Goal: Information Seeking & Learning: Learn about a topic

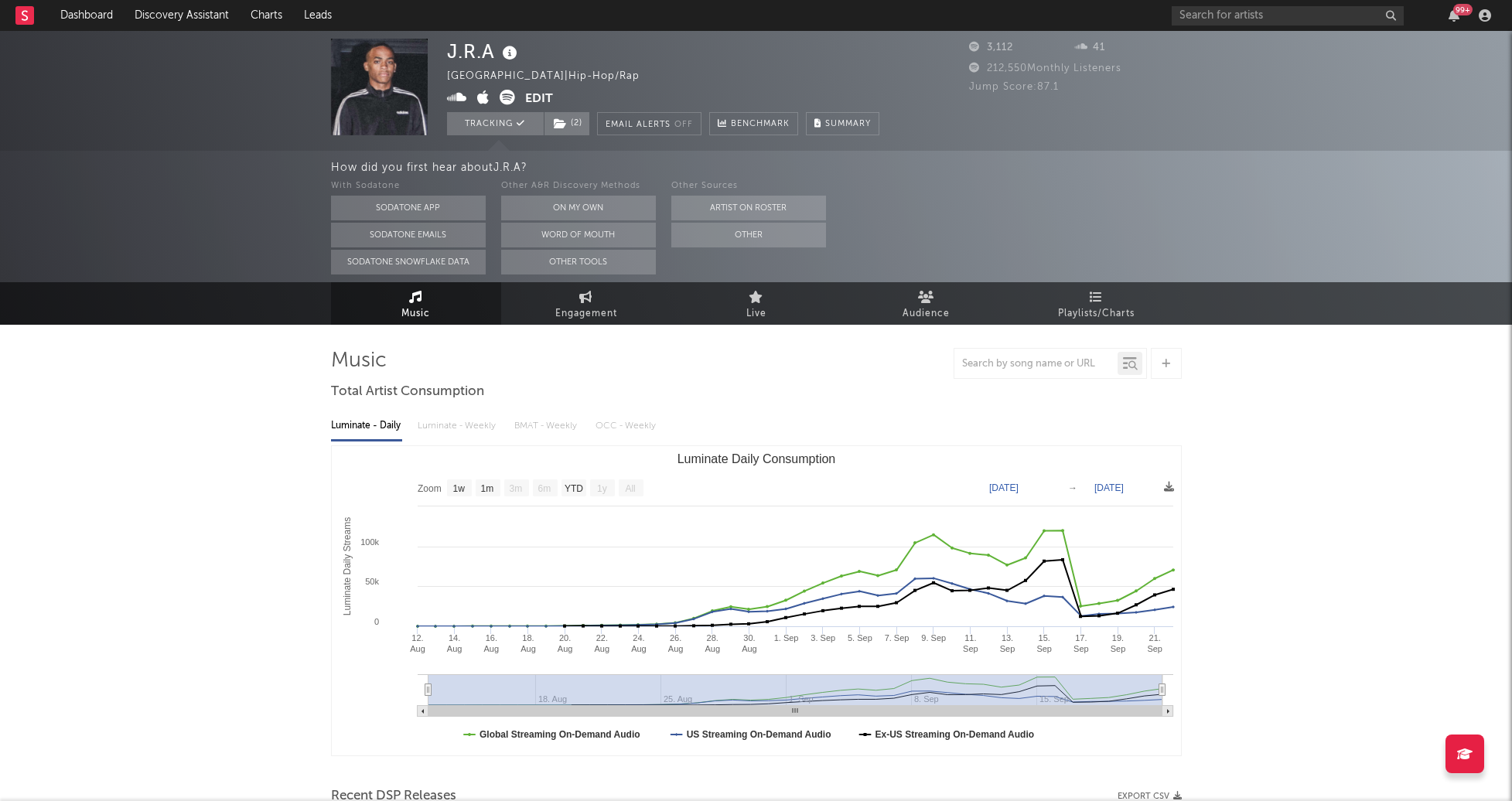
select select "1w"
click at [187, 25] on link "Discovery Assistant" at bounding box center [181, 15] width 116 height 31
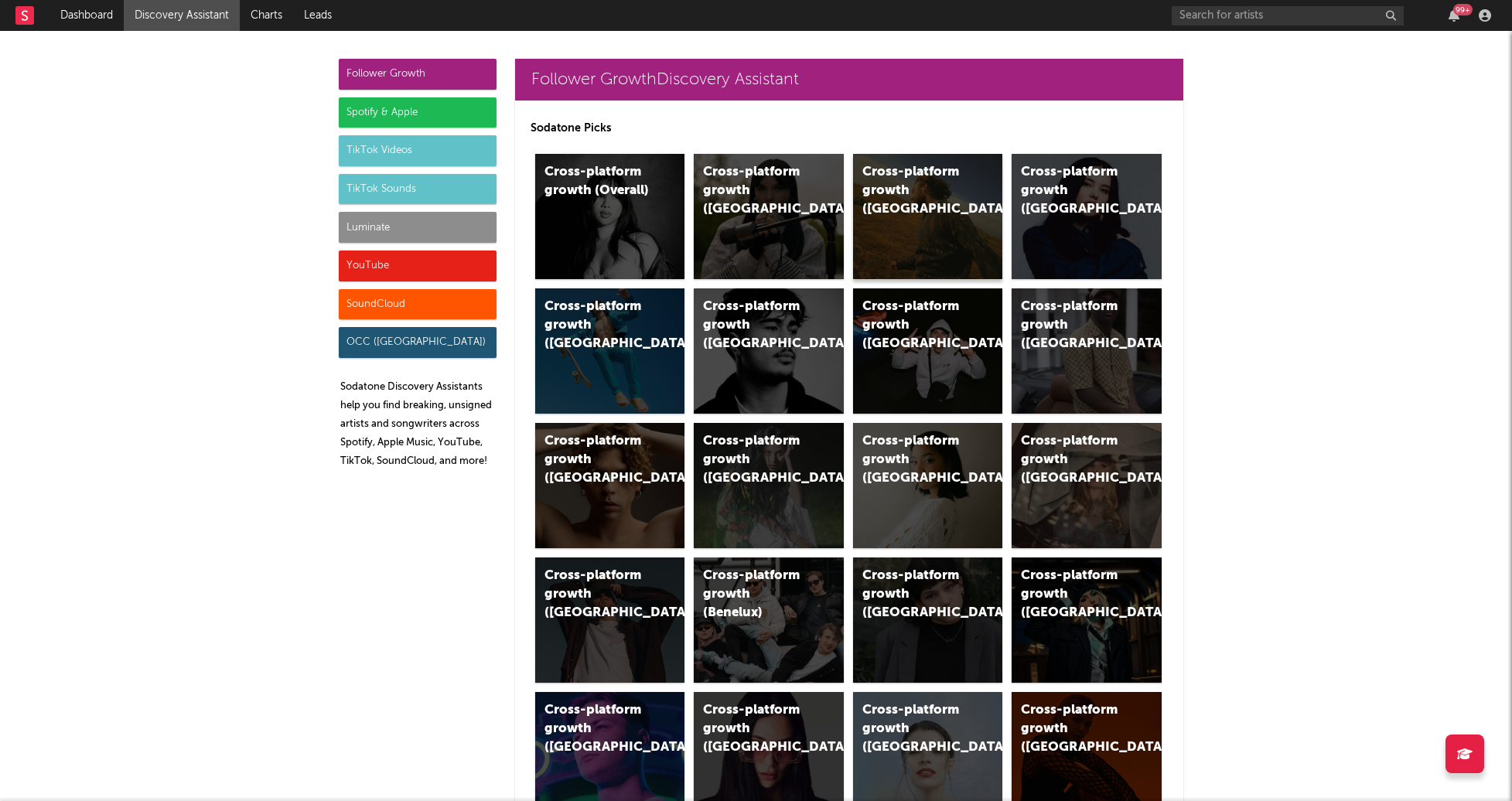
click at [919, 259] on div "Cross-platform growth (US)" at bounding box center [928, 216] width 150 height 125
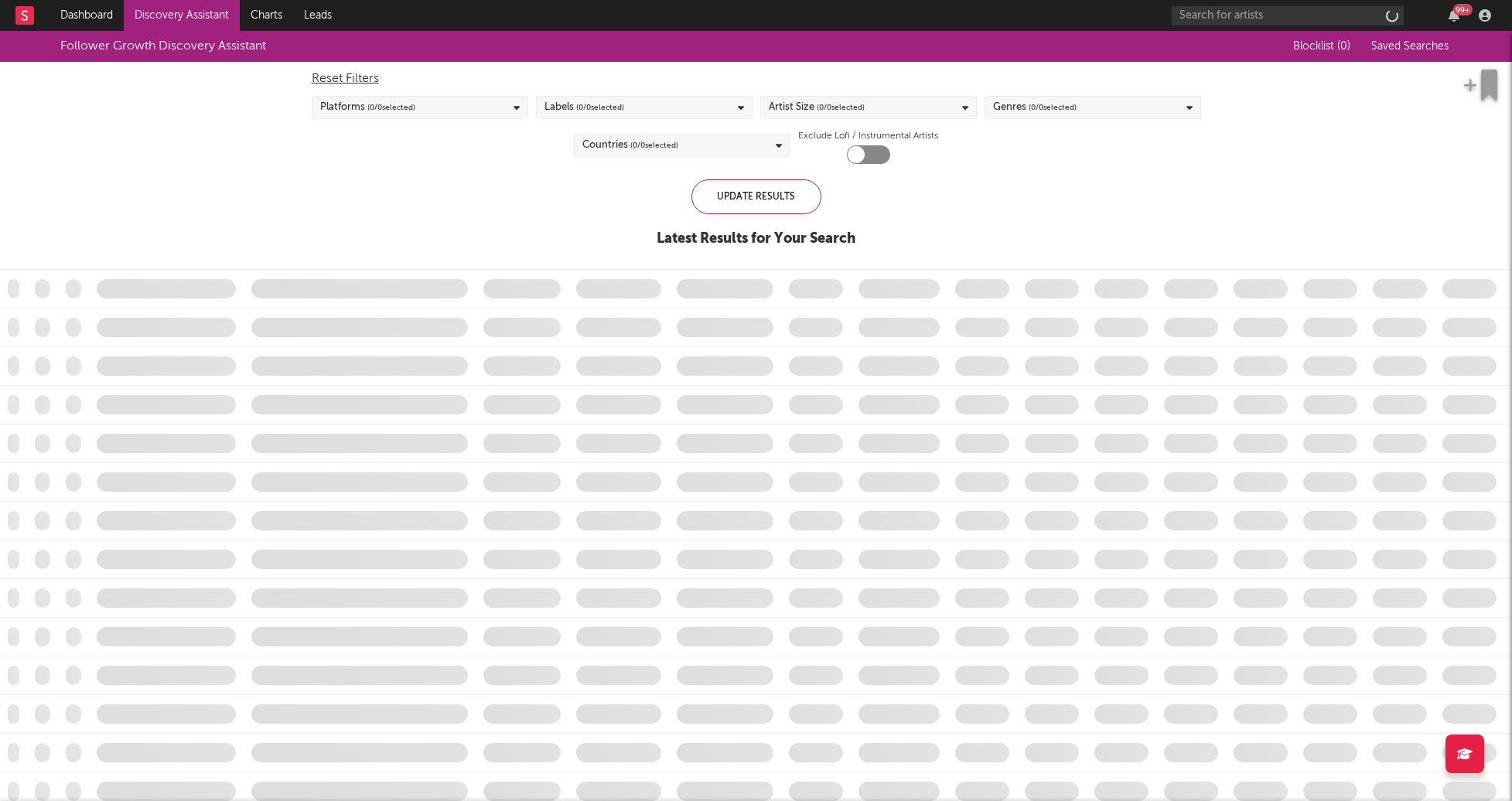
checkbox input "true"
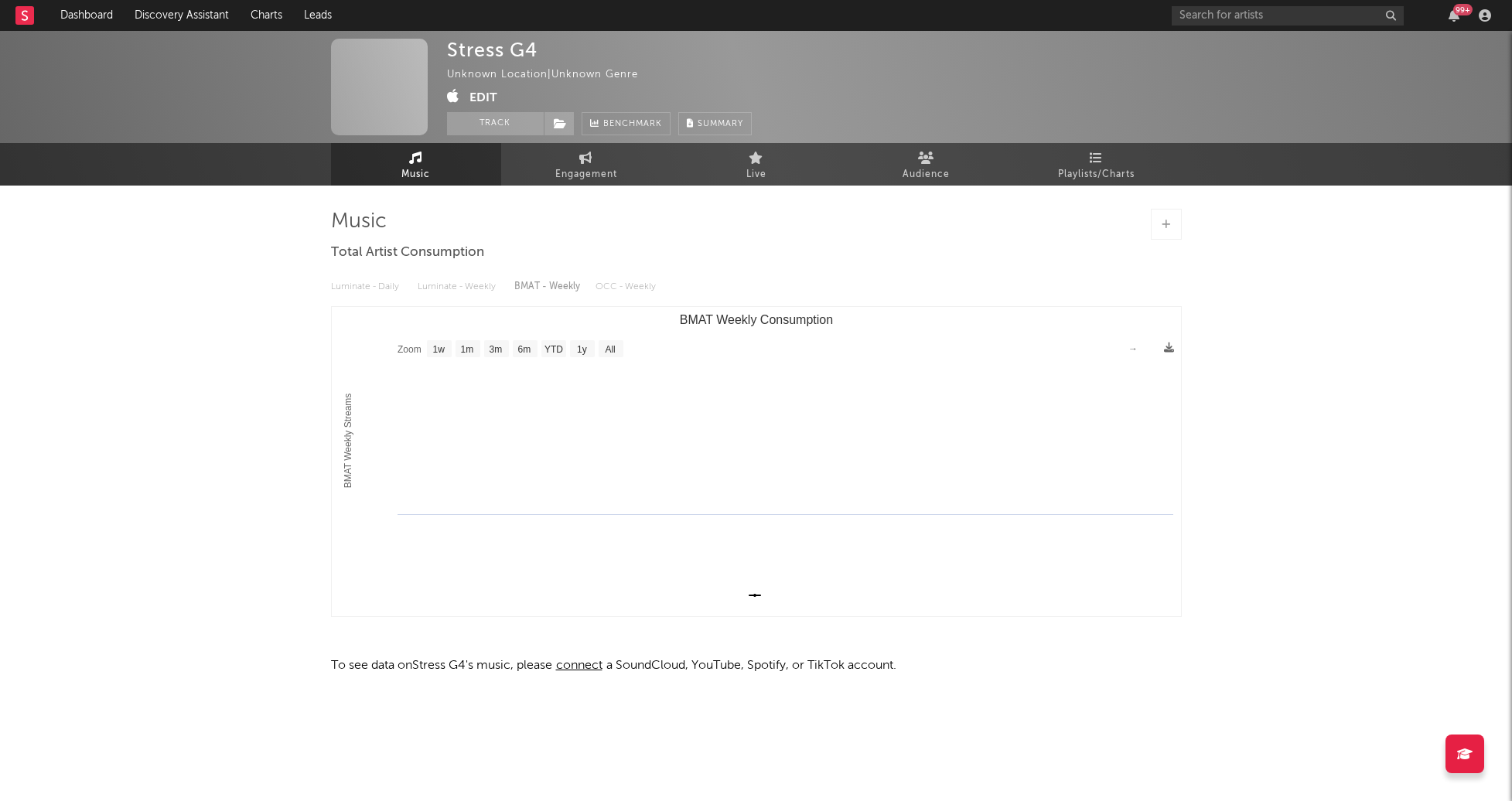
select select "1w"
click at [203, 16] on link "Discovery Assistant" at bounding box center [181, 15] width 116 height 31
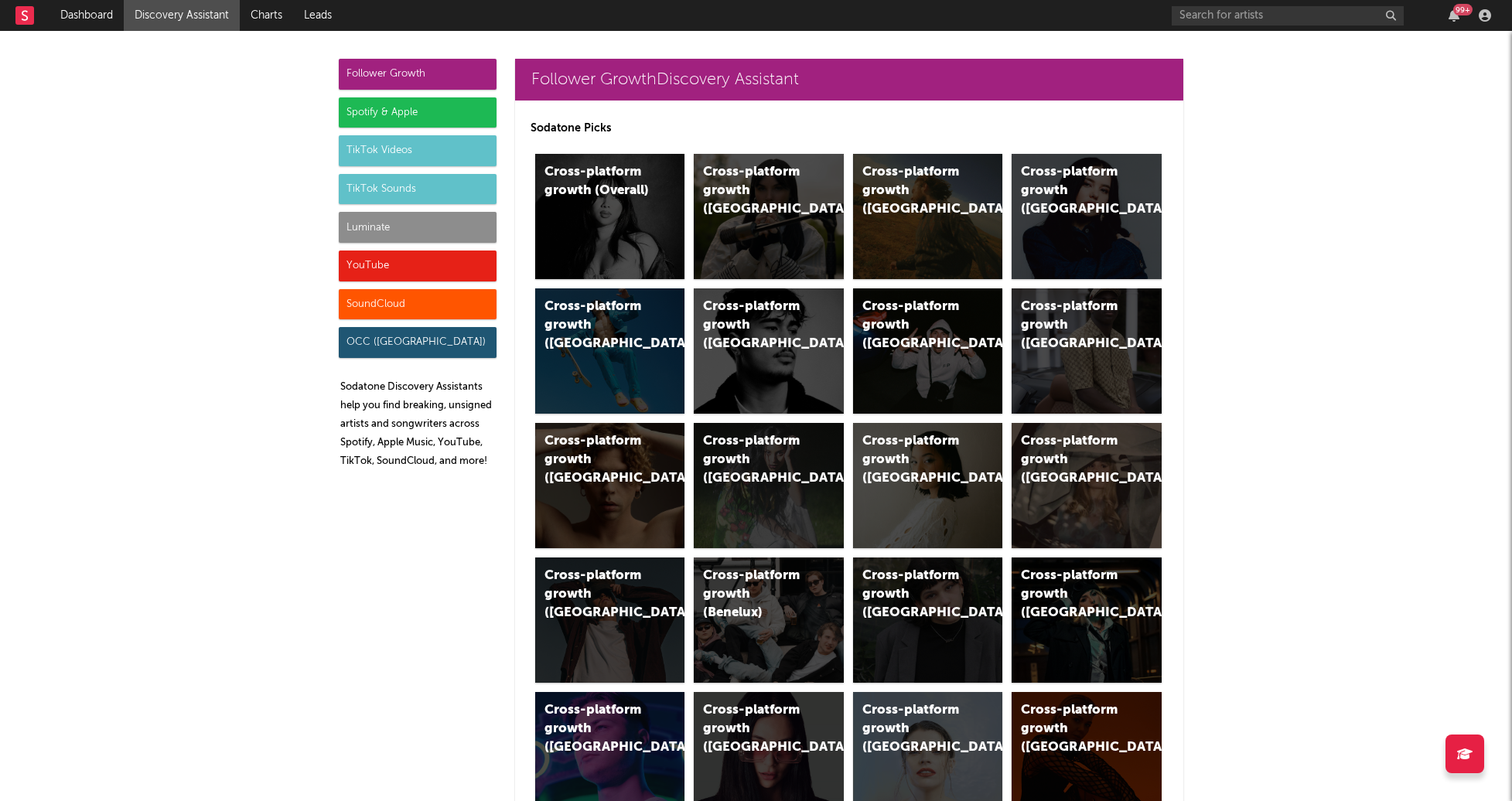
click at [406, 216] on div "Luminate" at bounding box center [417, 227] width 158 height 31
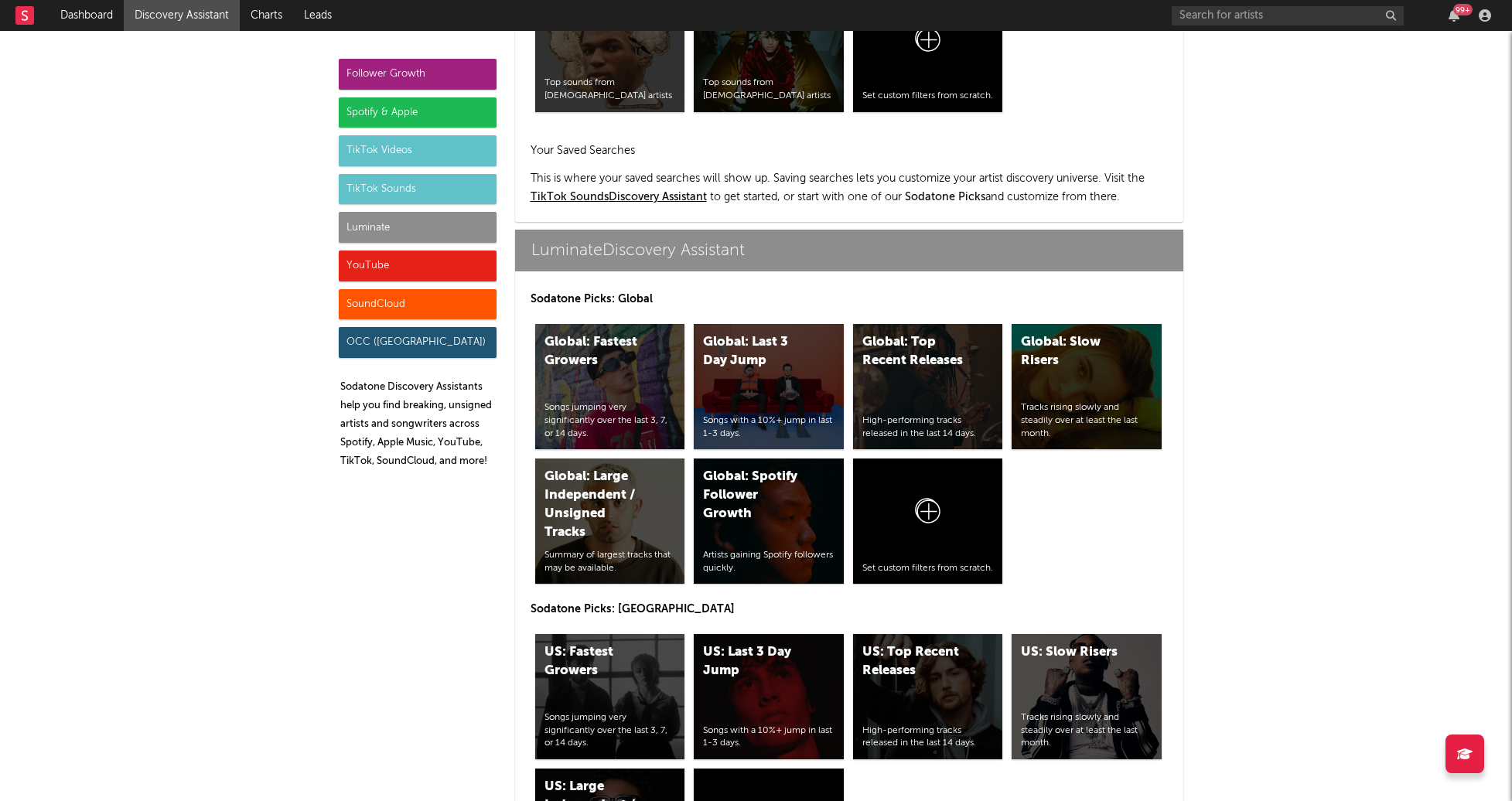
scroll to position [6867, 0]
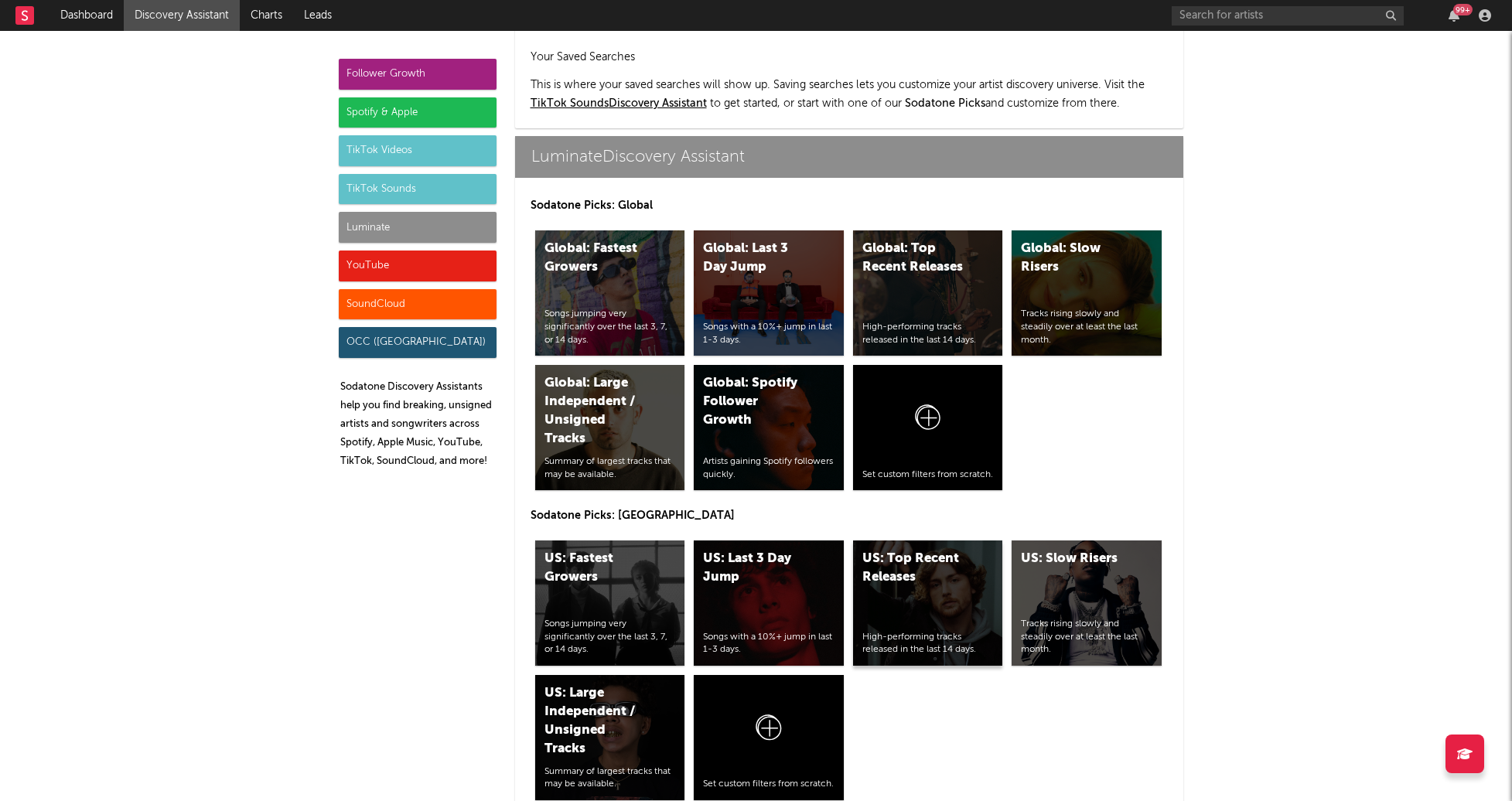
click at [909, 541] on div "US: Top Recent Releases High-performing tracks released in the last 14 days." at bounding box center [928, 603] width 150 height 125
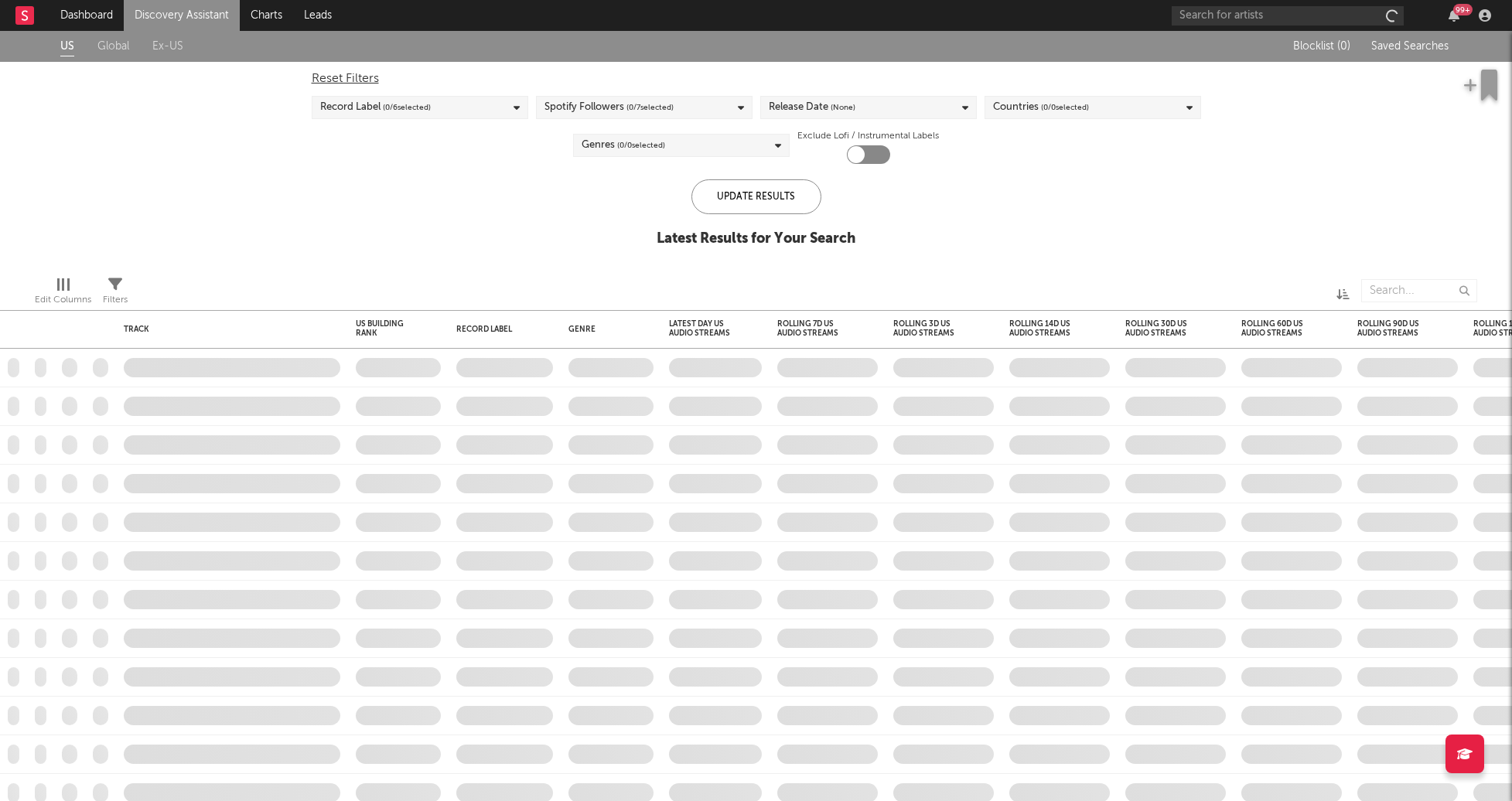
checkbox input "true"
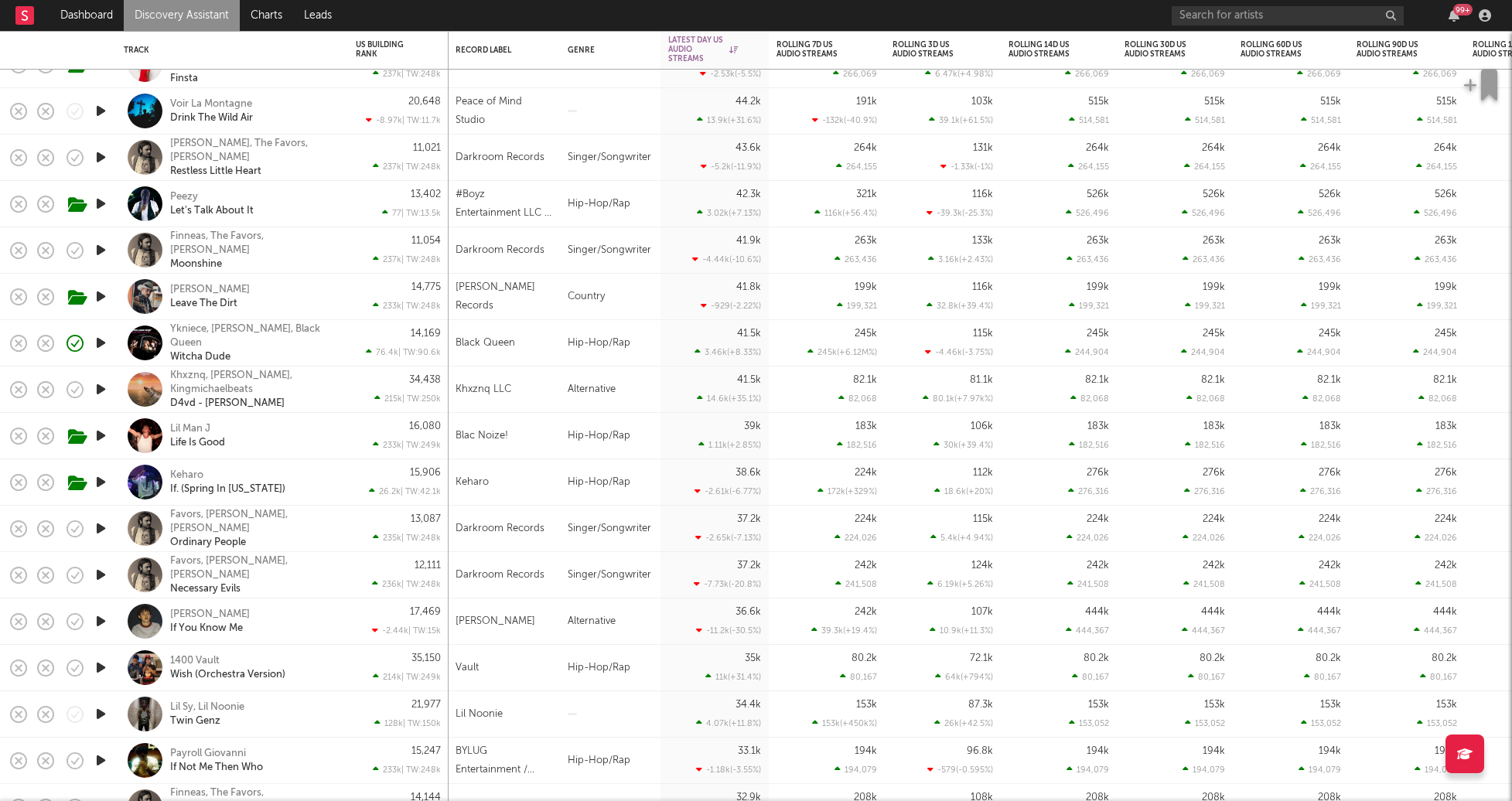
click at [100, 714] on icon "button" at bounding box center [101, 714] width 16 height 20
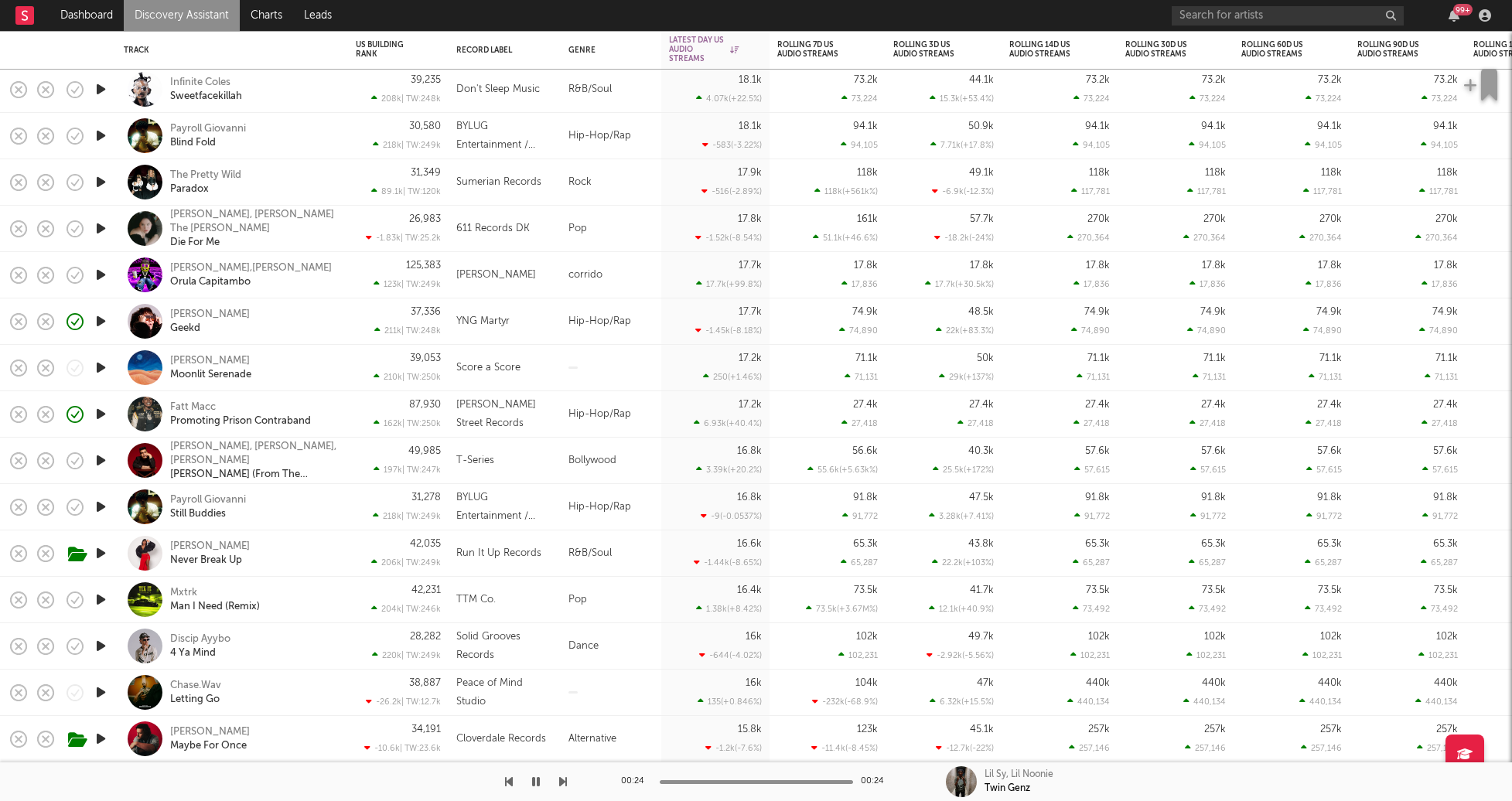
click at [95, 604] on icon "button" at bounding box center [101, 600] width 16 height 20
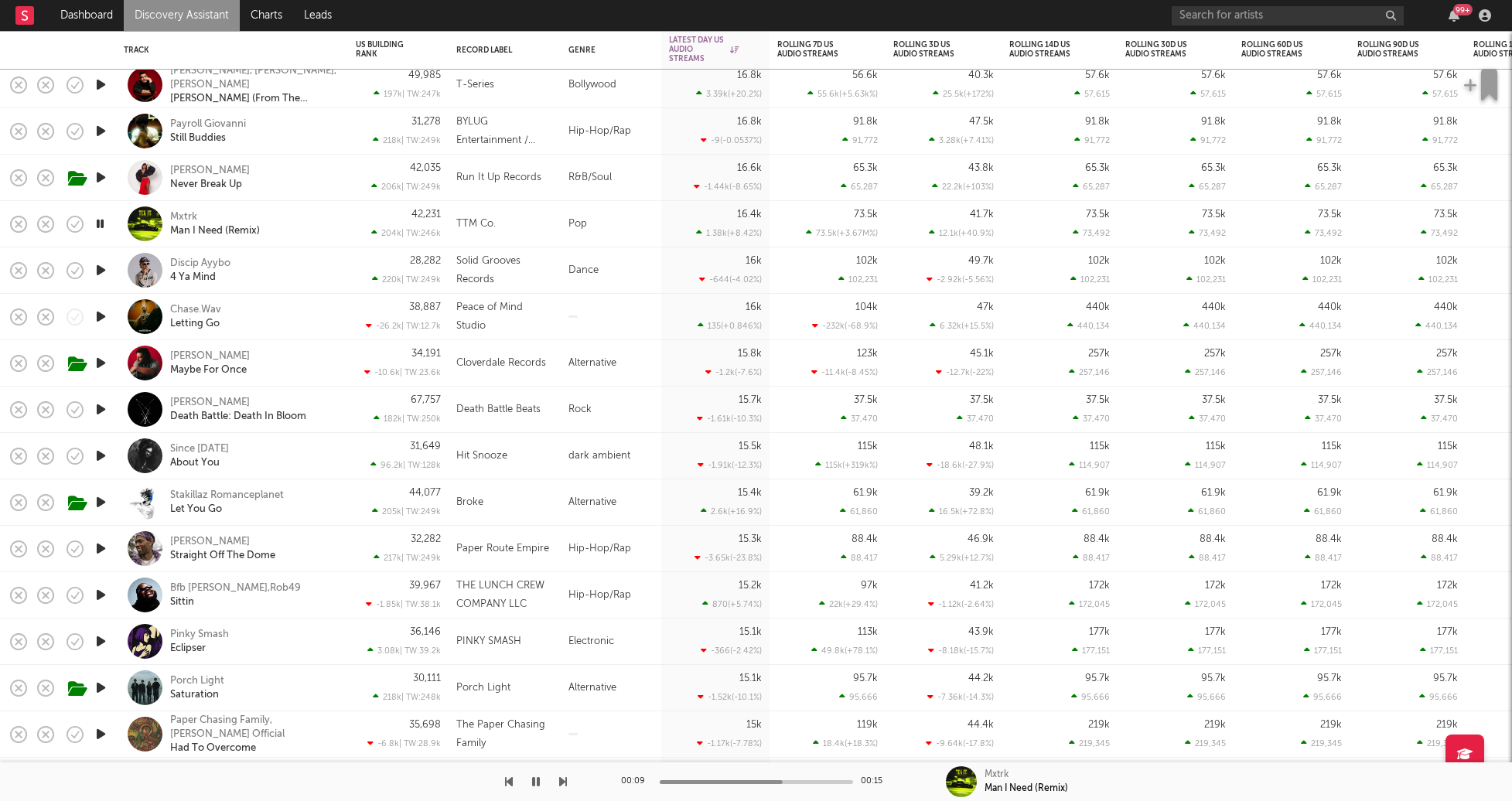
click at [304, 228] on div "Mxtrk Man I Need (Remix)" at bounding box center [253, 224] width 167 height 28
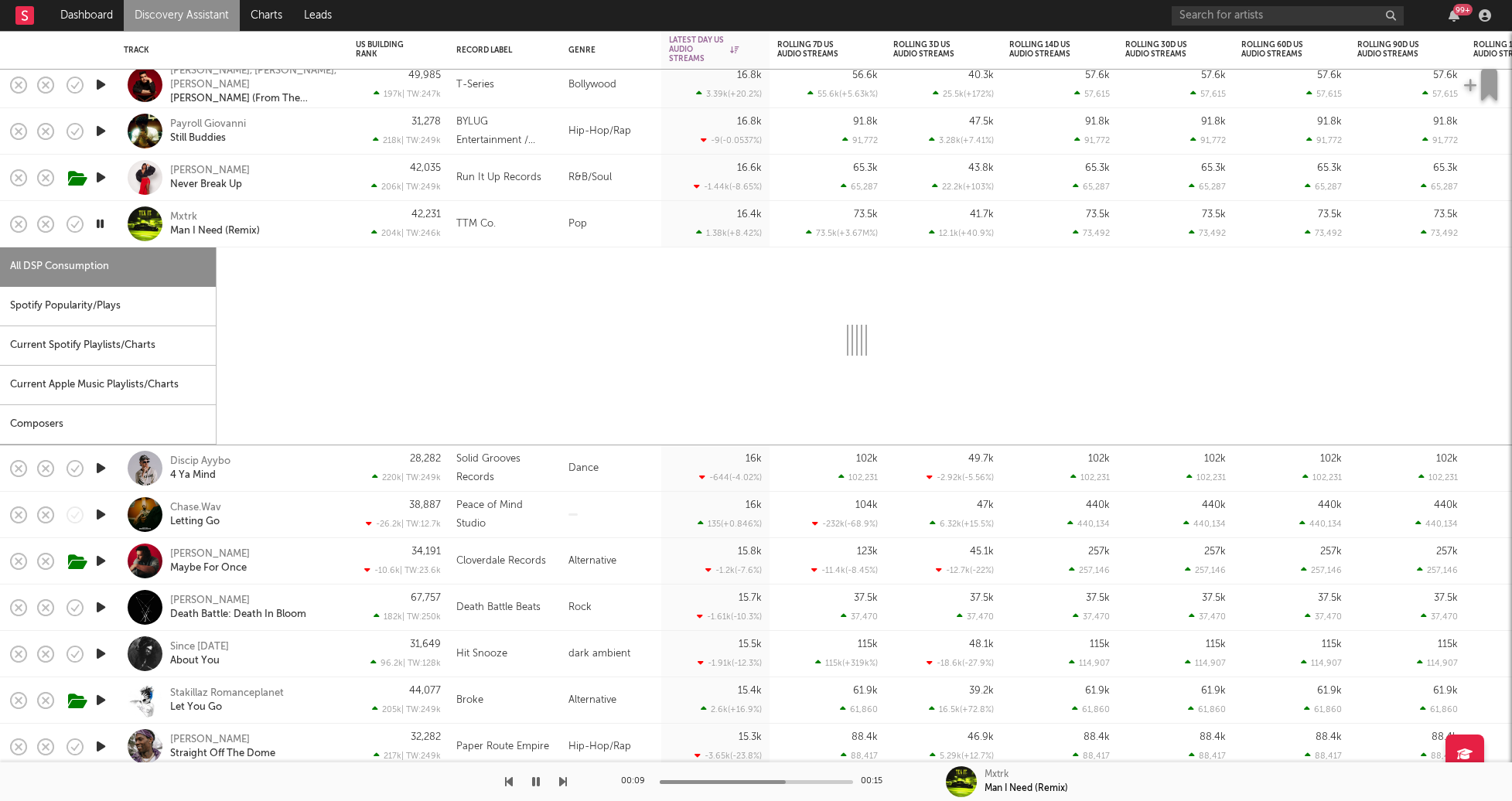
select select "1w"
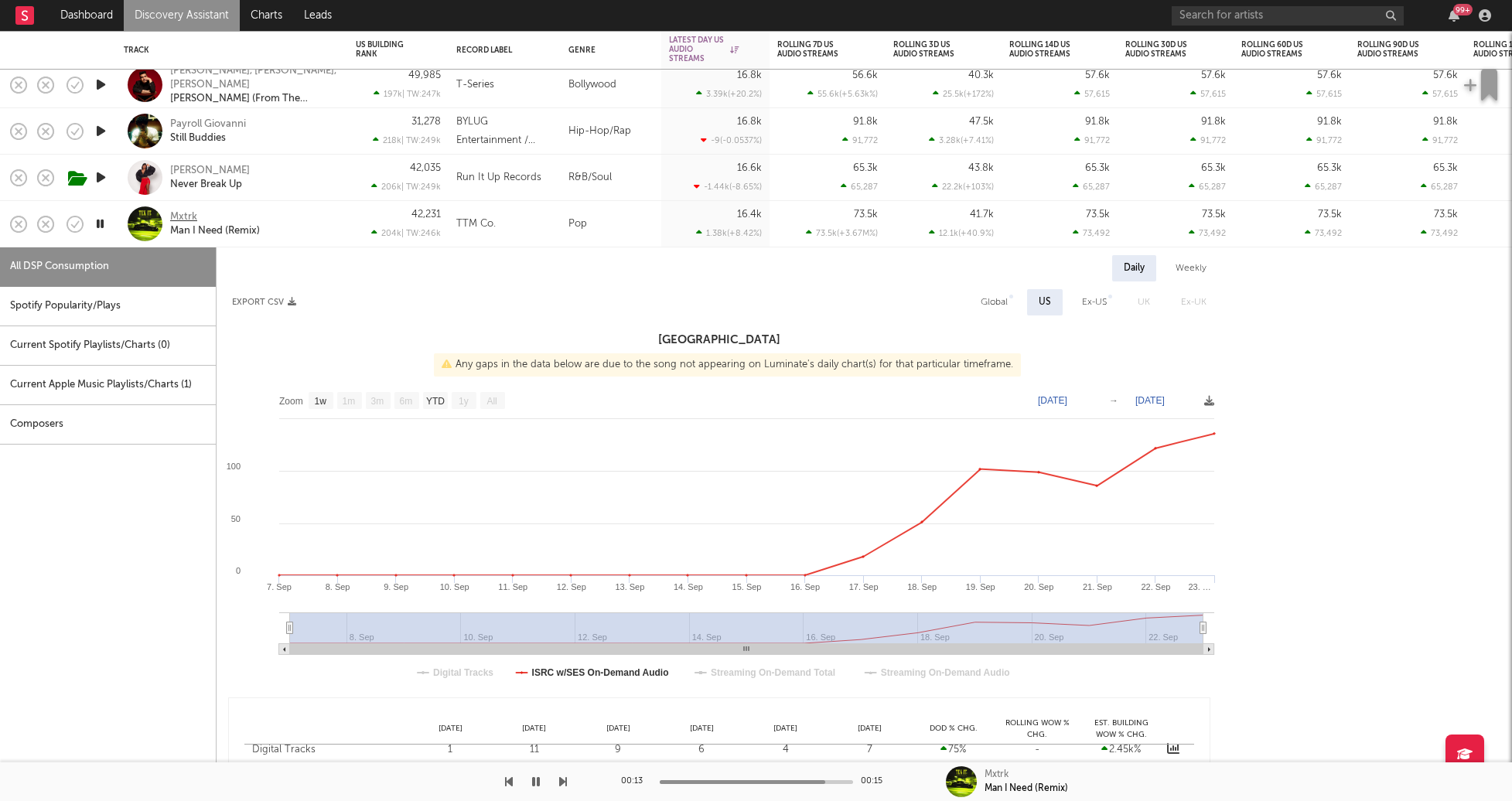
click at [176, 218] on div "Mxtrk" at bounding box center [183, 217] width 27 height 14
click at [177, 636] on div "All DSP Consumption Spotify Popularity/Plays Current Spotify Playlists/Charts (…" at bounding box center [108, 580] width 217 height 665
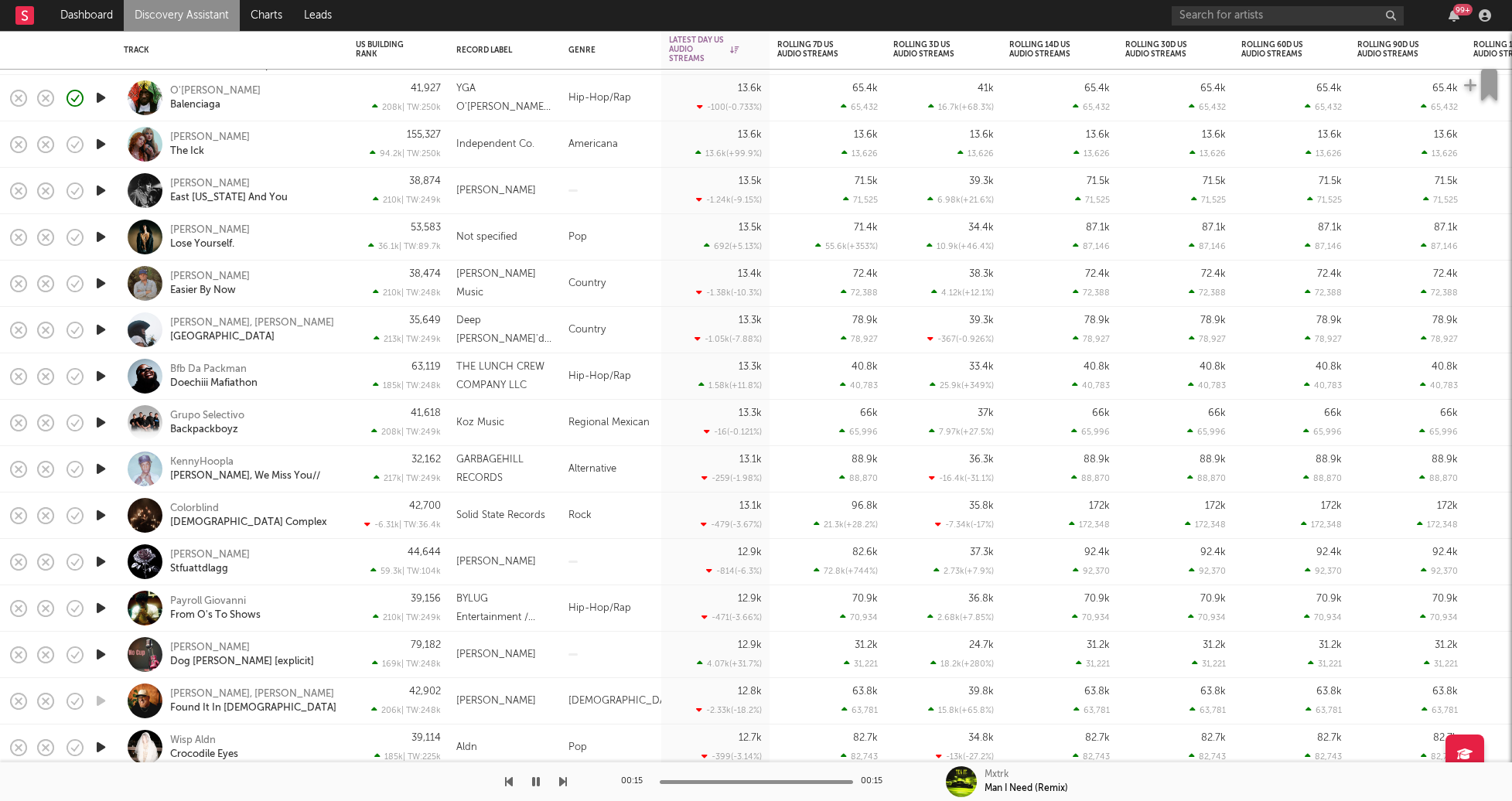
click at [101, 560] on icon "button" at bounding box center [101, 562] width 16 height 20
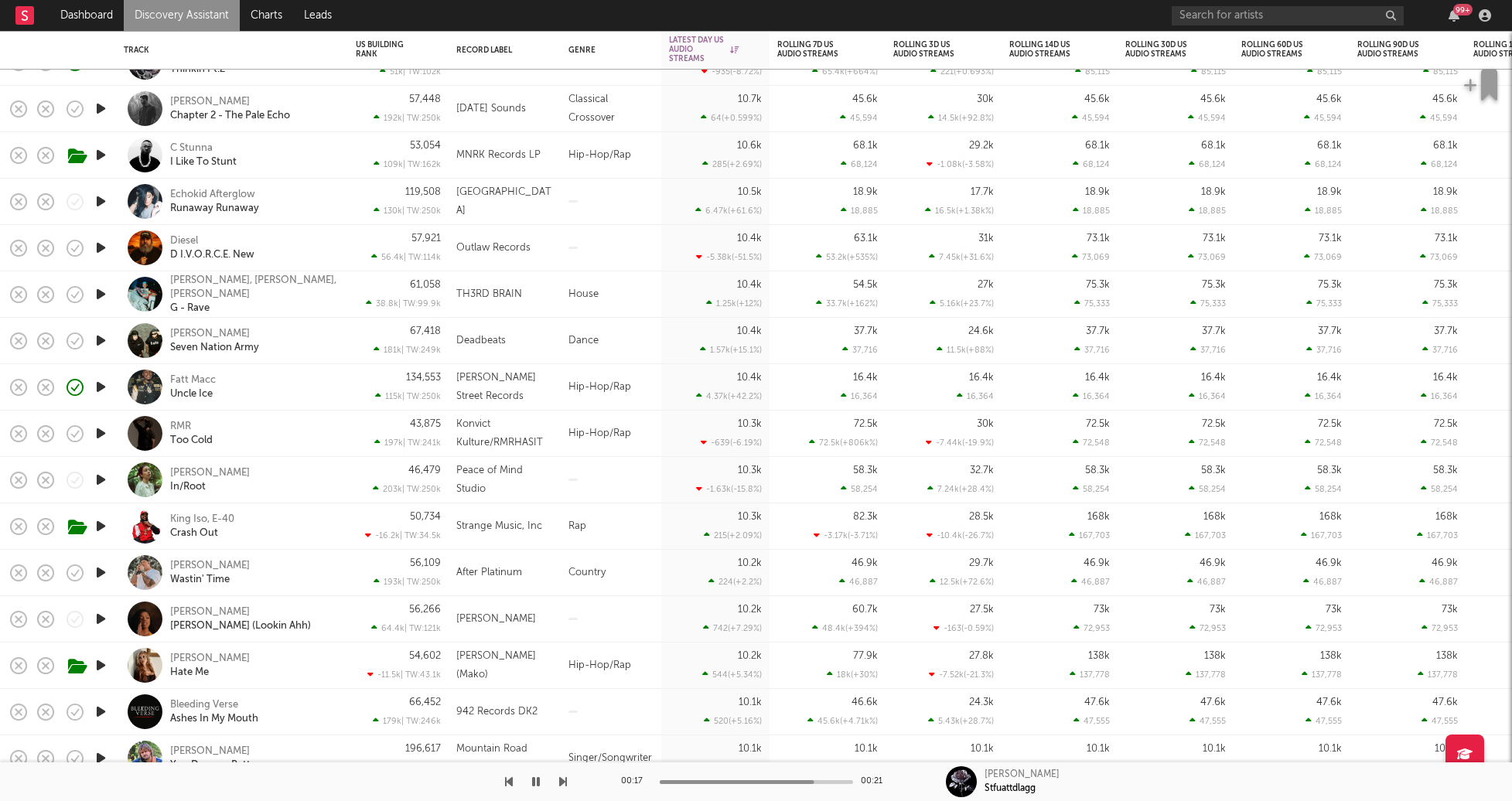
click at [104, 432] on icon "button" at bounding box center [101, 434] width 16 height 20
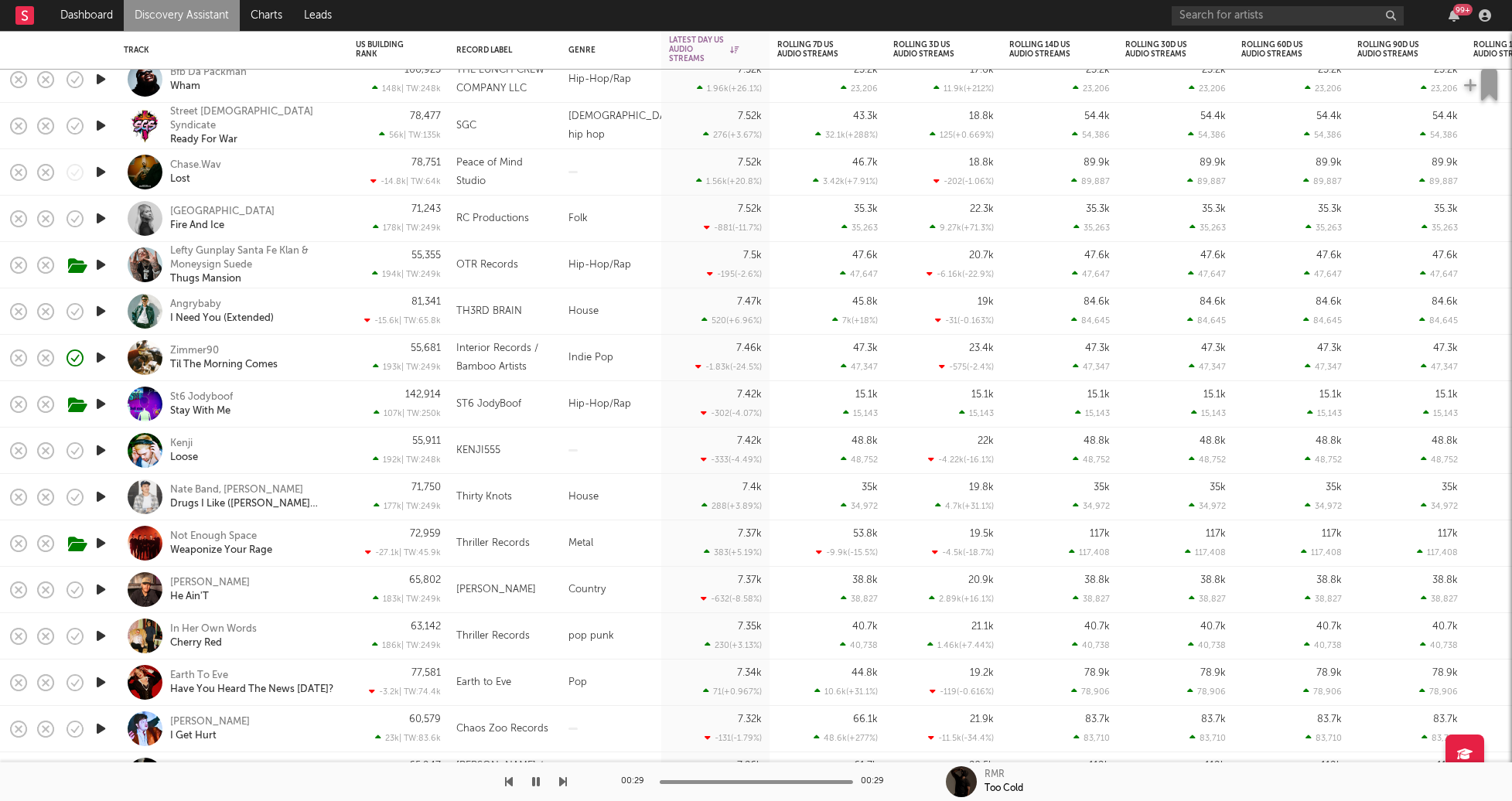
click at [100, 453] on icon "button" at bounding box center [101, 451] width 16 height 20
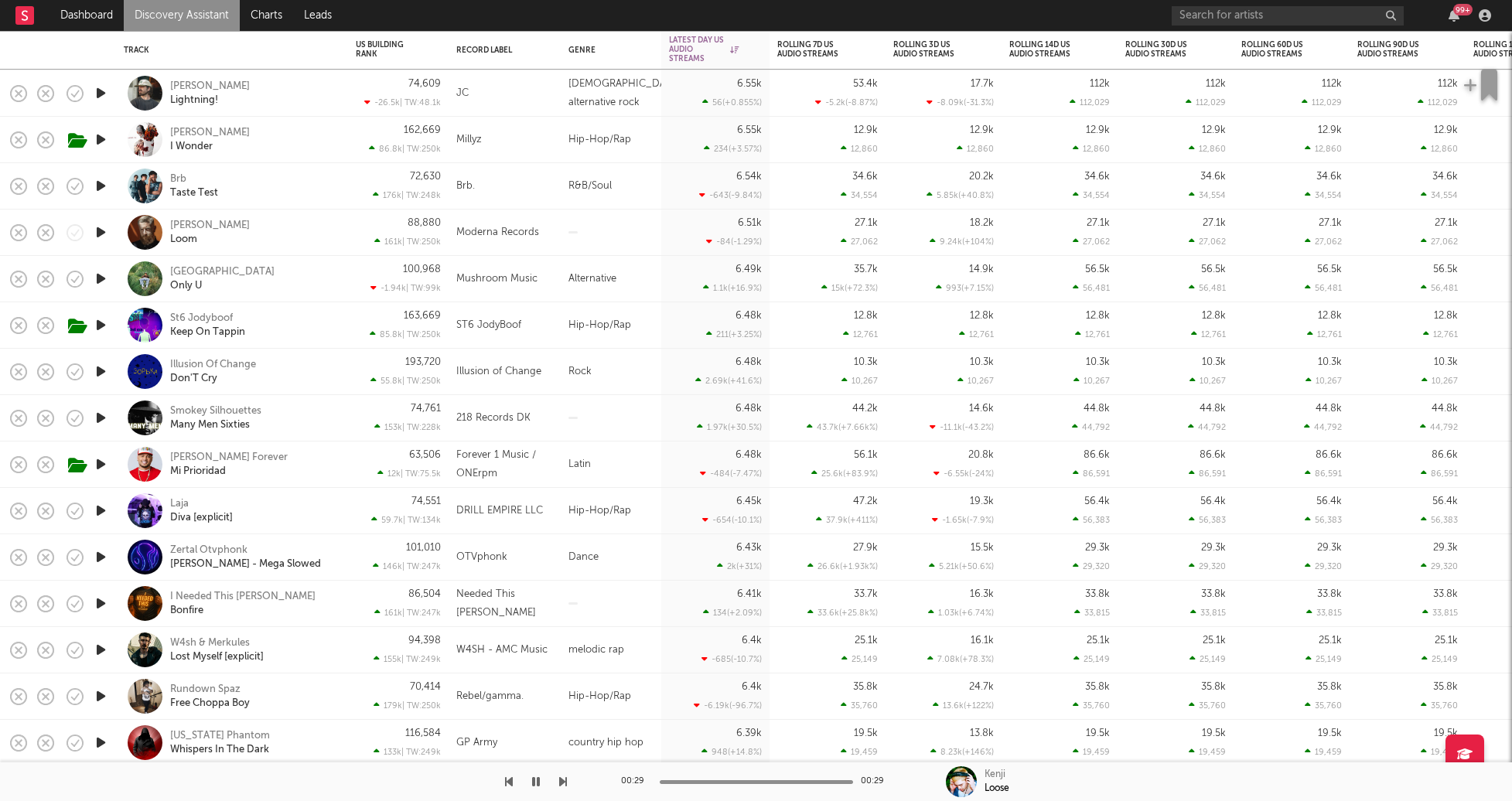
click at [99, 514] on icon "button" at bounding box center [101, 511] width 16 height 20
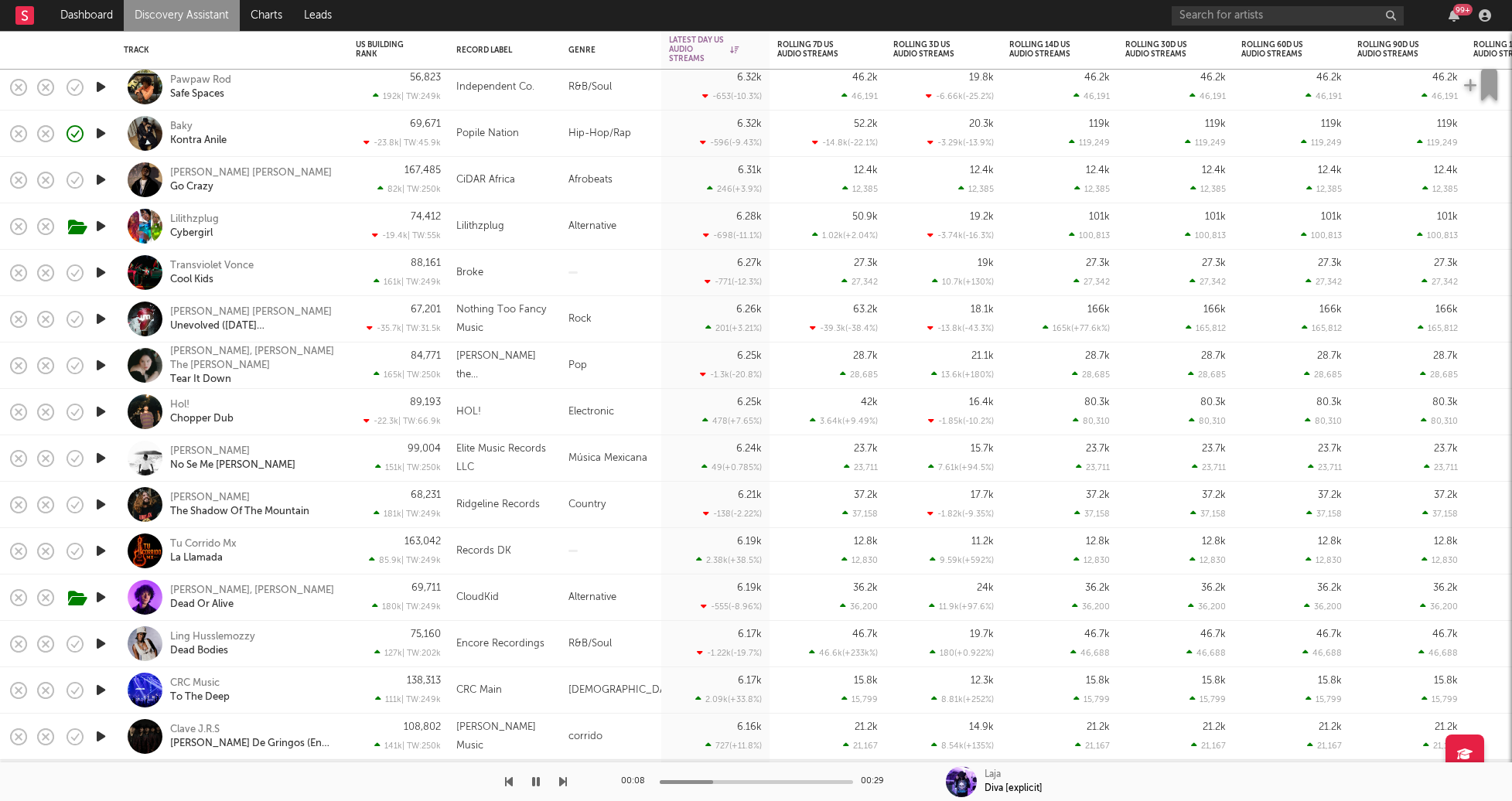
click at [106, 182] on icon "button" at bounding box center [101, 181] width 16 height 20
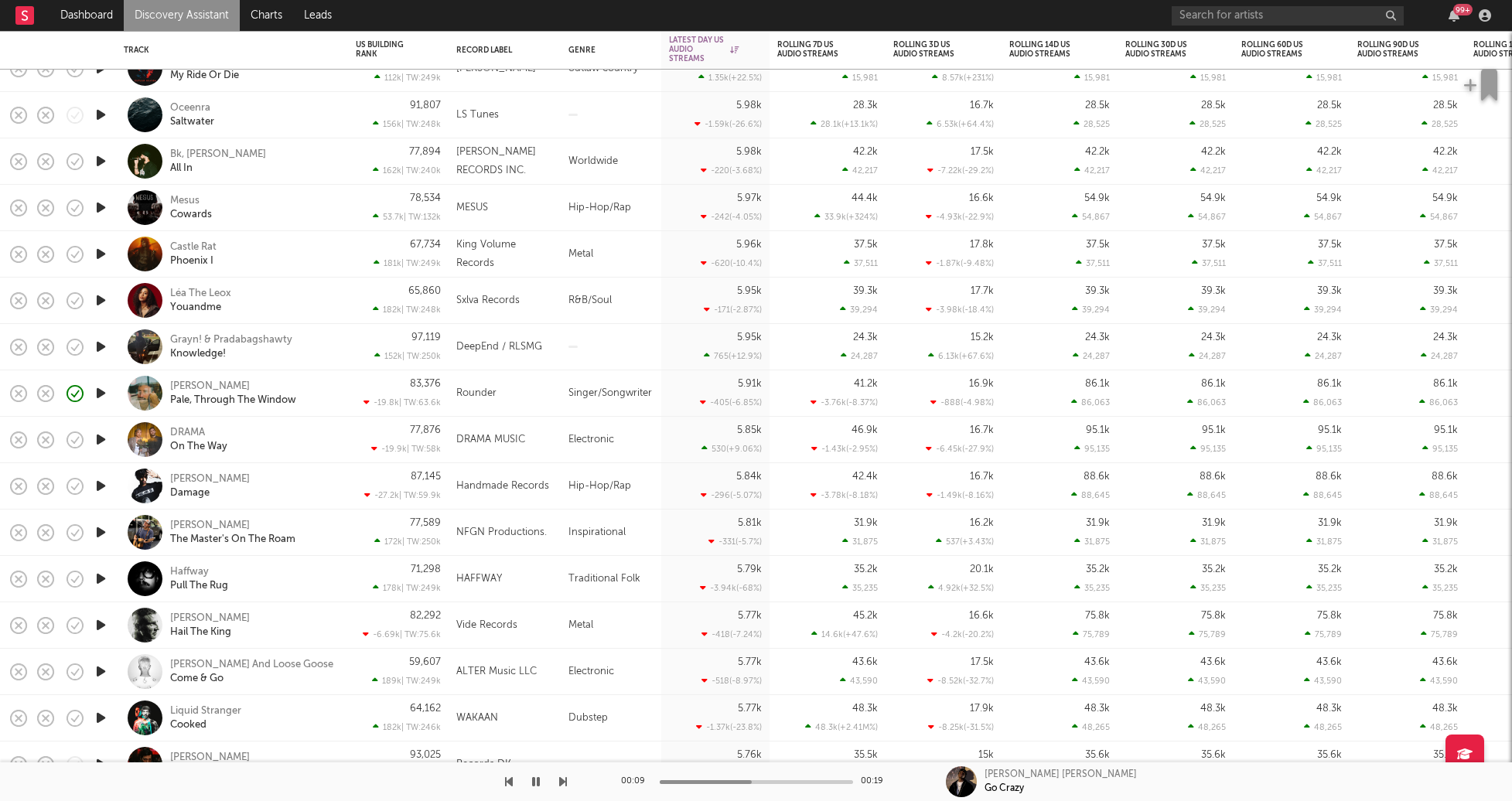
click at [103, 485] on icon "button" at bounding box center [101, 486] width 16 height 20
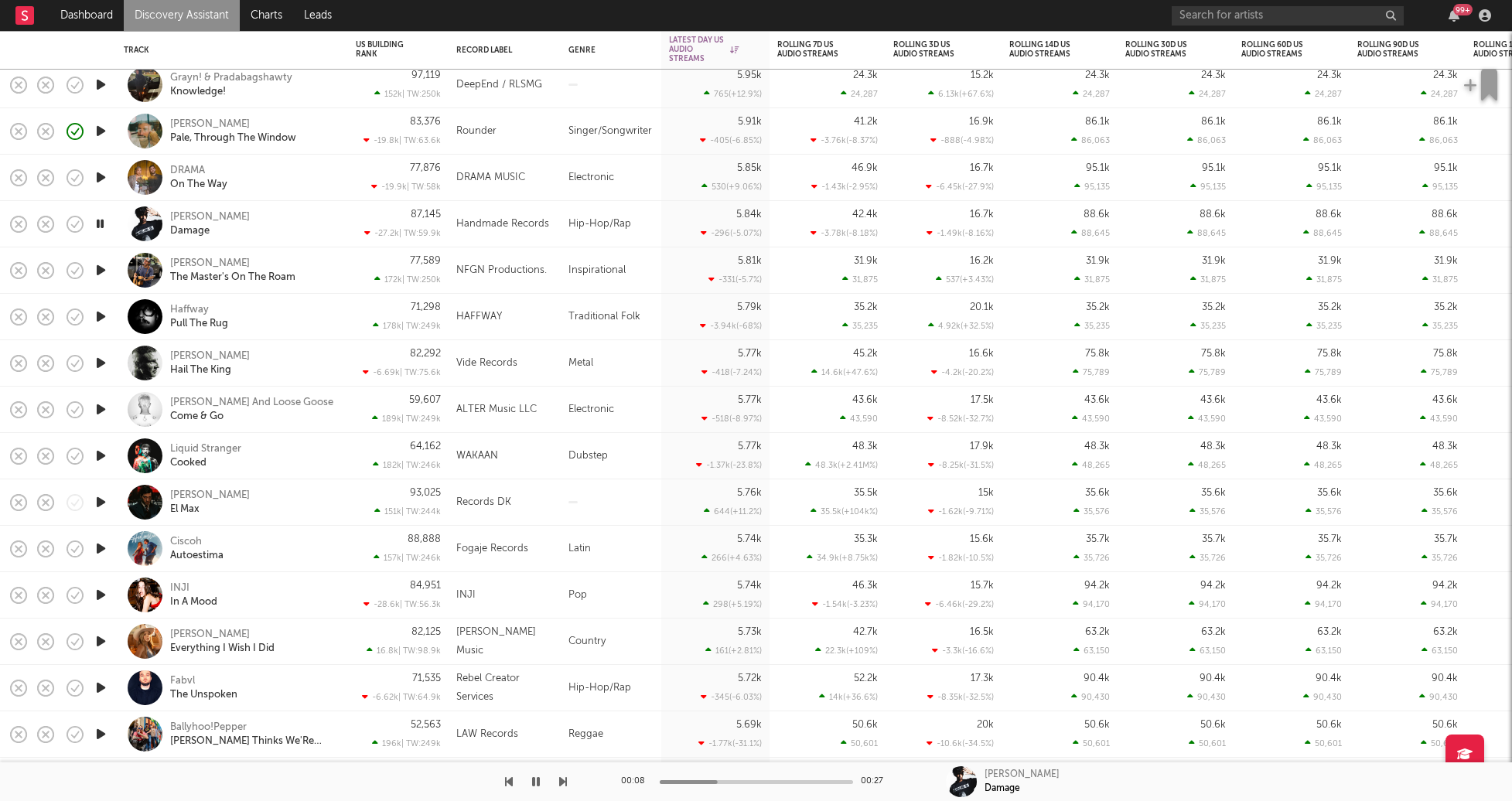
click at [269, 213] on div "Yung Fazo Damage" at bounding box center [253, 224] width 167 height 28
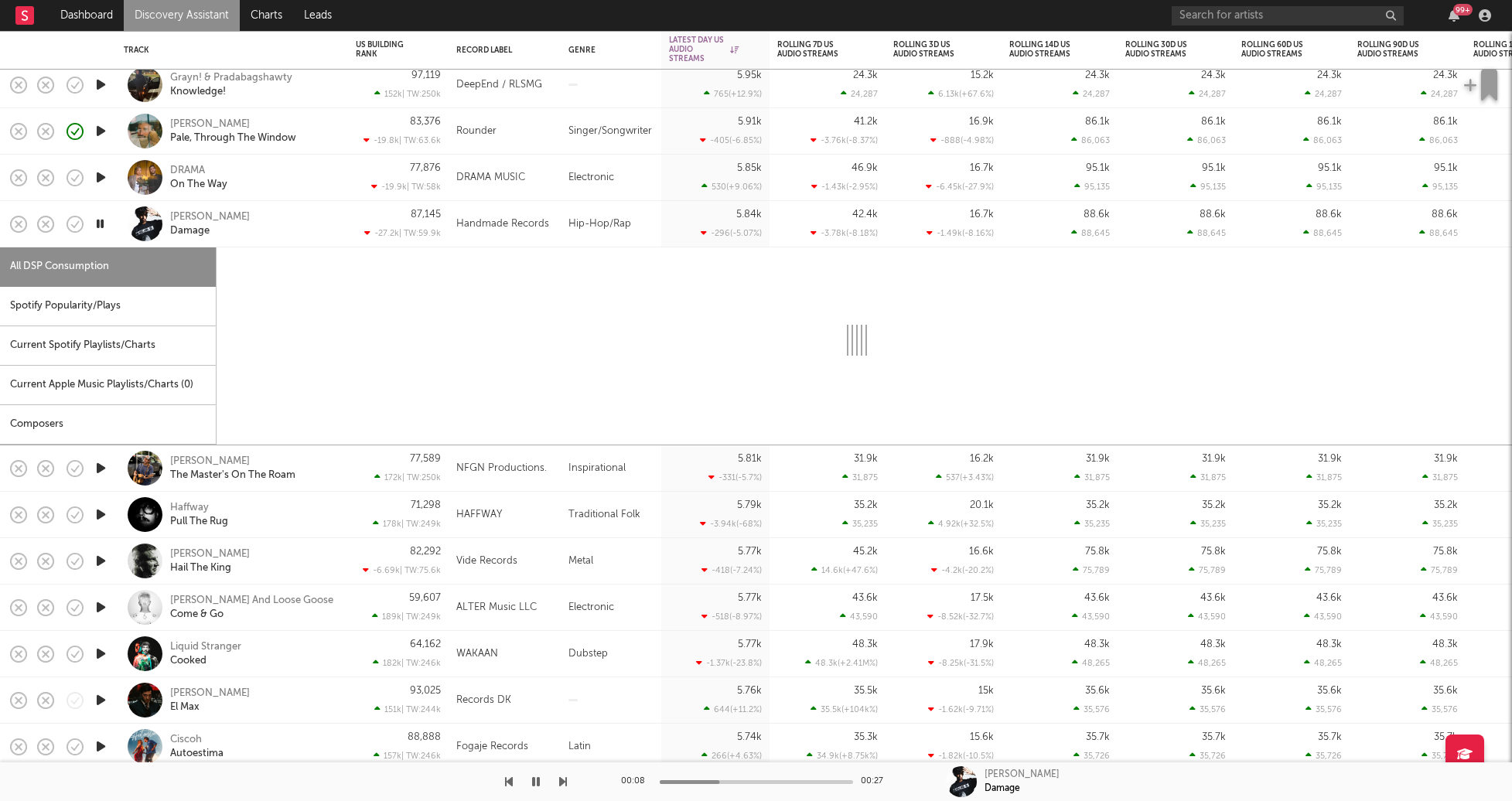
select select "1w"
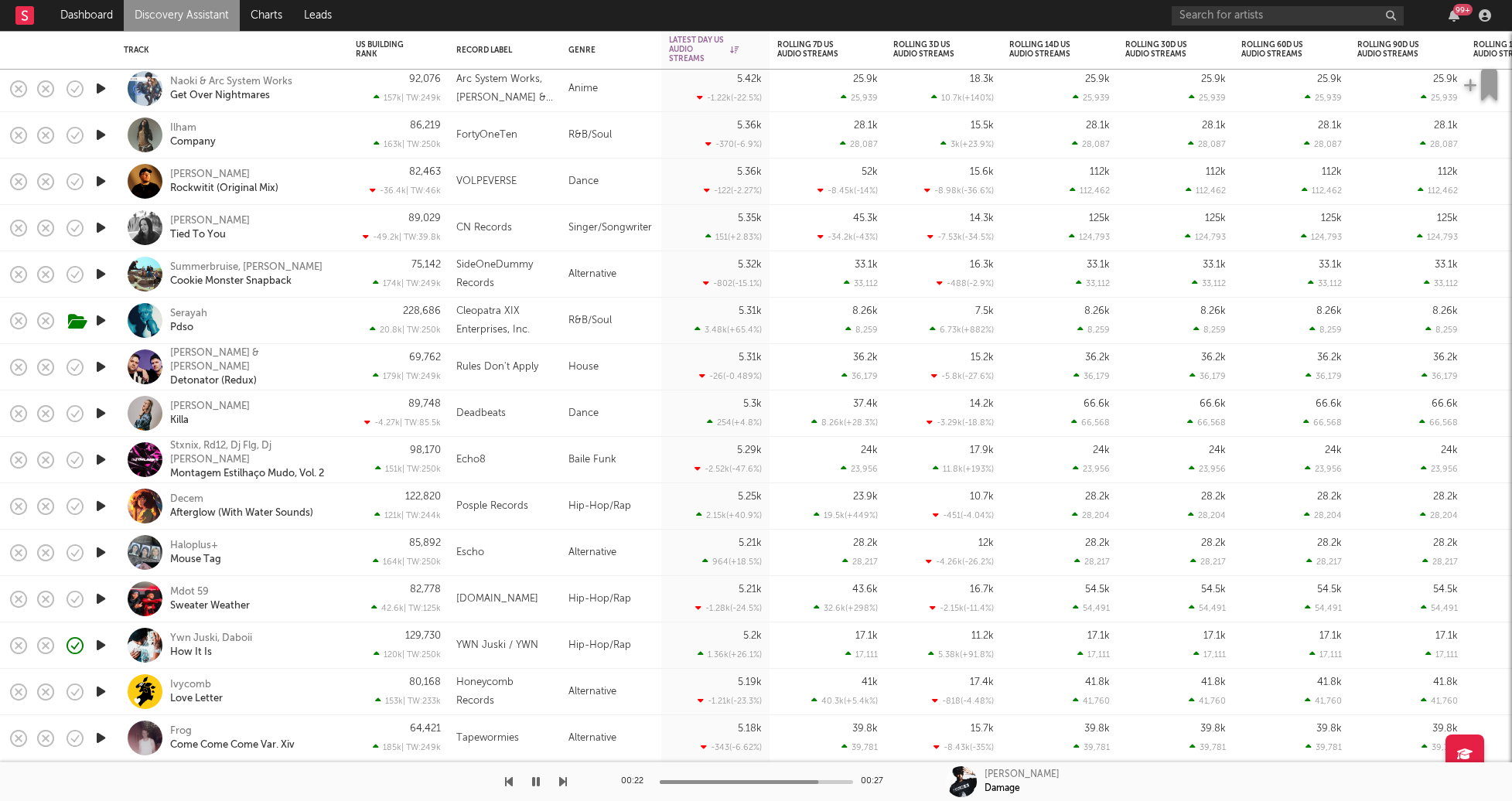
click at [106, 552] on icon "button" at bounding box center [101, 552] width 16 height 20
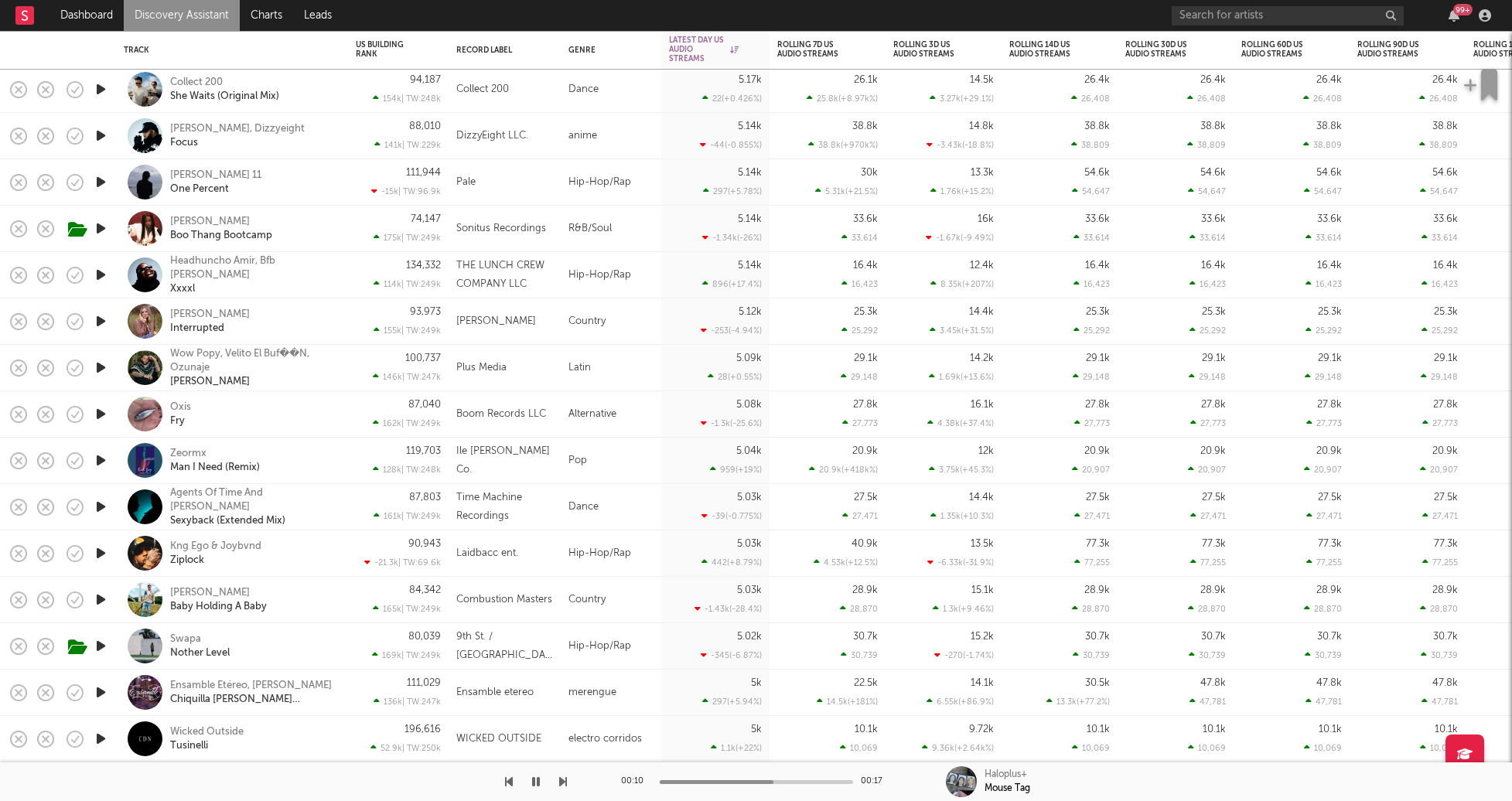
click at [210, 16] on link "Discovery Assistant" at bounding box center [181, 15] width 116 height 31
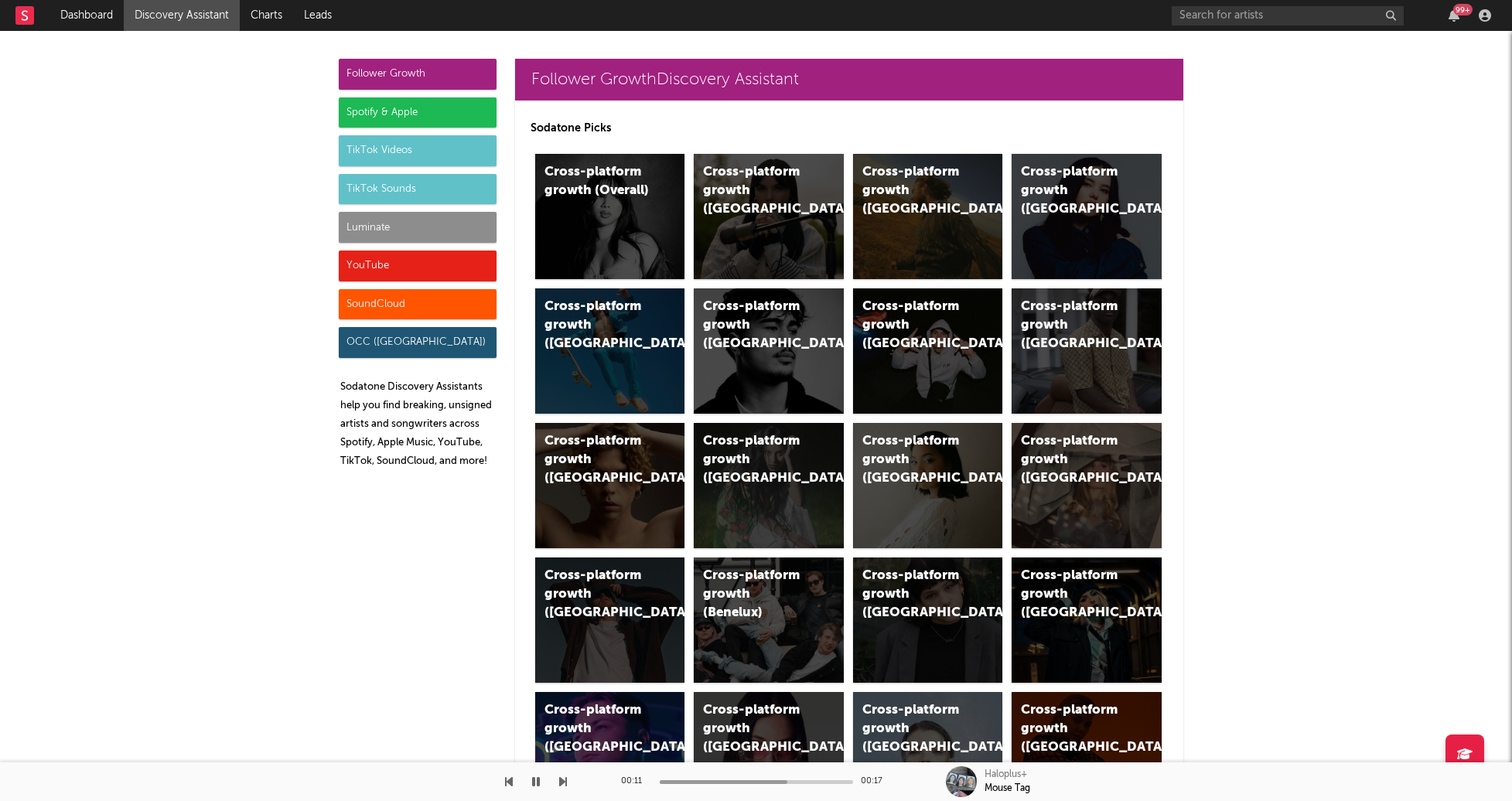
click at [367, 236] on div "Luminate" at bounding box center [417, 227] width 158 height 31
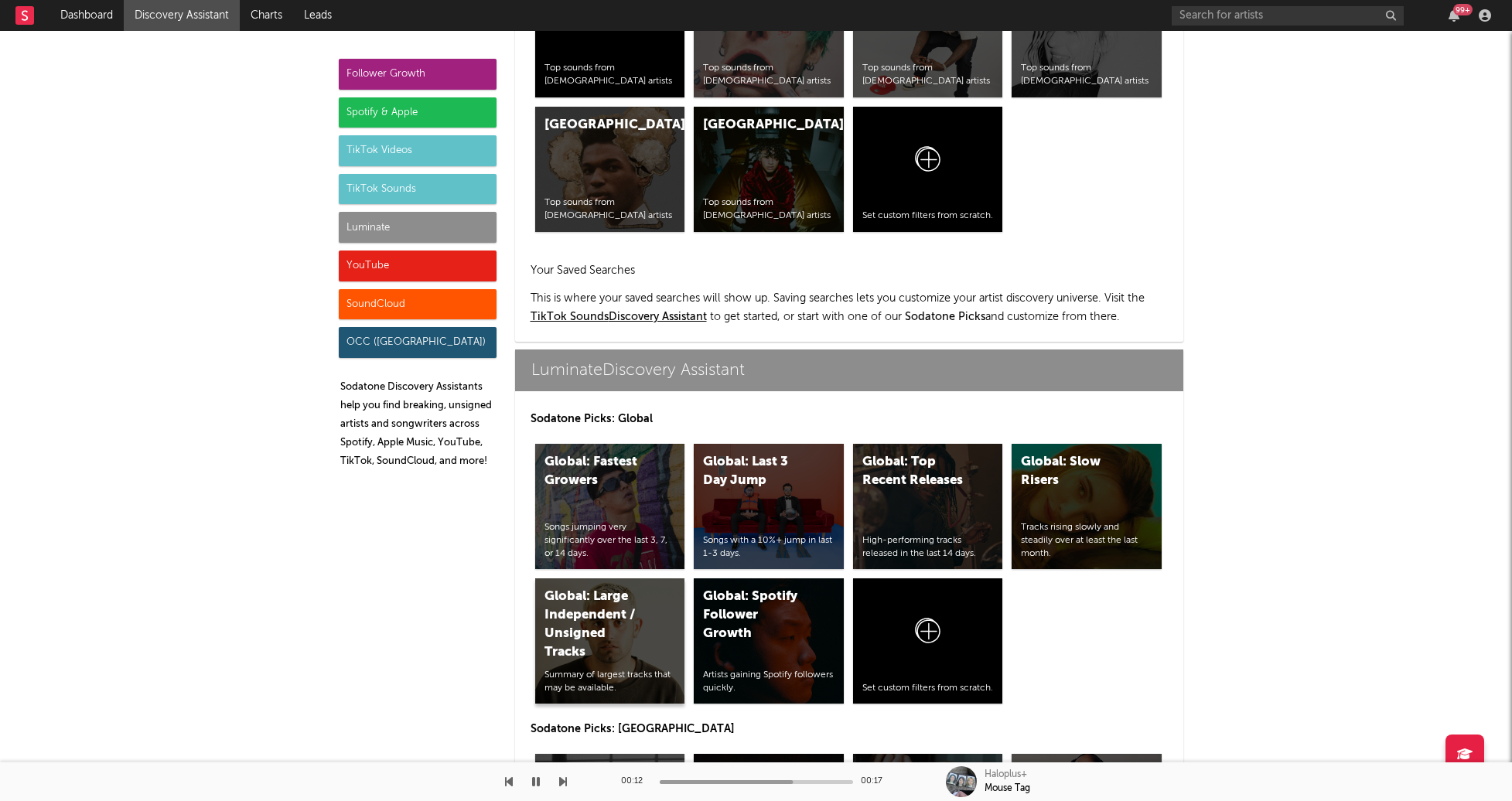
scroll to position [6867, 0]
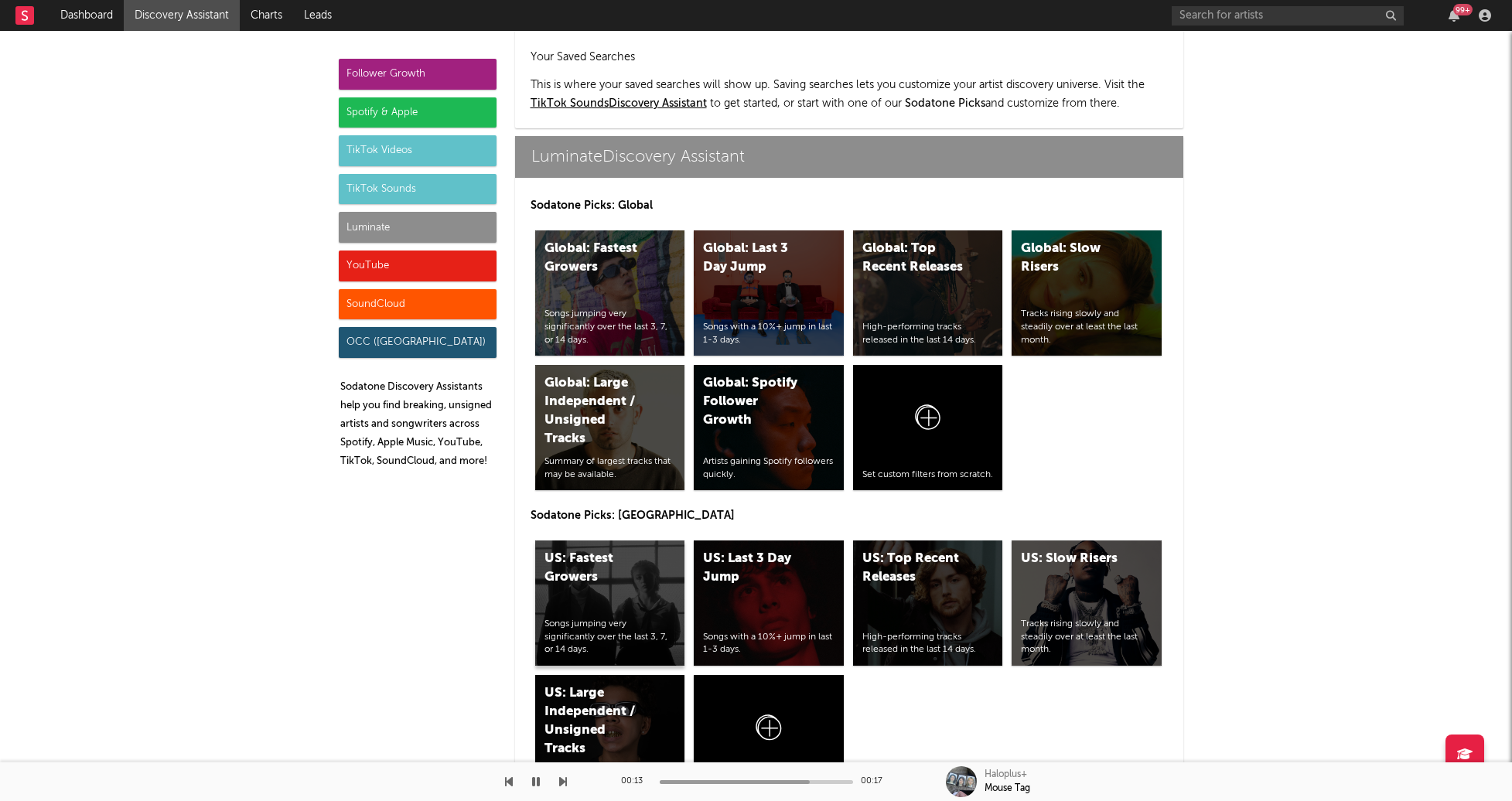
click at [586, 619] on div "Songs jumping very significantly over the last 3, 7, or 14 days." at bounding box center [610, 637] width 131 height 38
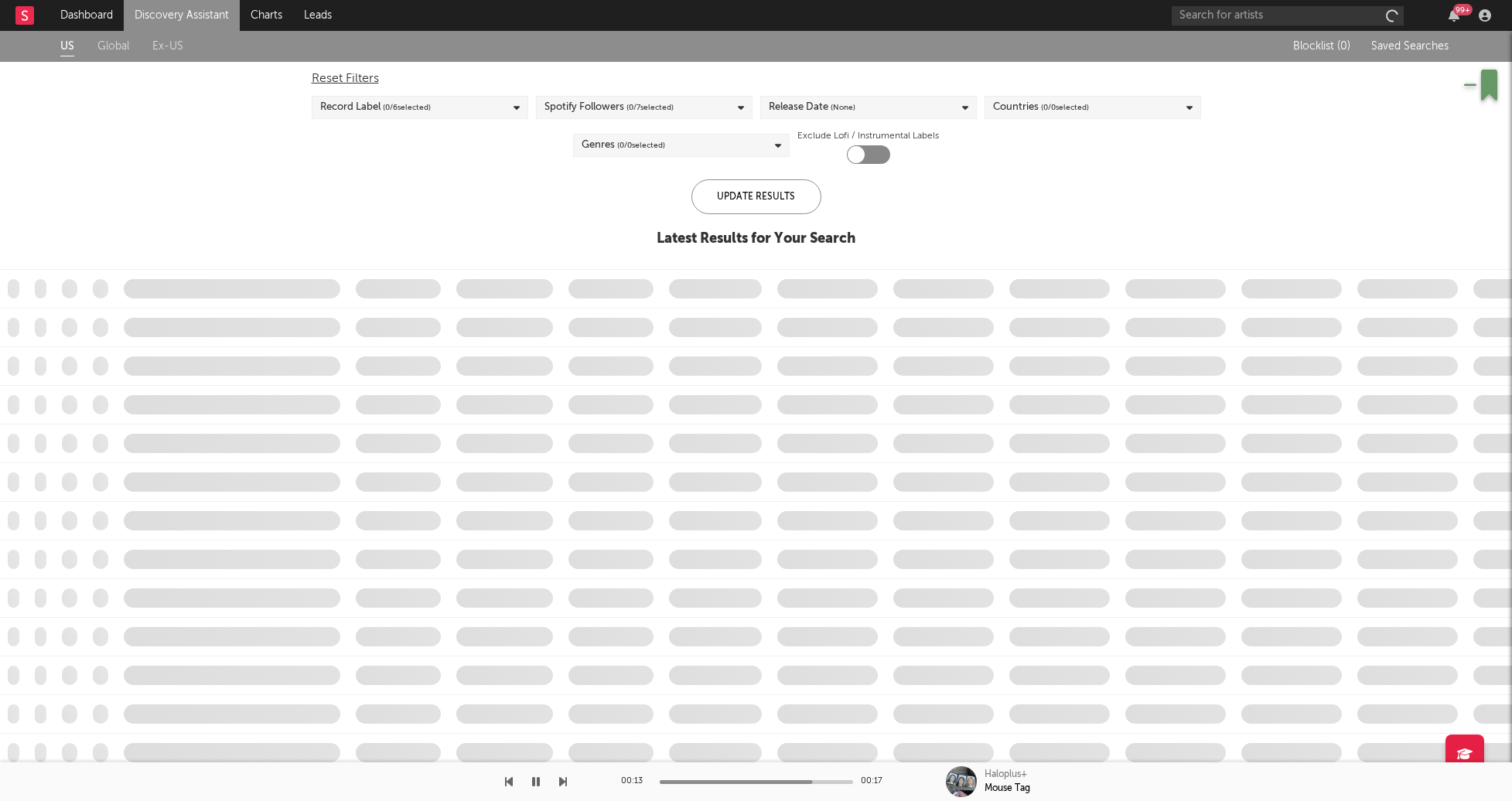
checkbox input "true"
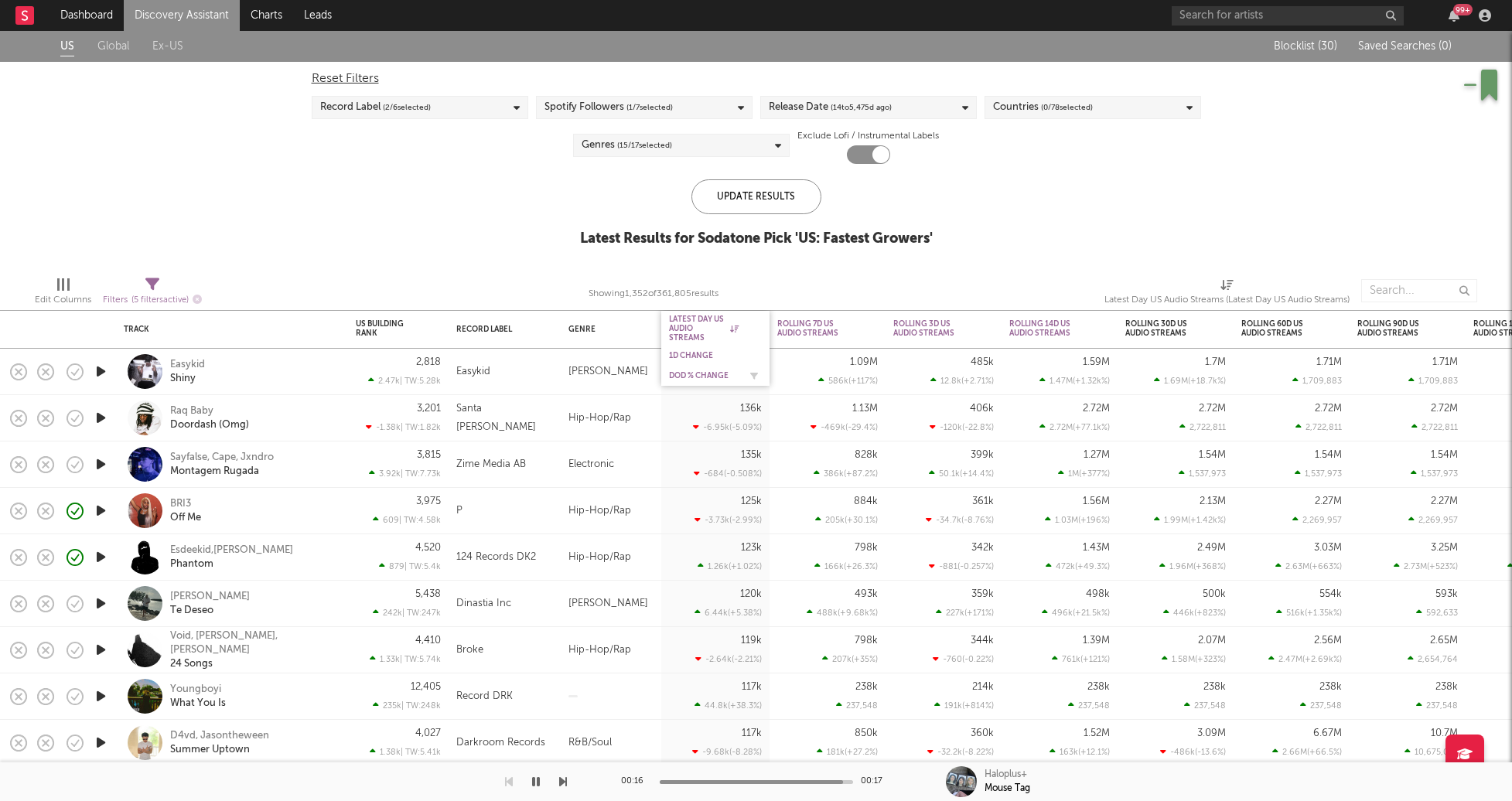
click at [698, 378] on div "DoD % Change" at bounding box center [703, 375] width 70 height 9
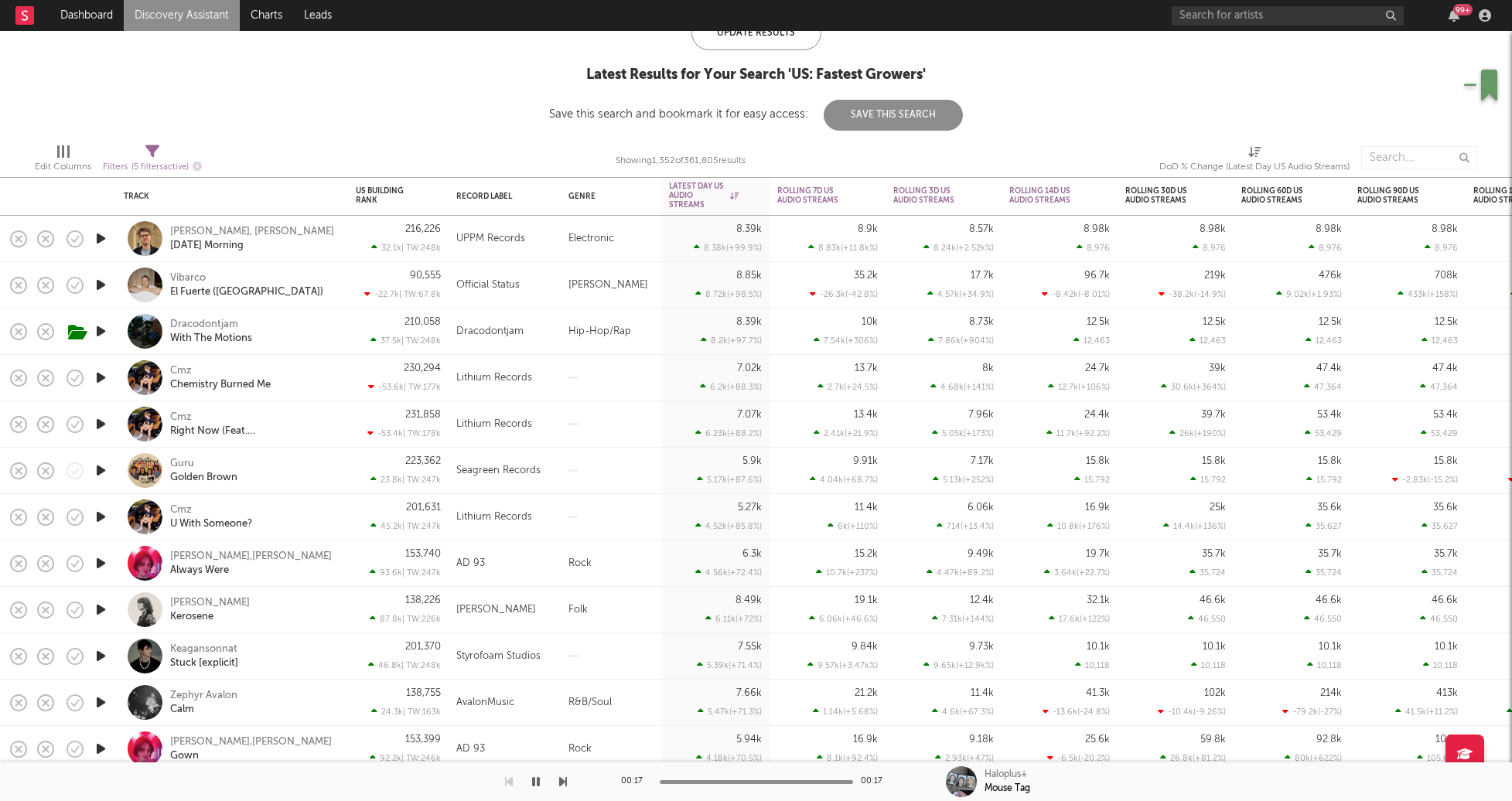
click at [99, 432] on icon "button" at bounding box center [101, 424] width 16 height 20
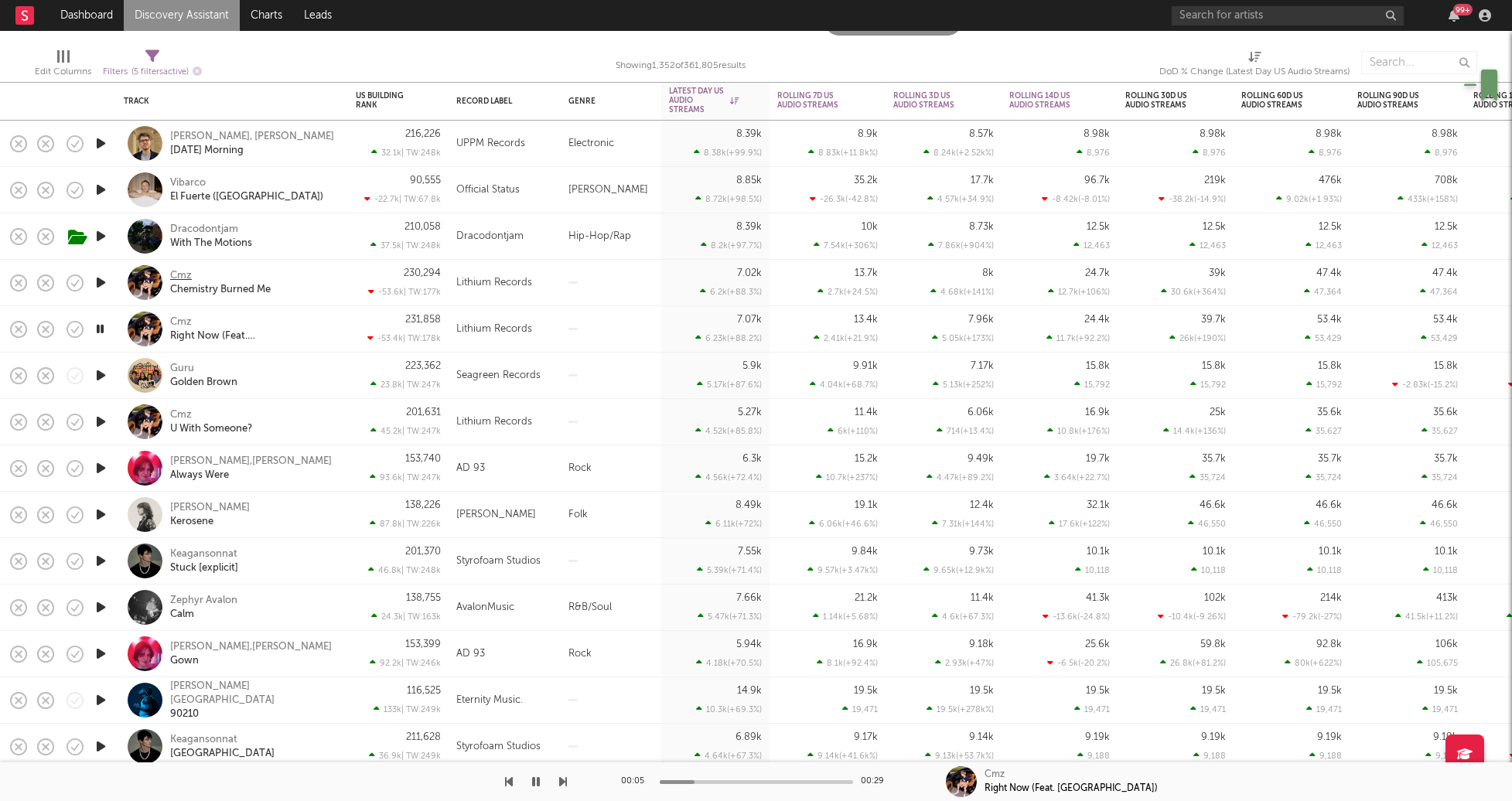
click at [174, 275] on div "Cmz" at bounding box center [181, 276] width 22 height 14
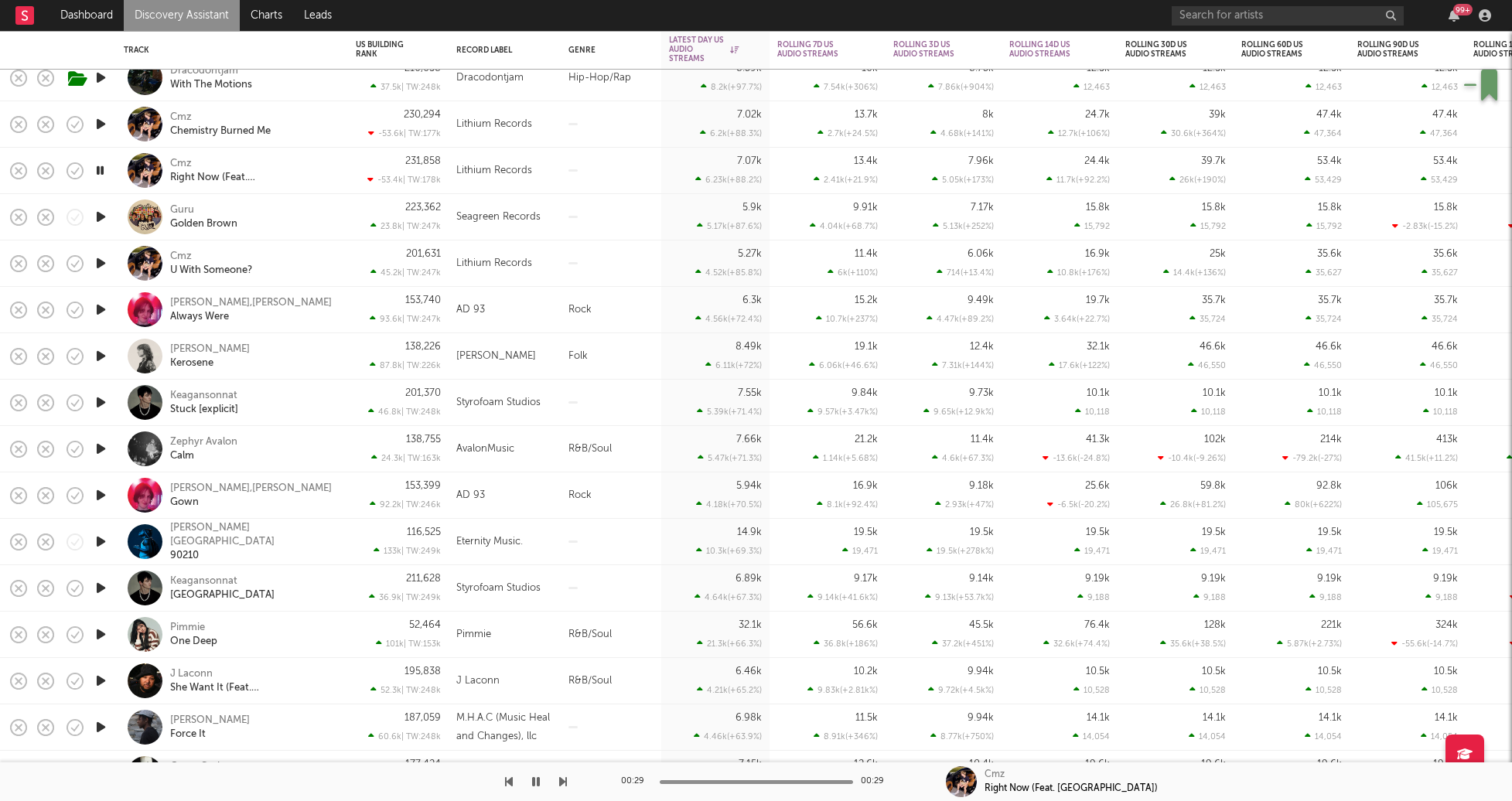
click at [103, 446] on icon "button" at bounding box center [101, 449] width 16 height 20
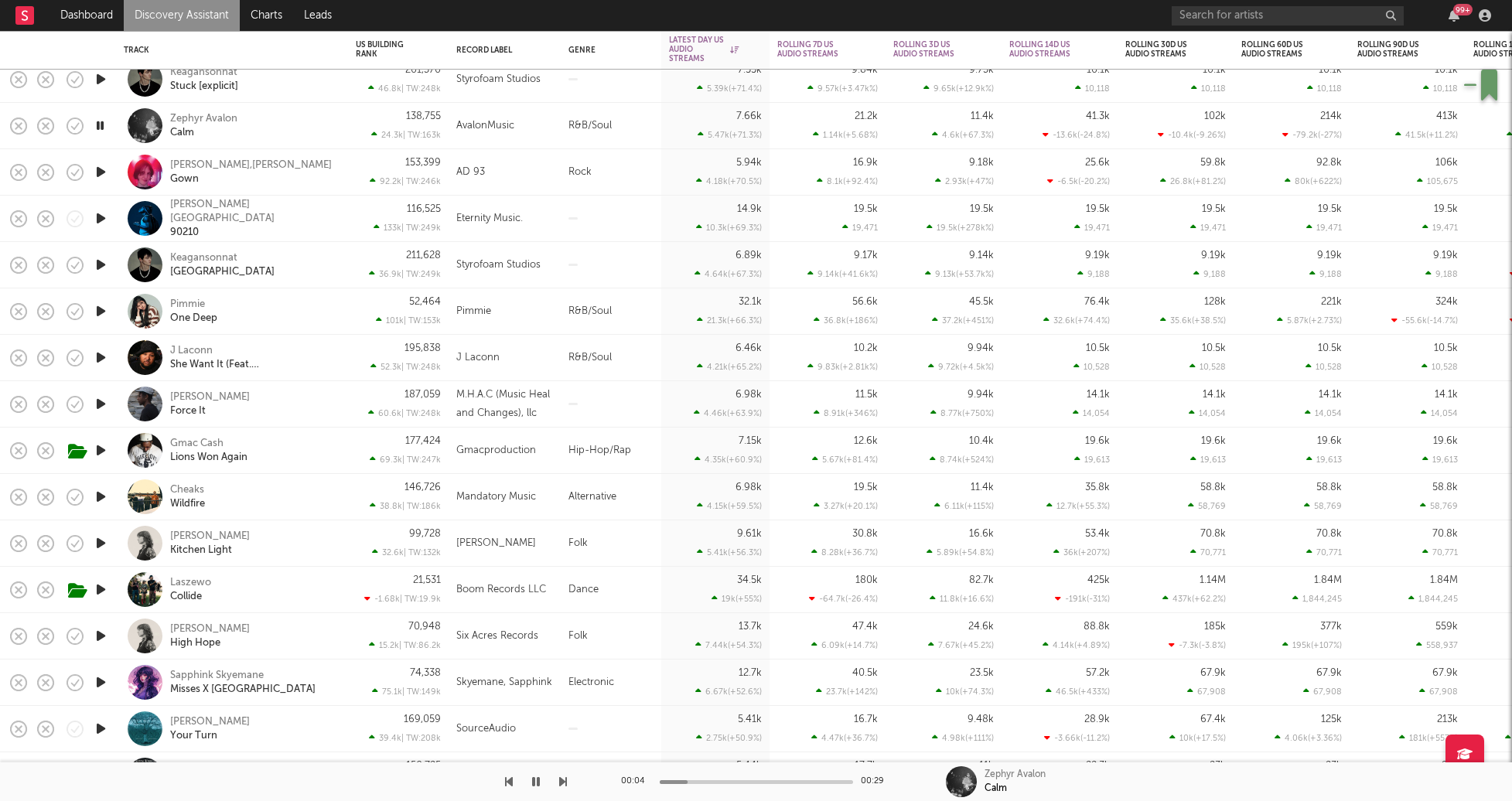
click at [101, 265] on icon "button" at bounding box center [101, 265] width 16 height 20
click at [106, 222] on icon "button" at bounding box center [101, 219] width 16 height 20
click at [307, 215] on div "Callen Row 90210" at bounding box center [253, 219] width 167 height 41
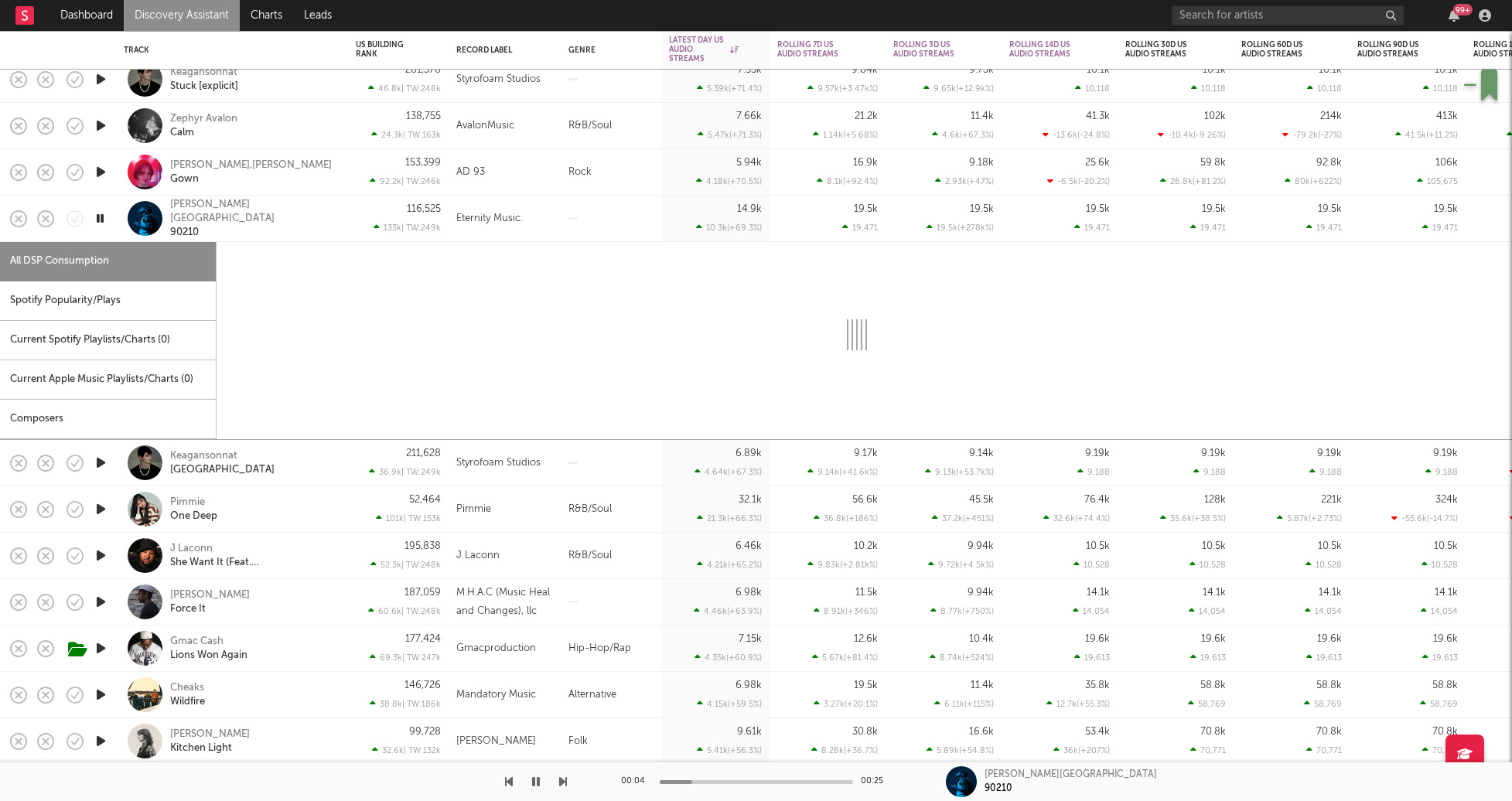
select select "1w"
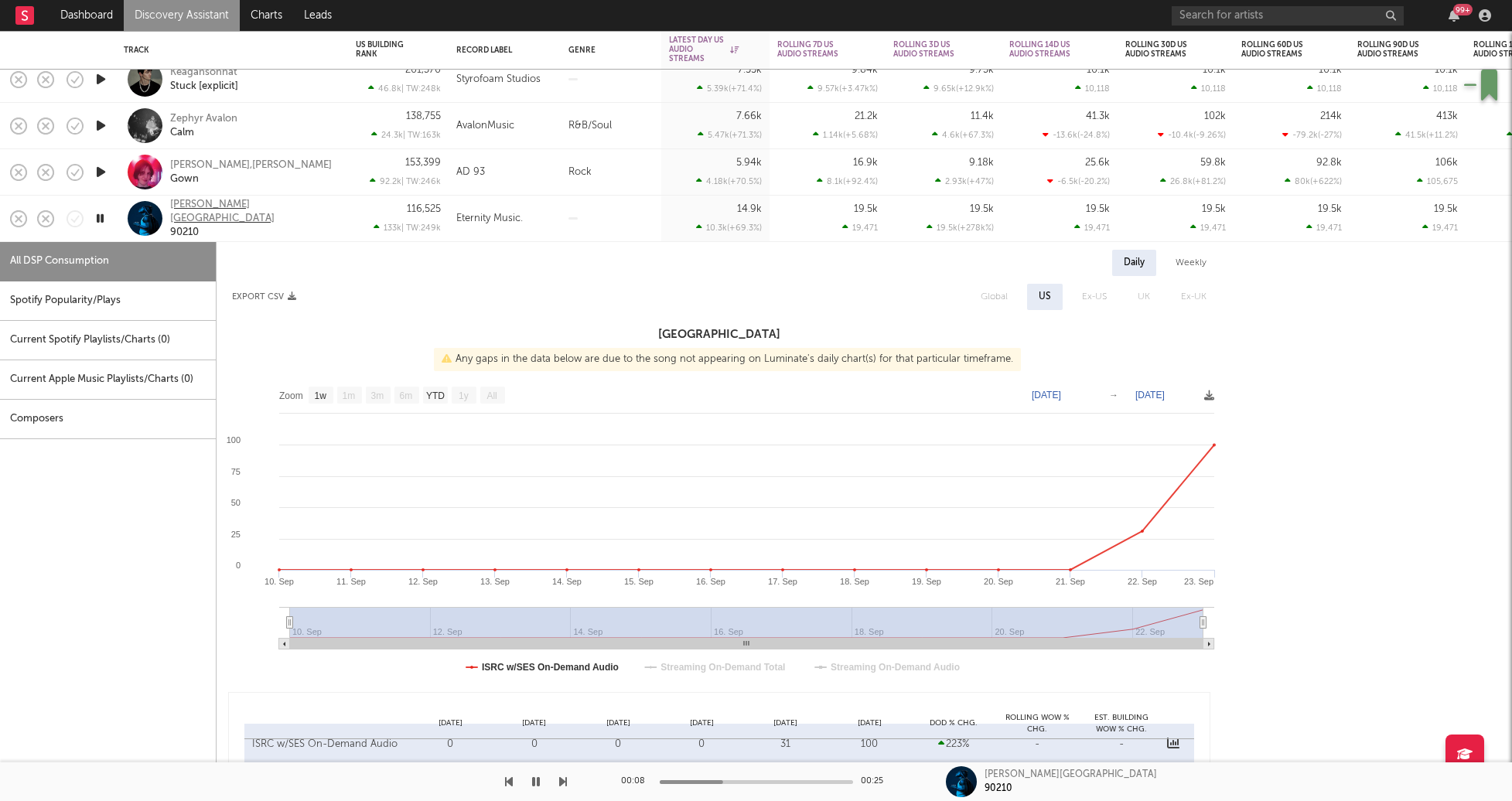
click at [213, 210] on div "Callen Row" at bounding box center [253, 212] width 167 height 28
click at [197, 205] on div "Callen Row" at bounding box center [253, 212] width 167 height 28
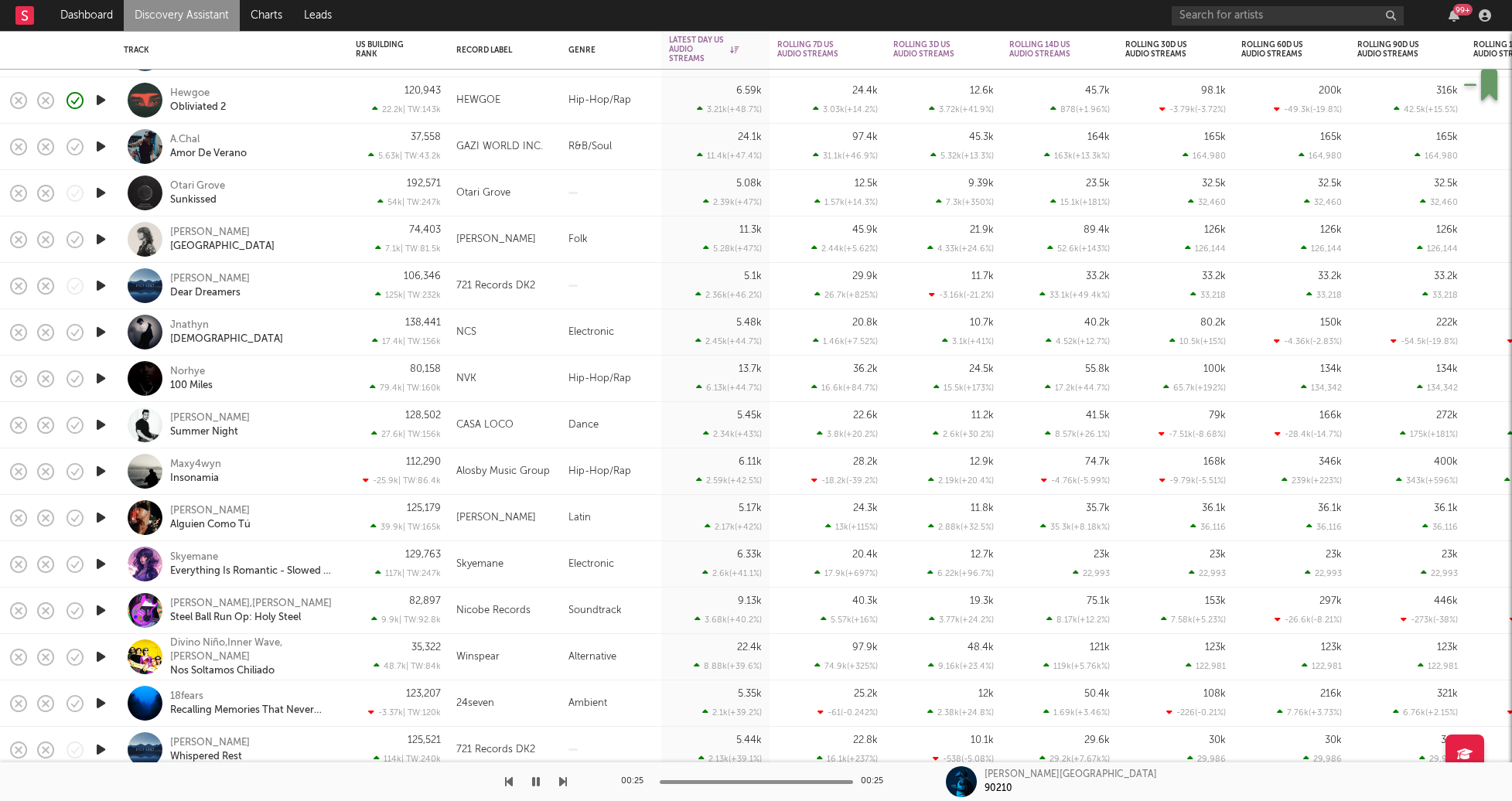
click at [106, 470] on icon "button" at bounding box center [101, 472] width 16 height 20
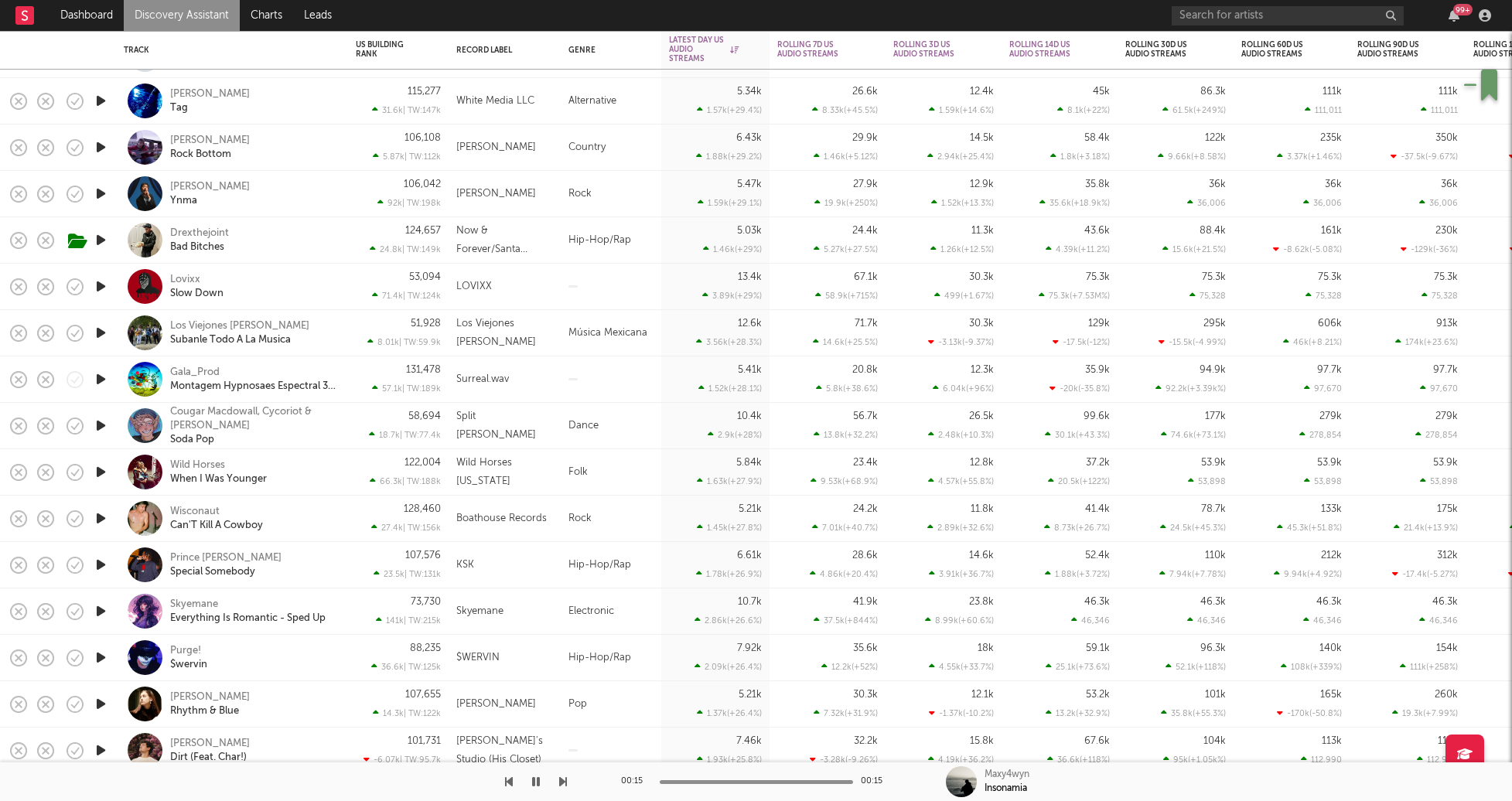
click at [93, 557] on icon "button" at bounding box center [101, 565] width 16 height 20
click at [198, 560] on div "Prince Bopp" at bounding box center [226, 558] width 111 height 14
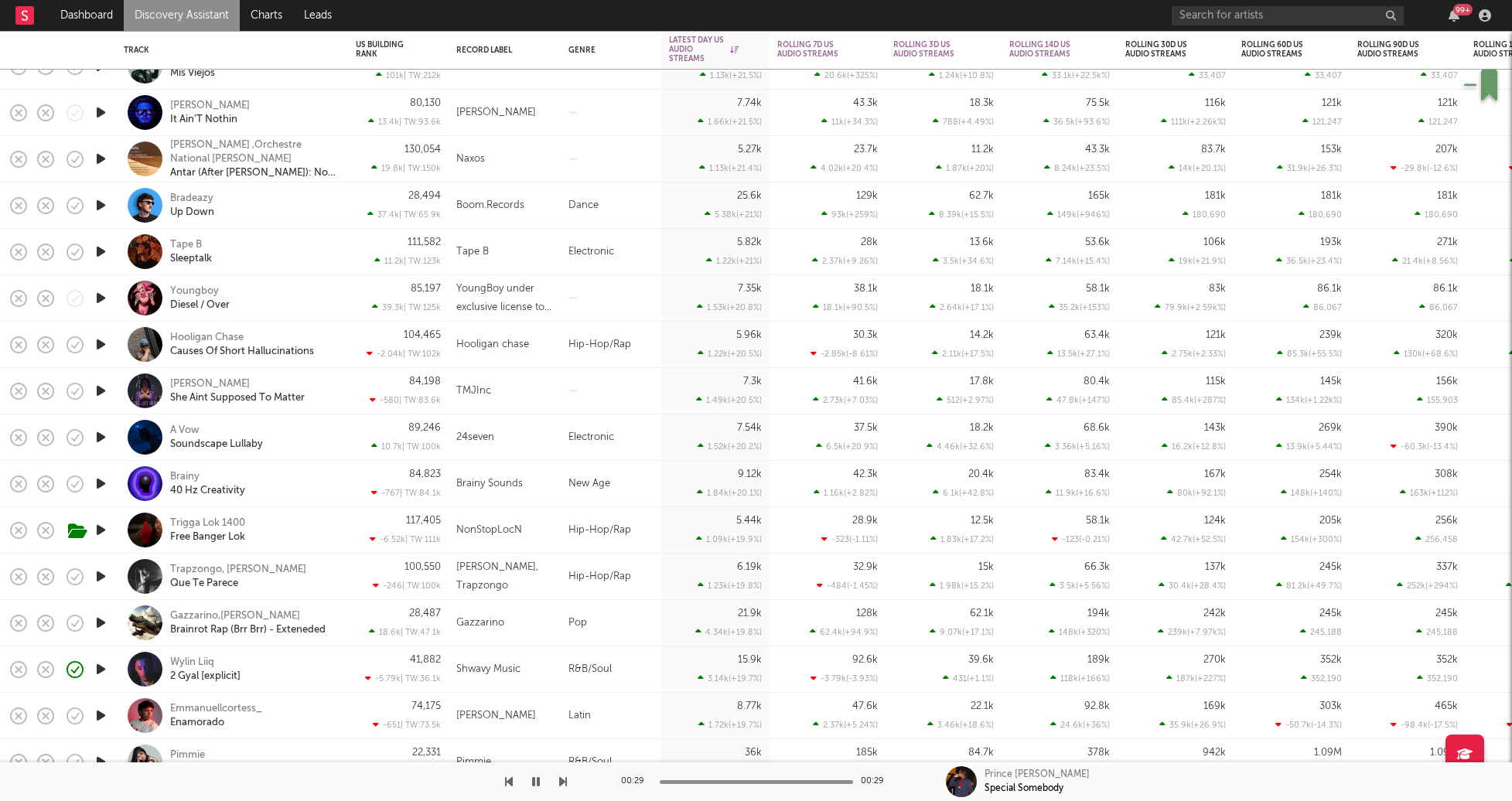
click at [97, 210] on icon "button" at bounding box center [101, 205] width 16 height 20
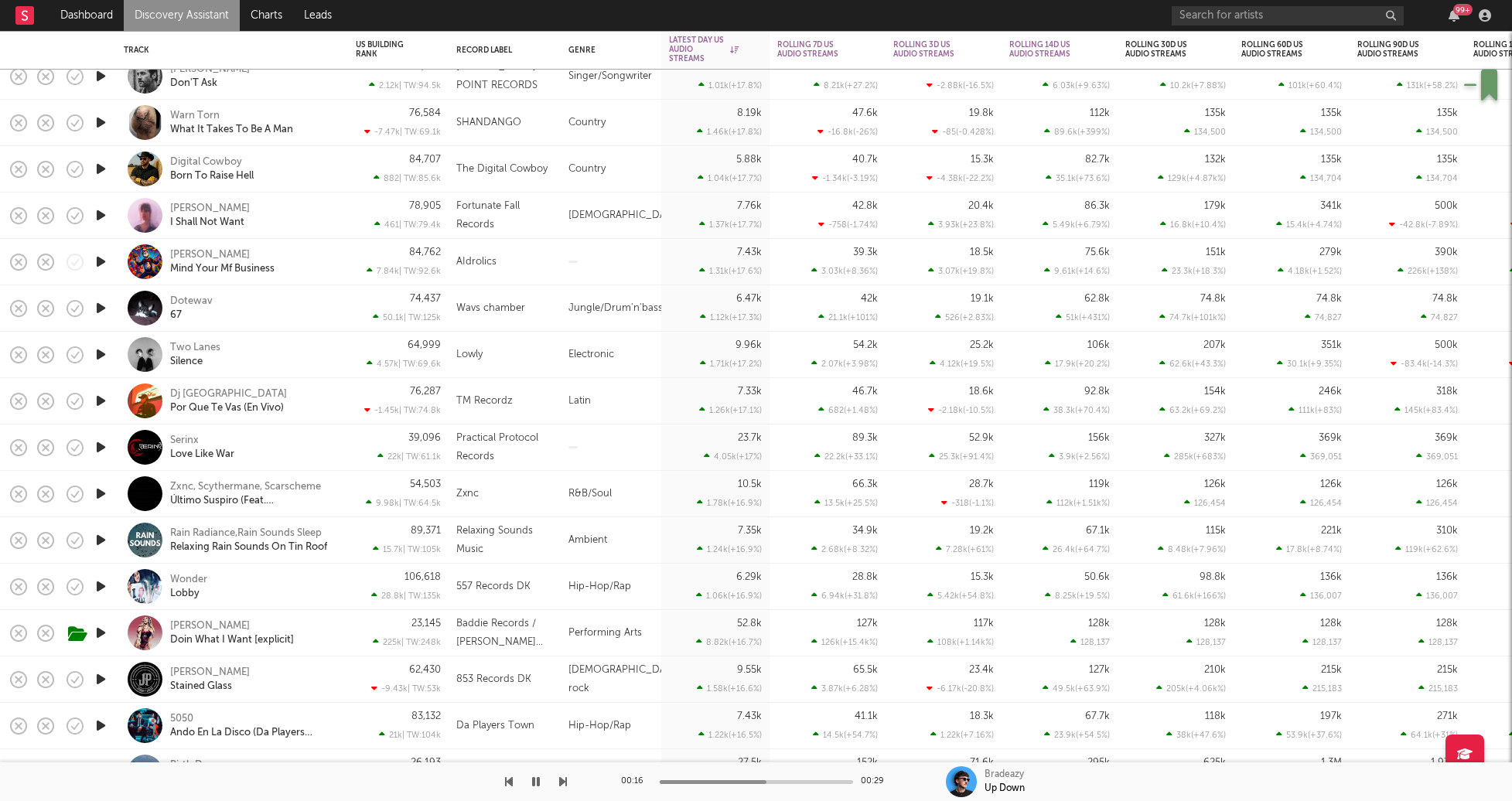
click at [100, 585] on icon "button" at bounding box center [101, 587] width 16 height 20
click at [281, 582] on div "Wonder Lobby" at bounding box center [253, 587] width 167 height 28
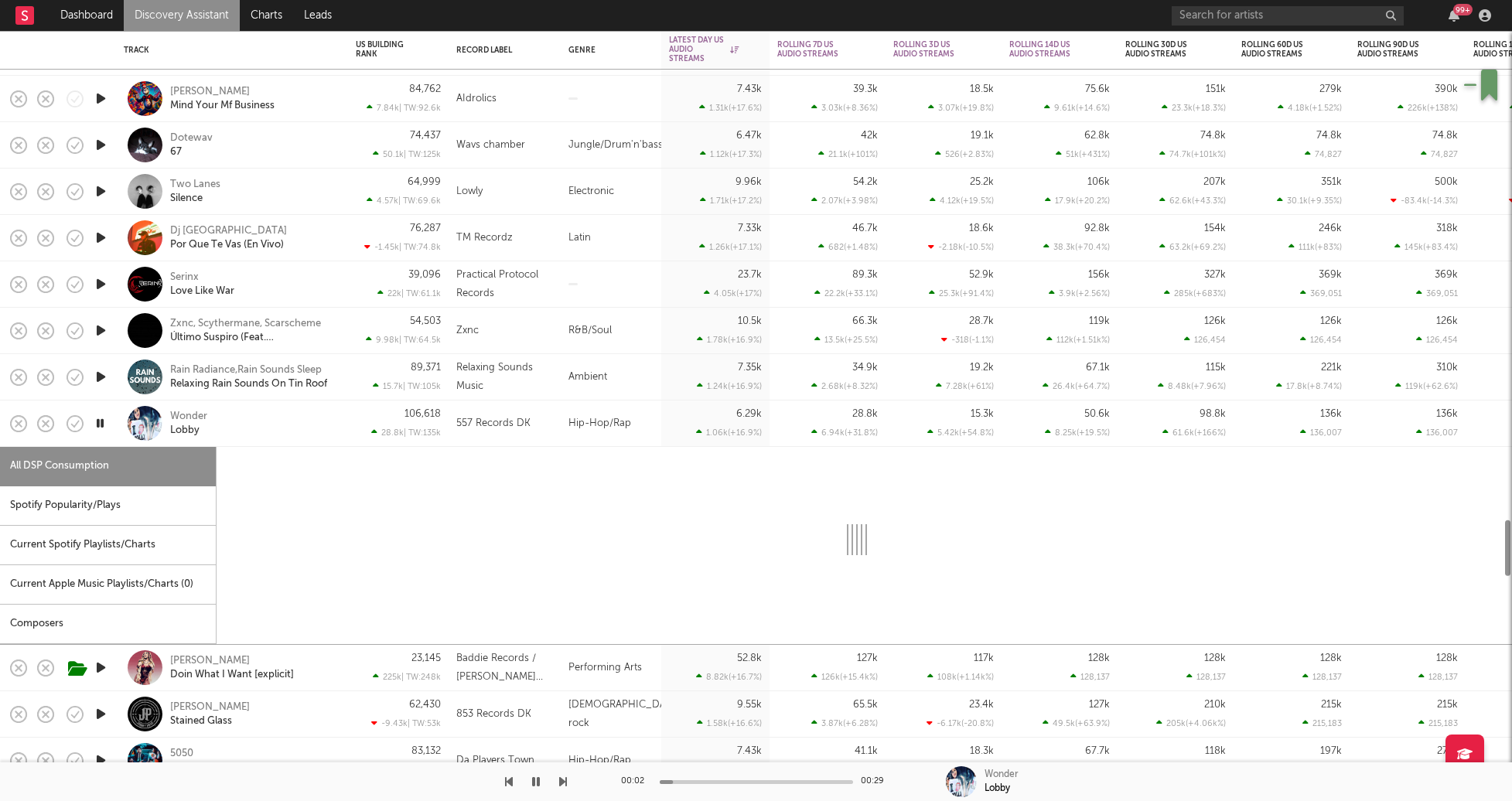
select select "1w"
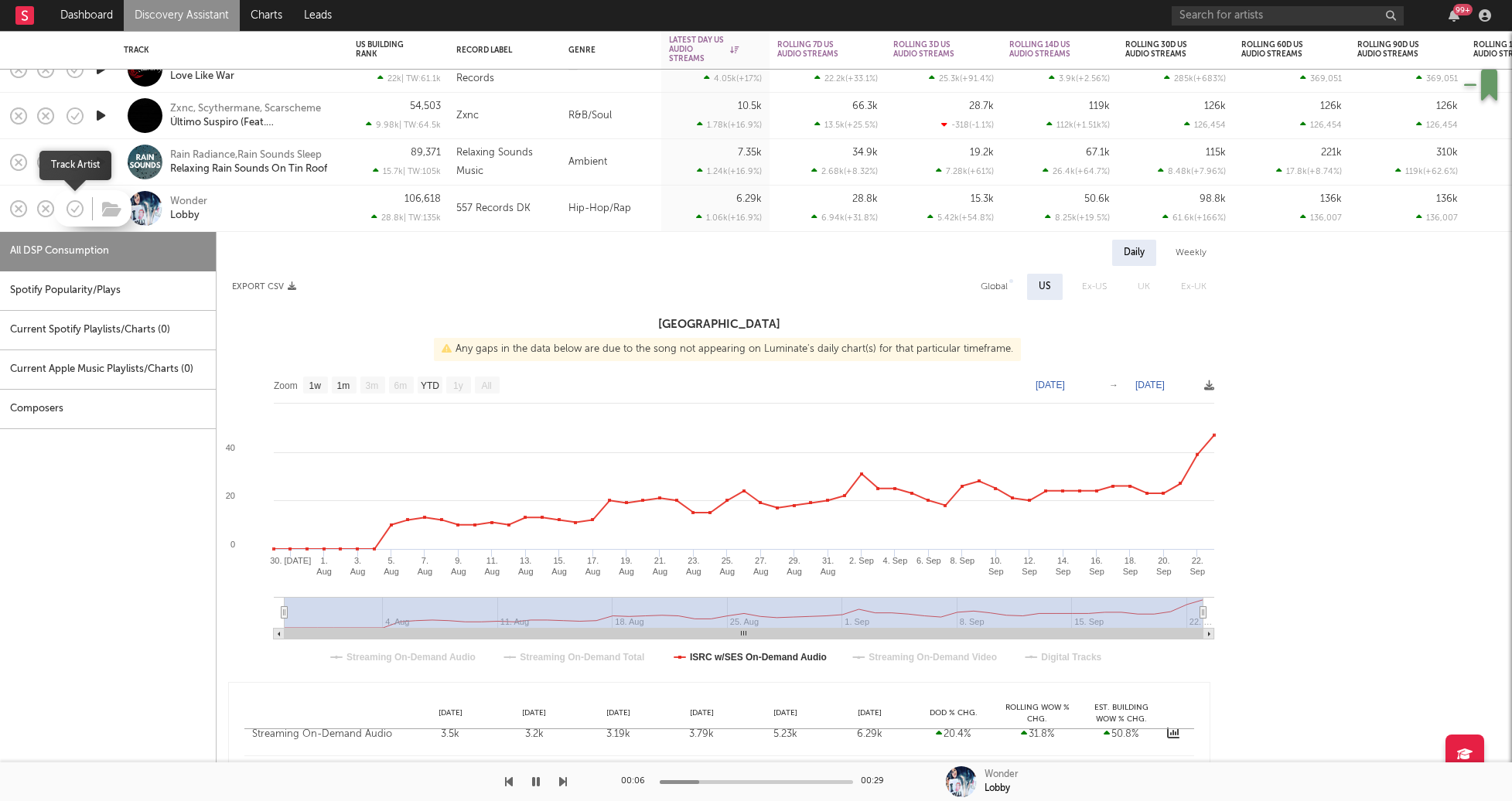
click at [73, 217] on icon "button" at bounding box center [75, 209] width 22 height 22
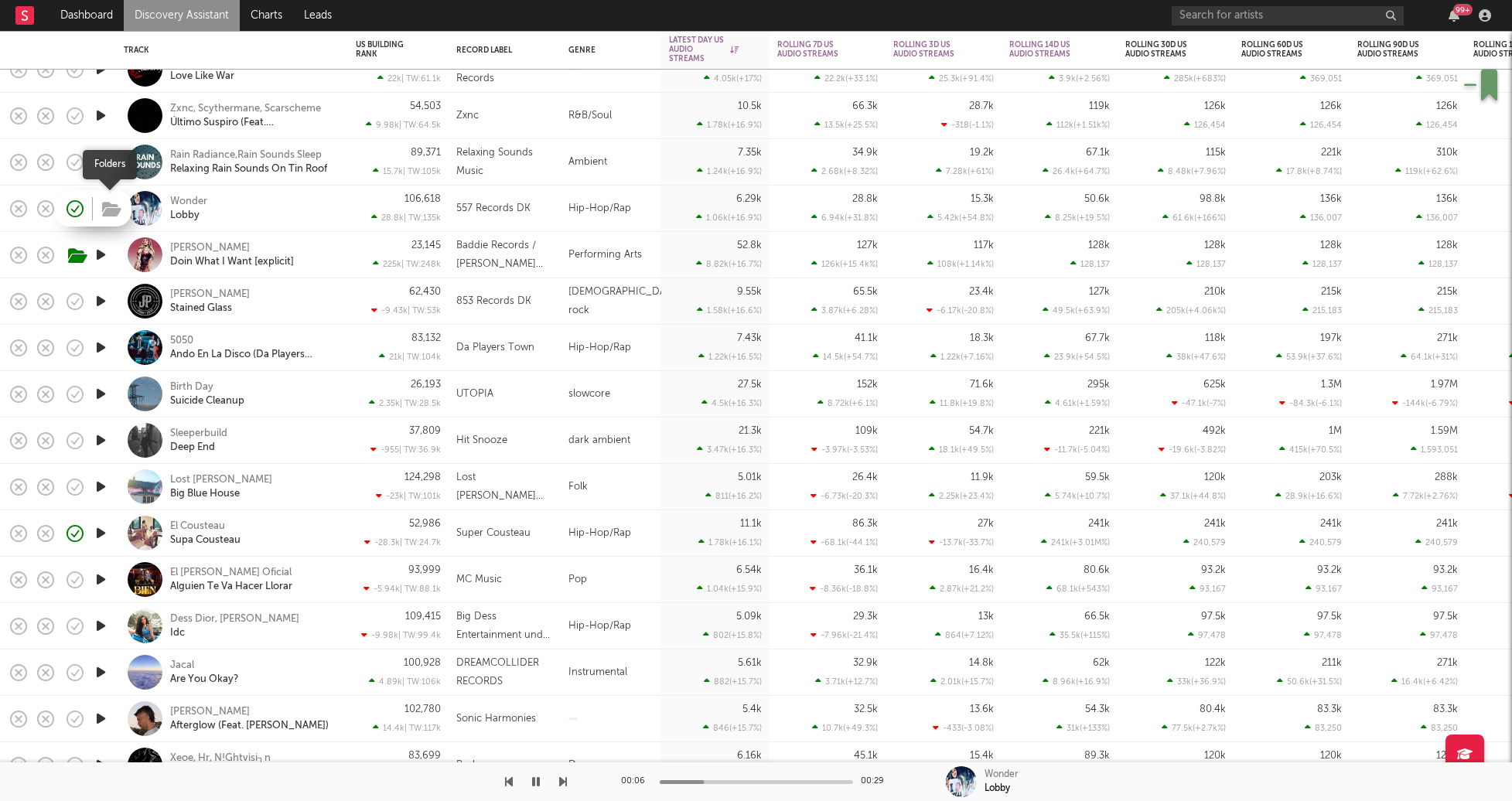
click at [106, 219] on button "button" at bounding box center [111, 211] width 24 height 24
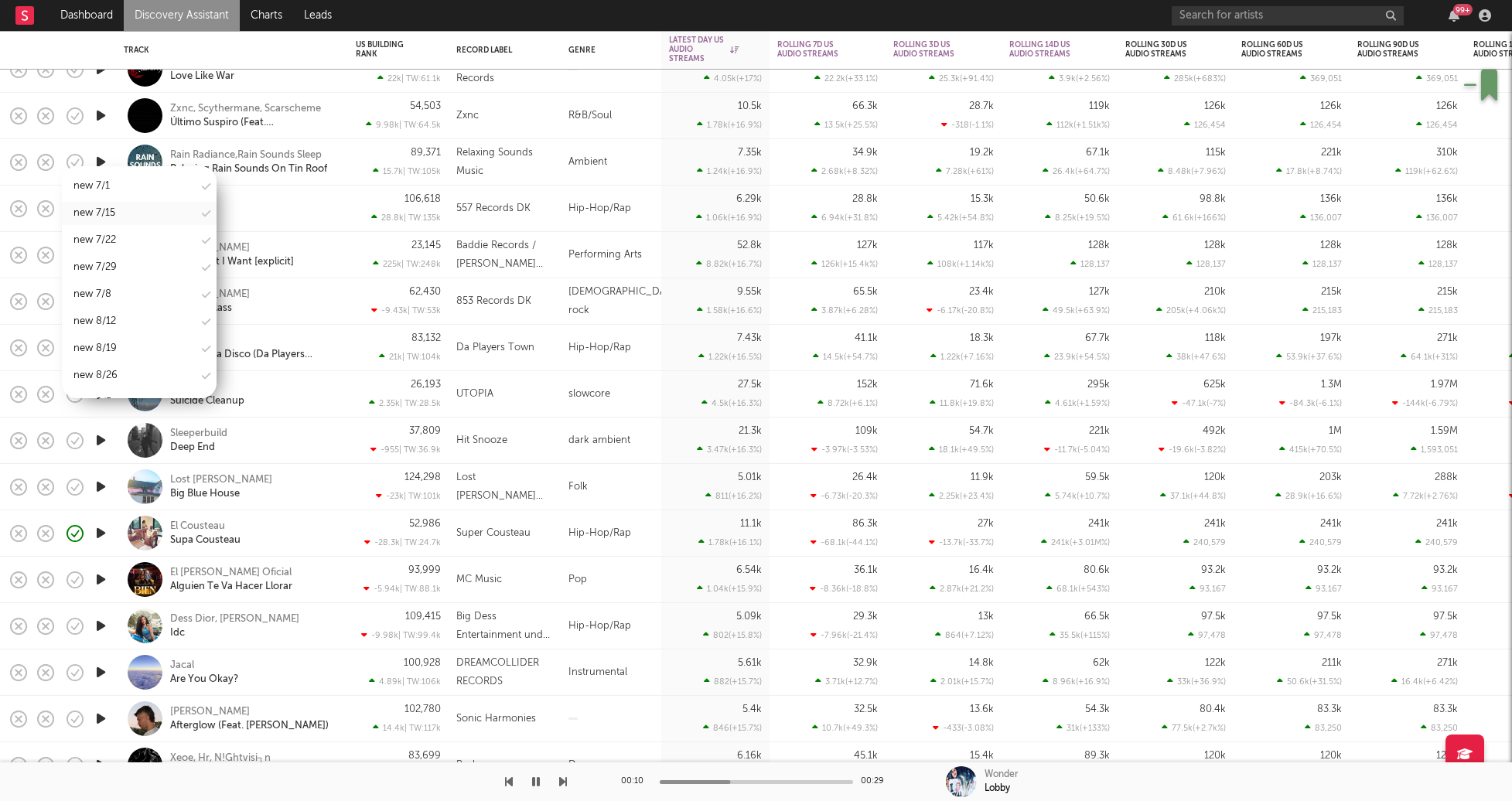
scroll to position [2053, 0]
click at [114, 327] on div "new 9/30" at bounding box center [95, 335] width 44 height 19
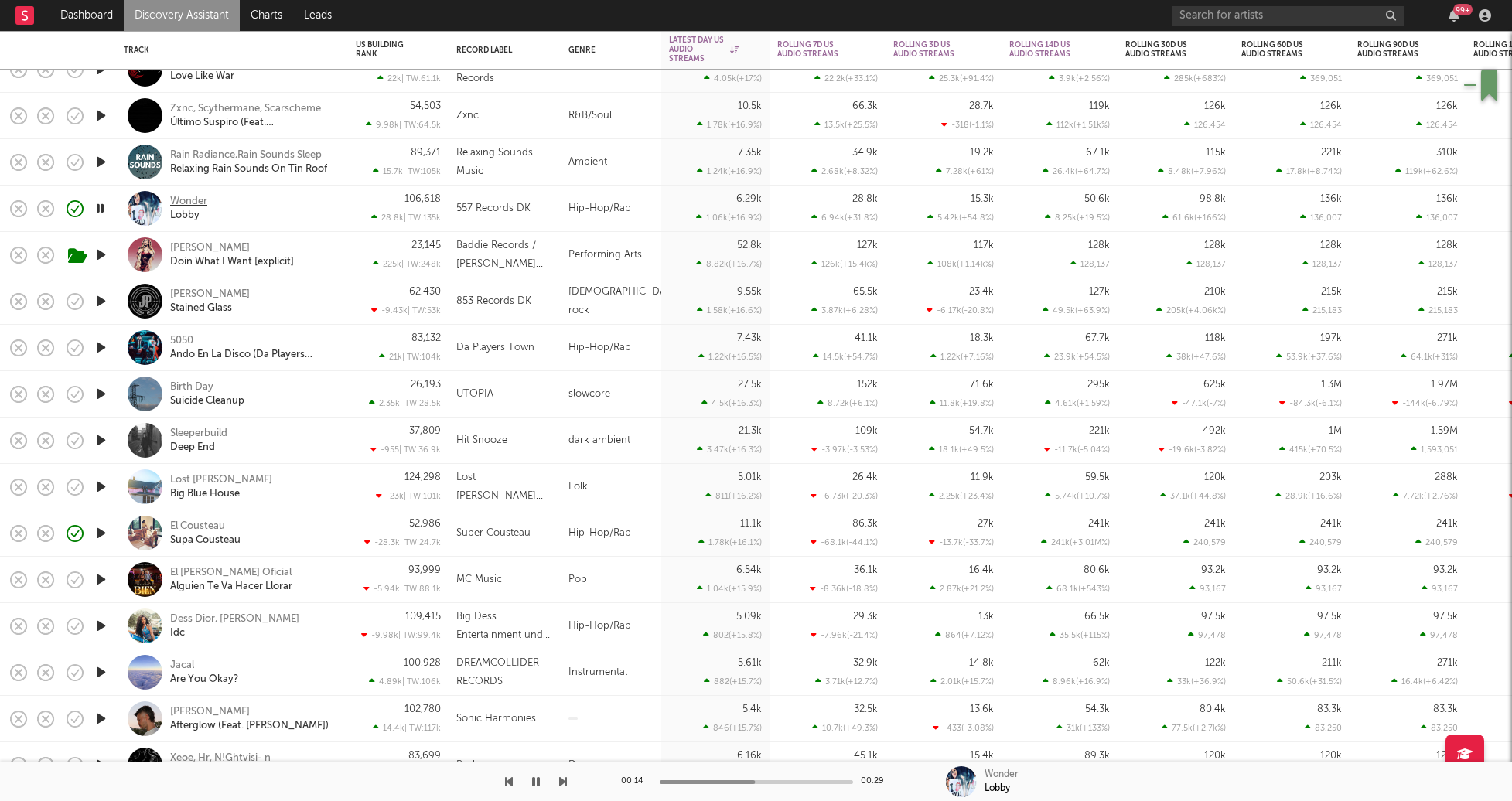
click at [190, 199] on div "Wonder" at bounding box center [189, 202] width 37 height 14
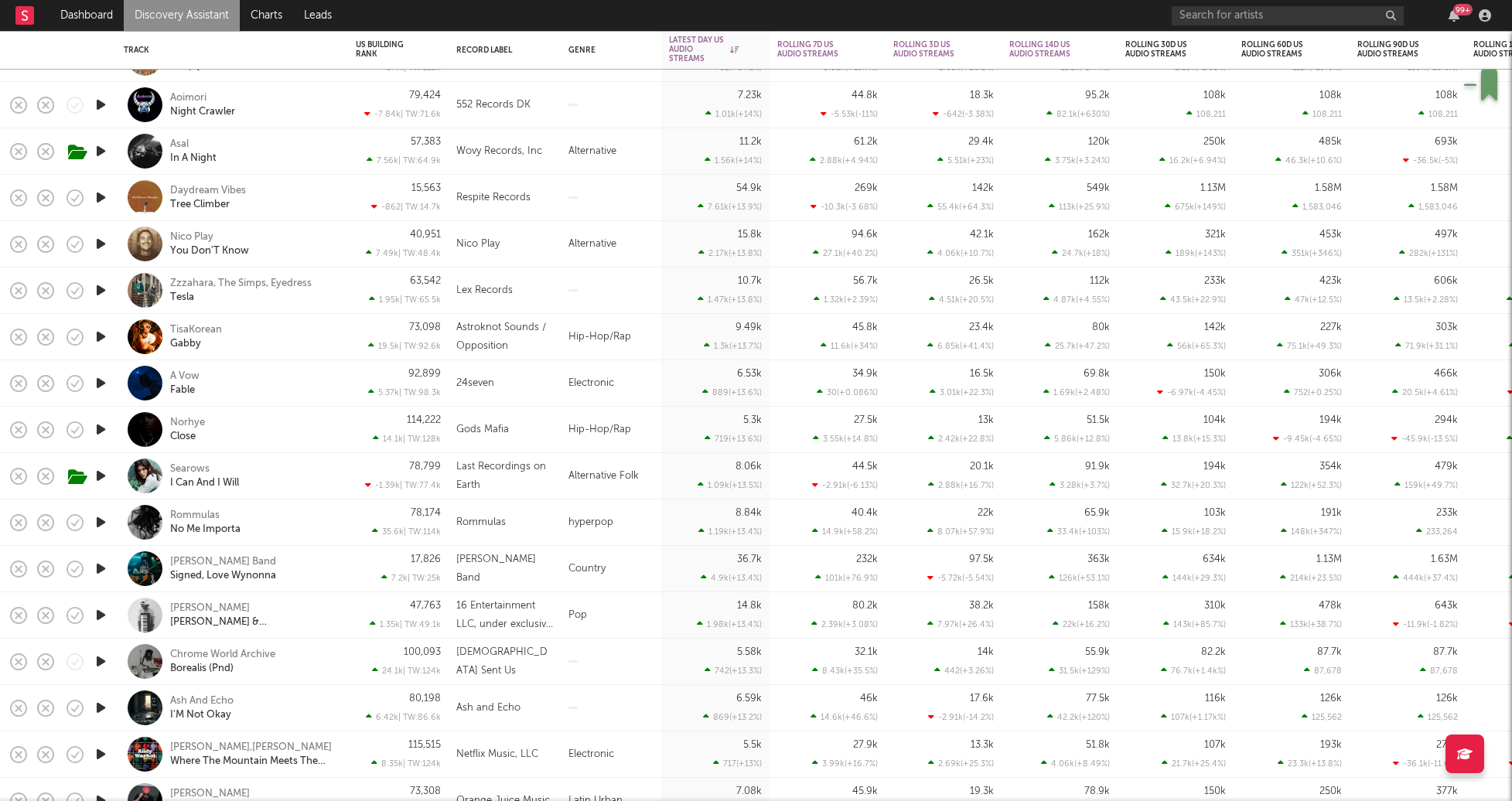
click at [324, 439] on div "Norhye Close" at bounding box center [253, 430] width 167 height 28
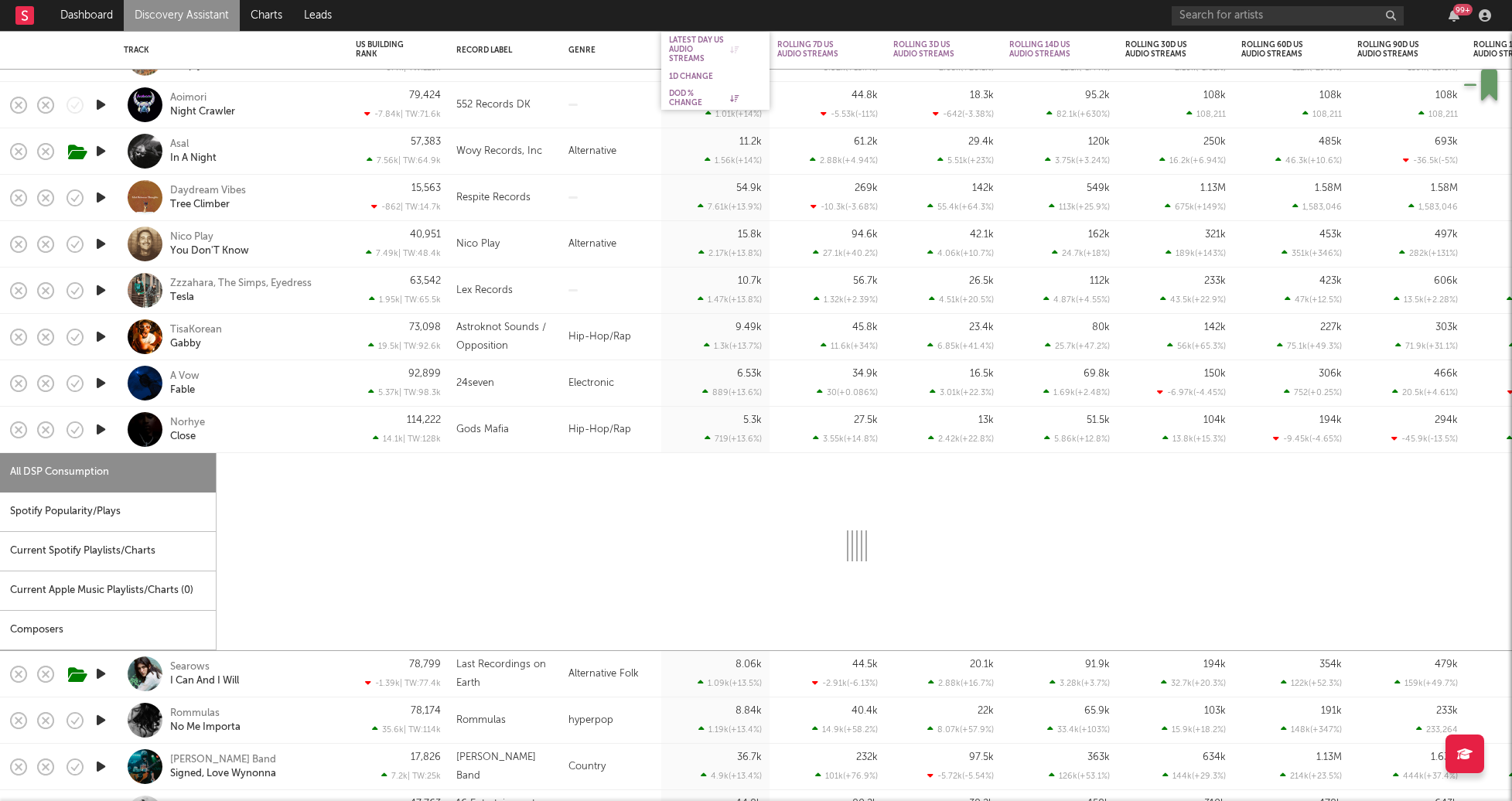
select select "6m"
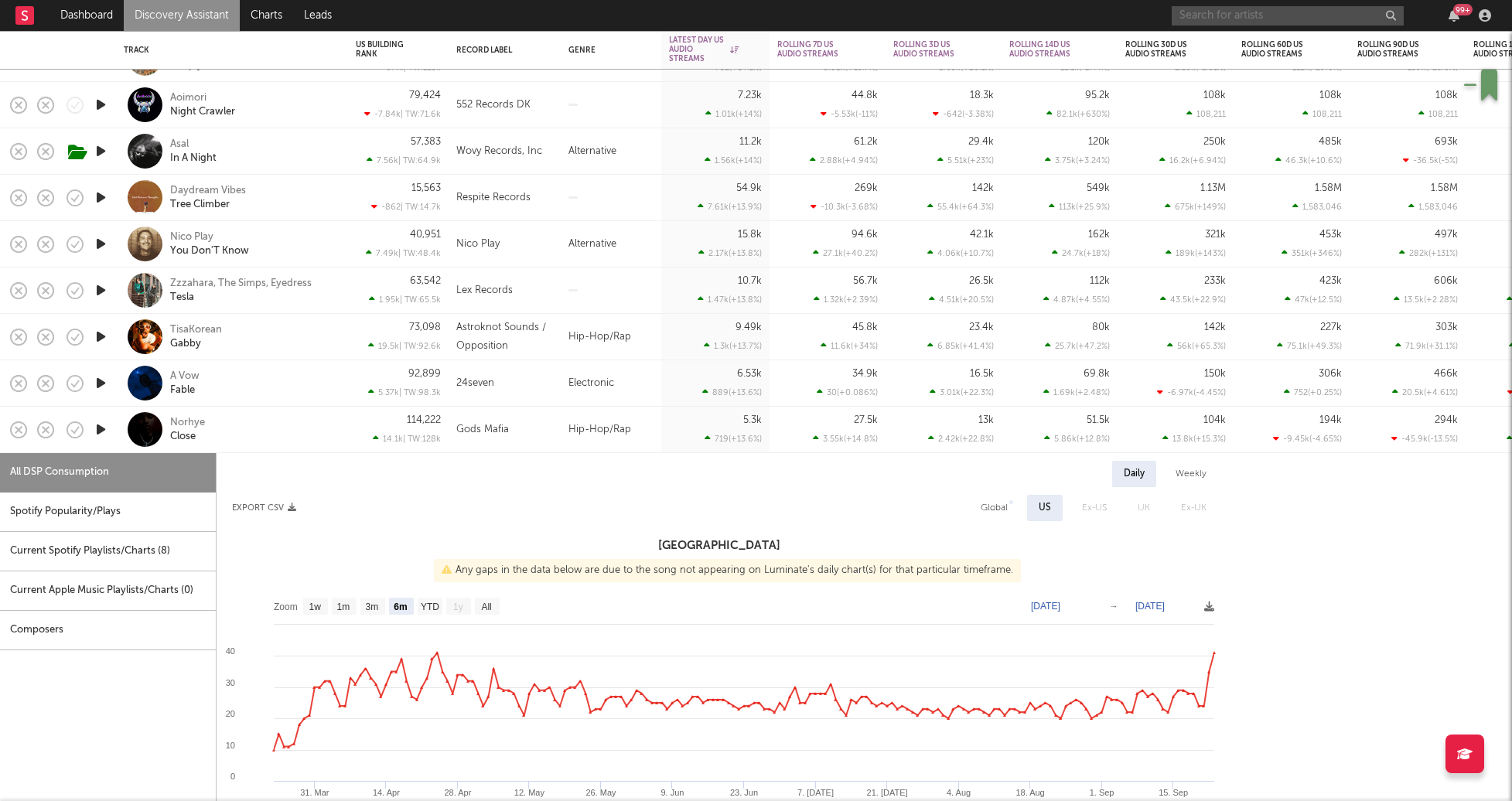
click at [1218, 24] on input "text" at bounding box center [1287, 16] width 232 height 20
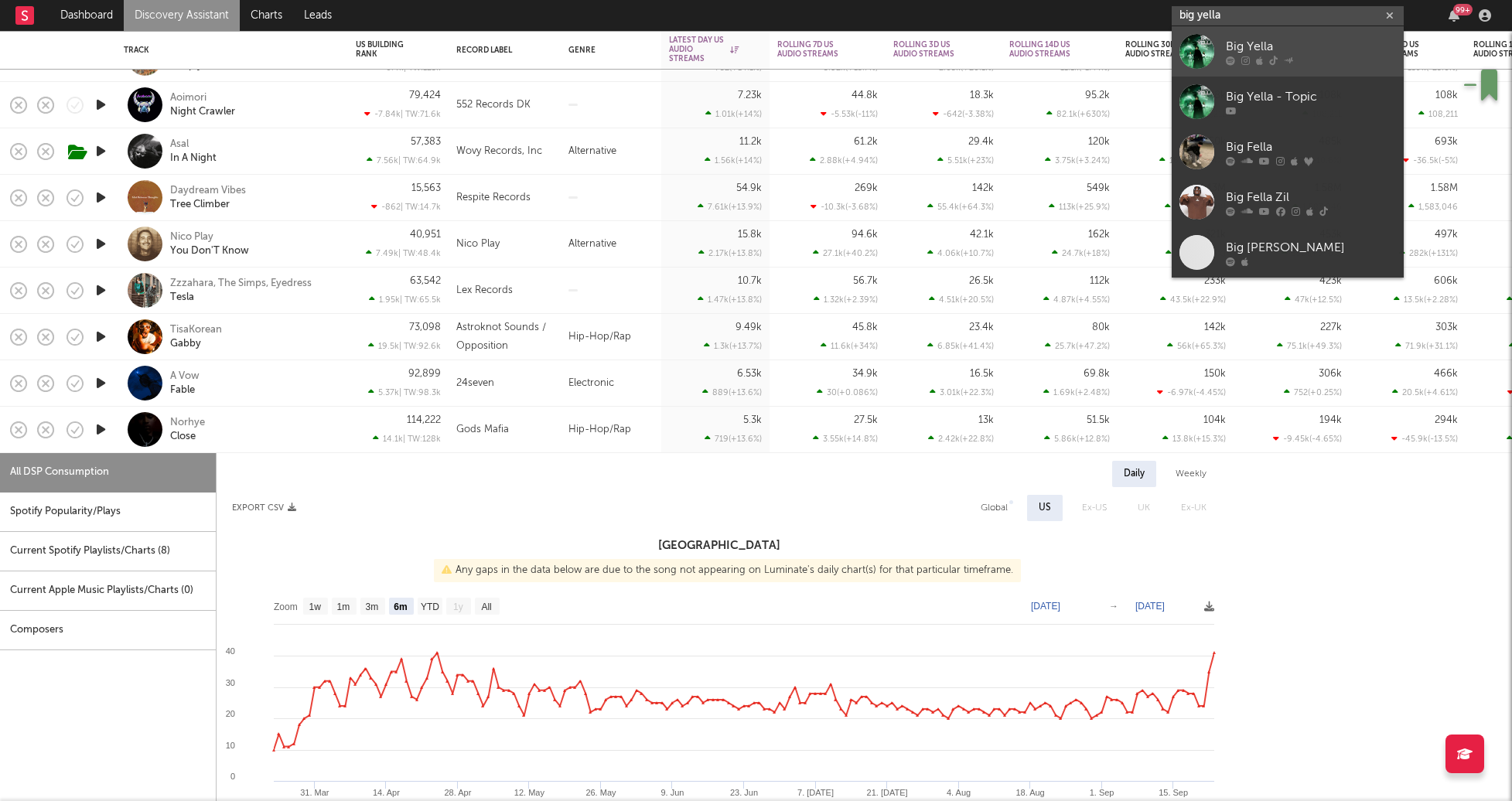
type input "big yella"
click at [1250, 38] on div "Big Yella" at bounding box center [1311, 46] width 171 height 19
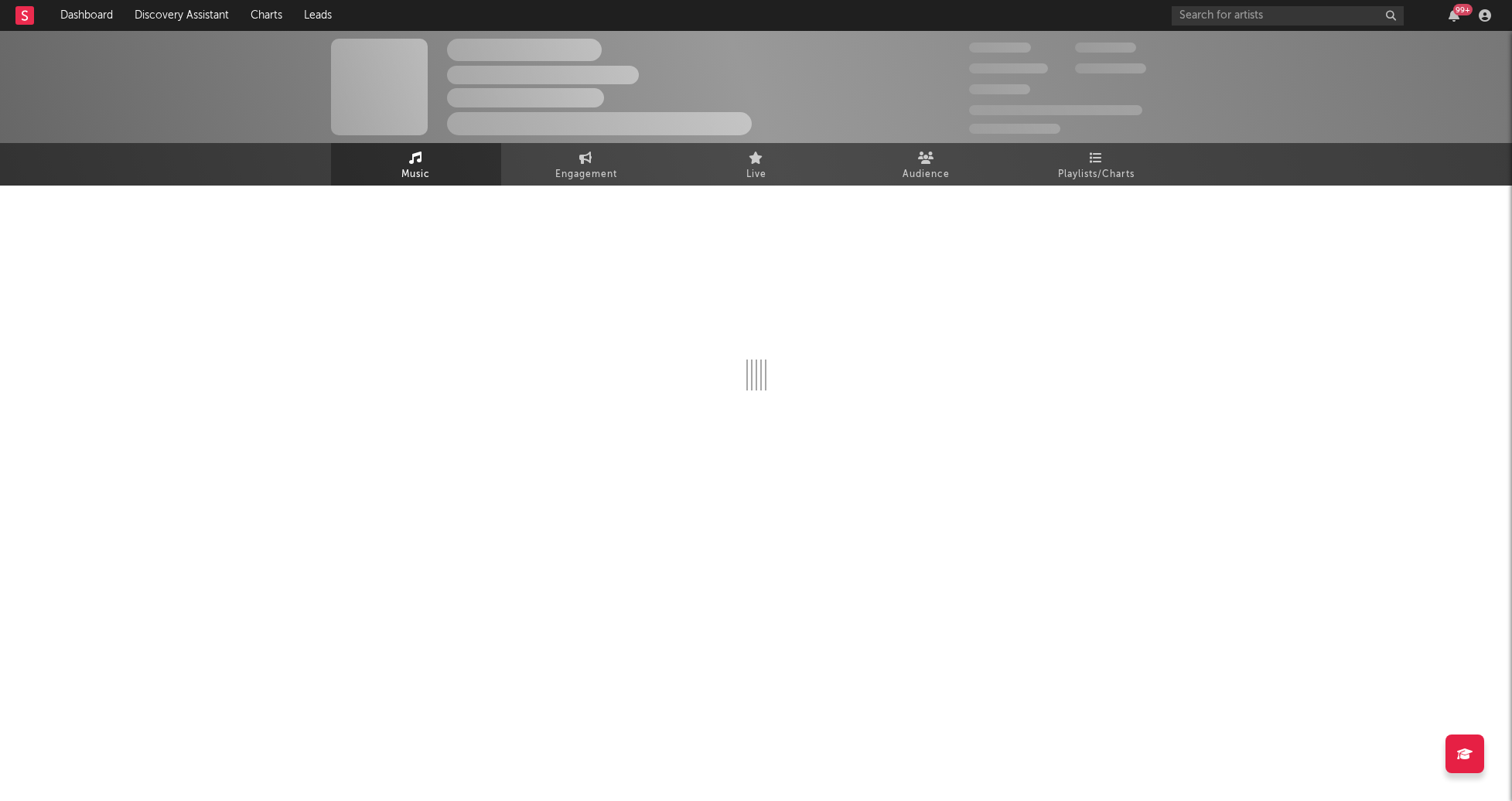
select select "1w"
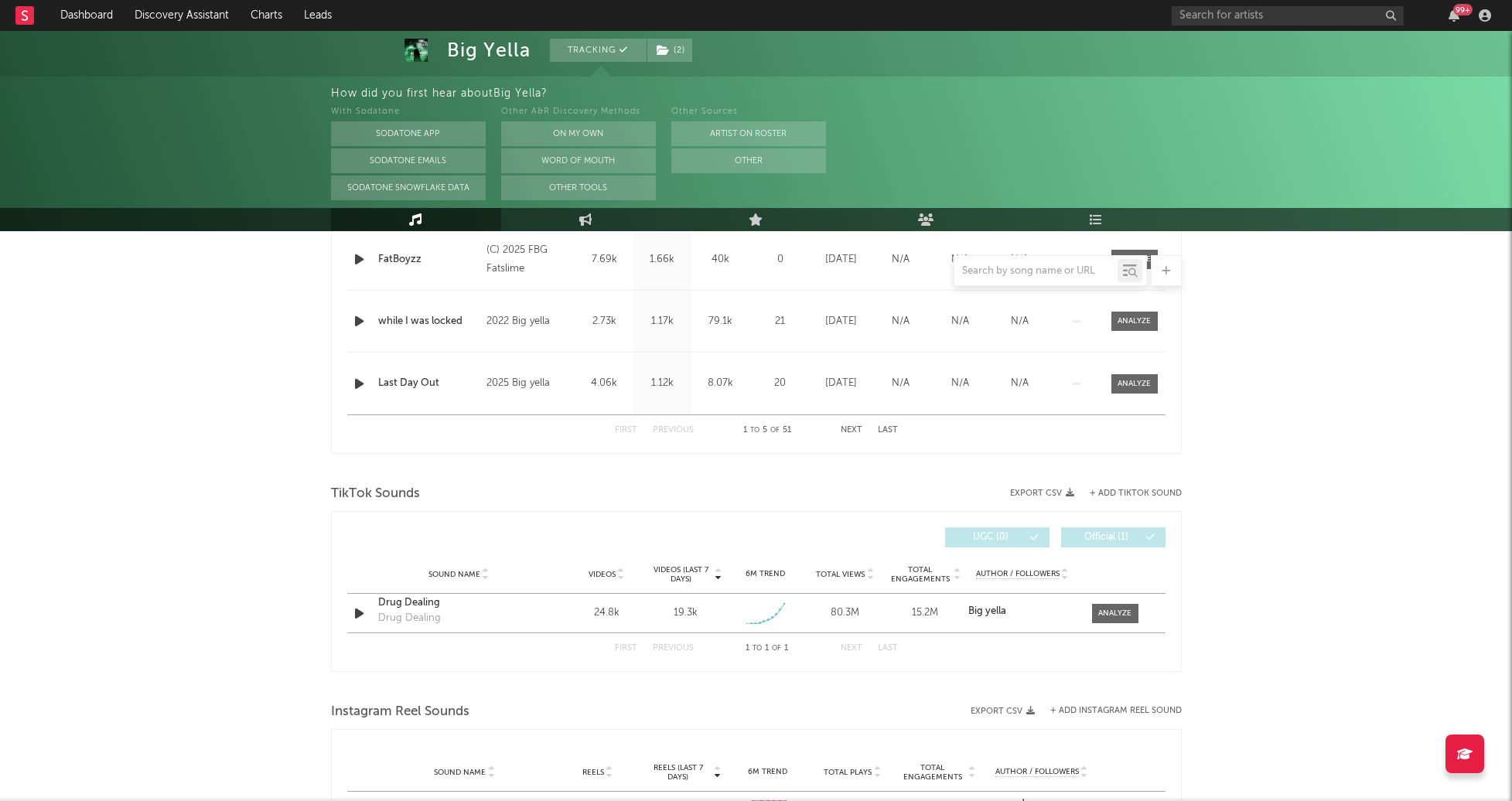
scroll to position [820, 0]
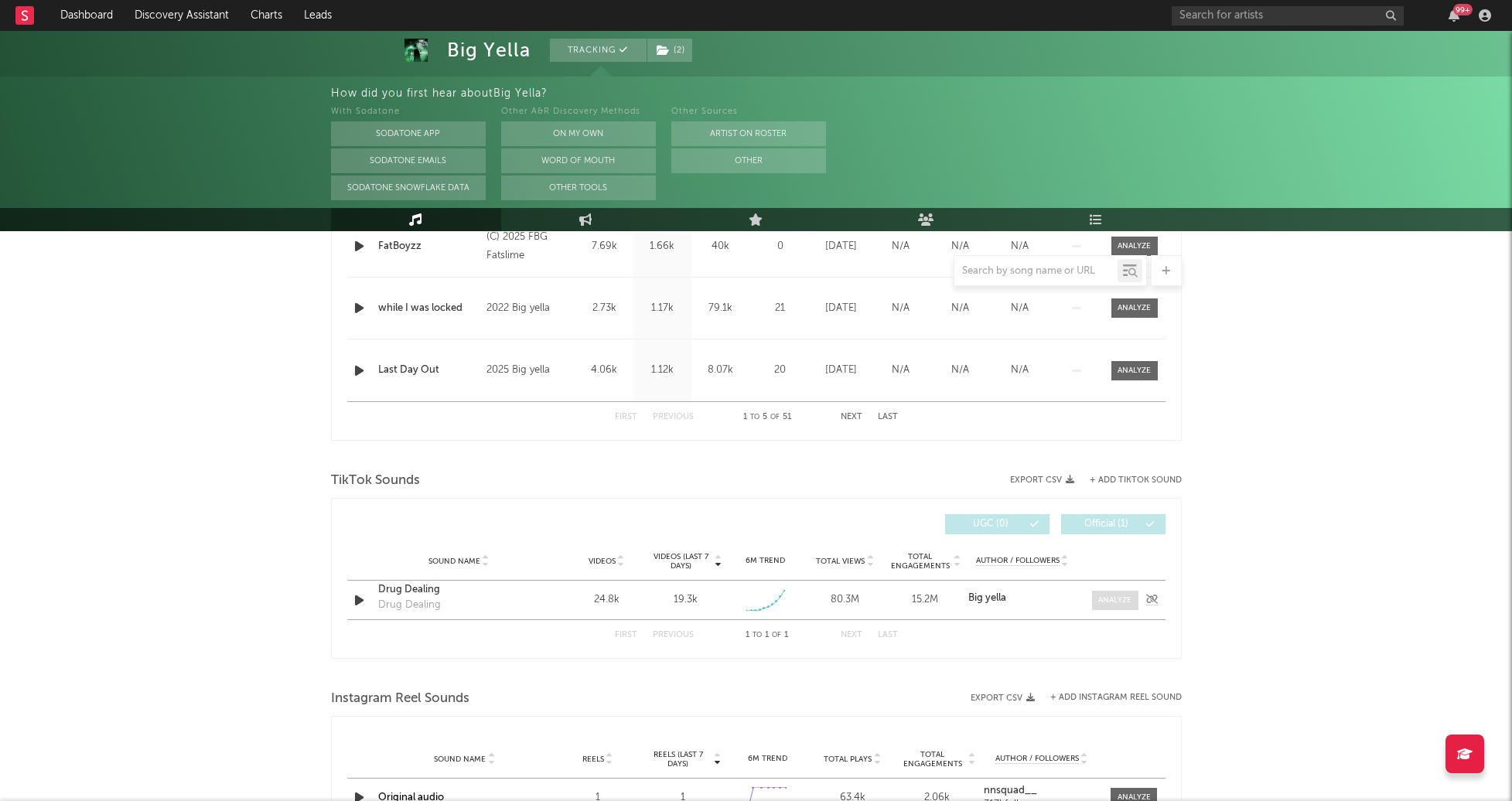
click at [1126, 607] on span at bounding box center [1115, 601] width 46 height 20
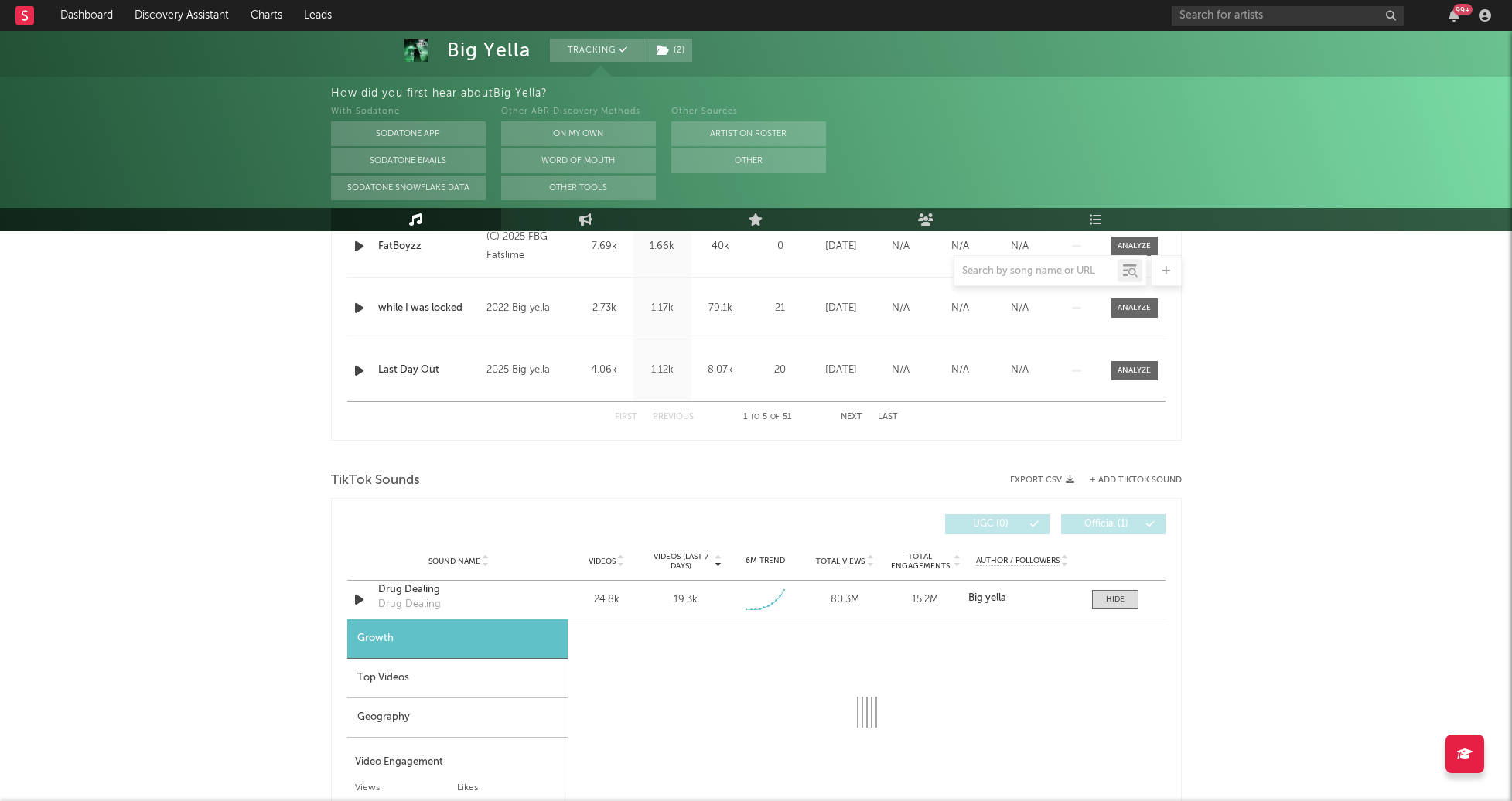
select select "1w"
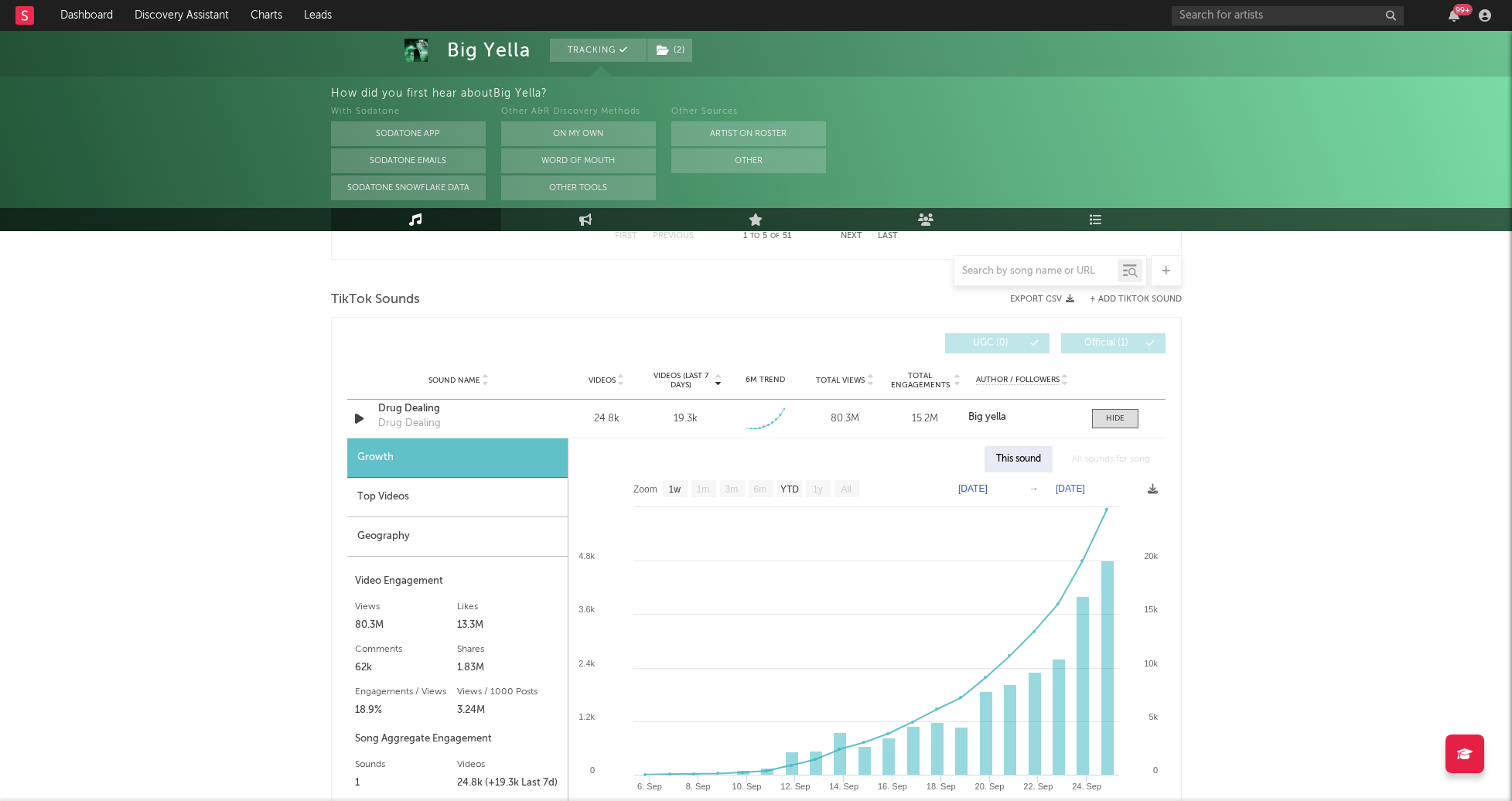
scroll to position [906, 0]
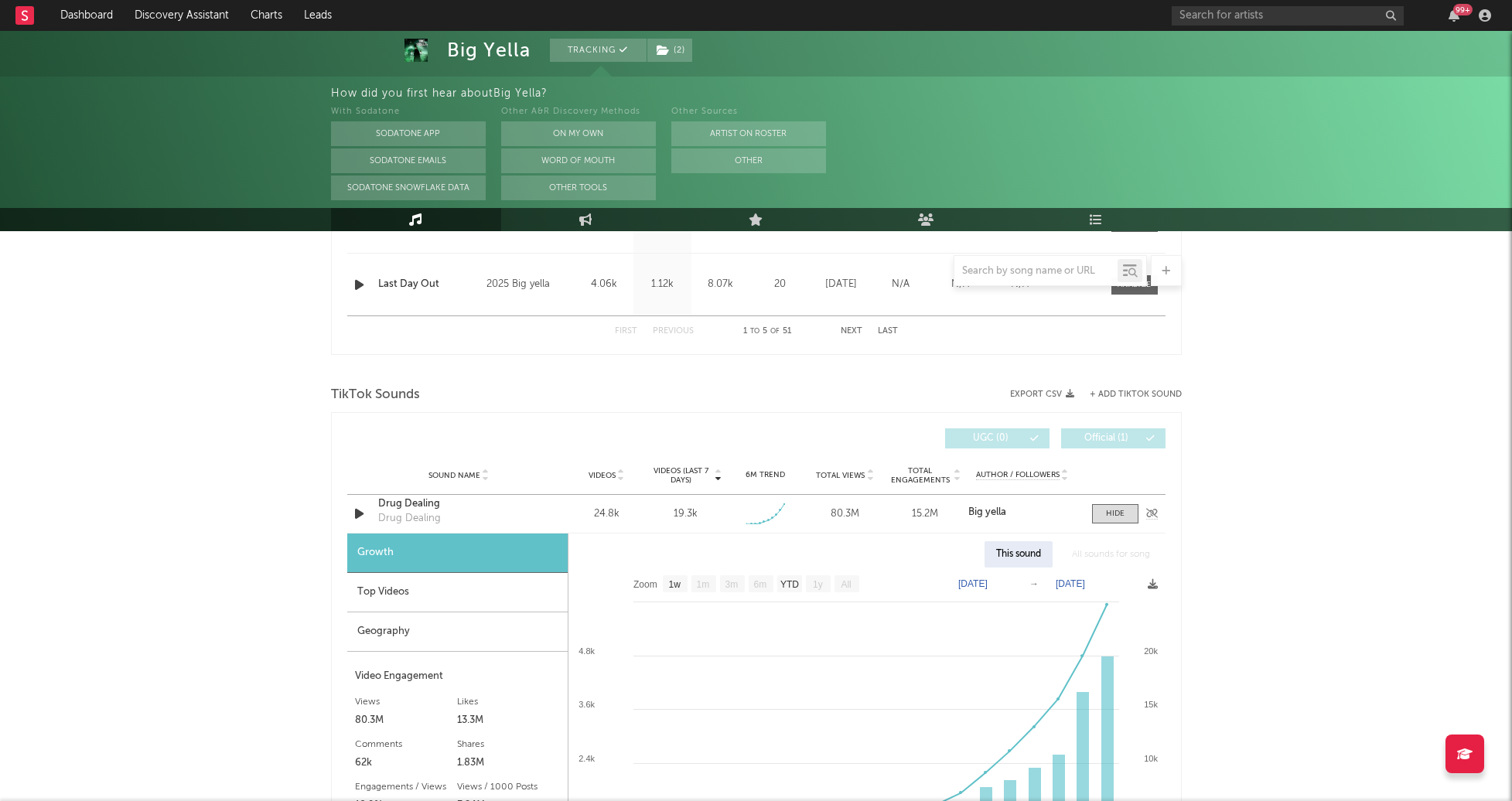
click at [406, 502] on div "Drug Dealing" at bounding box center [459, 504] width 162 height 16
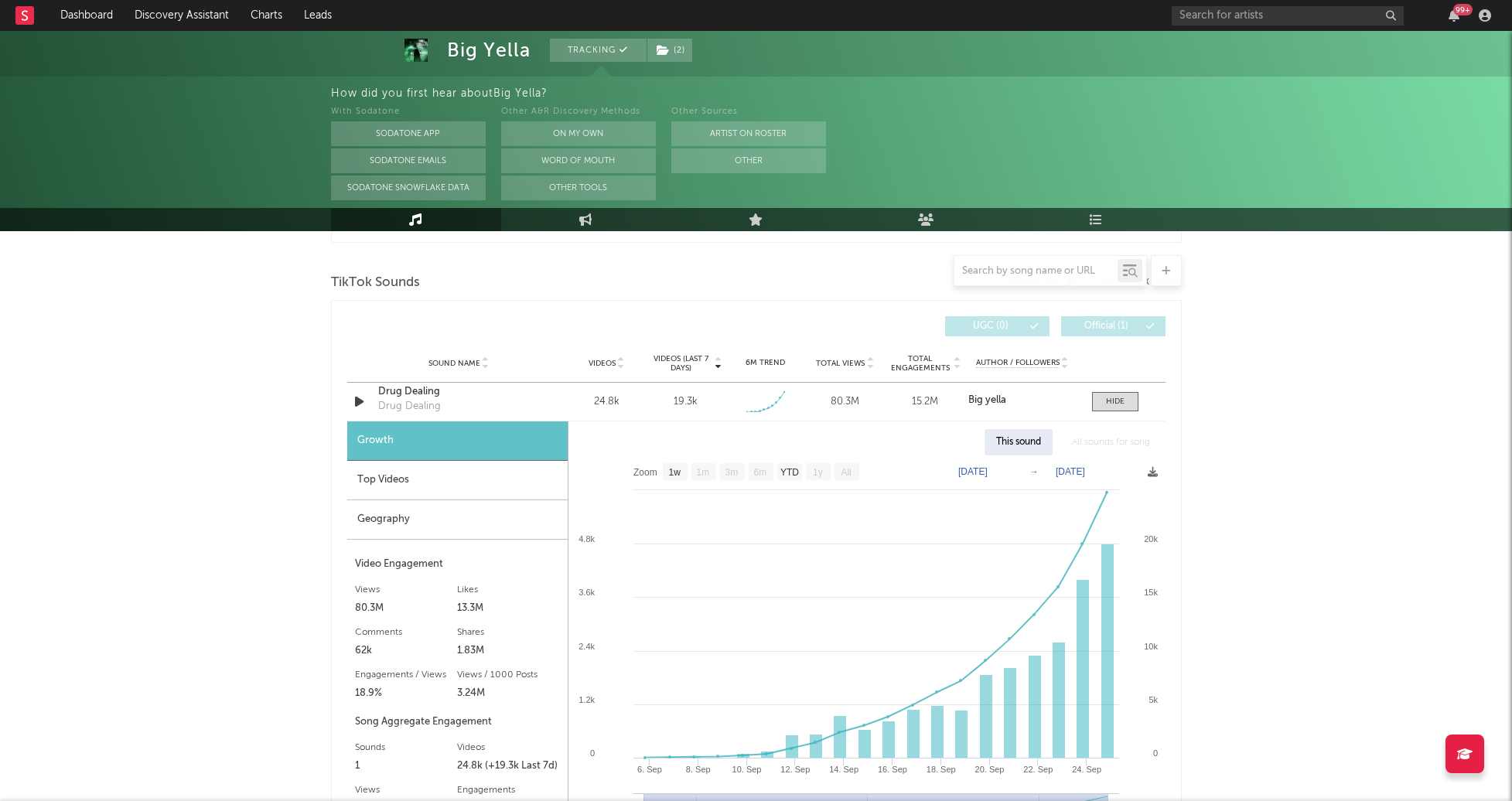
scroll to position [1041, 0]
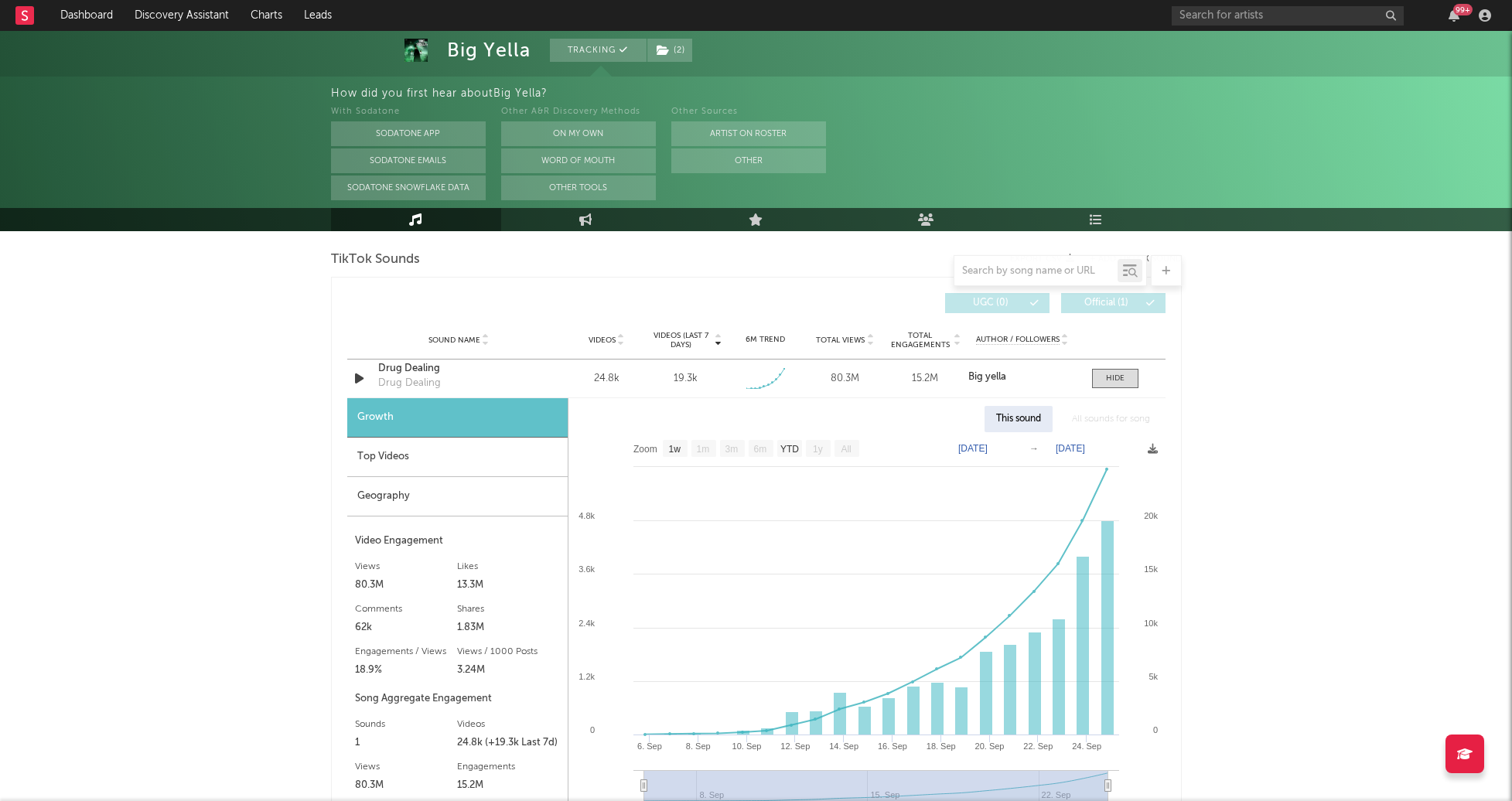
click at [428, 450] on div "Top Videos" at bounding box center [457, 458] width 220 height 39
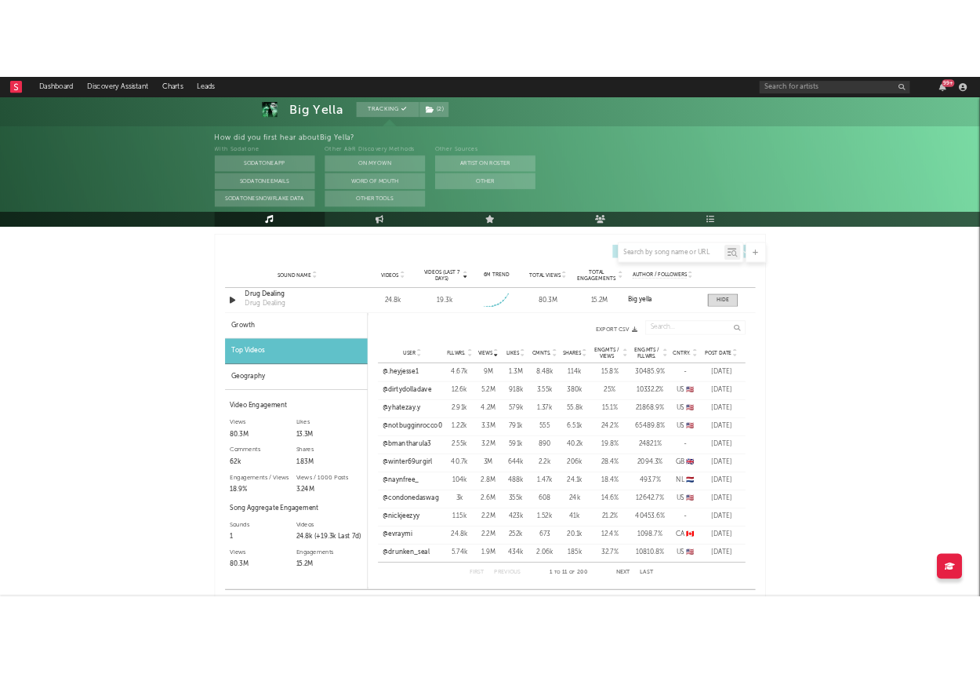
scroll to position [1092, 0]
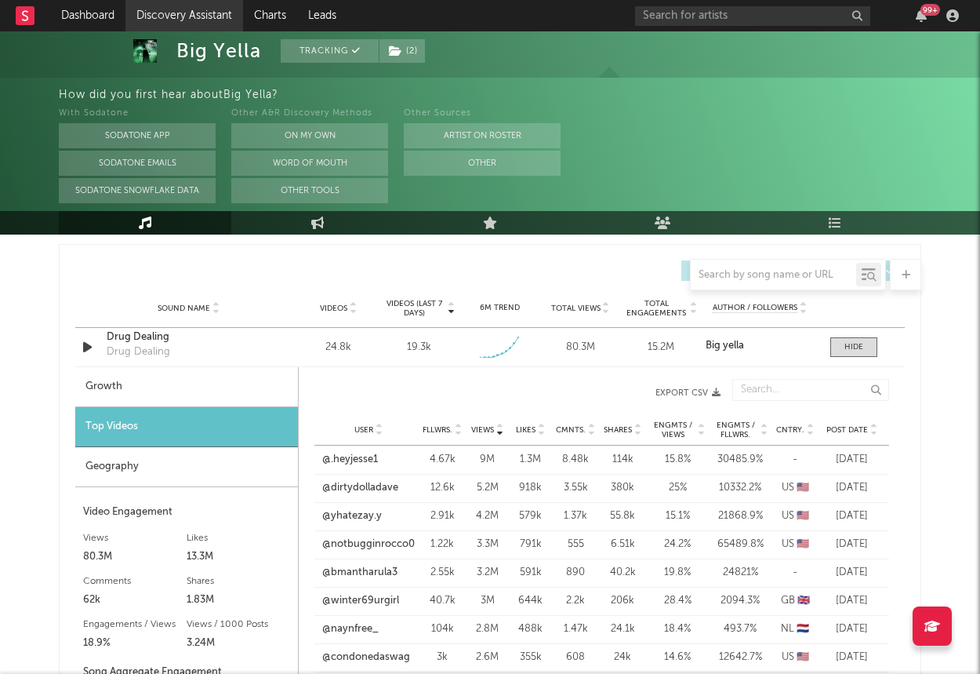
click at [183, 8] on link "Discovery Assistant" at bounding box center [184, 15] width 118 height 31
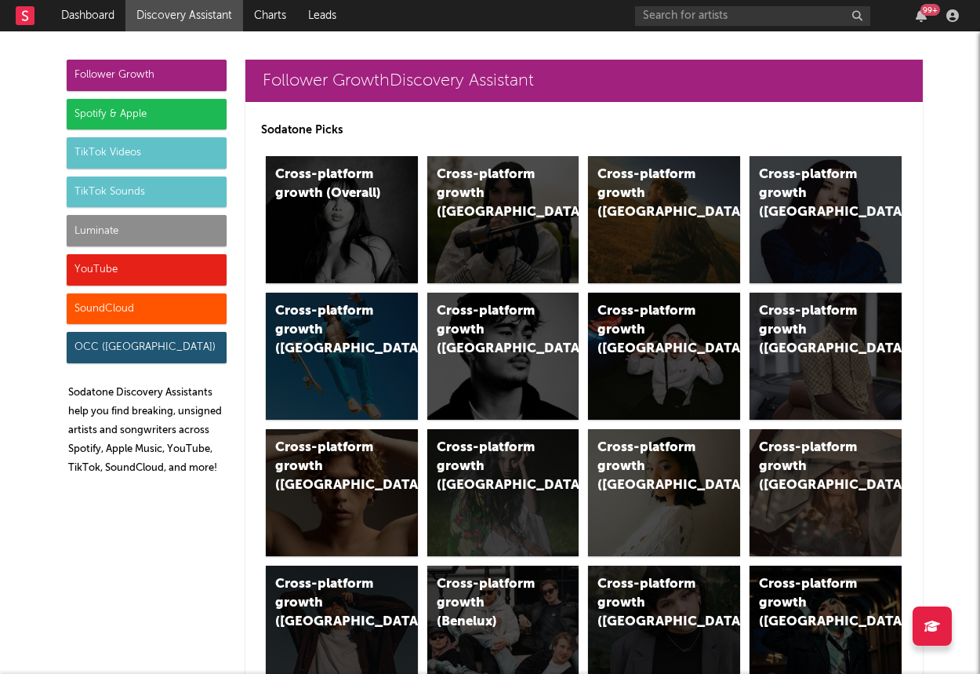
click at [111, 223] on div "Luminate" at bounding box center [147, 230] width 160 height 31
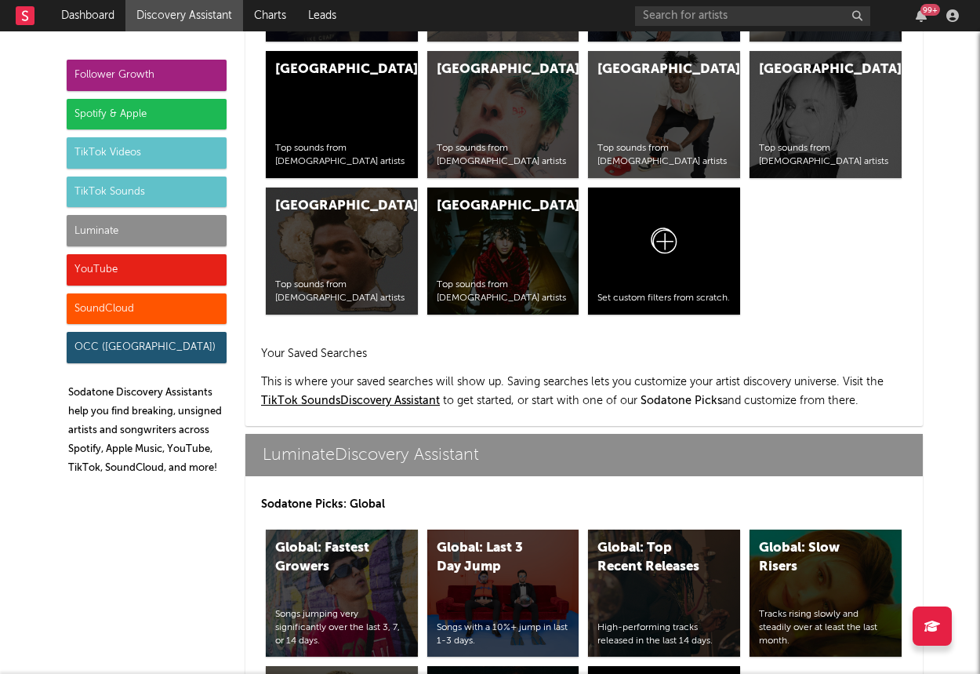
scroll to position [6961, 0]
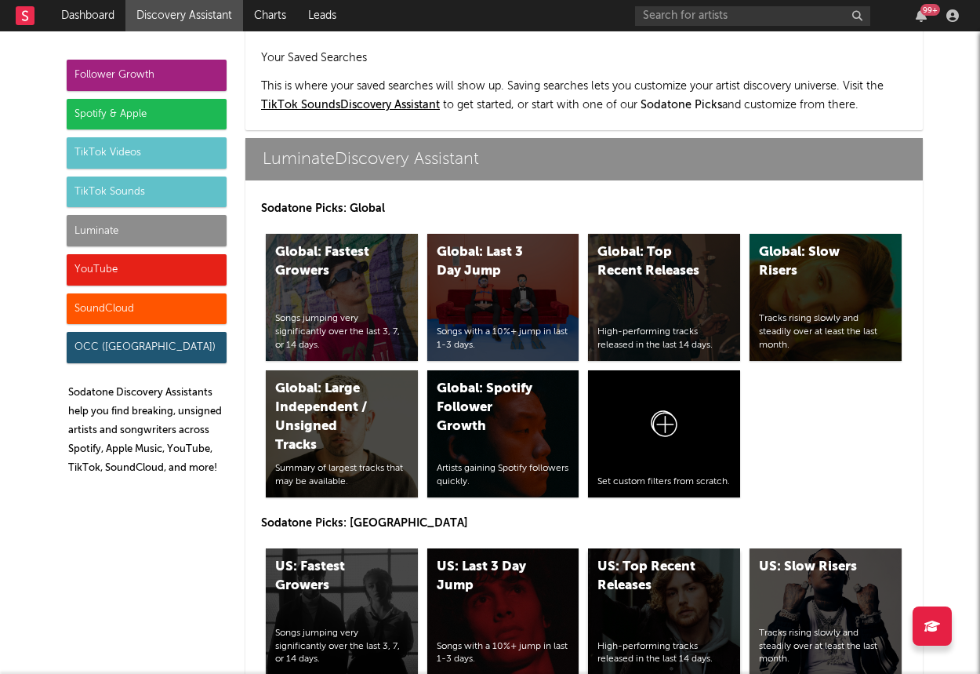
click at [641, 558] on div "US: Top Recent Releases" at bounding box center [651, 577] width 107 height 38
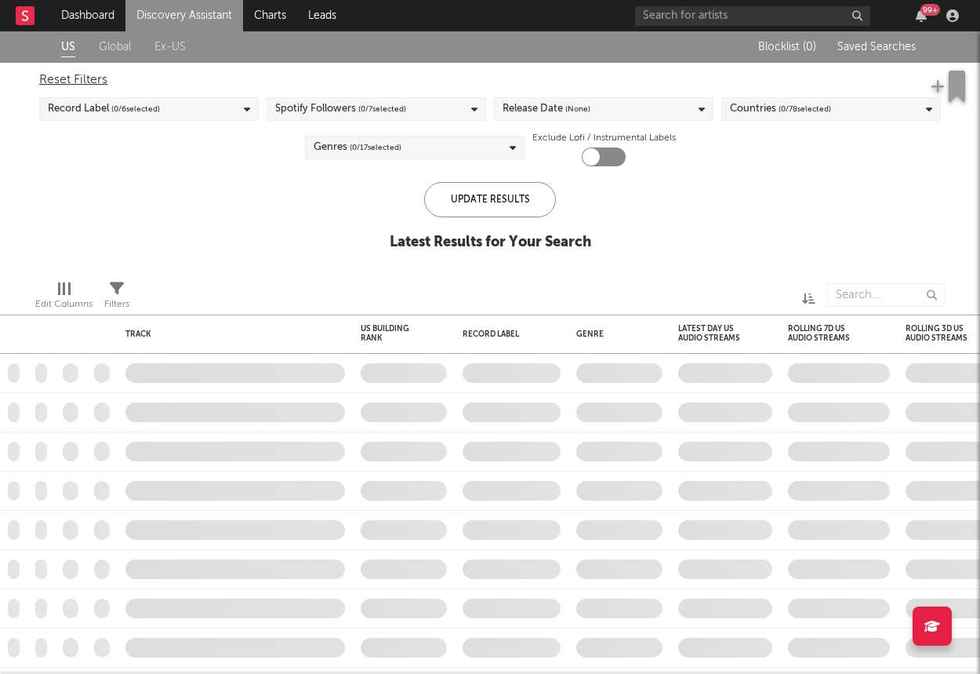
checkbox input "true"
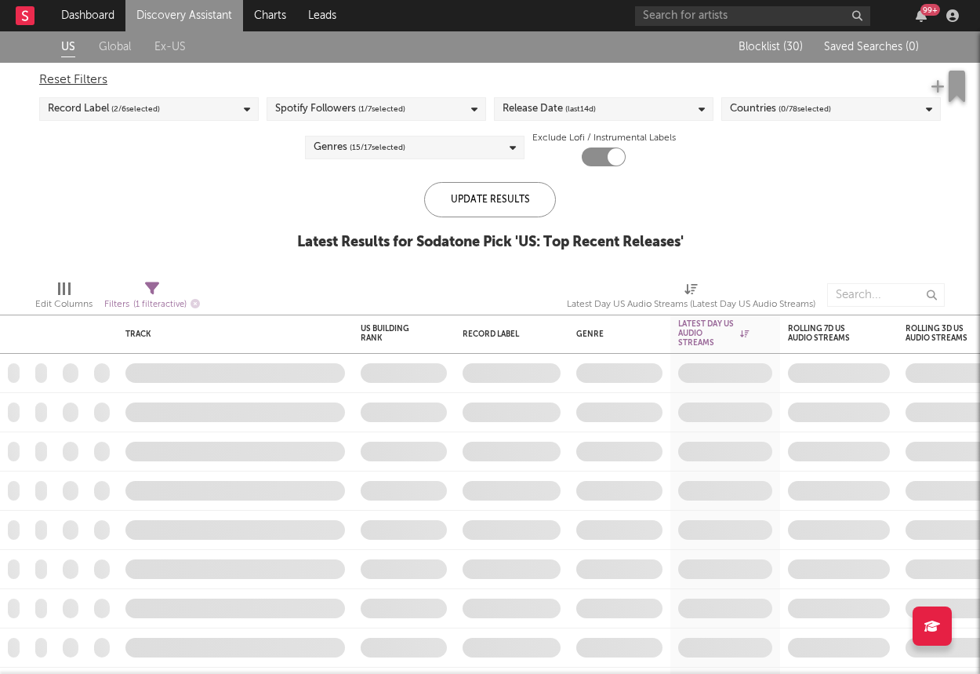
click at [159, 17] on link "Discovery Assistant" at bounding box center [184, 15] width 118 height 31
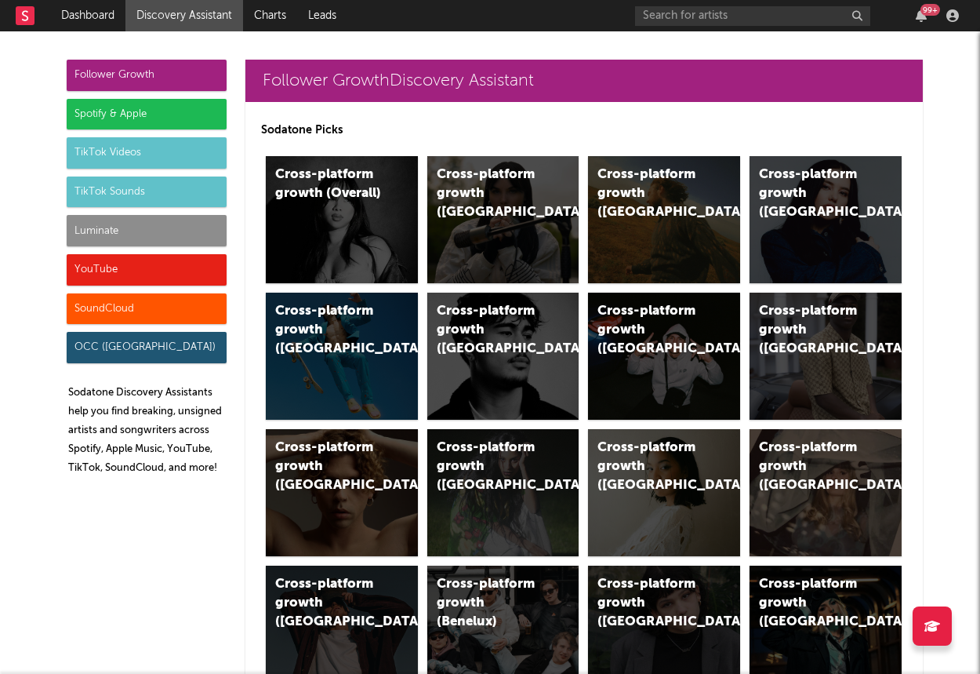
click at [117, 230] on div "Luminate" at bounding box center [147, 230] width 160 height 31
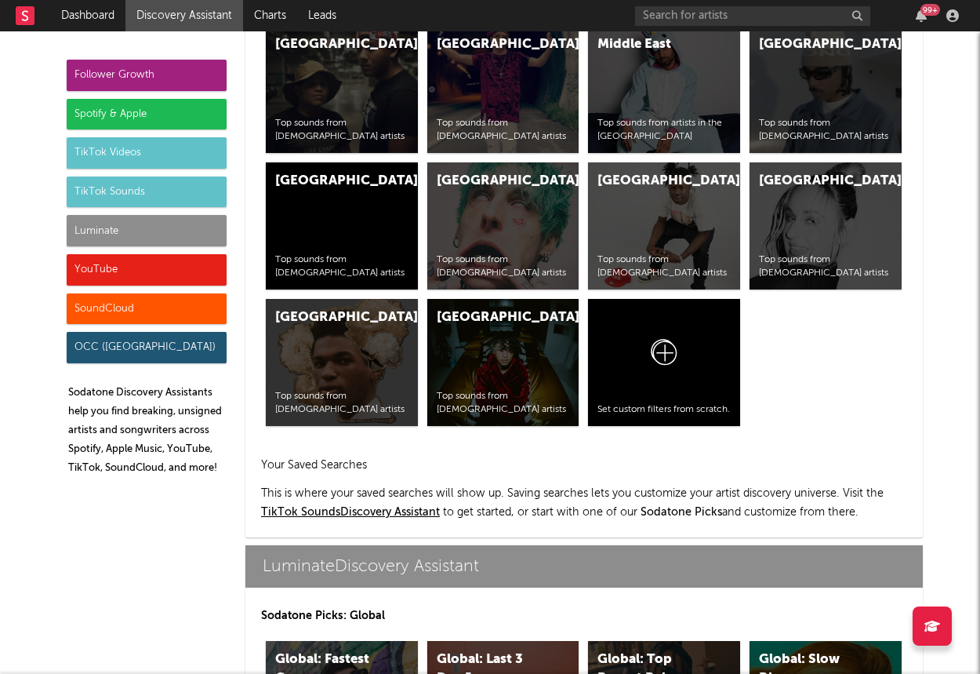
scroll to position [6961, 0]
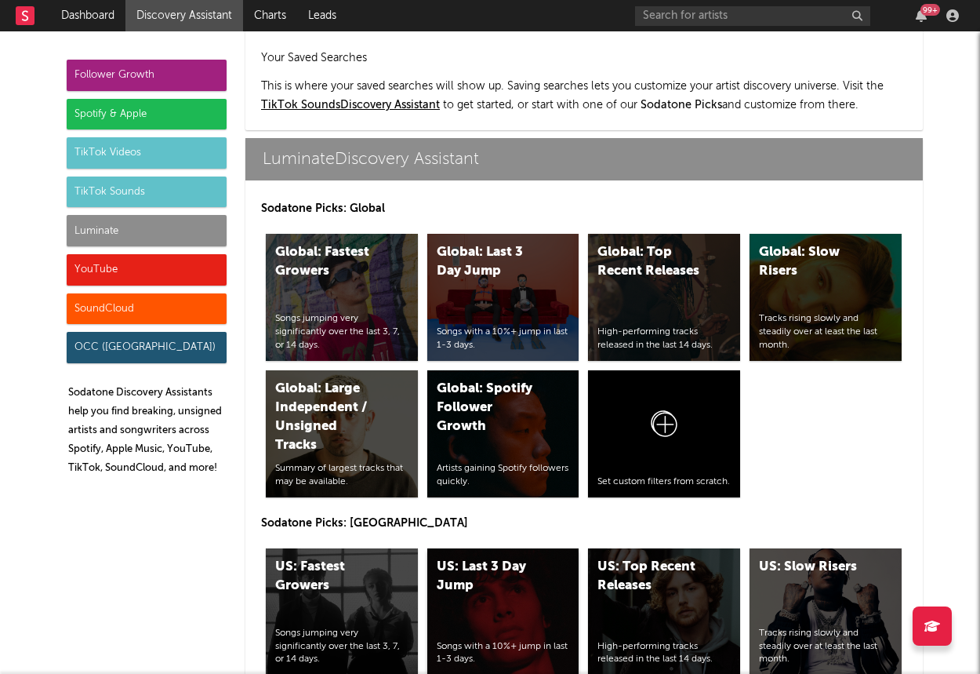
click at [474, 558] on div "US: Last 3 Day Jump" at bounding box center [490, 577] width 107 height 38
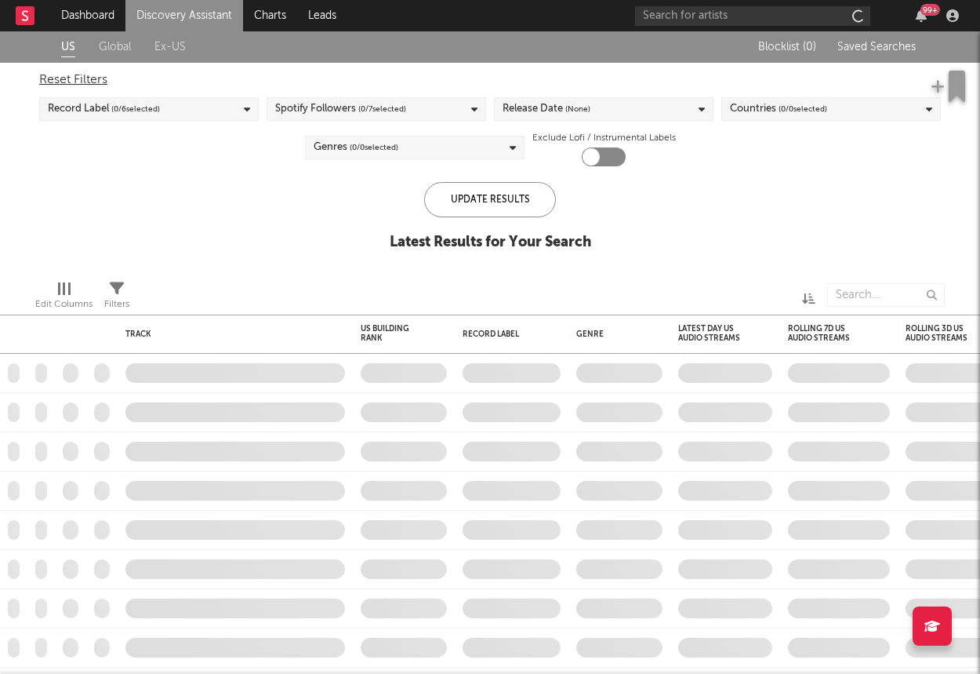
checkbox input "true"
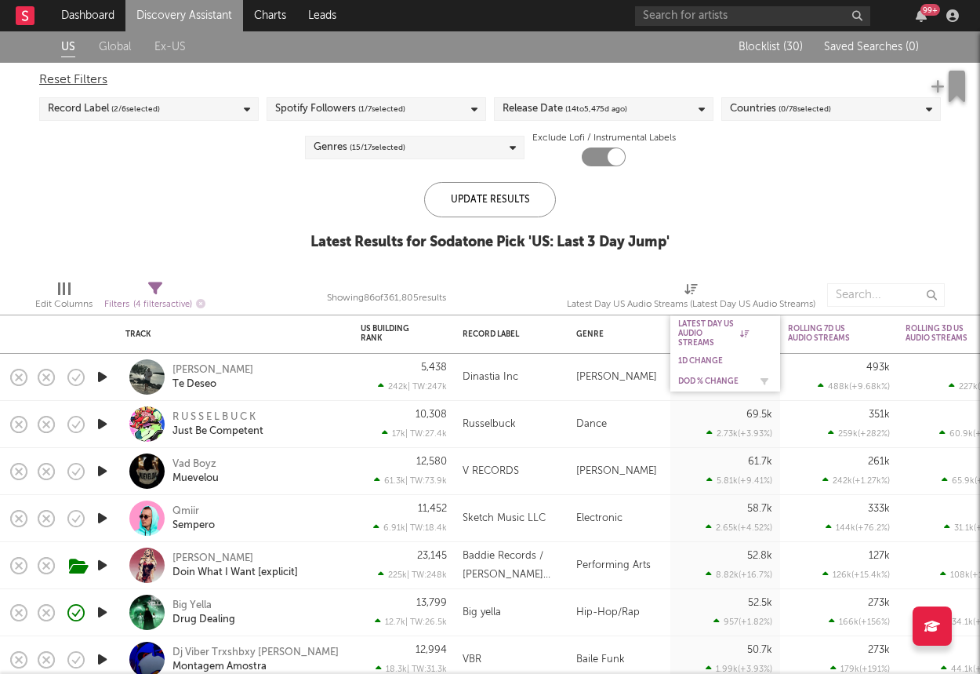
click at [703, 378] on div "DoD % Change" at bounding box center [713, 380] width 71 height 9
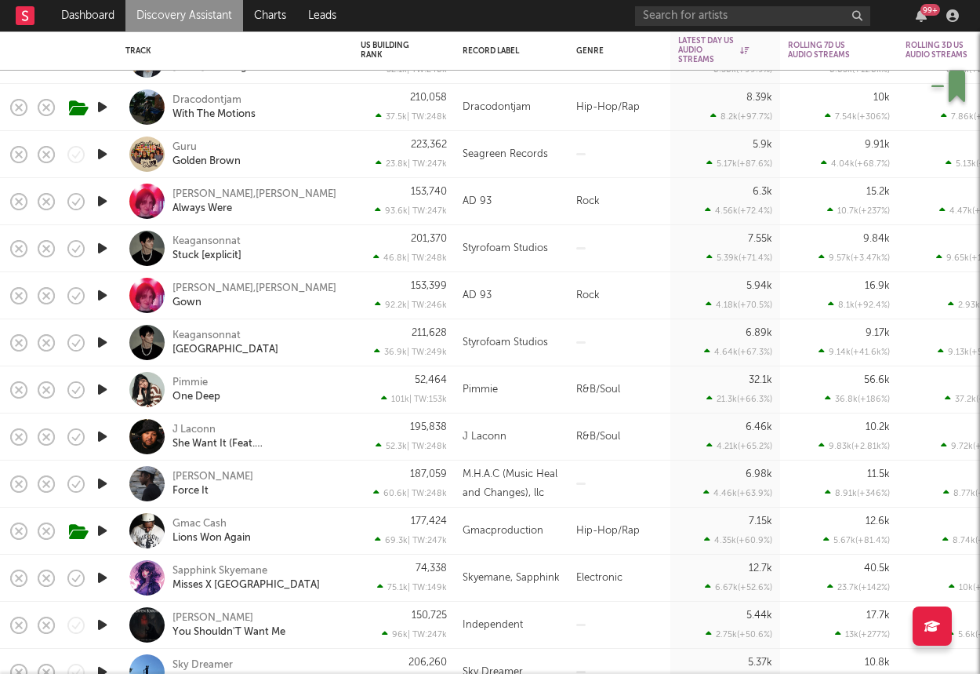
click at [99, 433] on icon "button" at bounding box center [102, 437] width 16 height 20
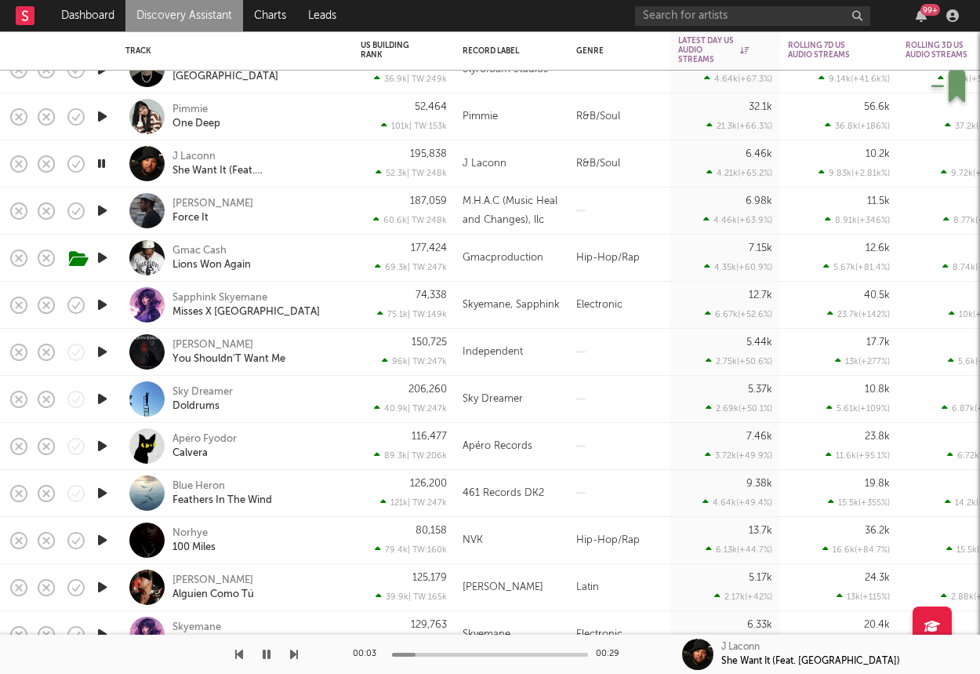
click at [102, 494] on icon "button" at bounding box center [102, 493] width 16 height 20
click at [97, 539] on icon "button" at bounding box center [102, 540] width 16 height 20
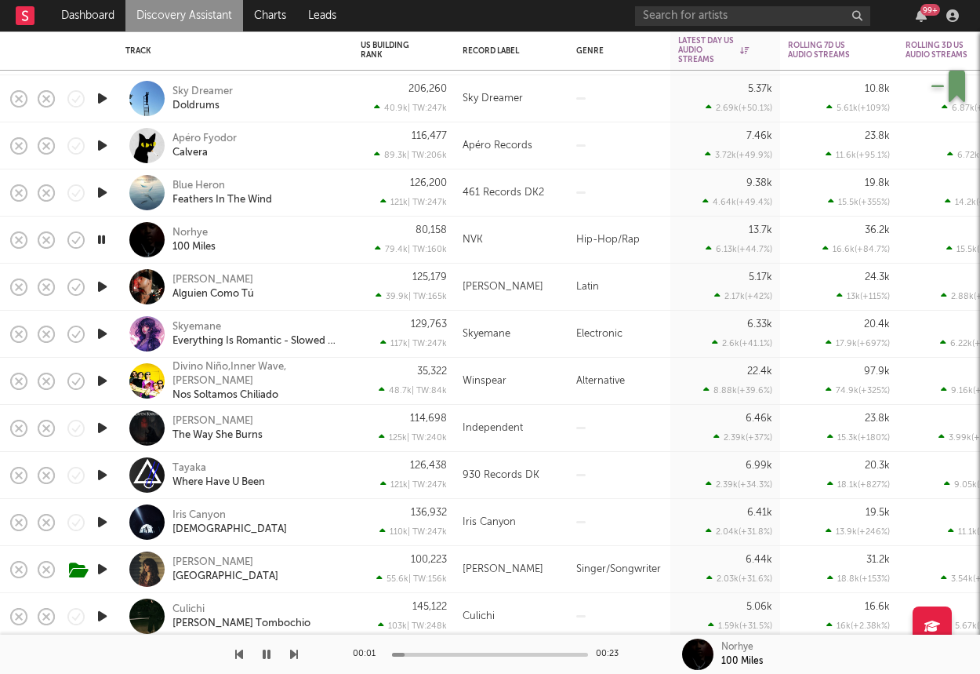
click at [293, 243] on div "Norhye 100 Miles" at bounding box center [257, 240] width 169 height 28
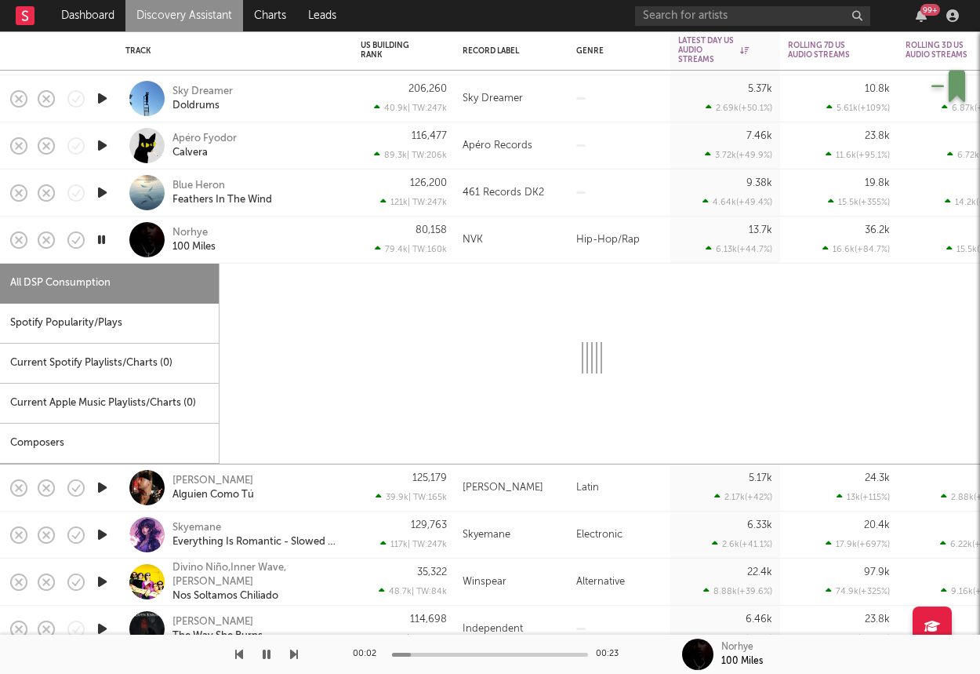
select select "1w"
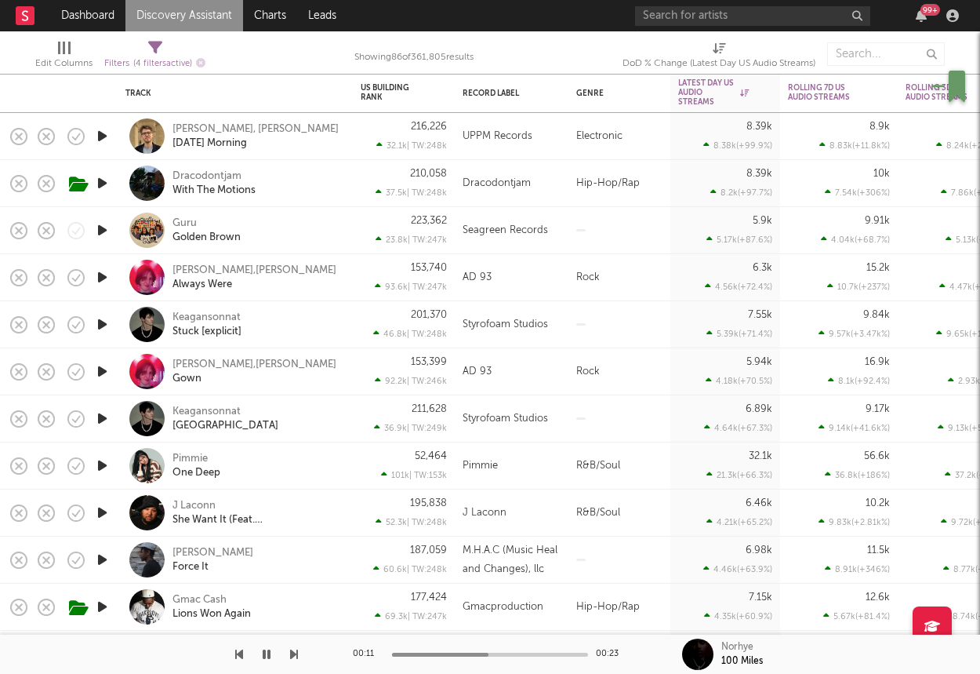
click at [101, 416] on icon "button" at bounding box center [102, 419] width 16 height 20
click at [496, 659] on div "00:01 00:27" at bounding box center [490, 653] width 274 height 39
click at [496, 655] on div at bounding box center [490, 654] width 196 height 4
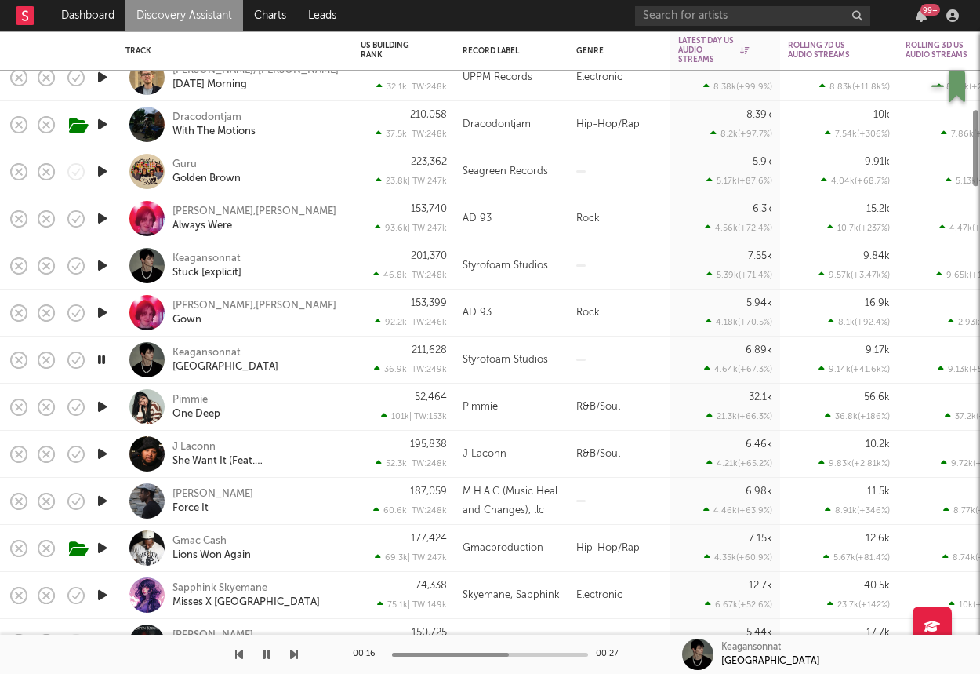
select select "1w"
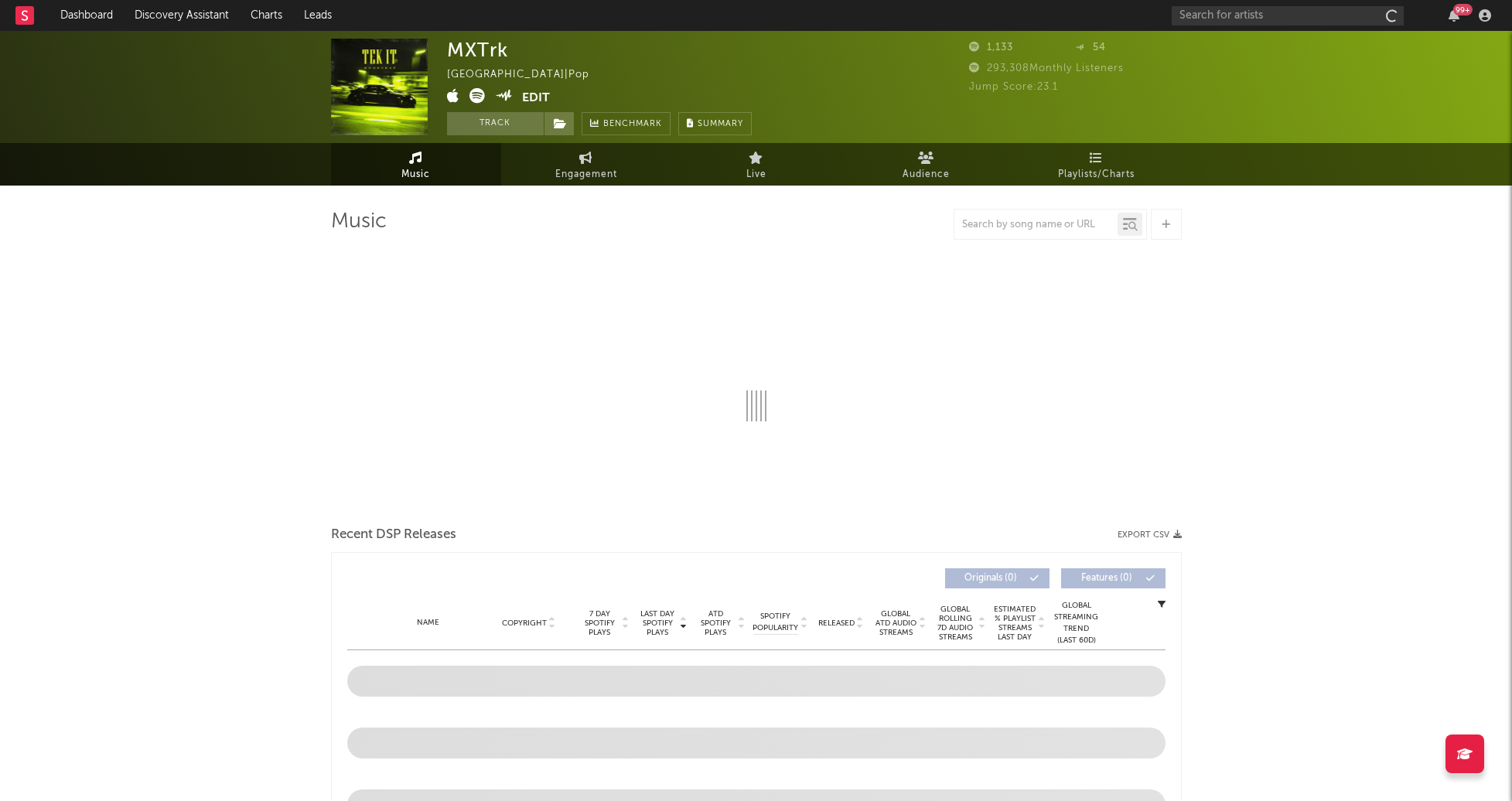
select select "6m"
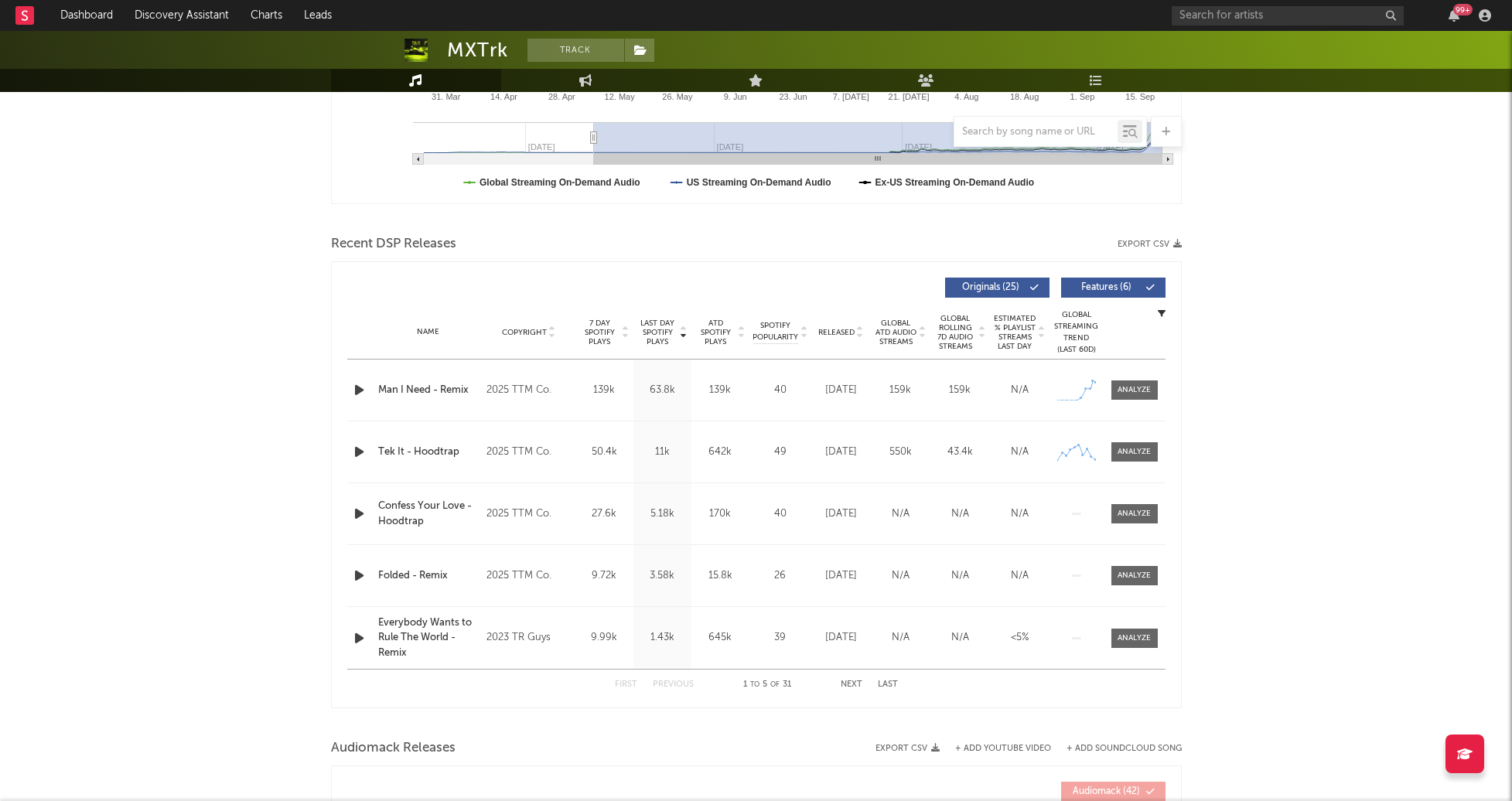
scroll to position [427, 0]
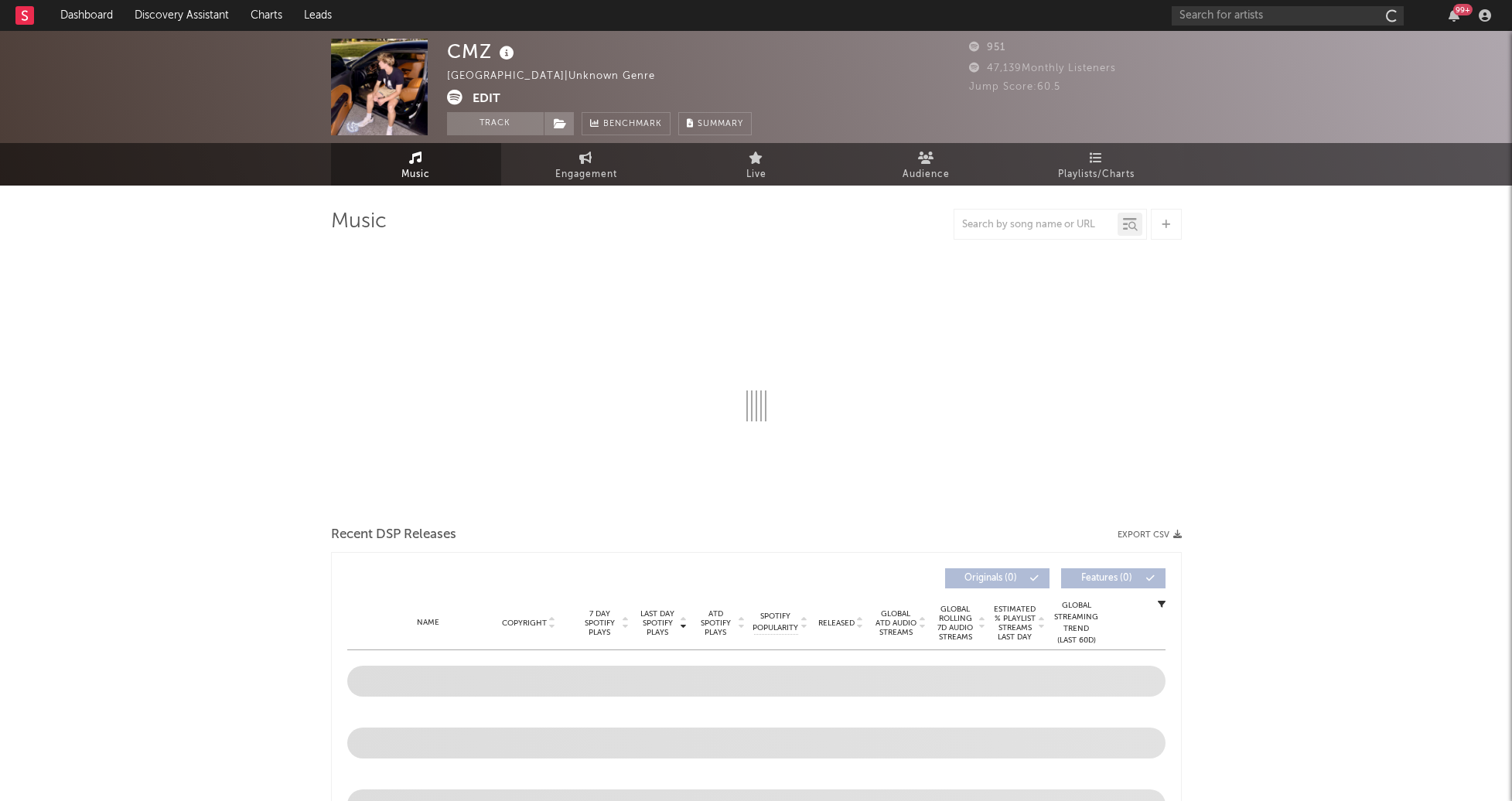
select select "6m"
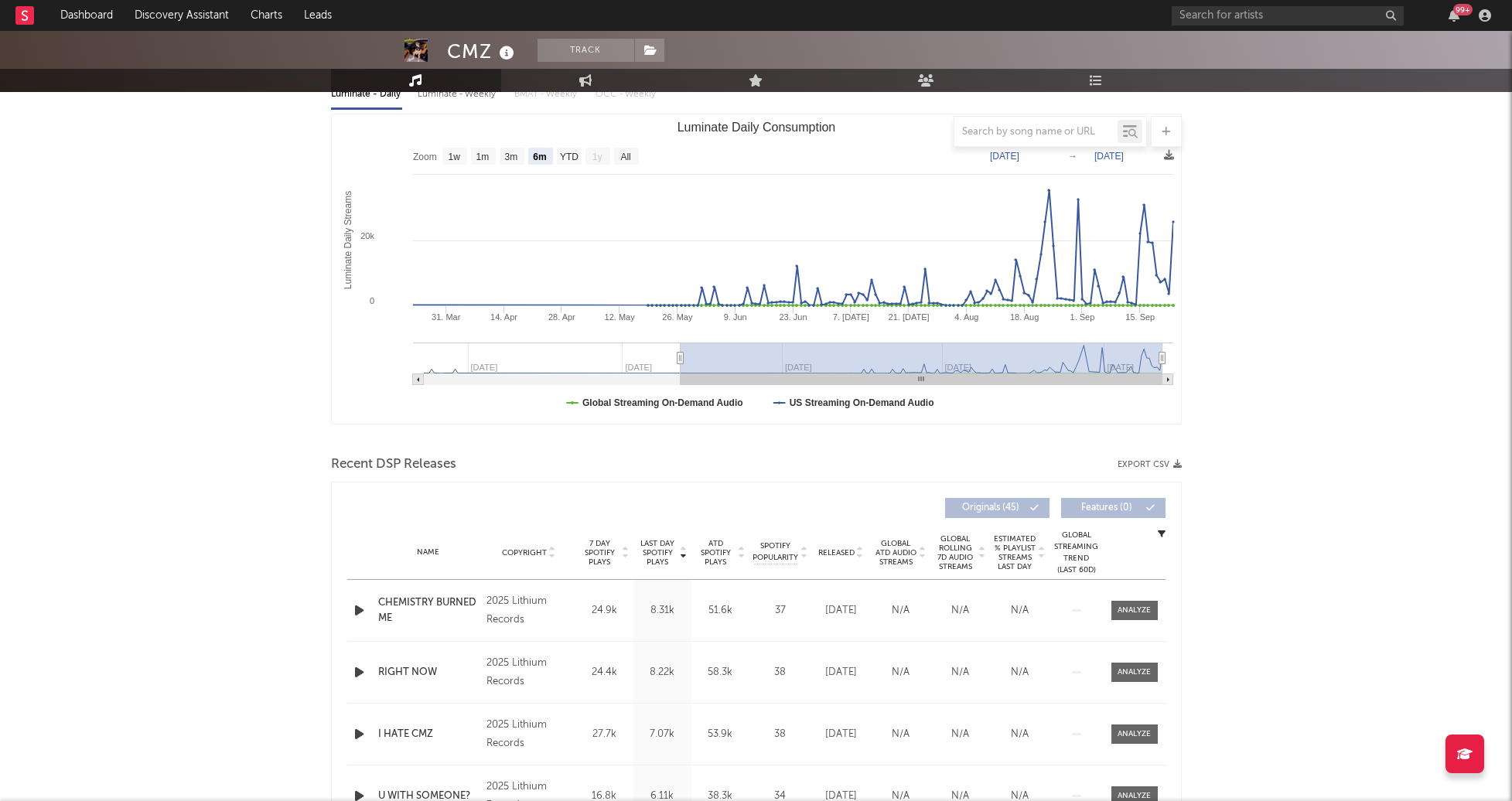
scroll to position [211, 0]
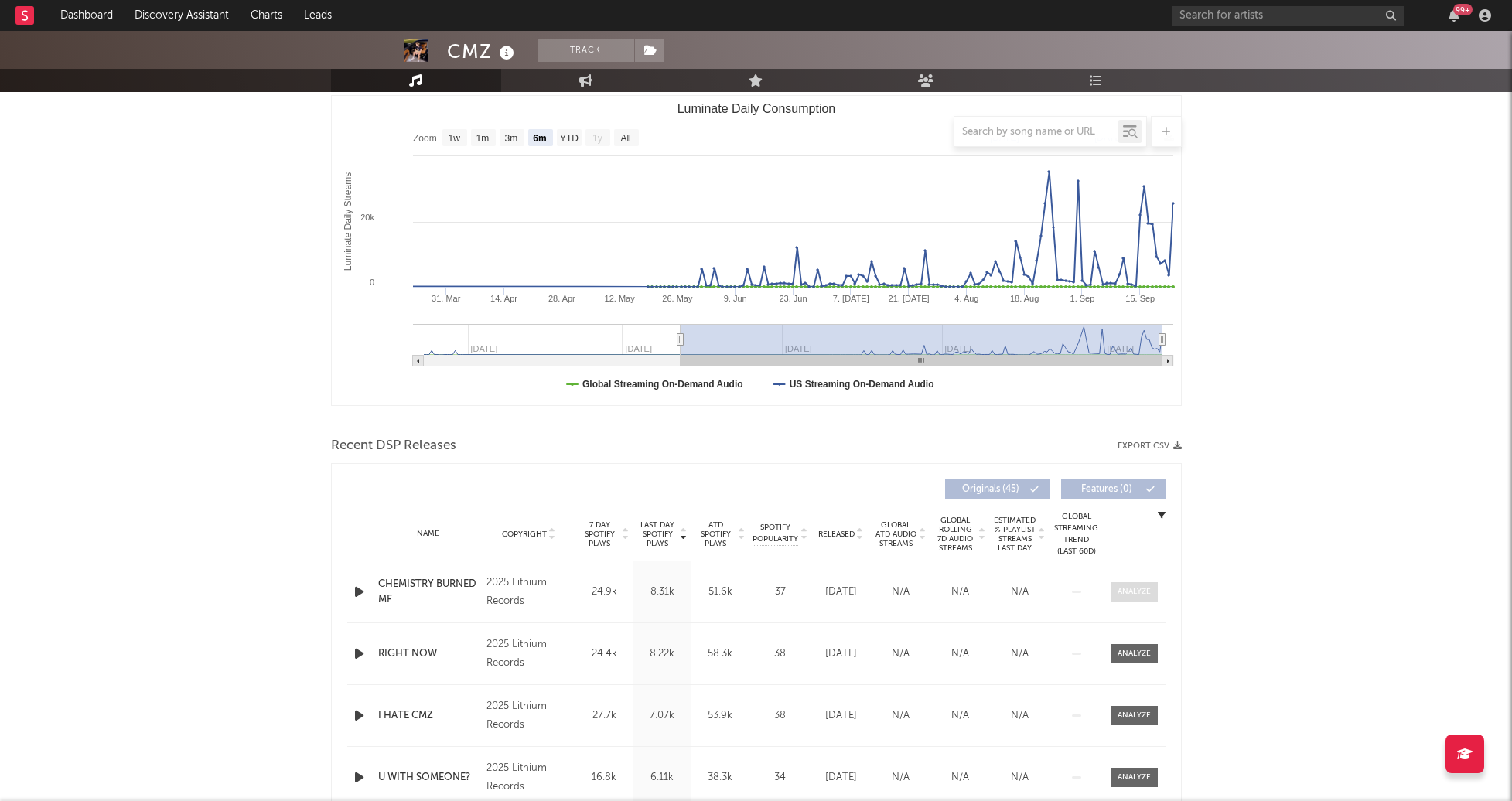
click at [1152, 595] on span at bounding box center [1134, 592] width 46 height 20
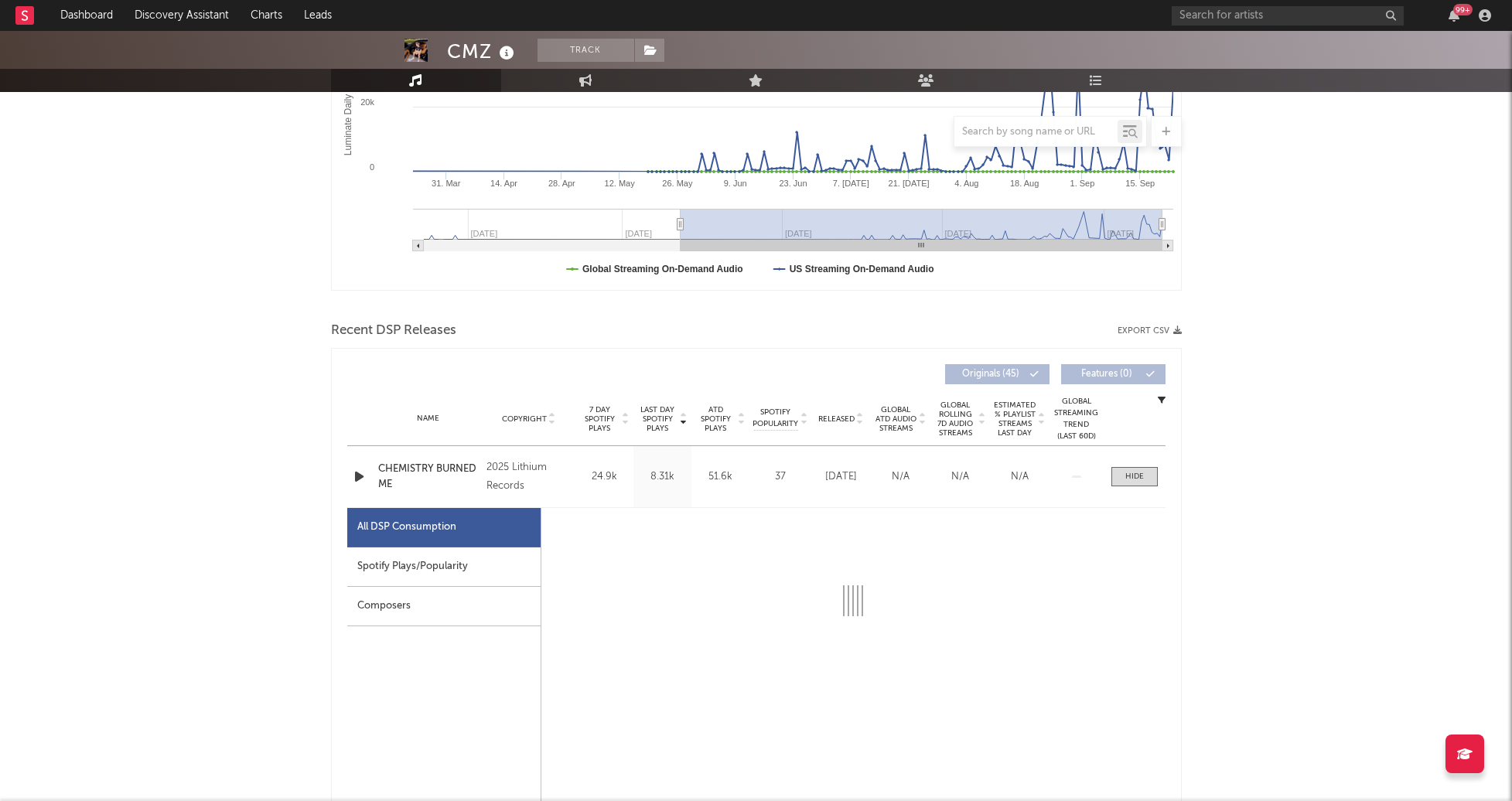
scroll to position [614, 0]
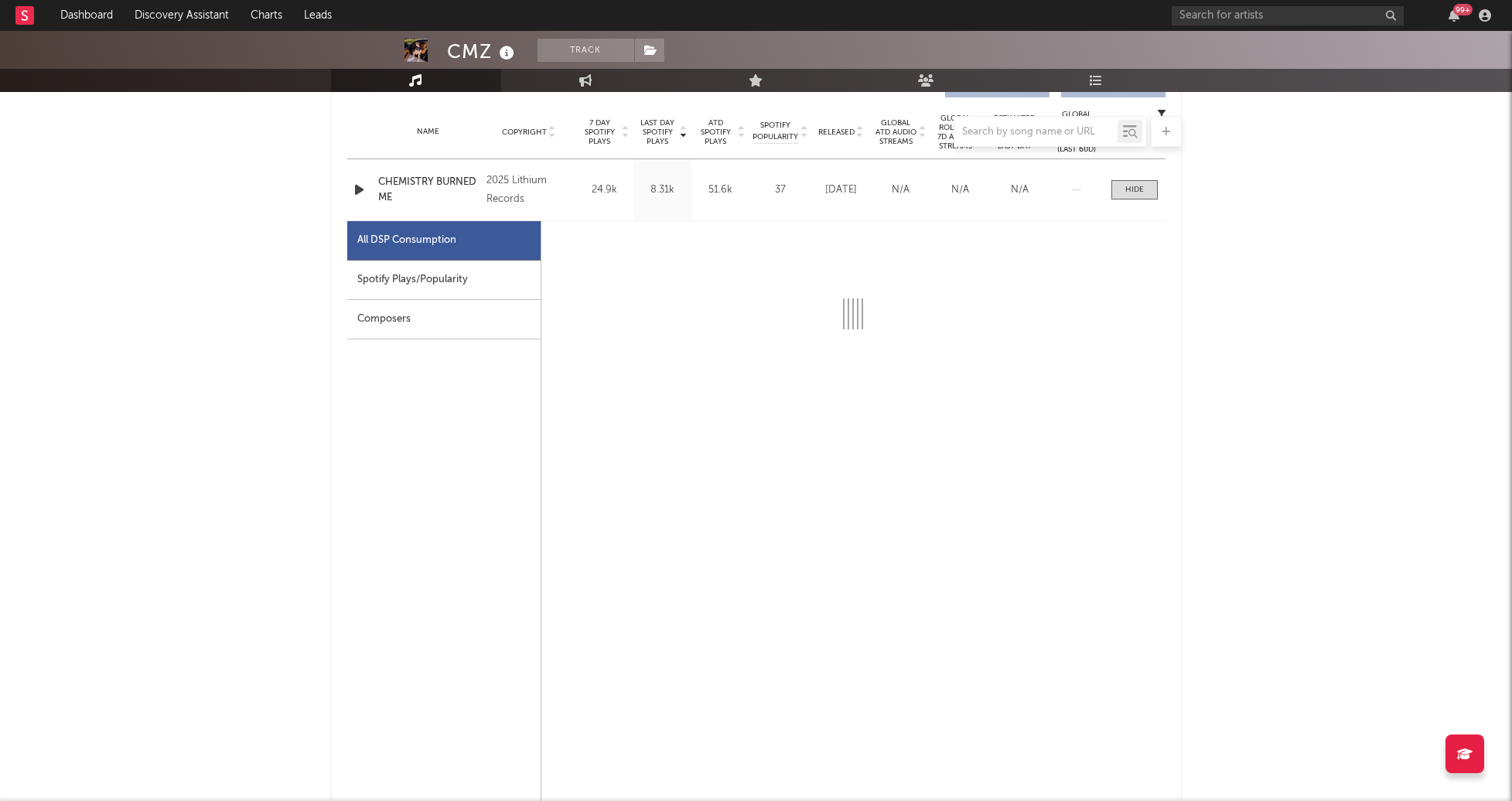
select select "1w"
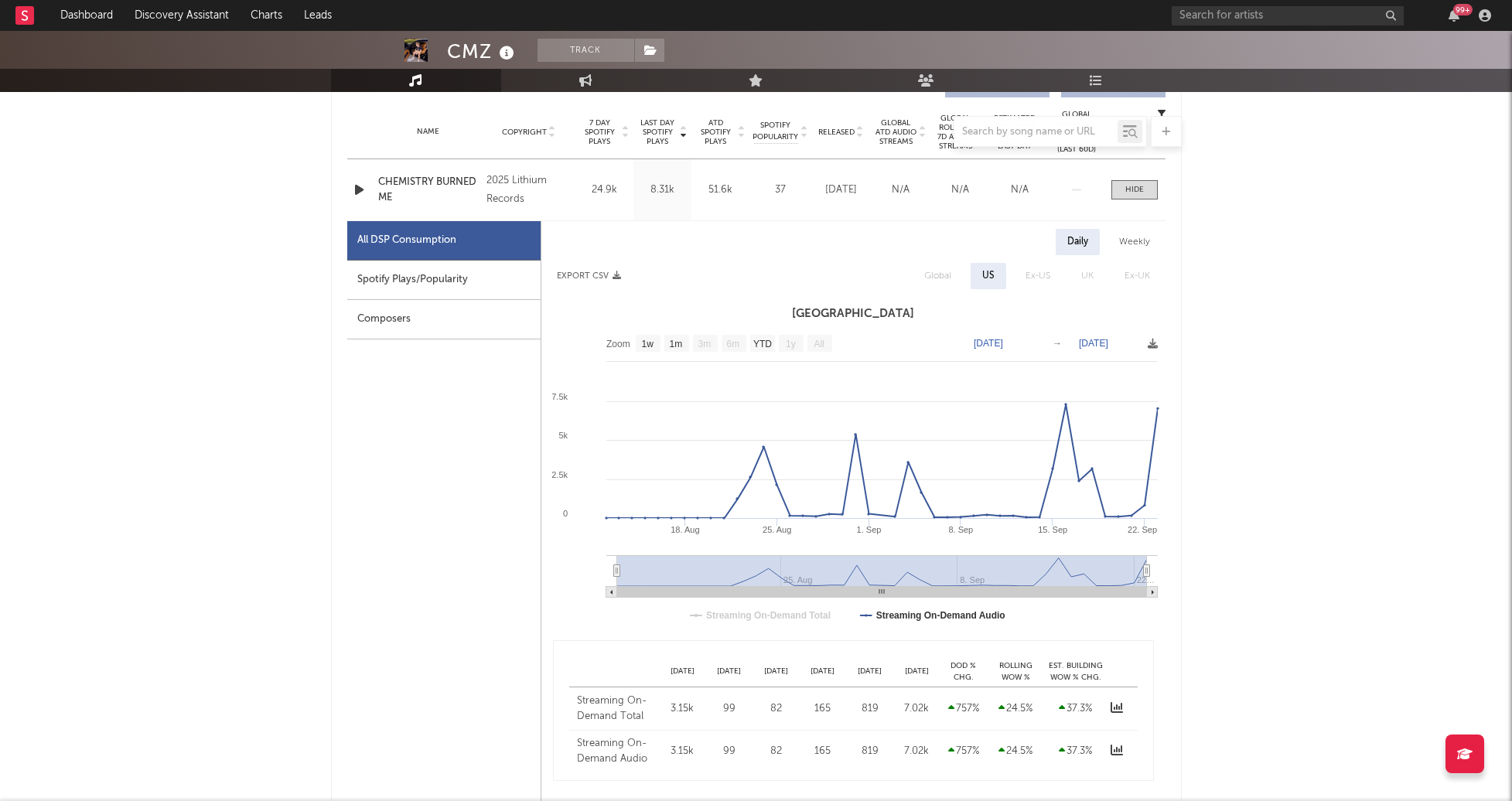
click at [1200, 4] on div "99 +" at bounding box center [1333, 15] width 324 height 31
click at [1202, 14] on input "text" at bounding box center [1287, 16] width 232 height 20
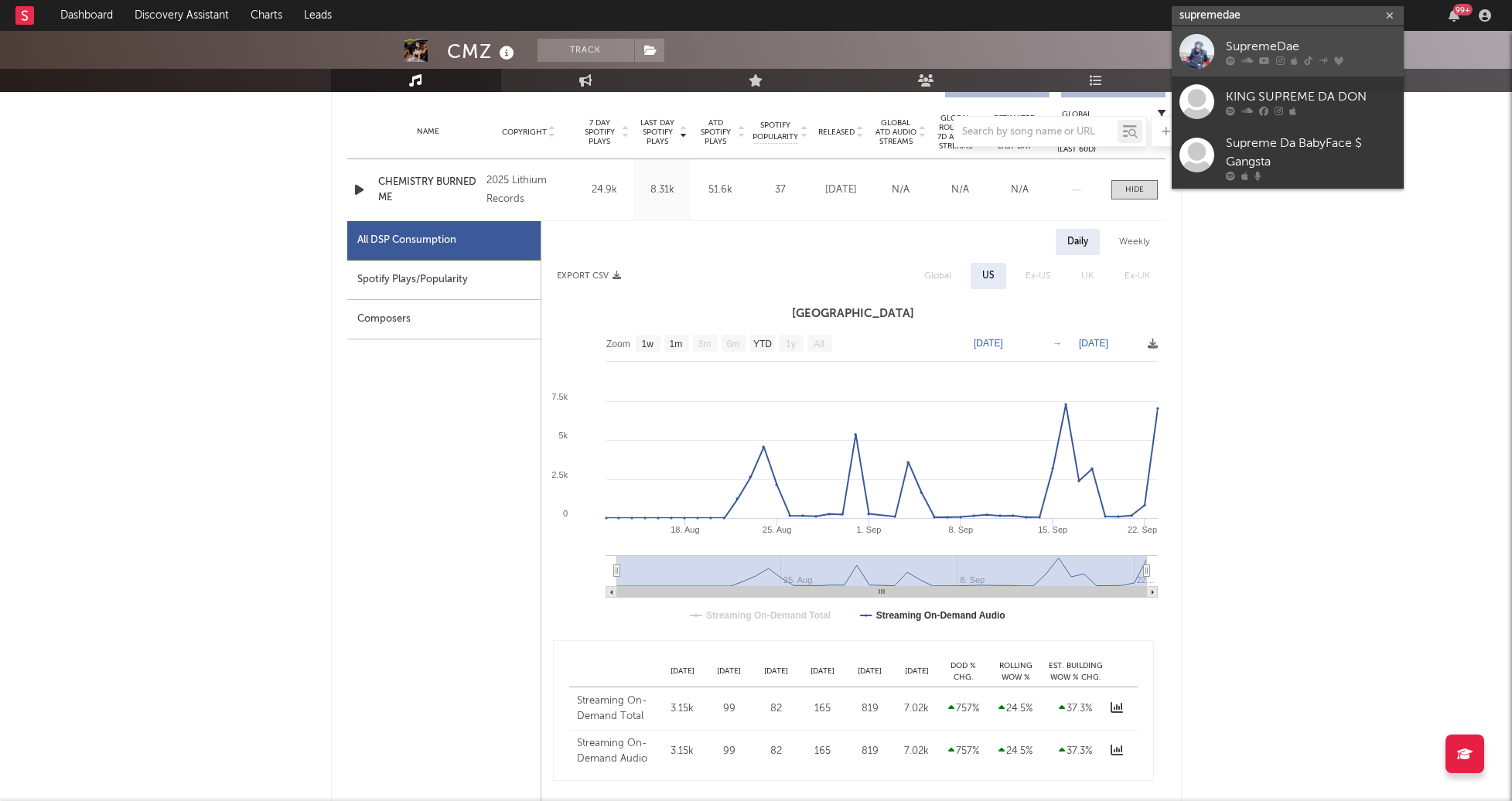
type input "supremedae"
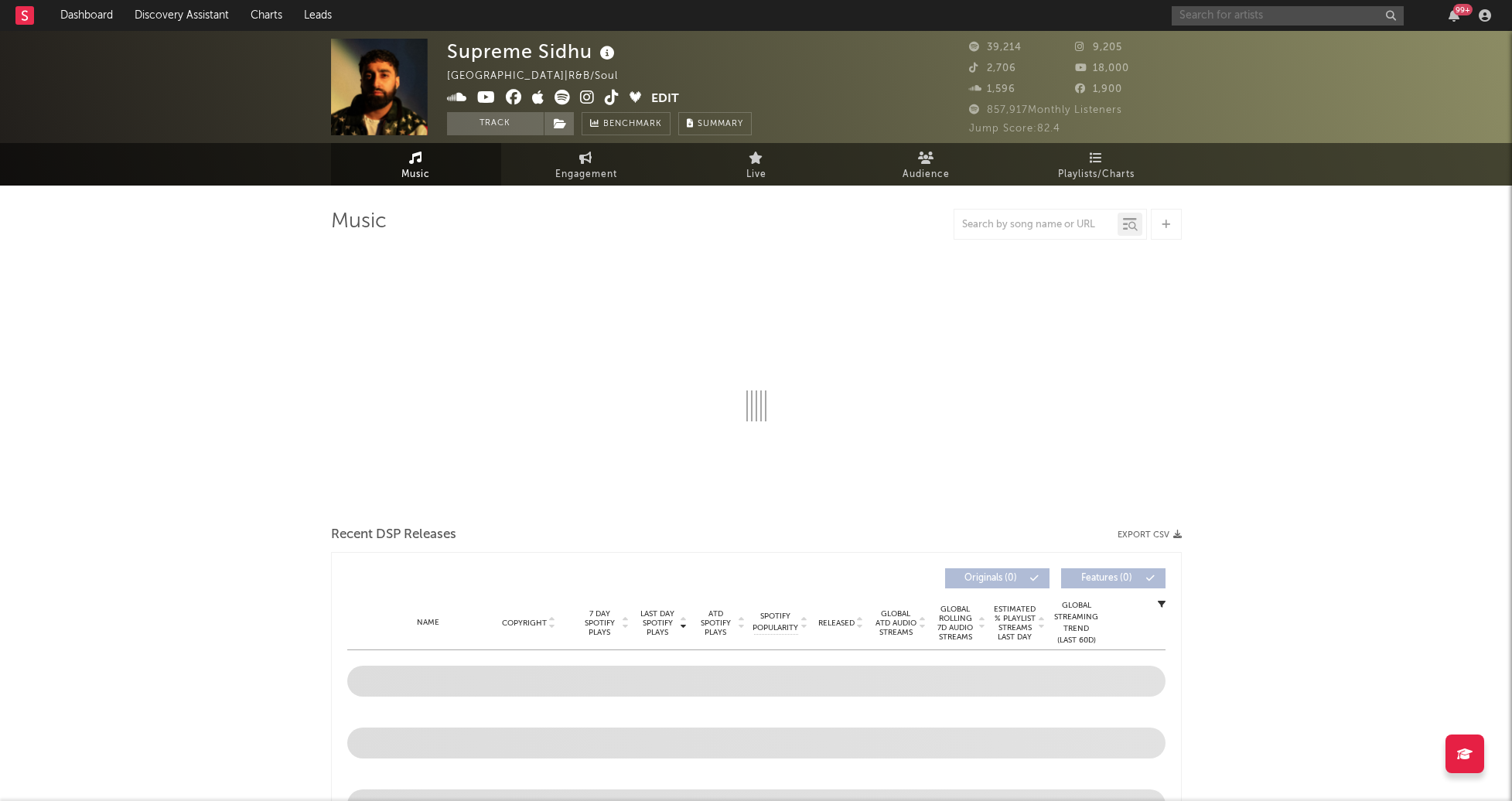
click at [1238, 21] on input "text" at bounding box center [1287, 16] width 232 height 20
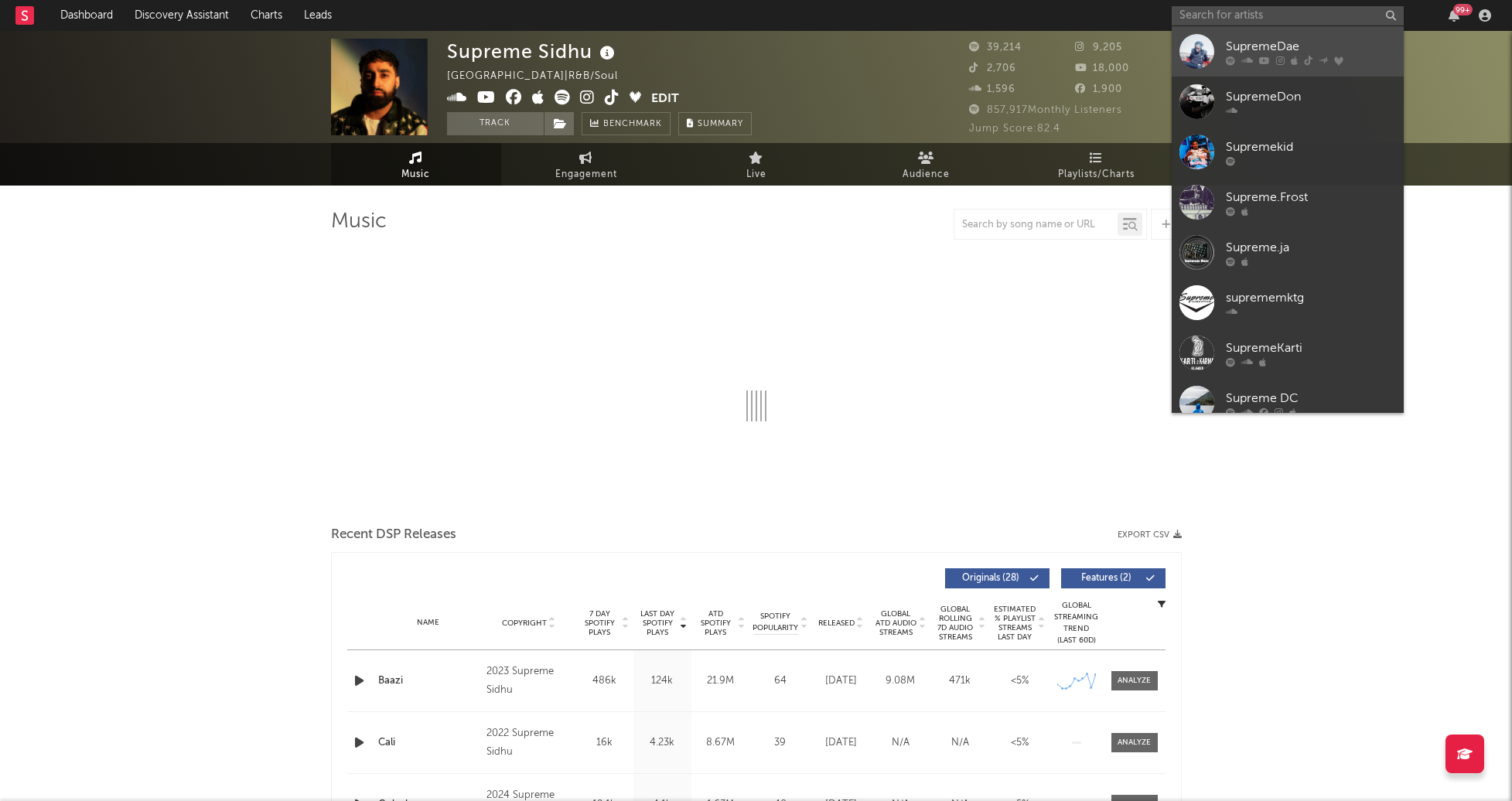
select select "6m"
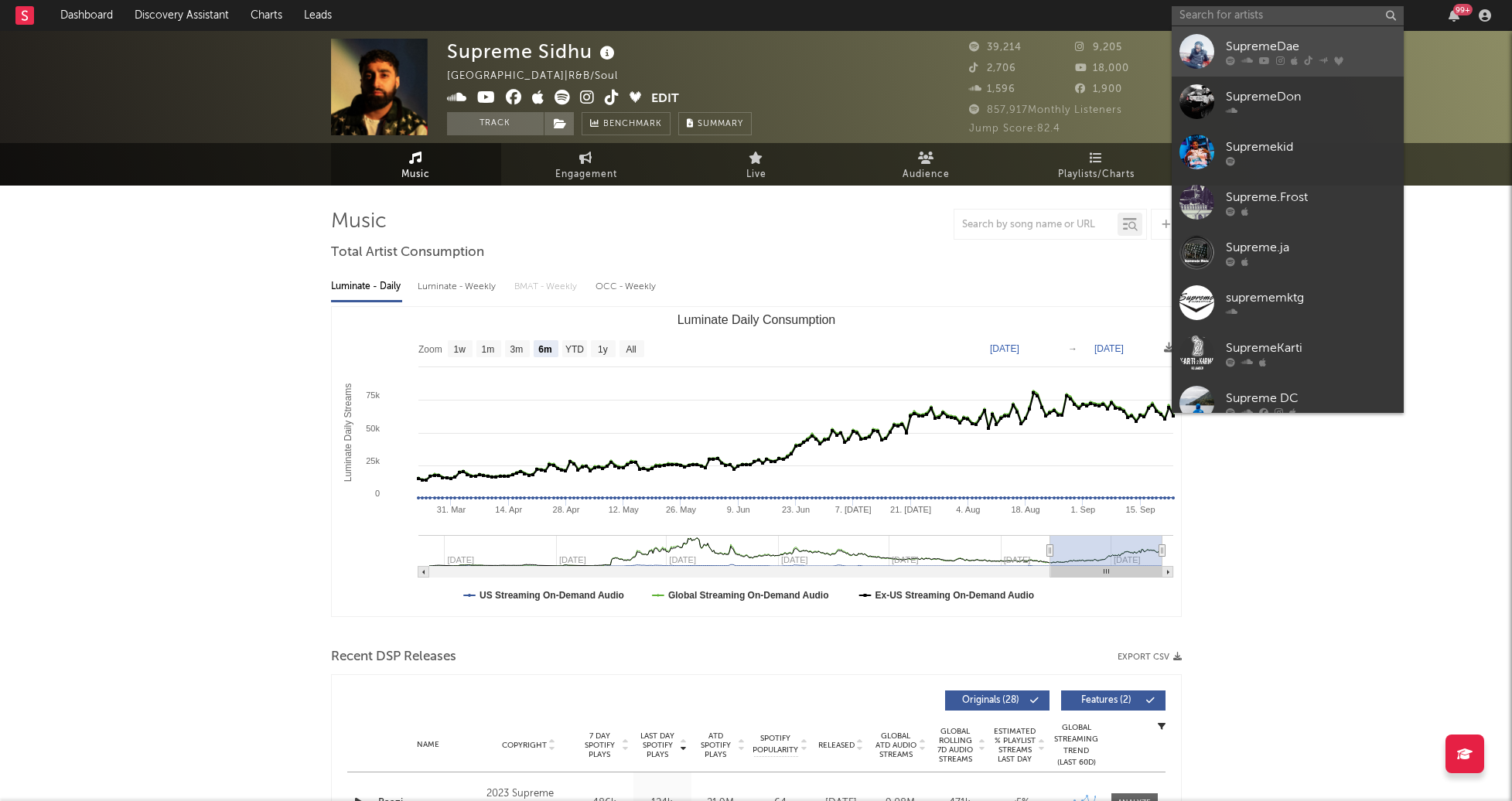
click at [1244, 41] on div "SupremeDae" at bounding box center [1311, 46] width 171 height 19
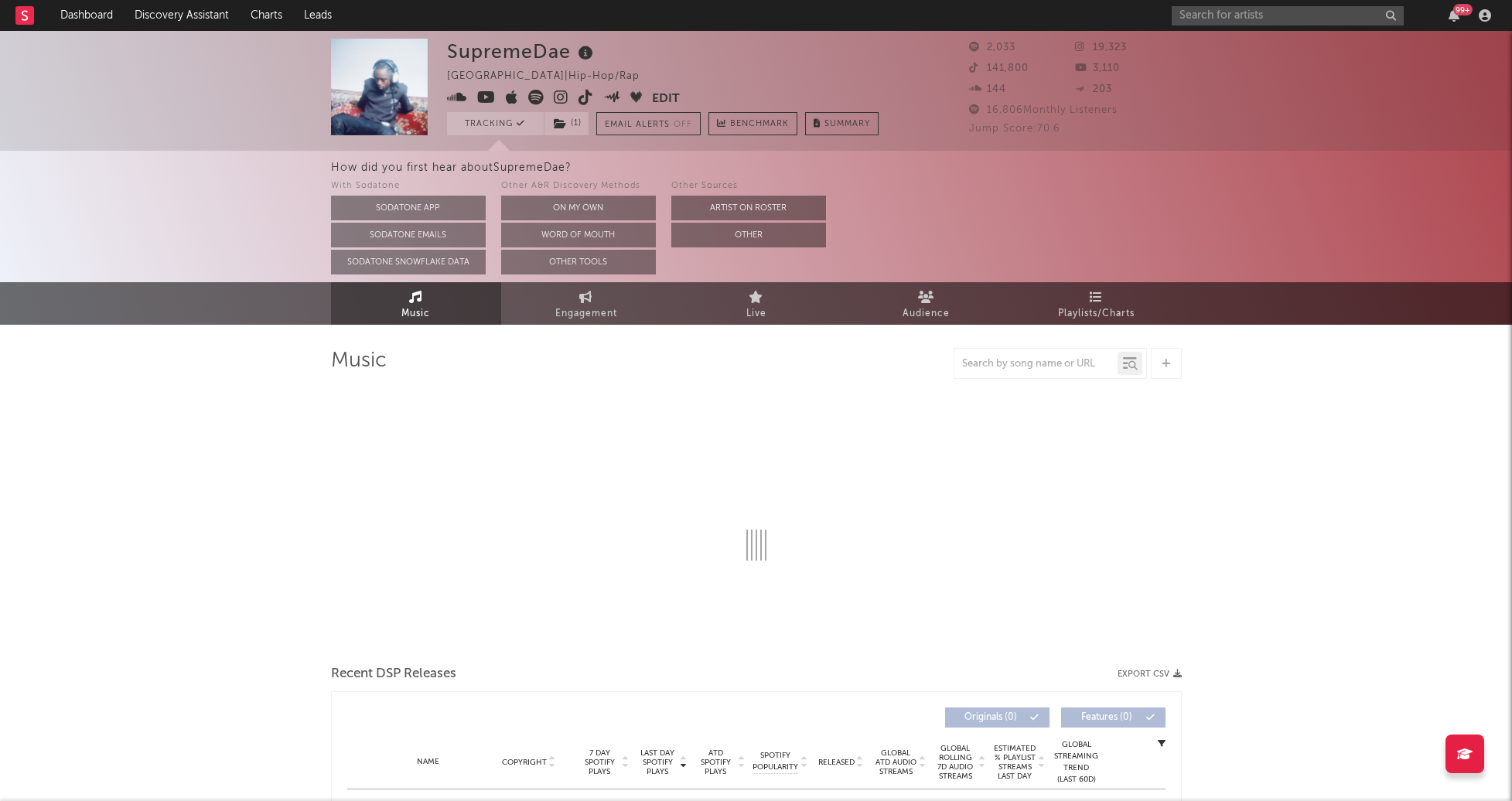
select select "6m"
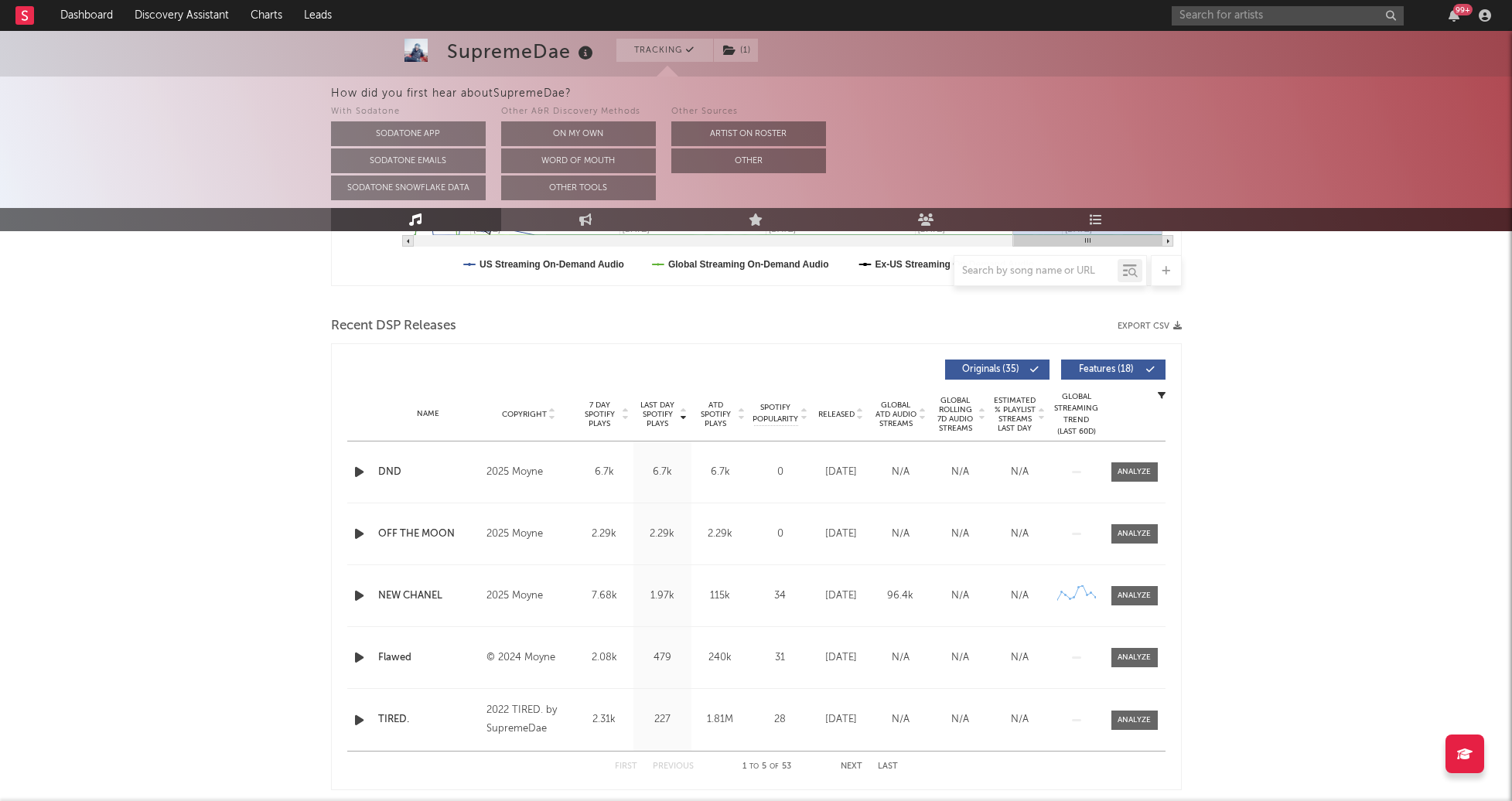
scroll to position [472, 0]
click at [1141, 465] on div at bounding box center [1134, 471] width 34 height 12
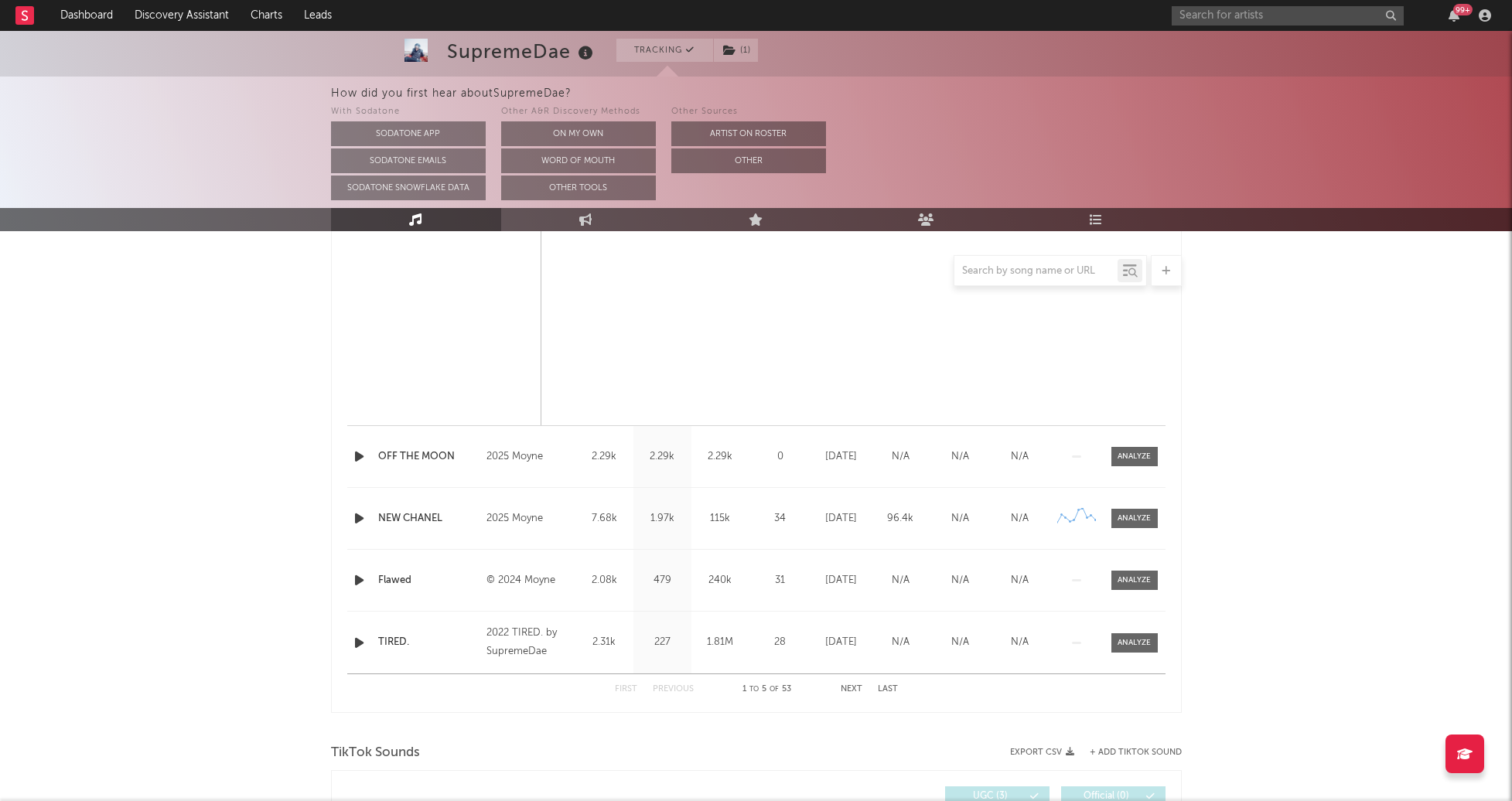
scroll to position [1285, 0]
click at [356, 458] on icon "button" at bounding box center [359, 455] width 16 height 20
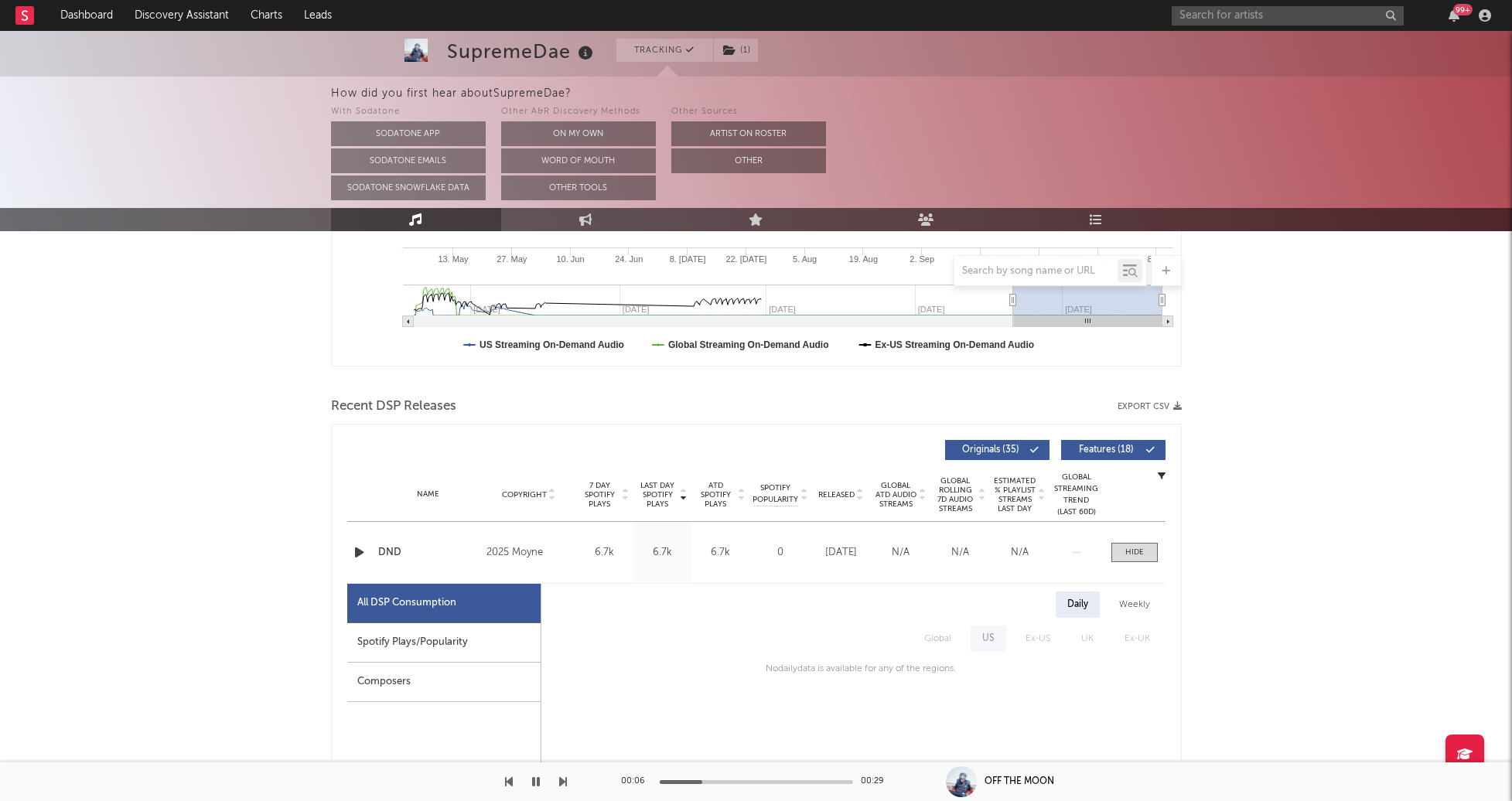
scroll to position [0, 0]
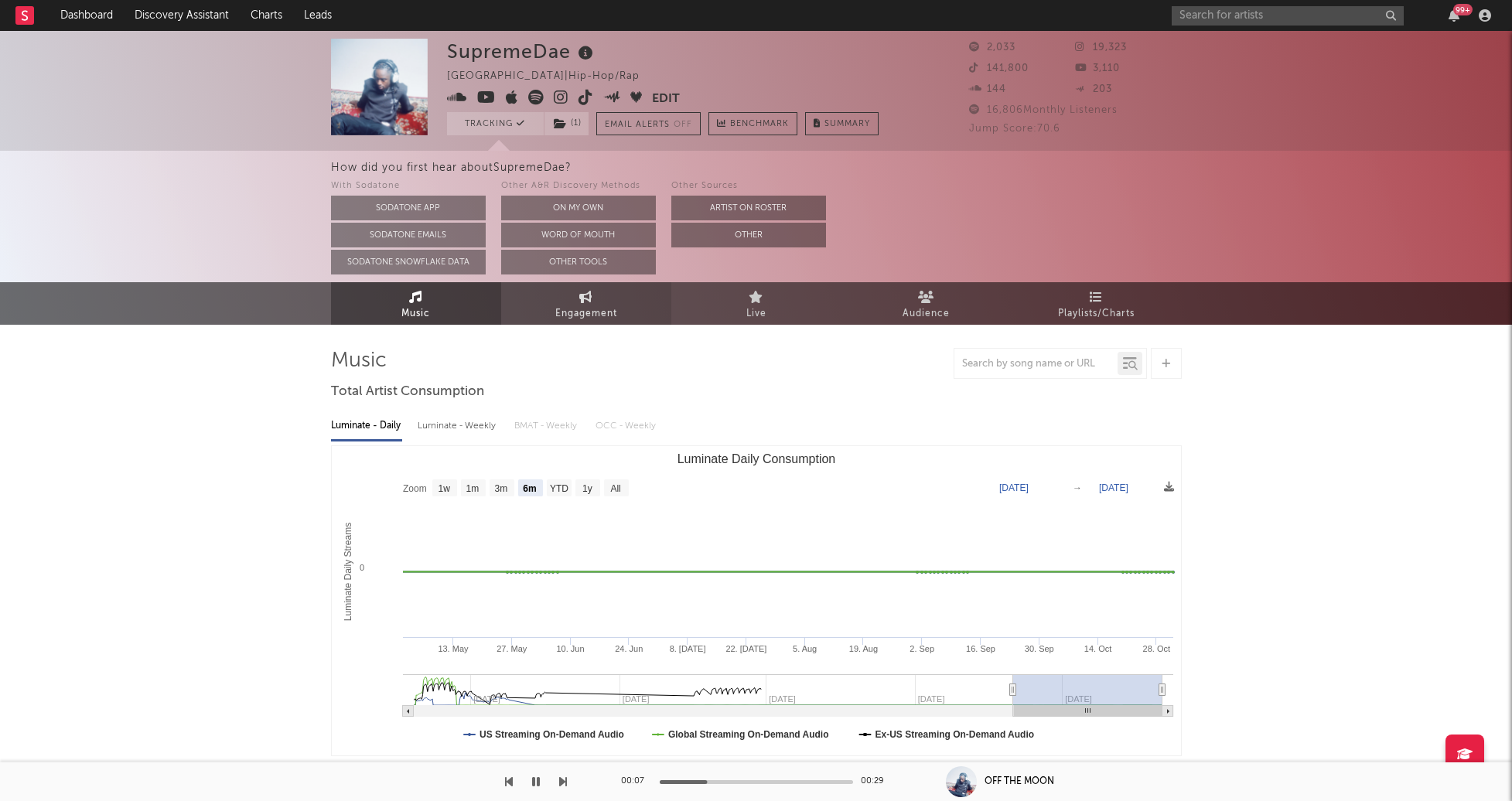
click at [567, 317] on span "Engagement" at bounding box center [586, 314] width 62 height 19
select select "1w"
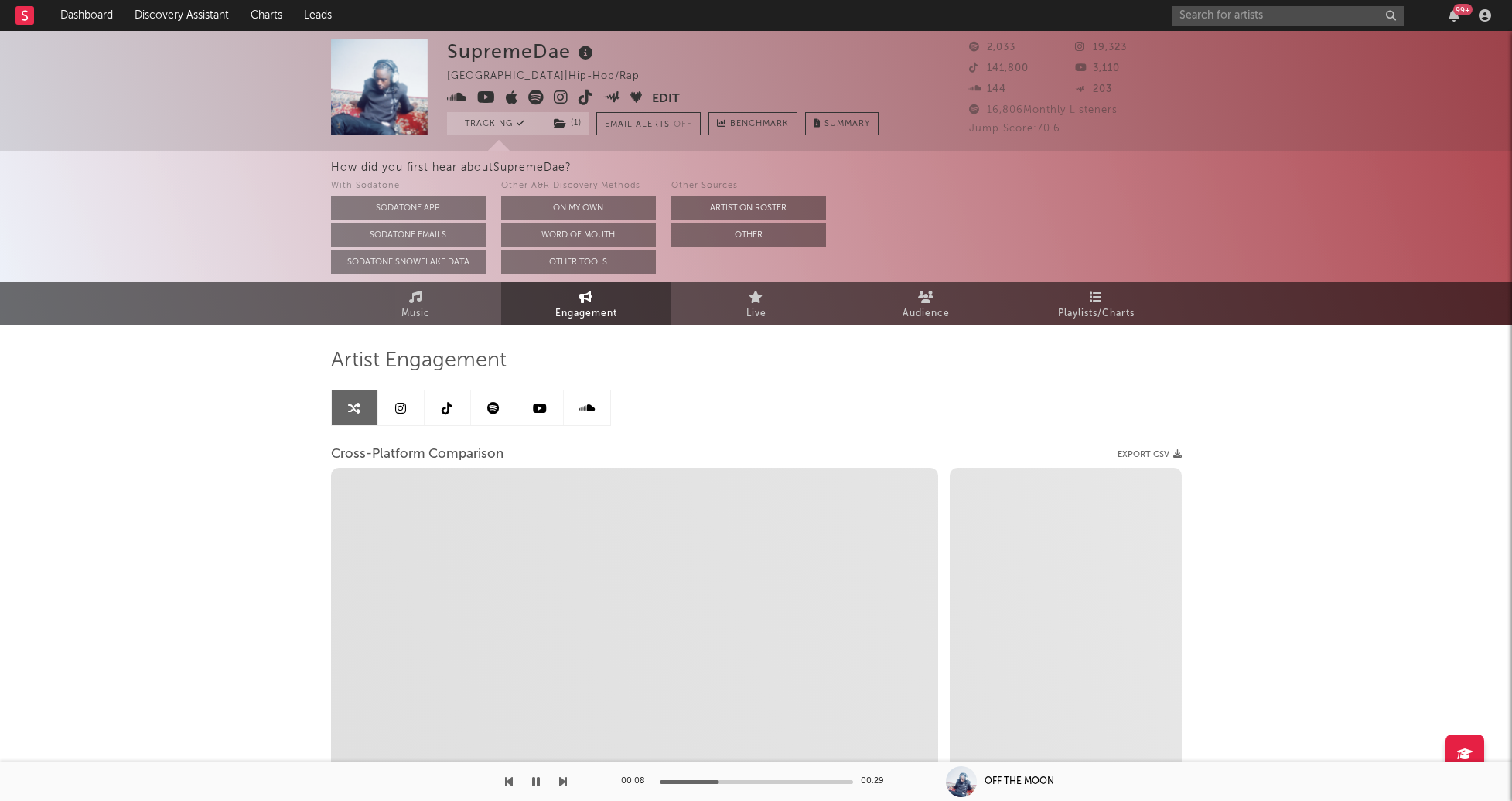
select select "1m"
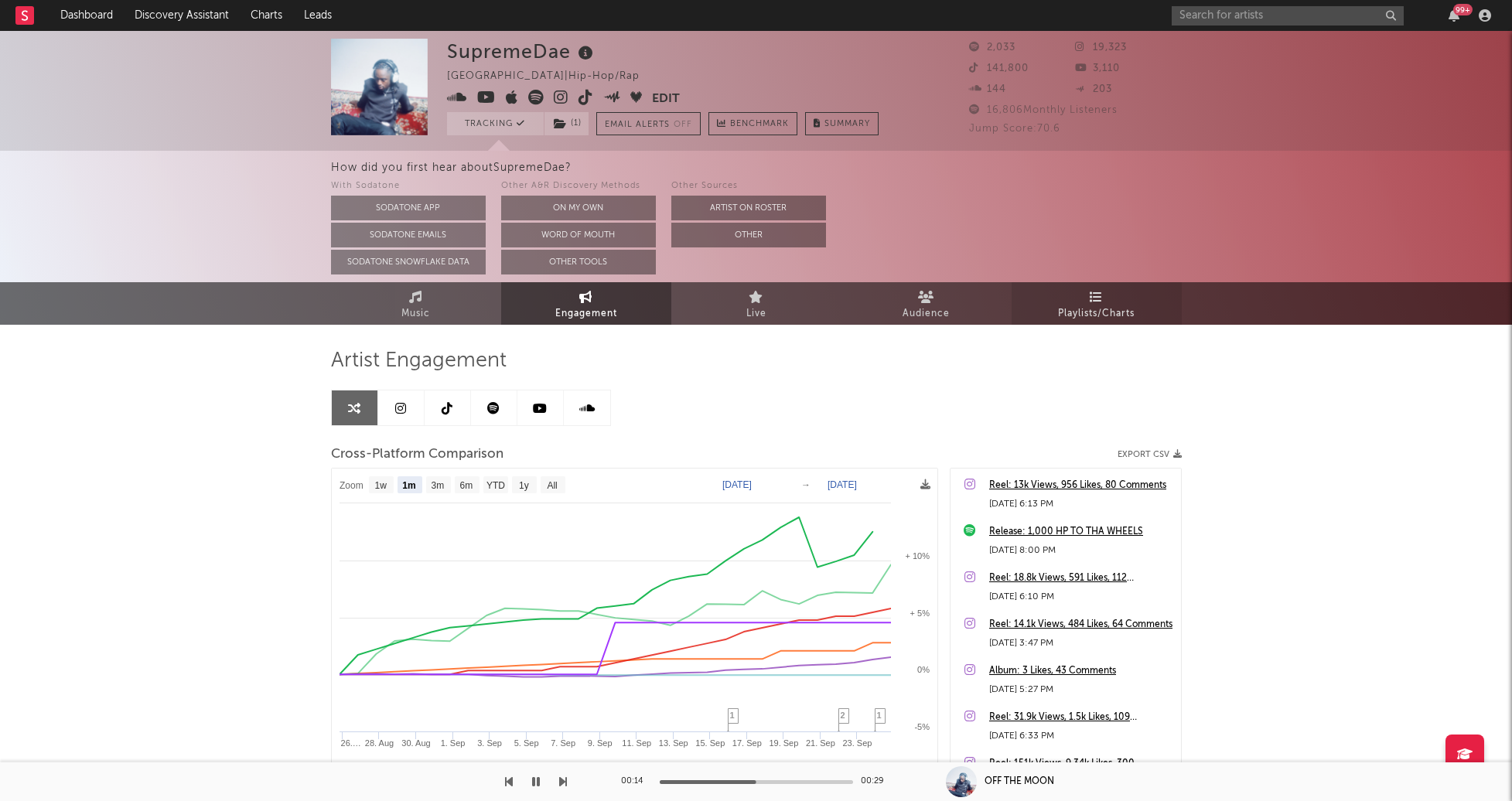
click at [1112, 318] on span "Playlists/Charts" at bounding box center [1097, 314] width 77 height 19
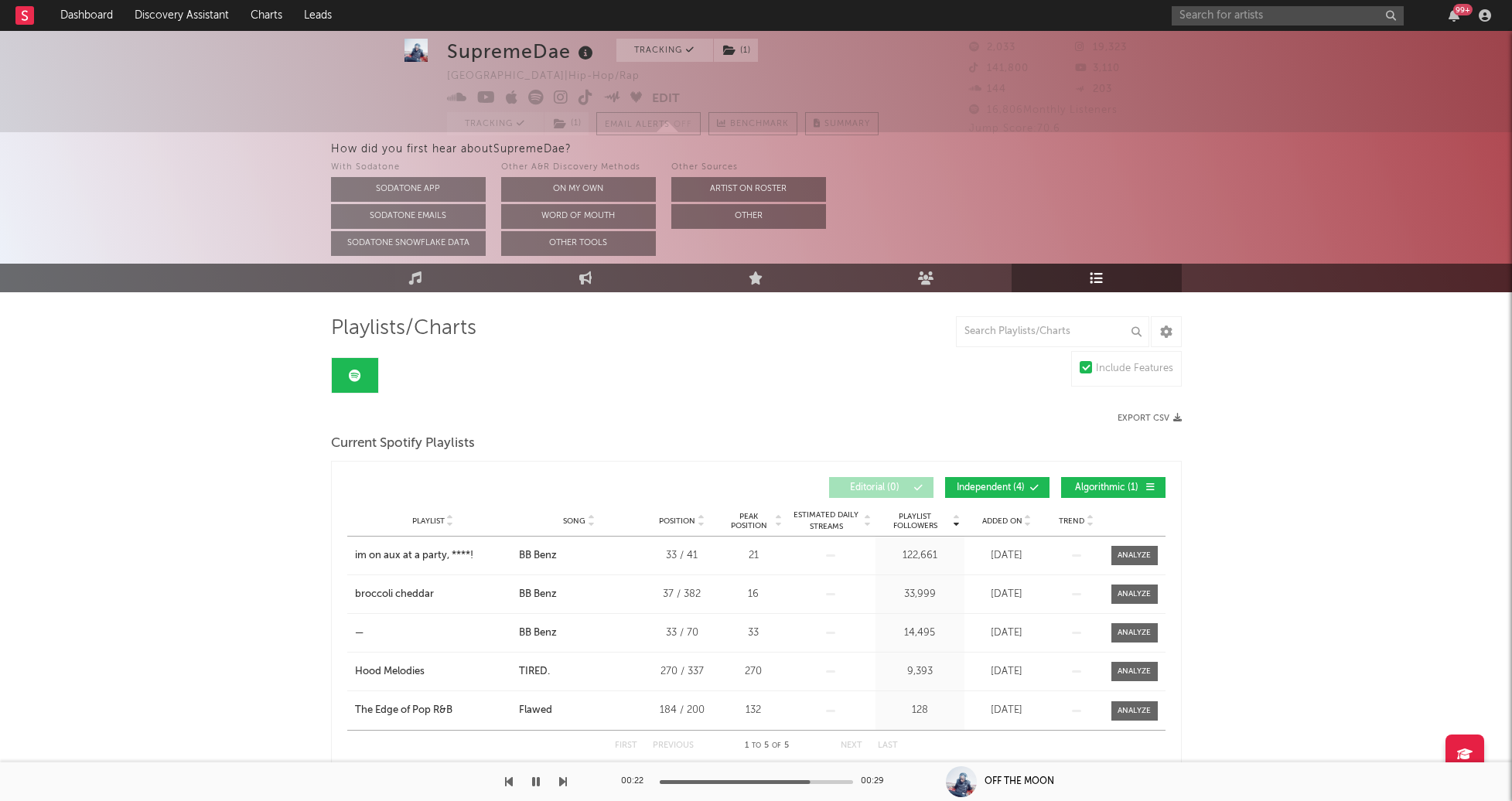
scroll to position [34, 0]
click at [19, 147] on div "How did you first hear about SupremeDae ? With Sodatone Sodatone App Sodatone E…" at bounding box center [756, 196] width 1512 height 131
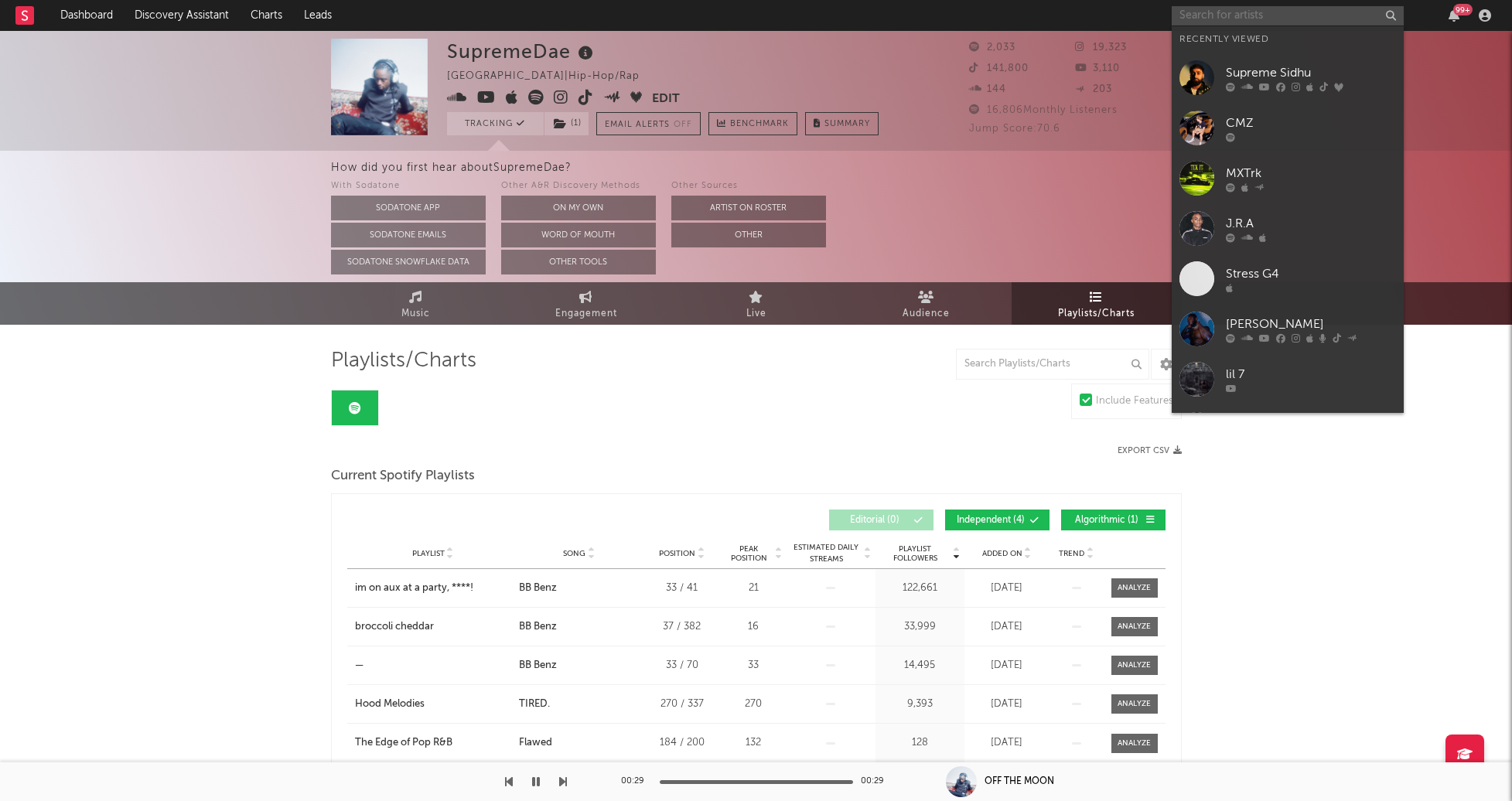
click at [1202, 9] on input "text" at bounding box center [1287, 16] width 232 height 20
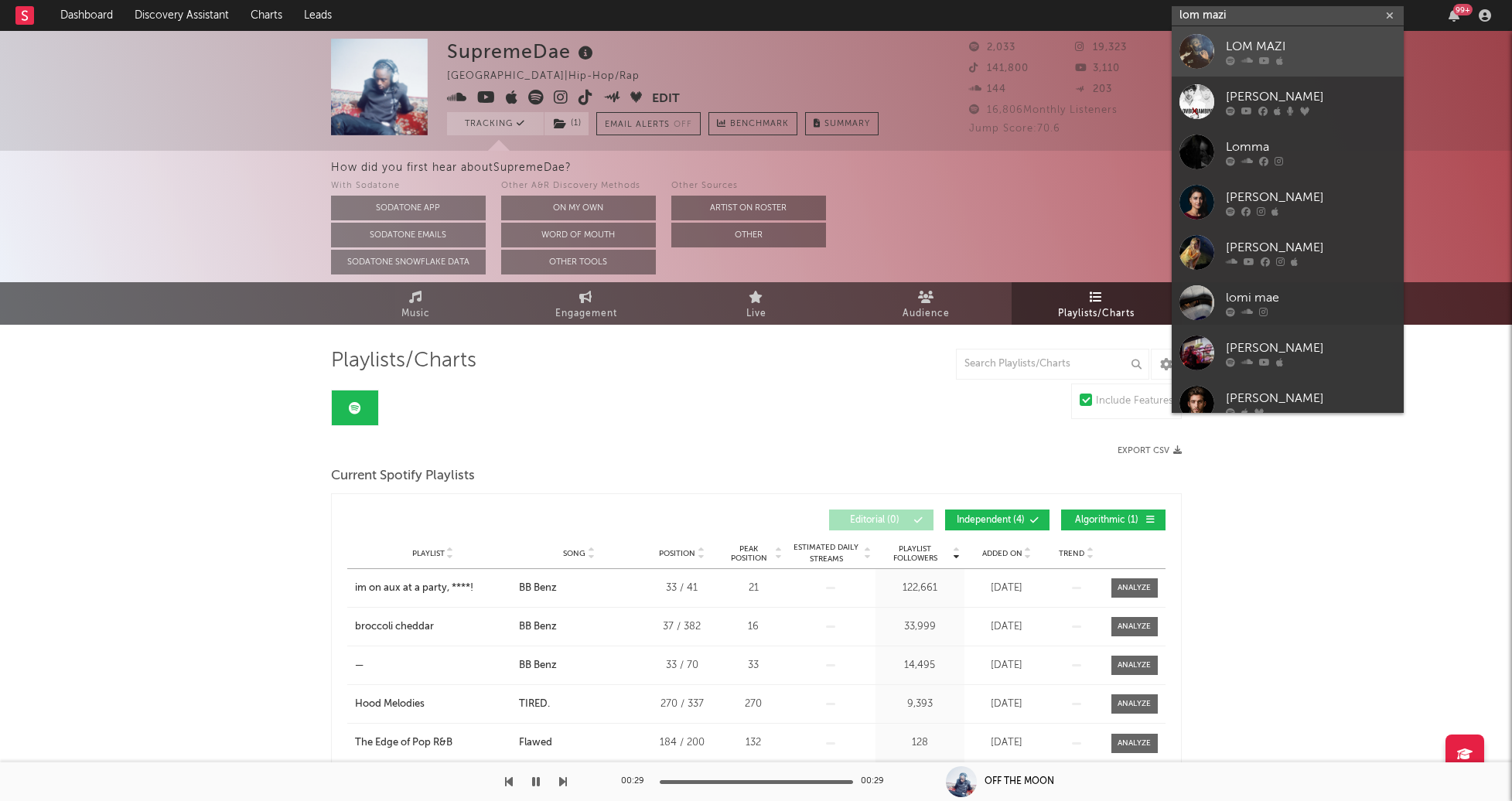
type input "lom mazi"
click at [1206, 52] on div at bounding box center [1196, 51] width 35 height 35
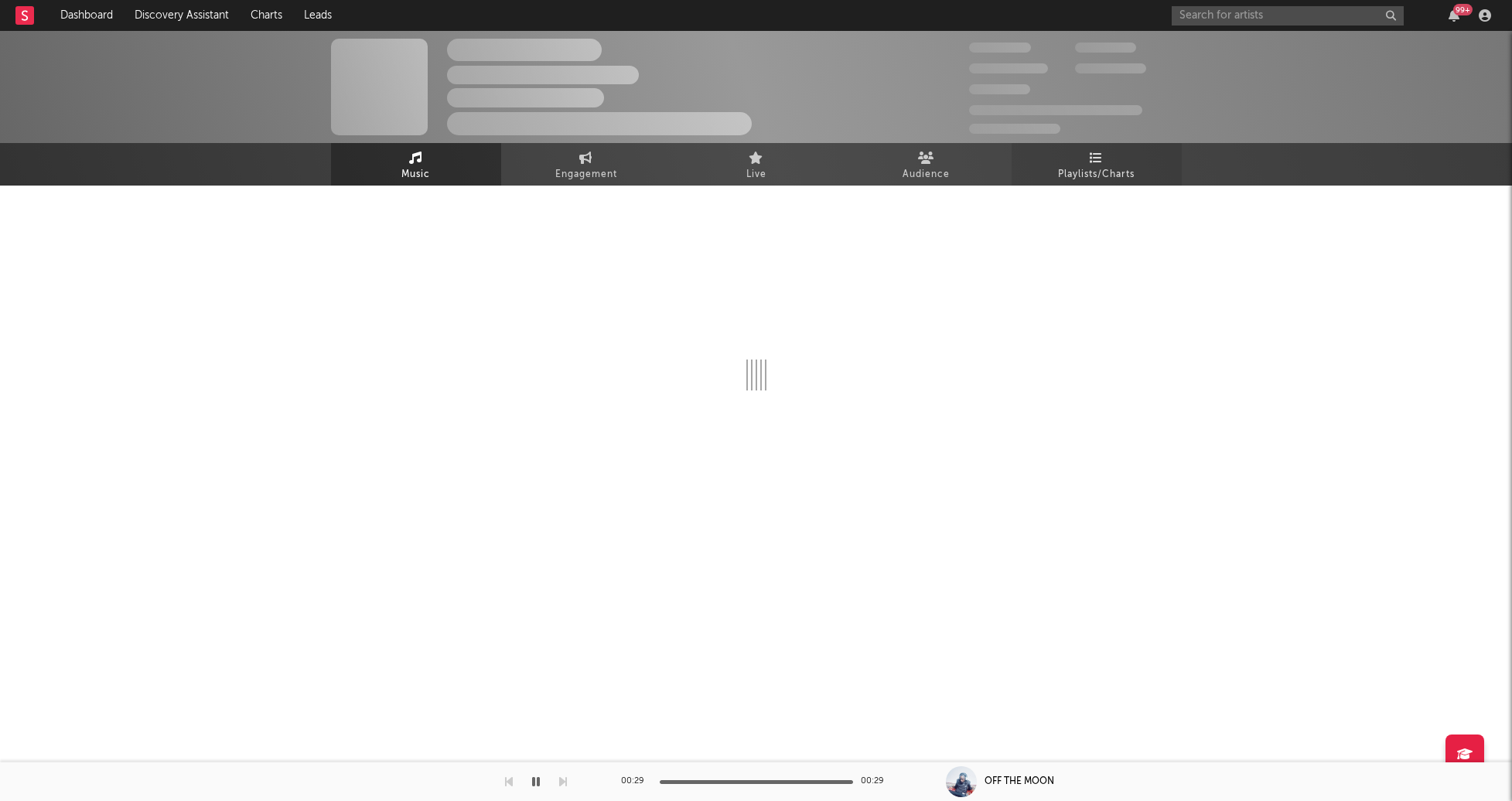
select select "6m"
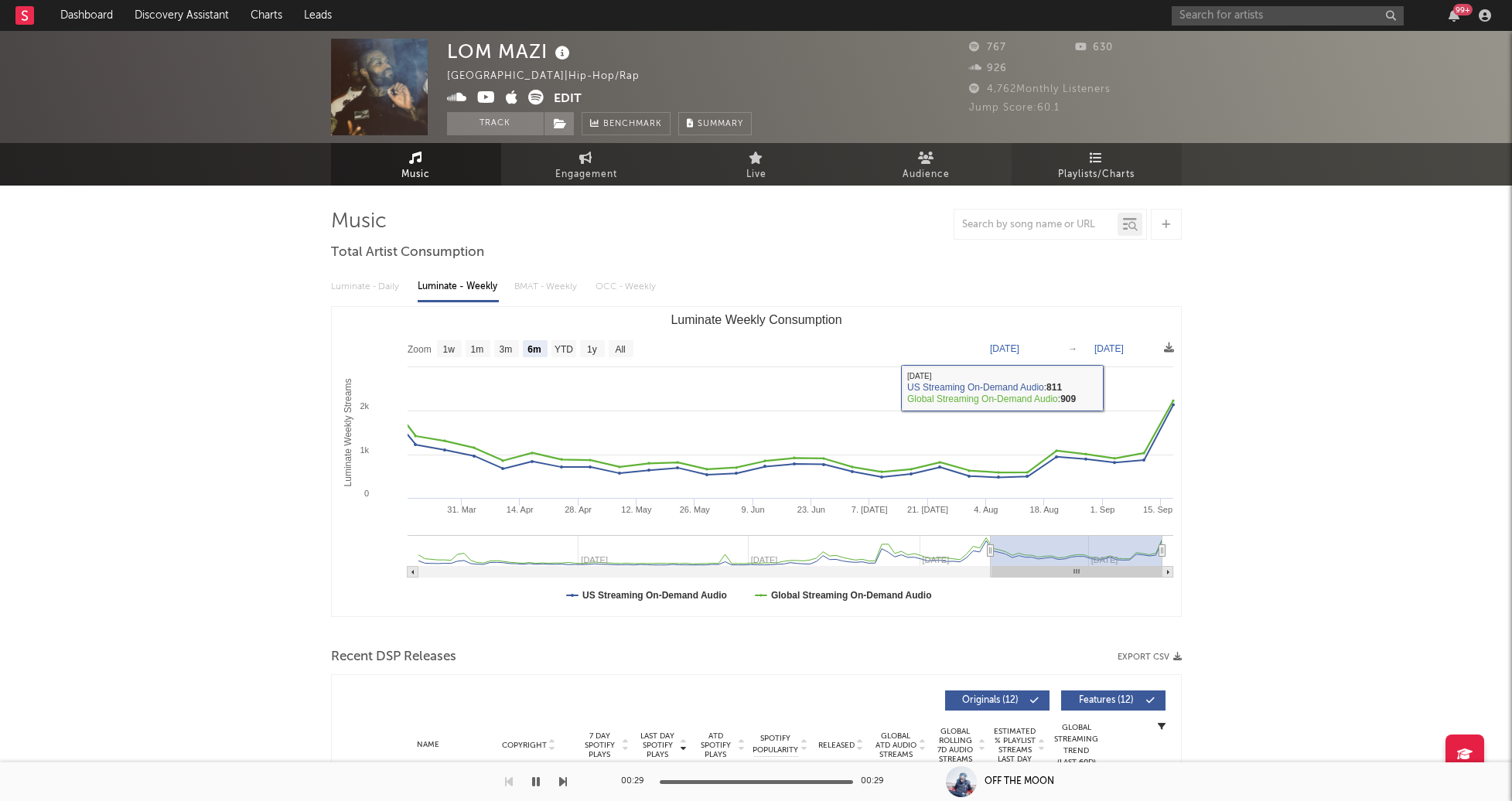
click at [1119, 166] on span "Playlists/Charts" at bounding box center [1097, 175] width 77 height 19
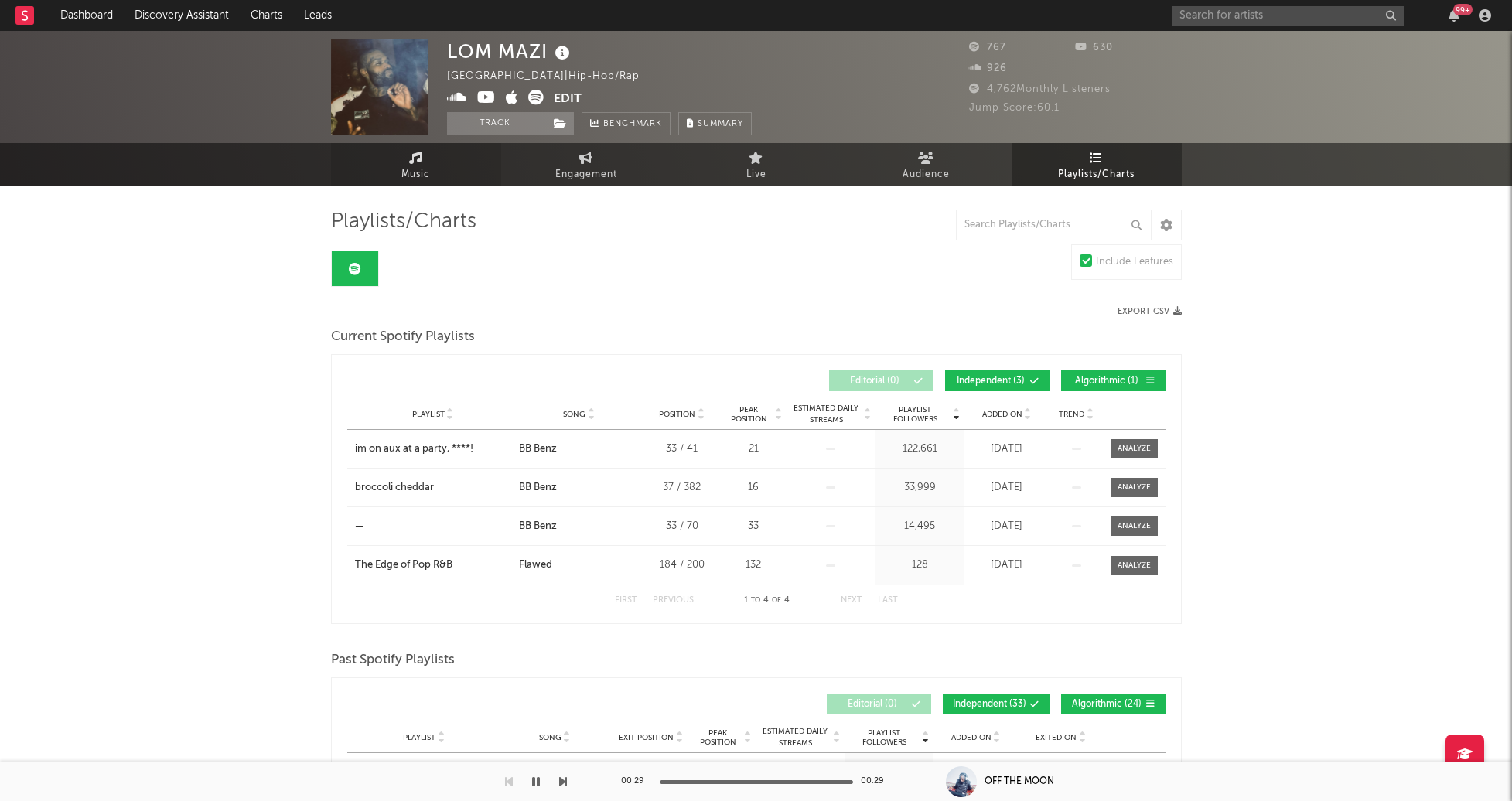
click at [417, 155] on icon at bounding box center [415, 158] width 13 height 13
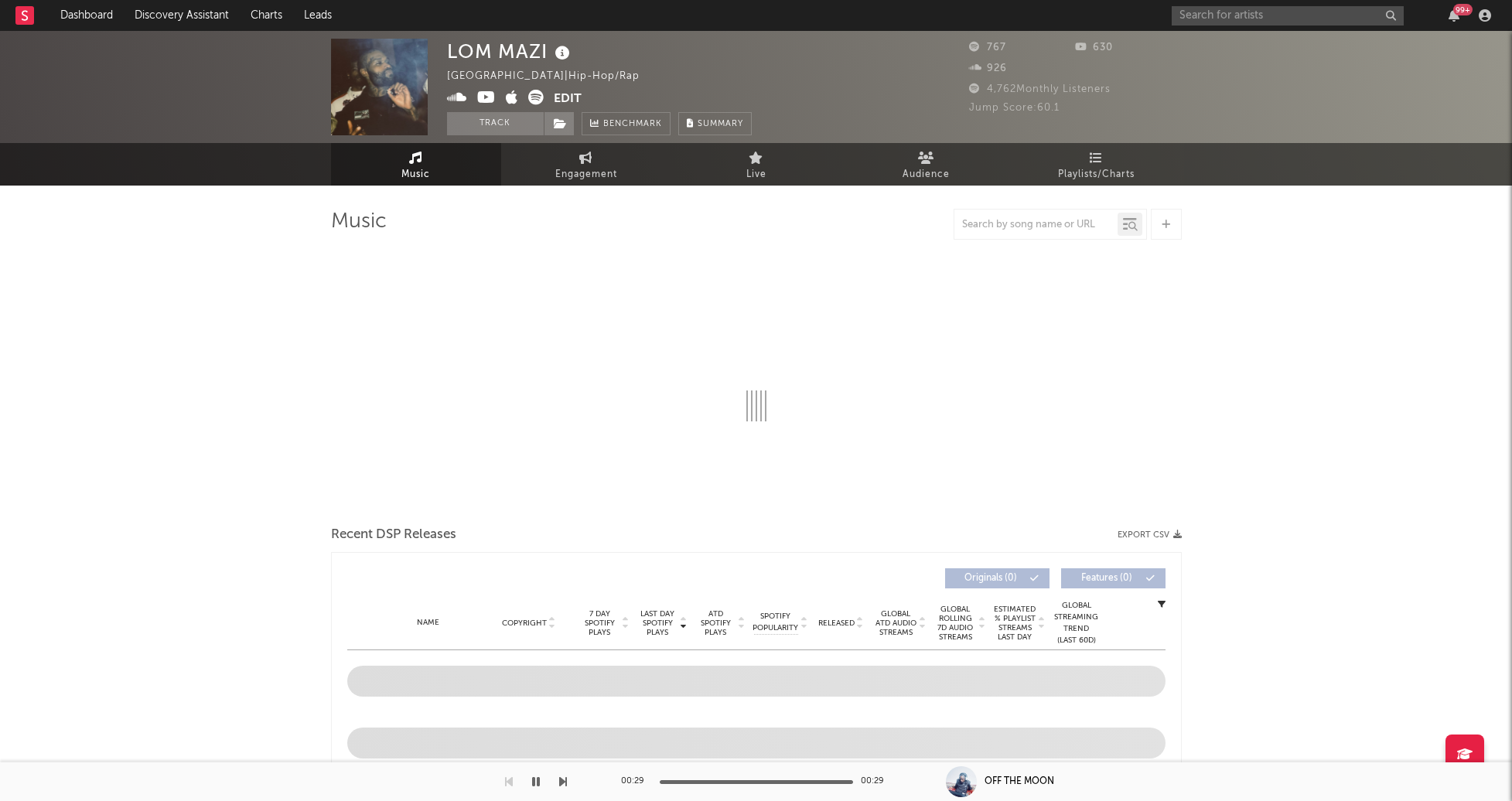
select select "6m"
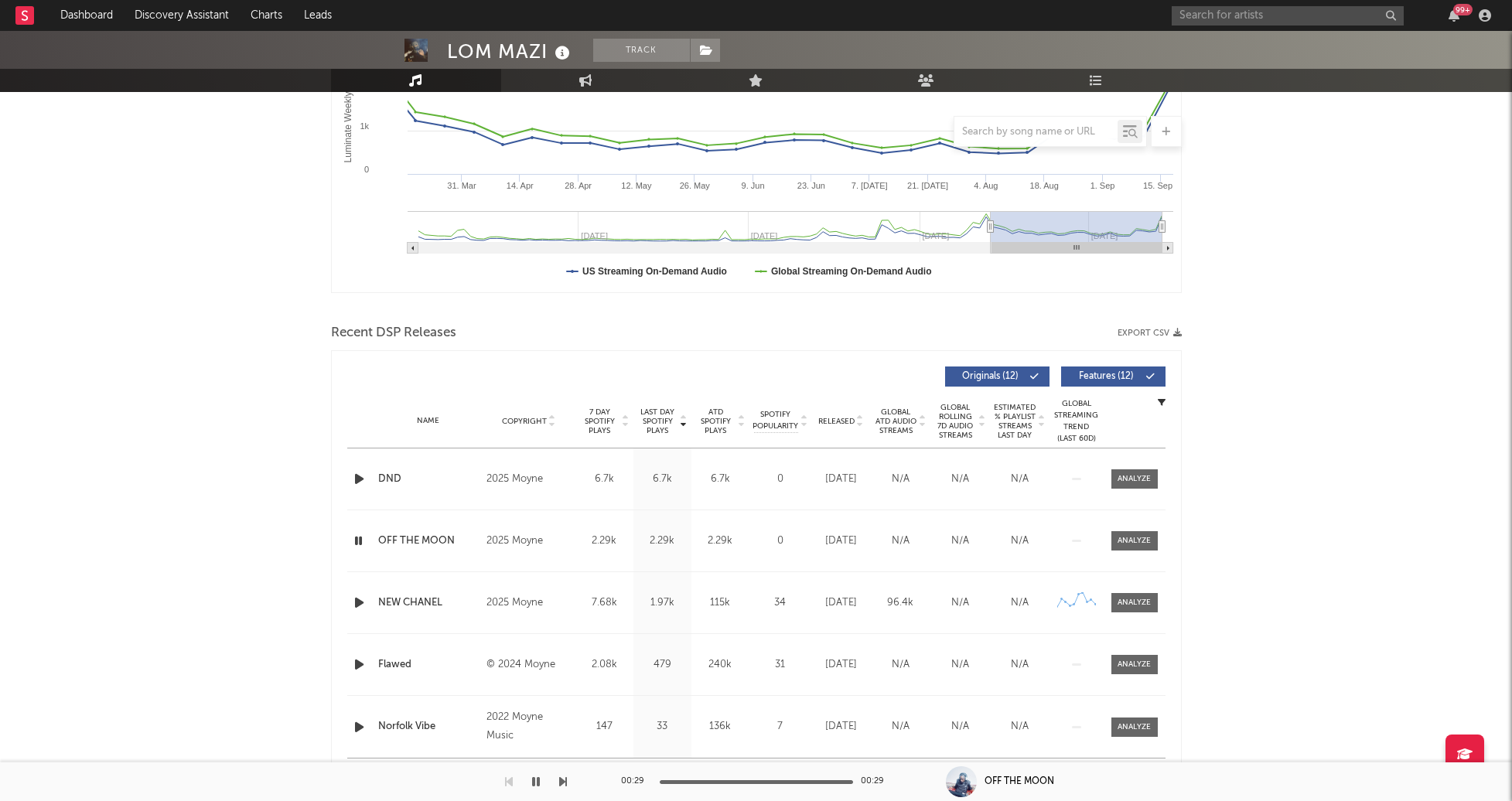
scroll to position [325, 0]
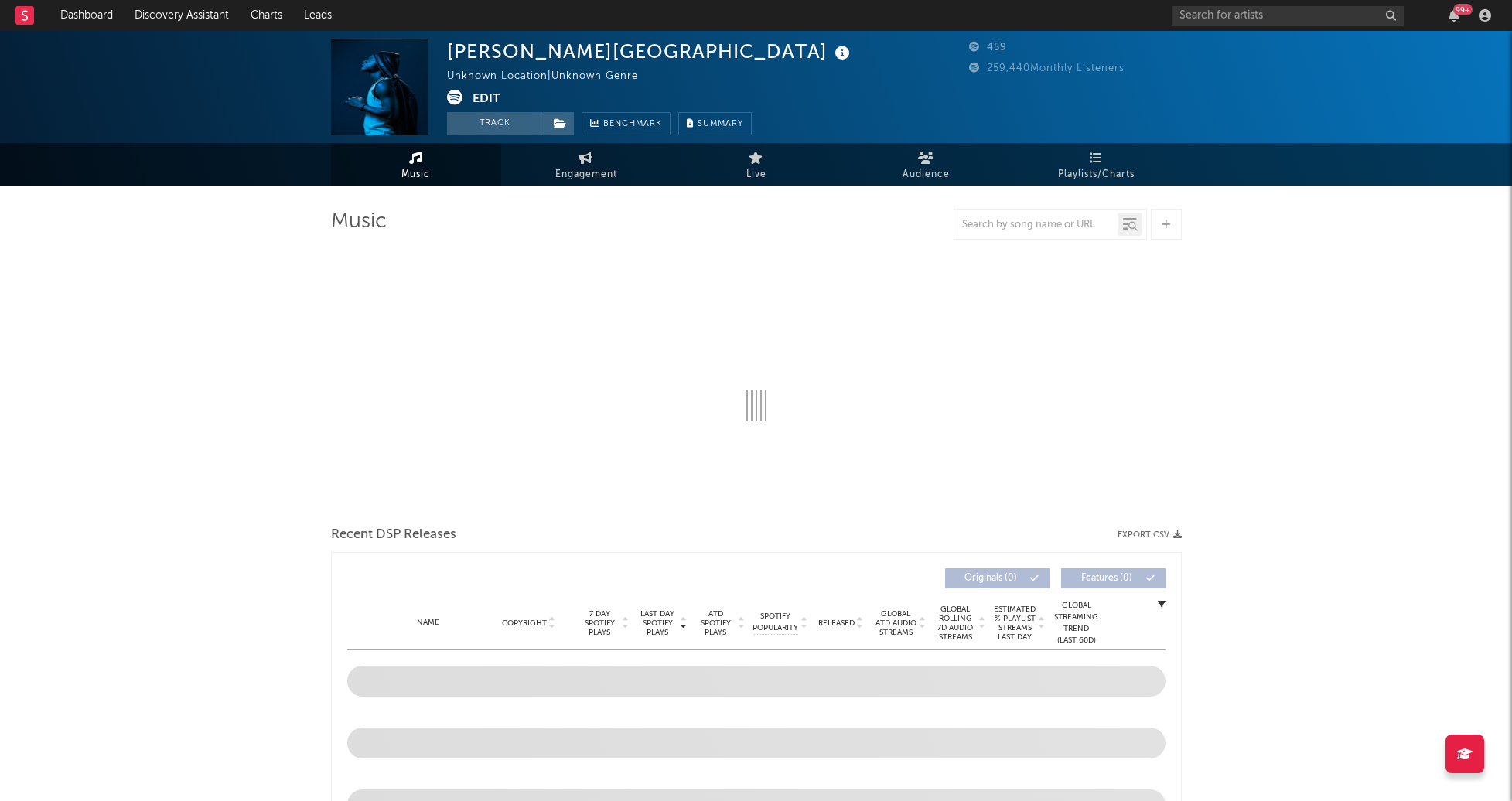
select select "6m"
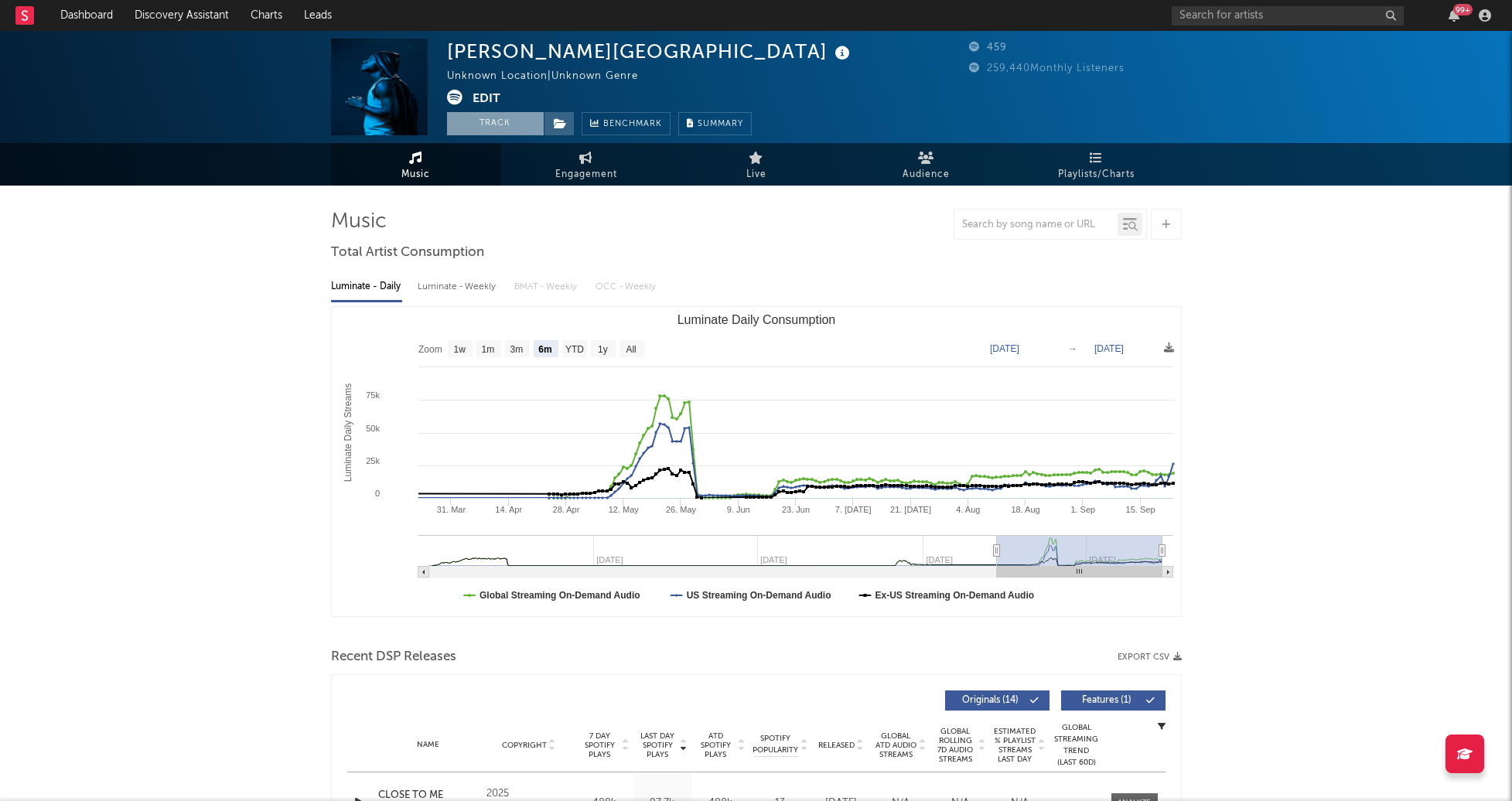
click at [481, 118] on button "Track" at bounding box center [495, 124] width 97 height 24
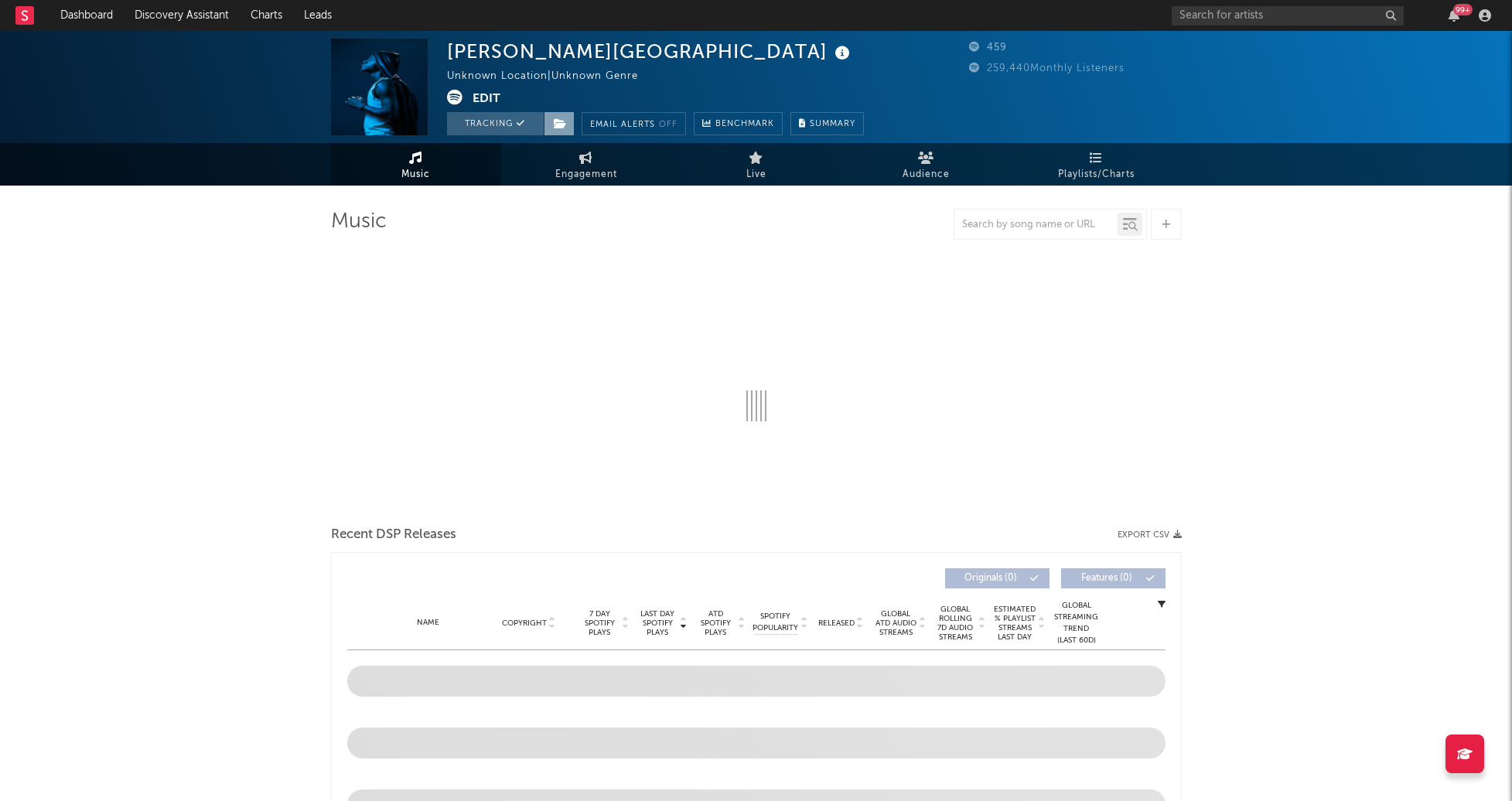
select select "6m"
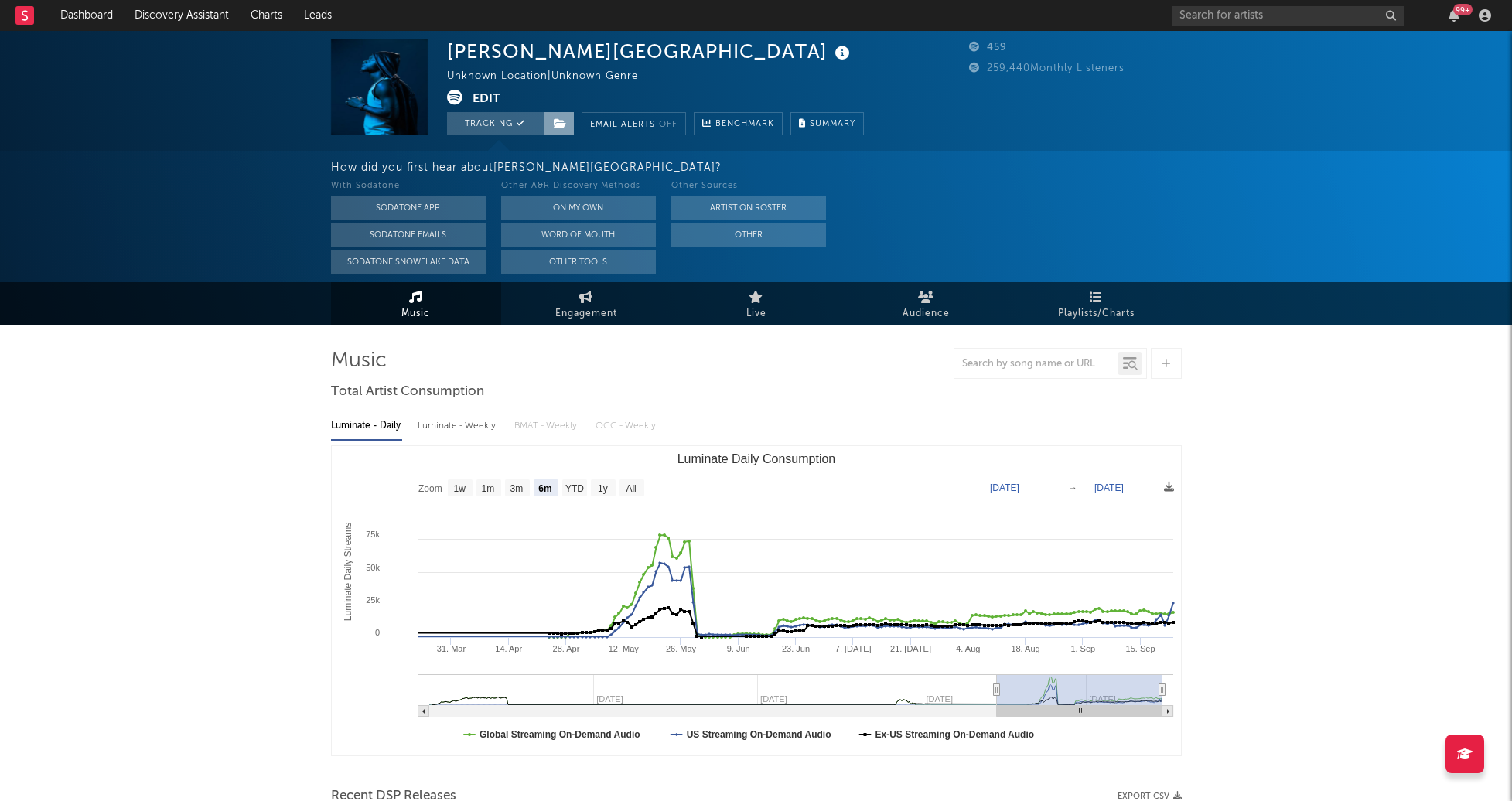
click at [570, 127] on span at bounding box center [558, 124] width 31 height 24
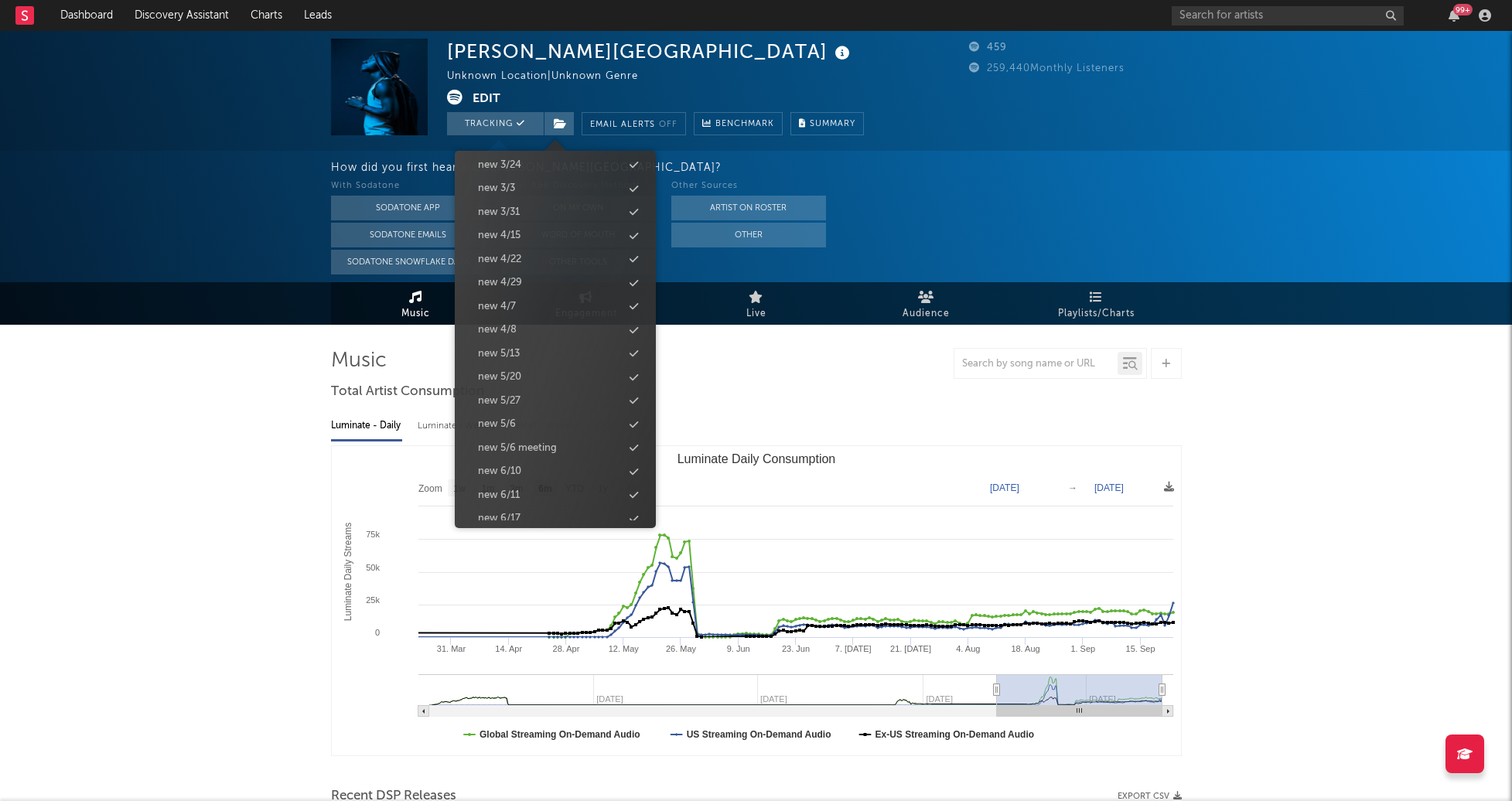
scroll to position [1485, 0]
click at [532, 433] on div "new 9/30" at bounding box center [555, 436] width 178 height 20
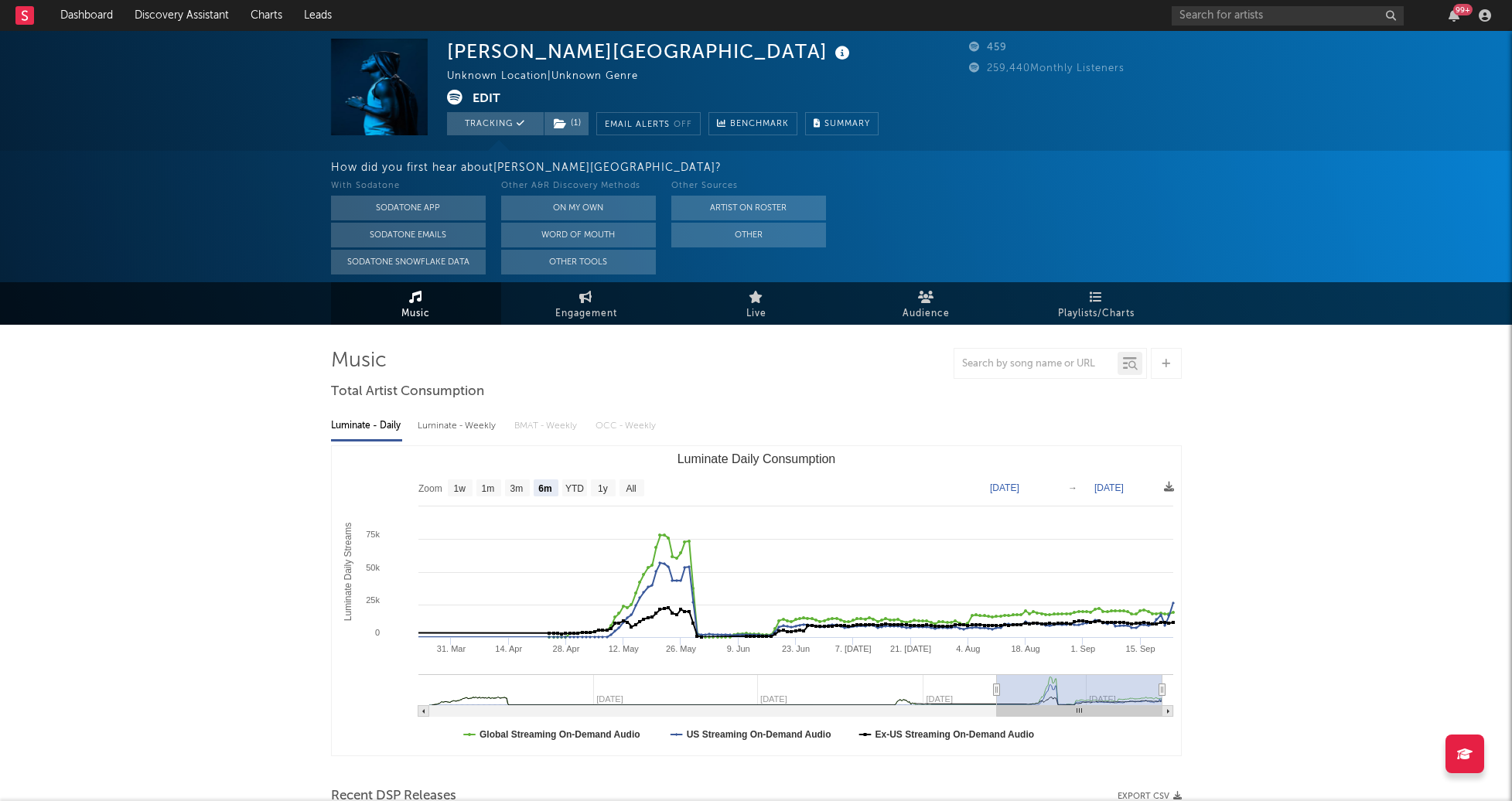
click at [134, 524] on div "Callen Row Unknown Location | Unknown Genre Edit Tracking ( 1 ) Email Alerts Of…" at bounding box center [756, 682] width 1512 height 1303
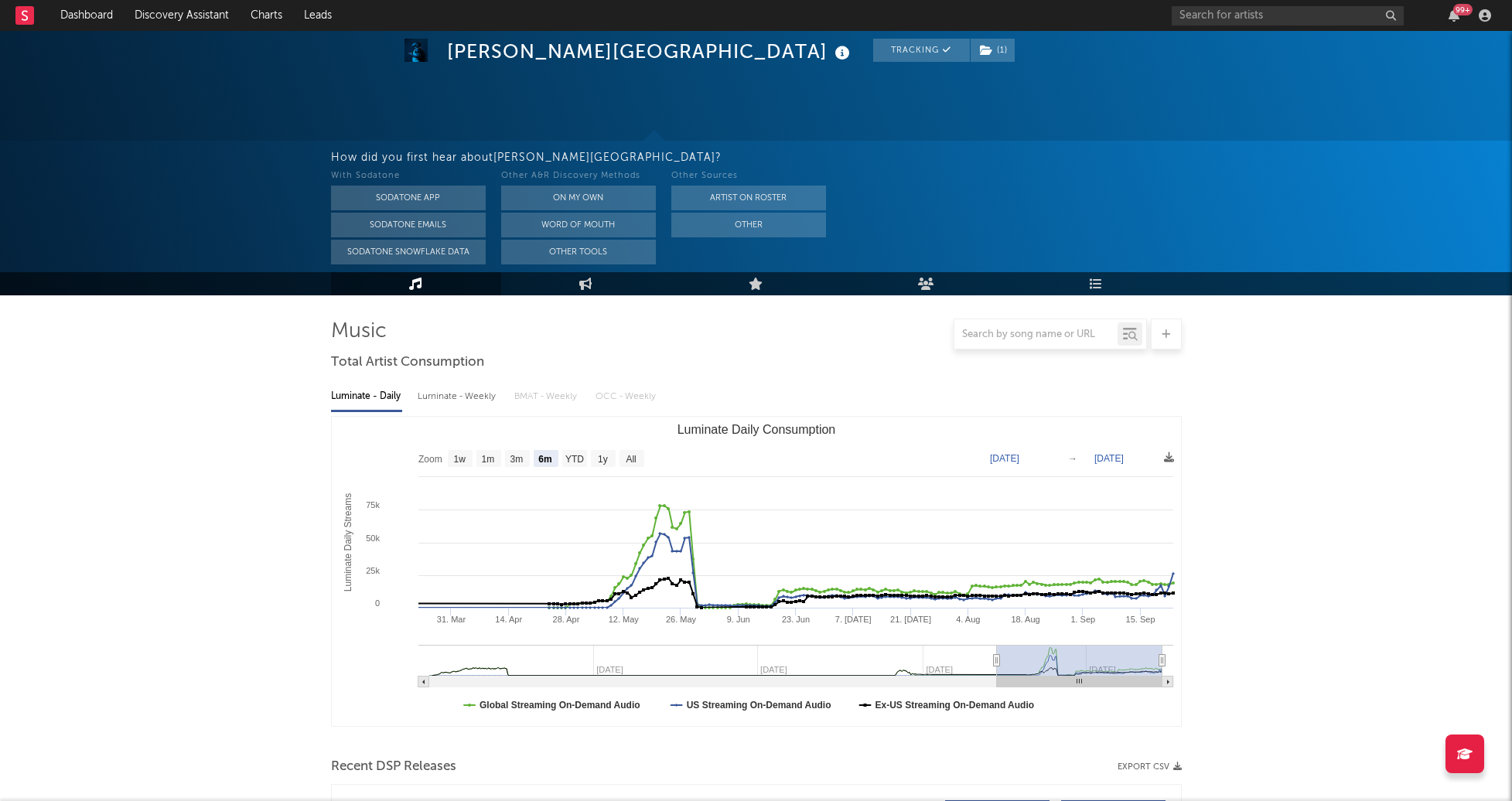
scroll to position [0, 0]
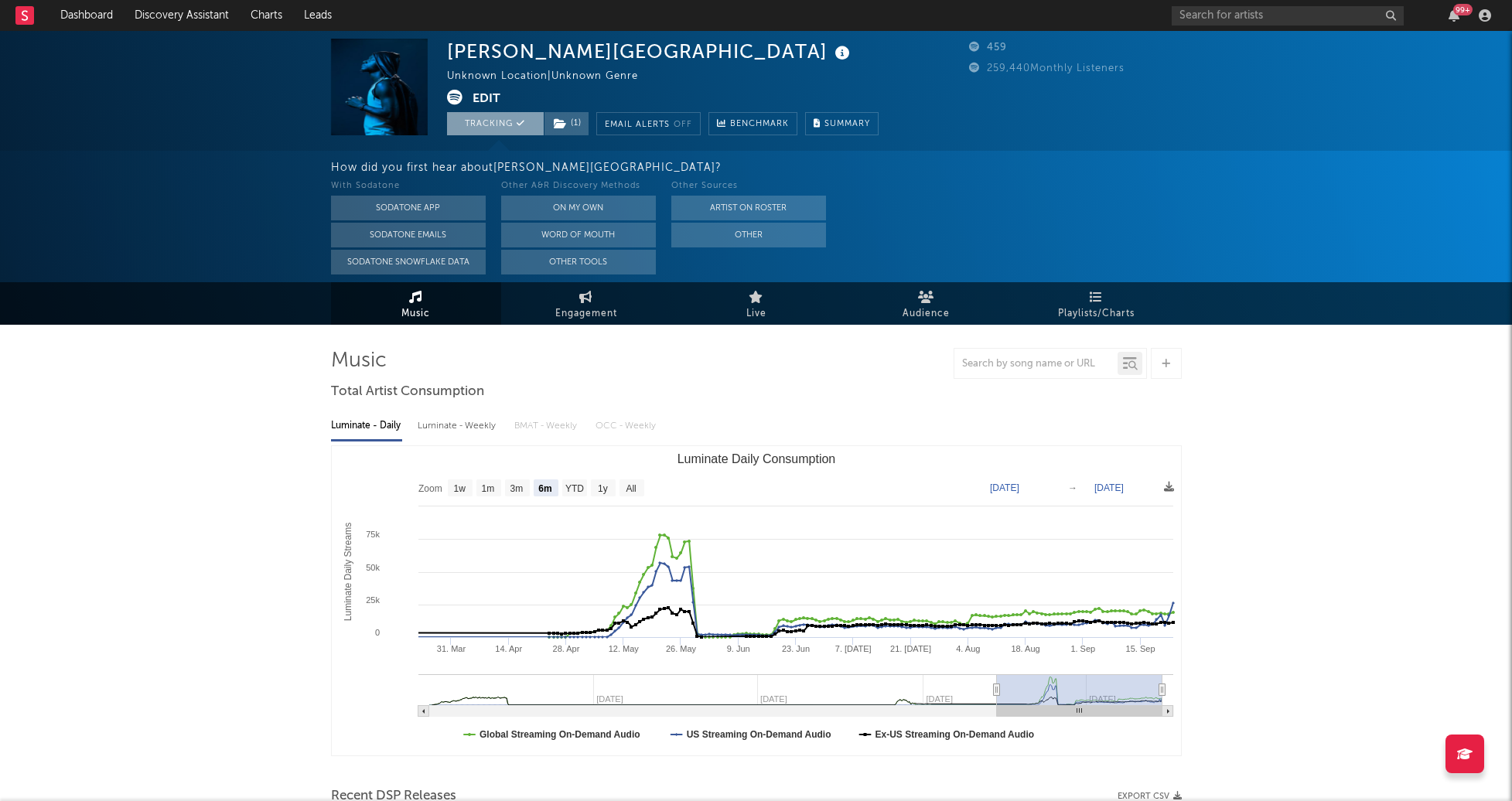
click at [469, 117] on button "Tracking" at bounding box center [495, 124] width 97 height 24
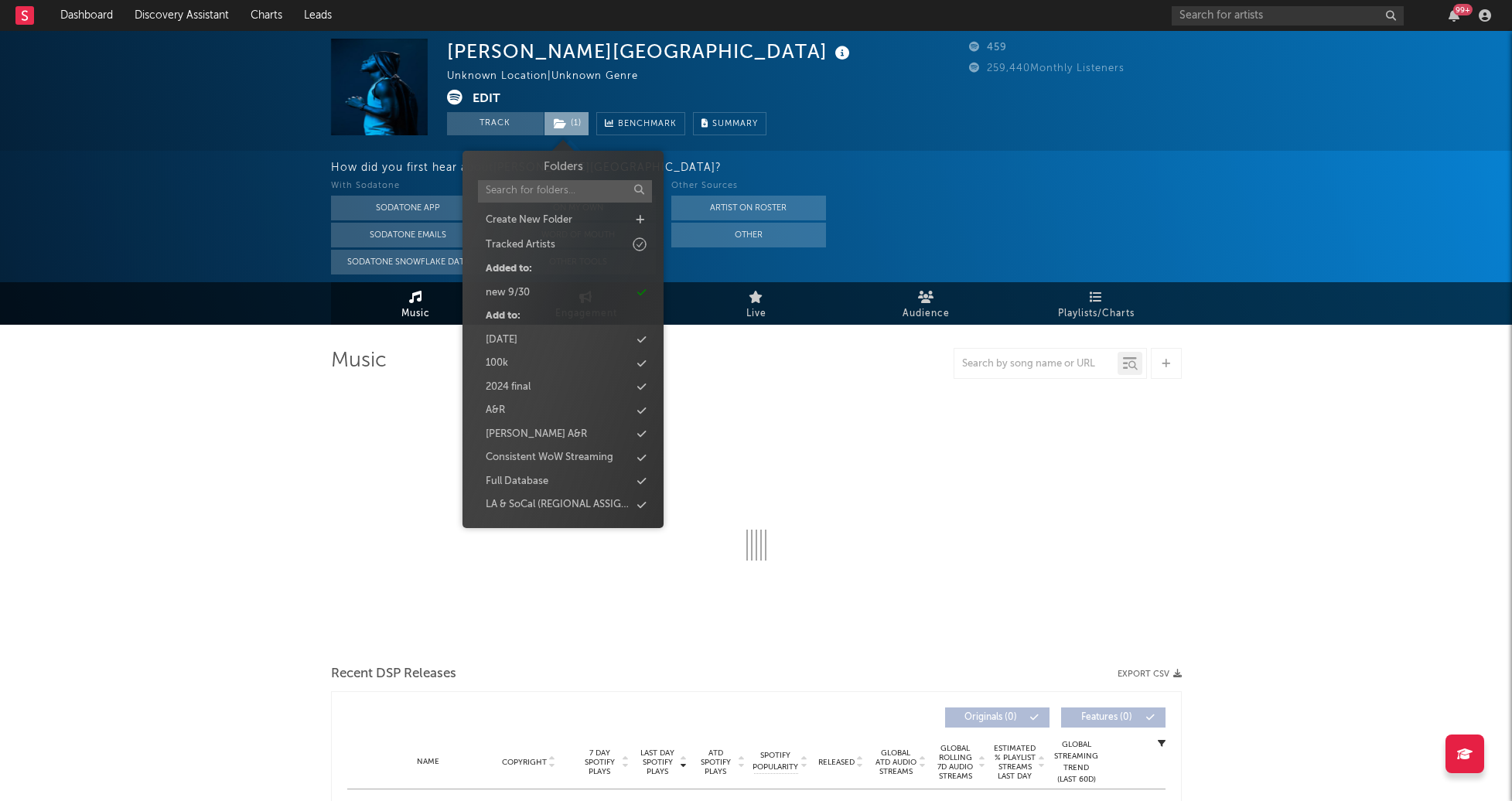
click at [550, 117] on span "( 1 )" at bounding box center [566, 124] width 45 height 24
select select "6m"
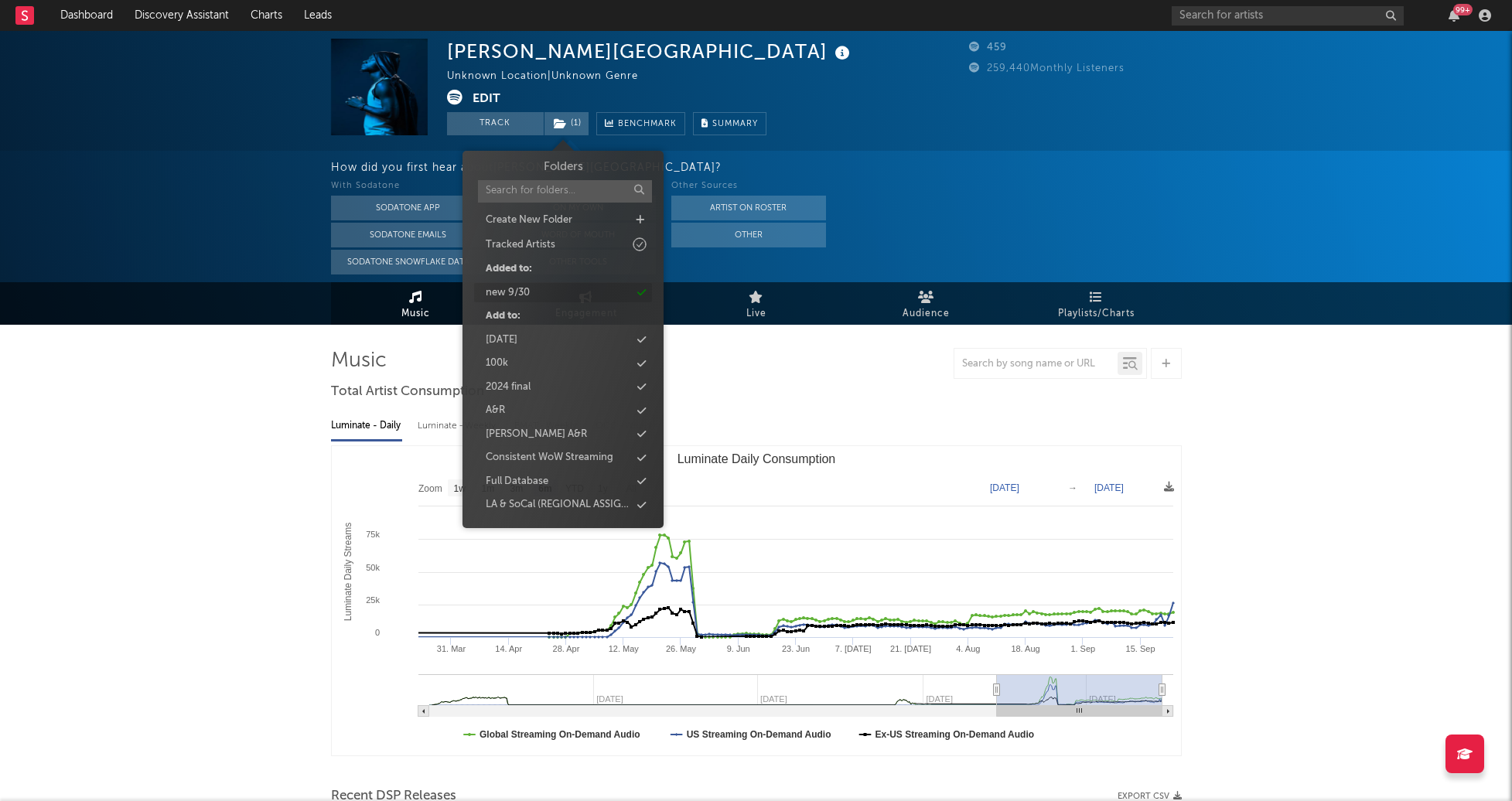
click at [543, 285] on div "new 9/30" at bounding box center [563, 293] width 178 height 20
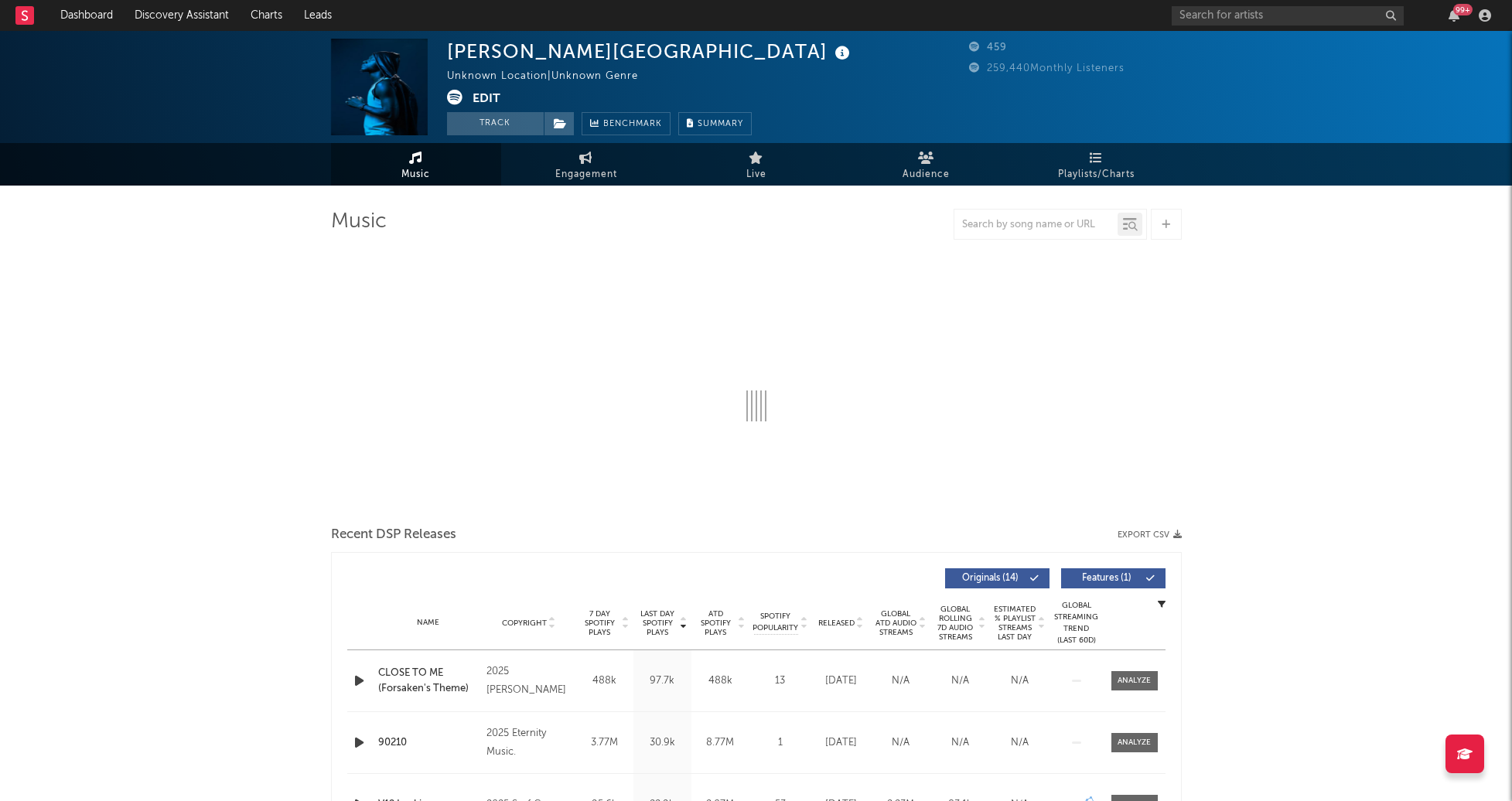
select select "6m"
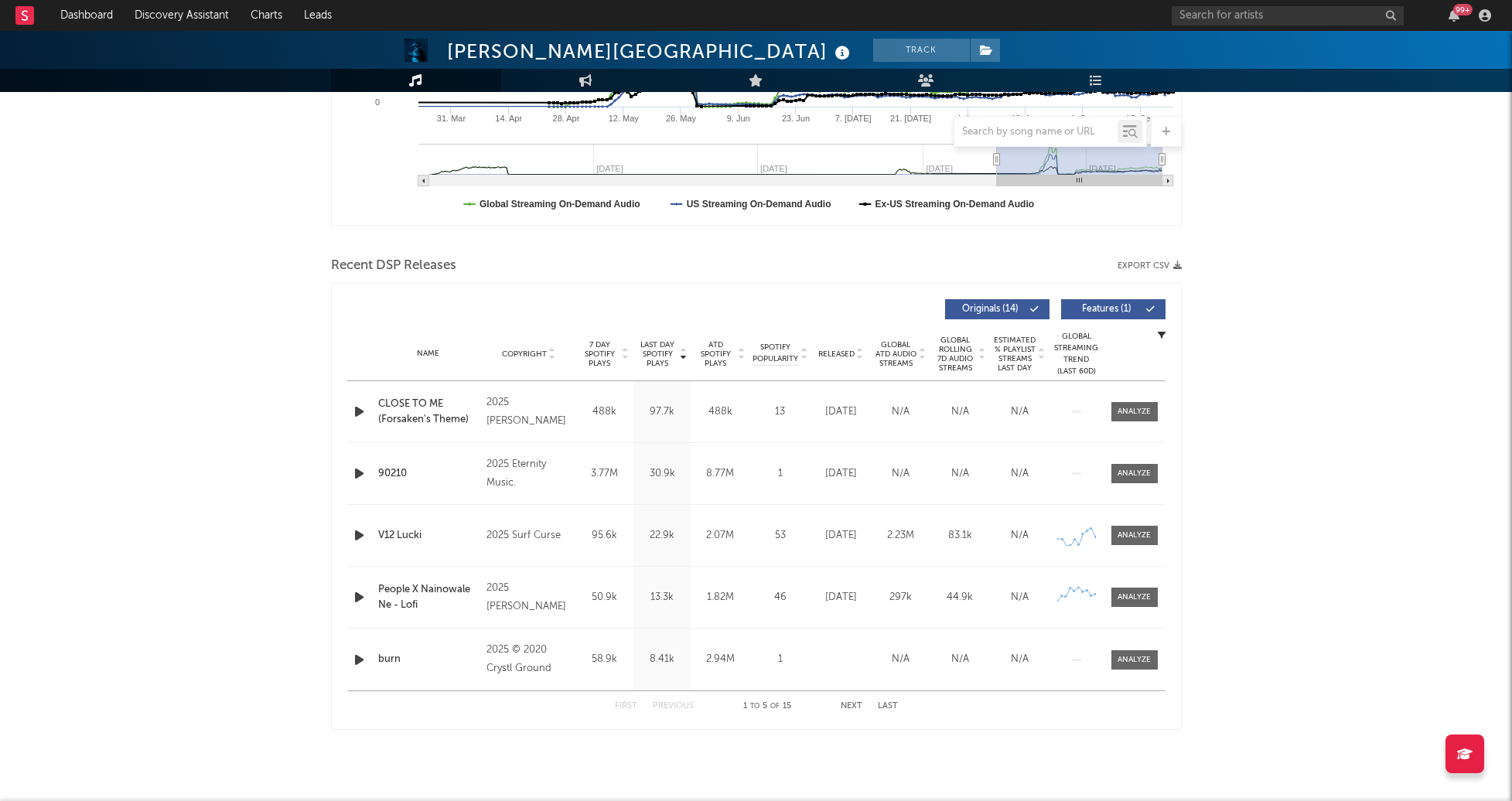
scroll to position [394, 0]
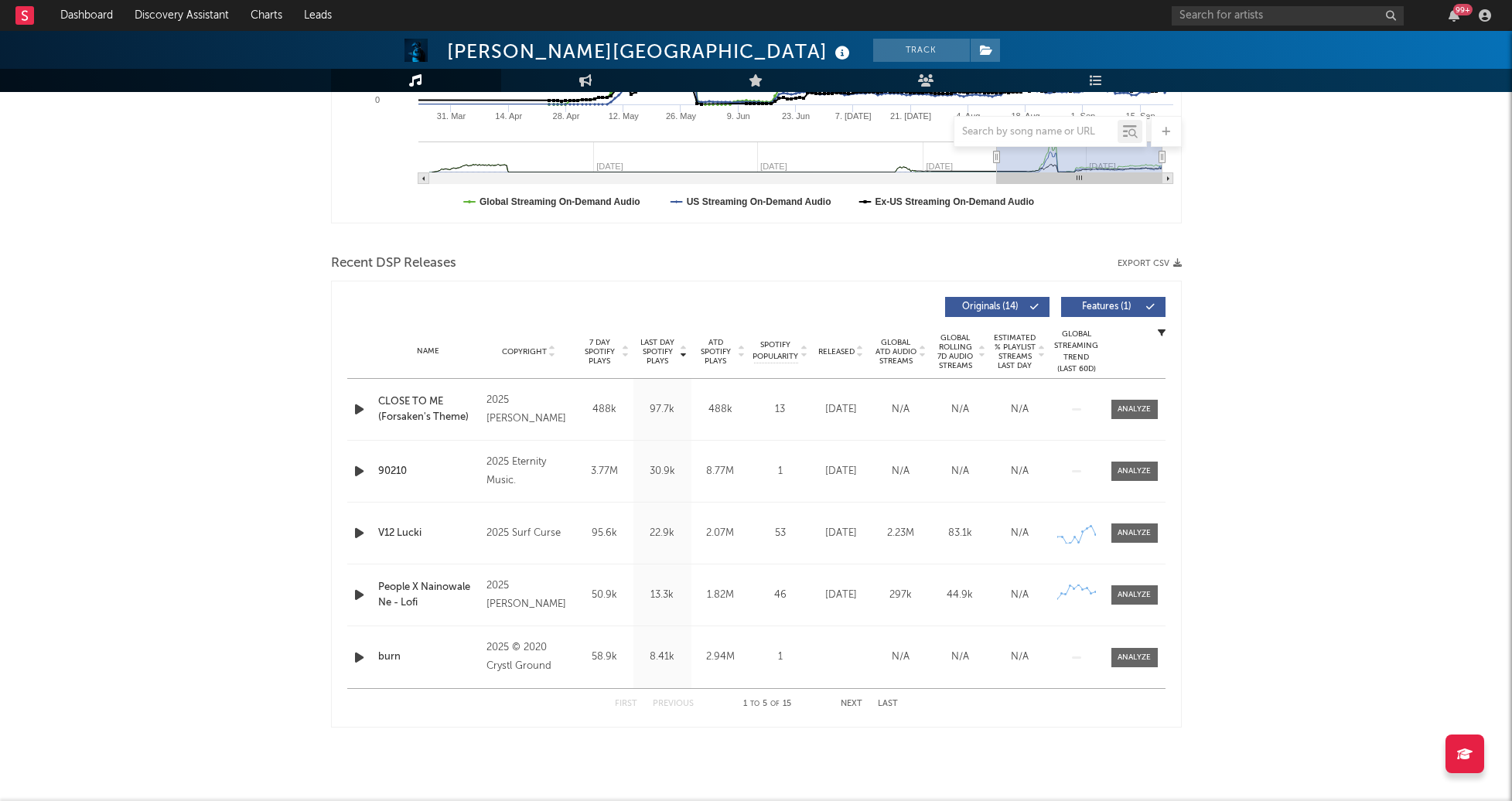
click at [853, 346] on div "Released" at bounding box center [840, 352] width 52 height 12
click at [389, 533] on div "90210" at bounding box center [428, 534] width 102 height 16
click at [357, 528] on icon "button" at bounding box center [359, 534] width 16 height 20
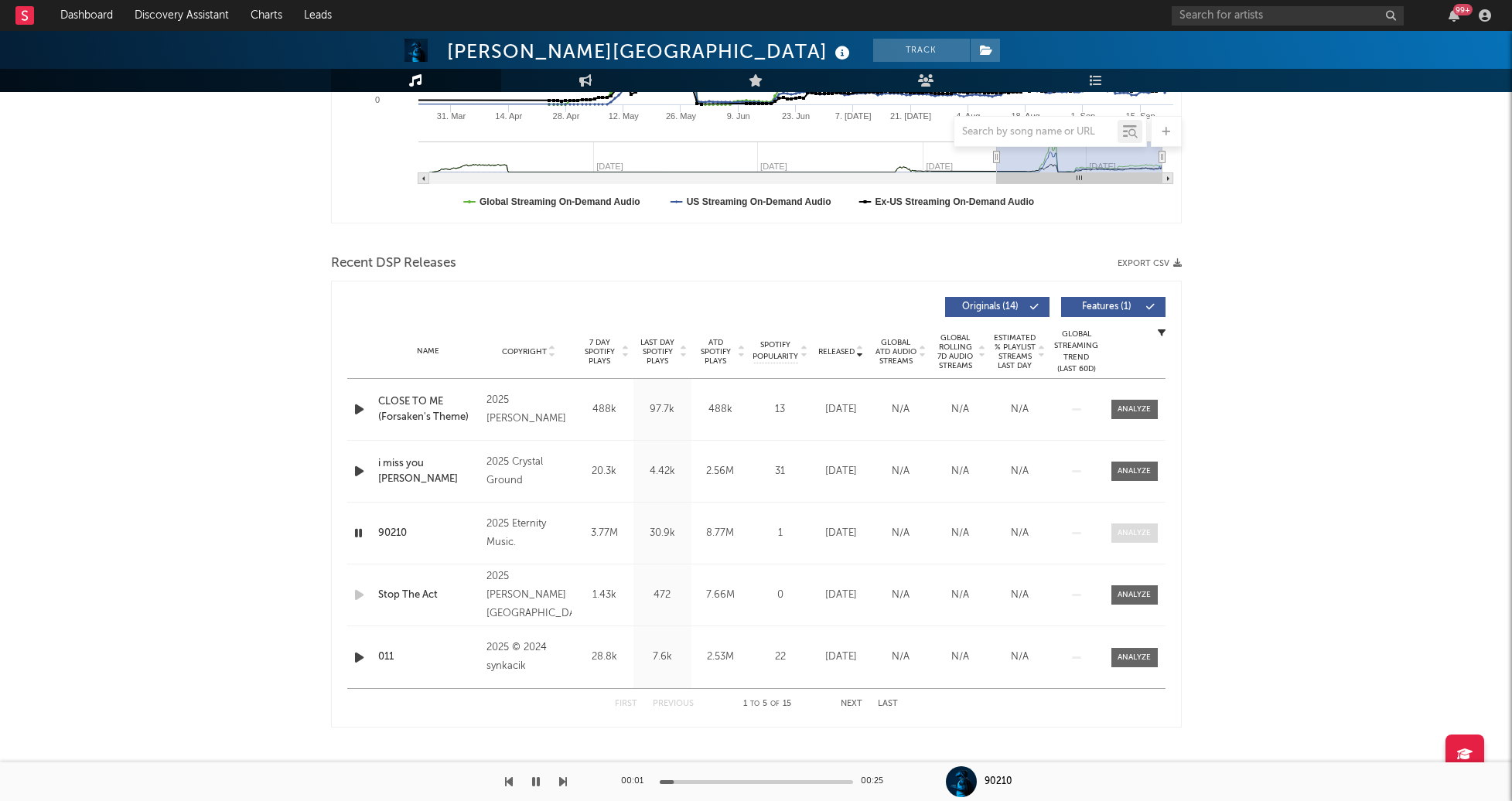
click at [1138, 531] on div at bounding box center [1134, 534] width 34 height 12
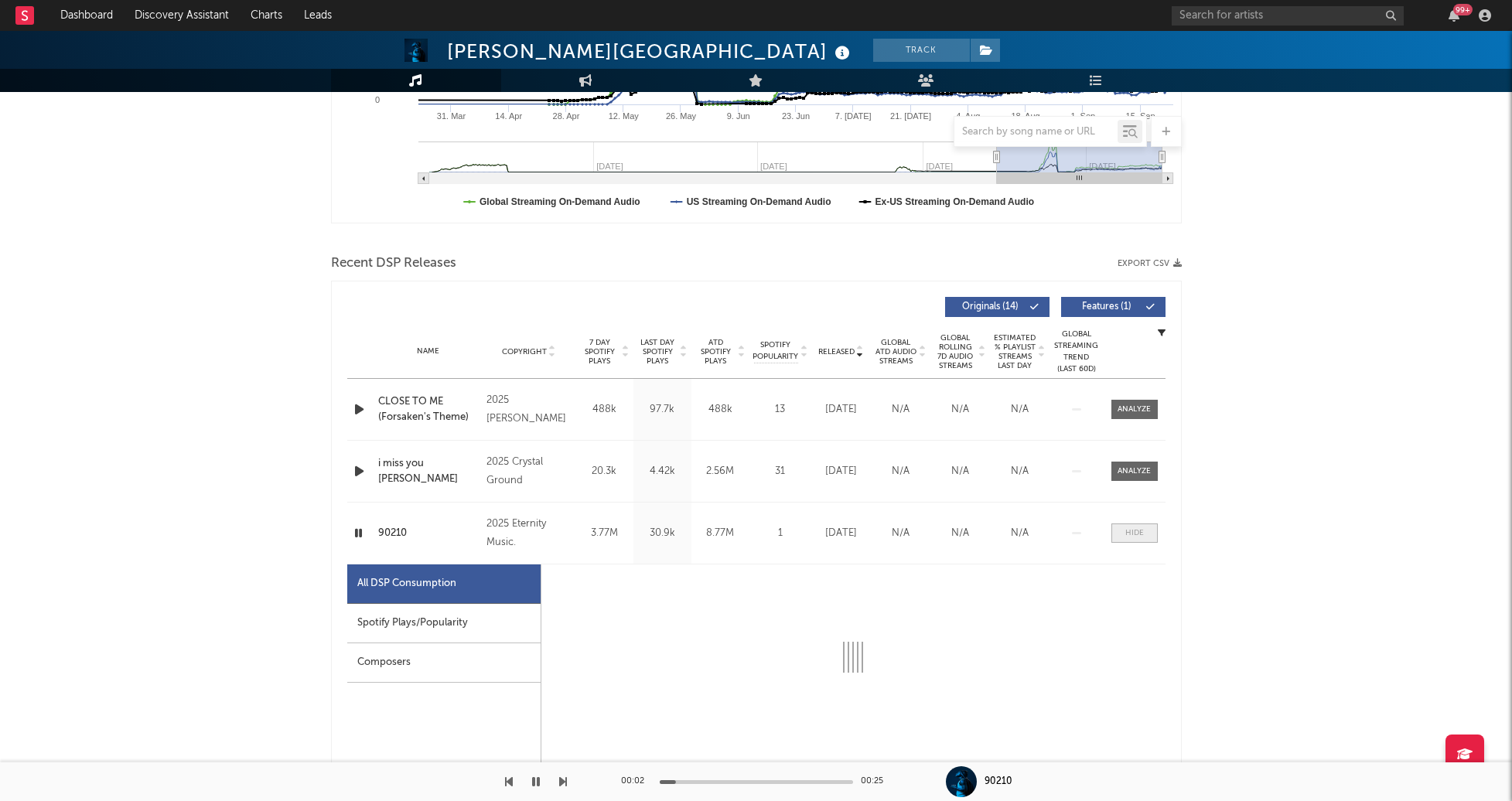
select select "1w"
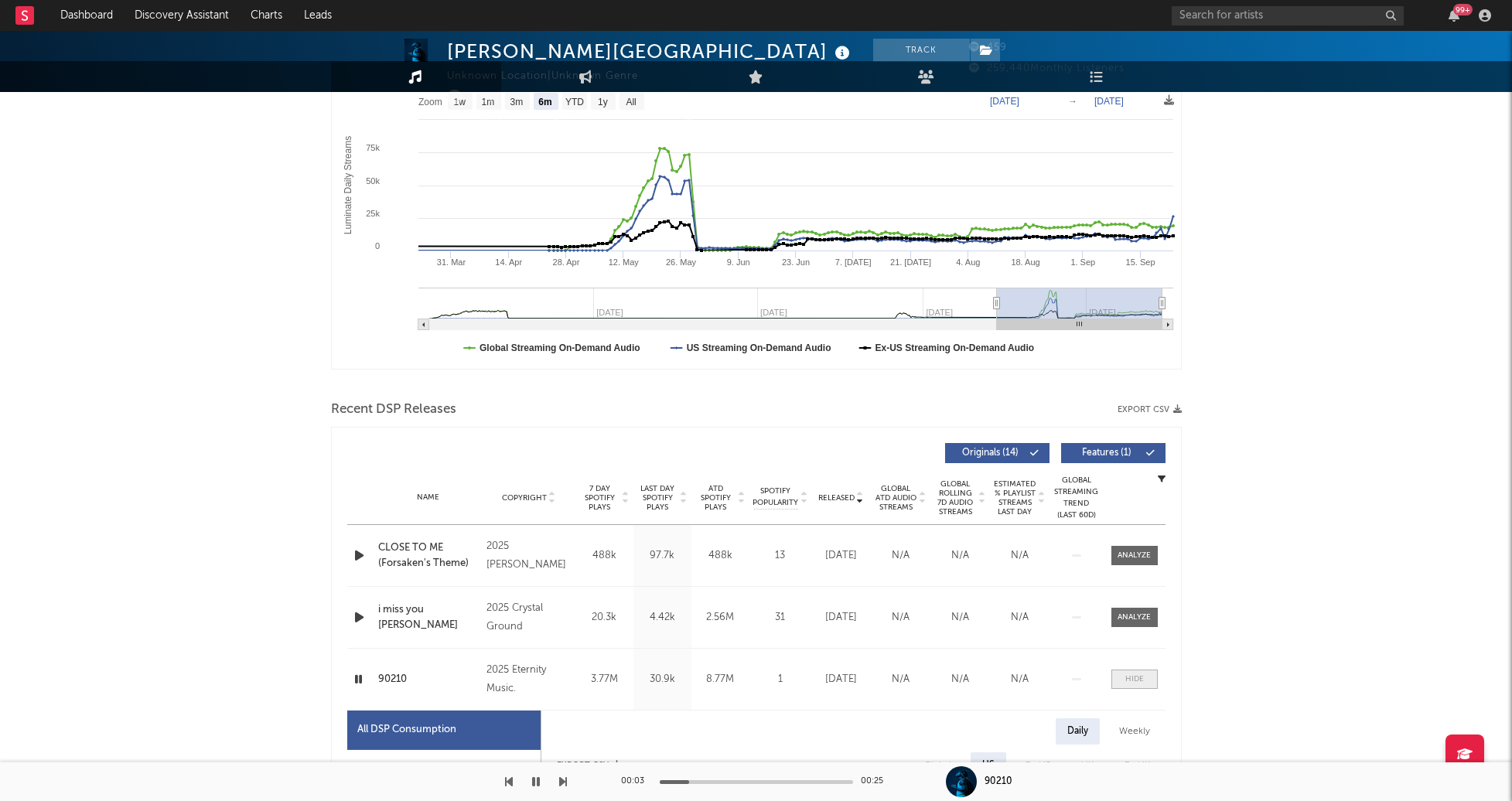
scroll to position [0, 0]
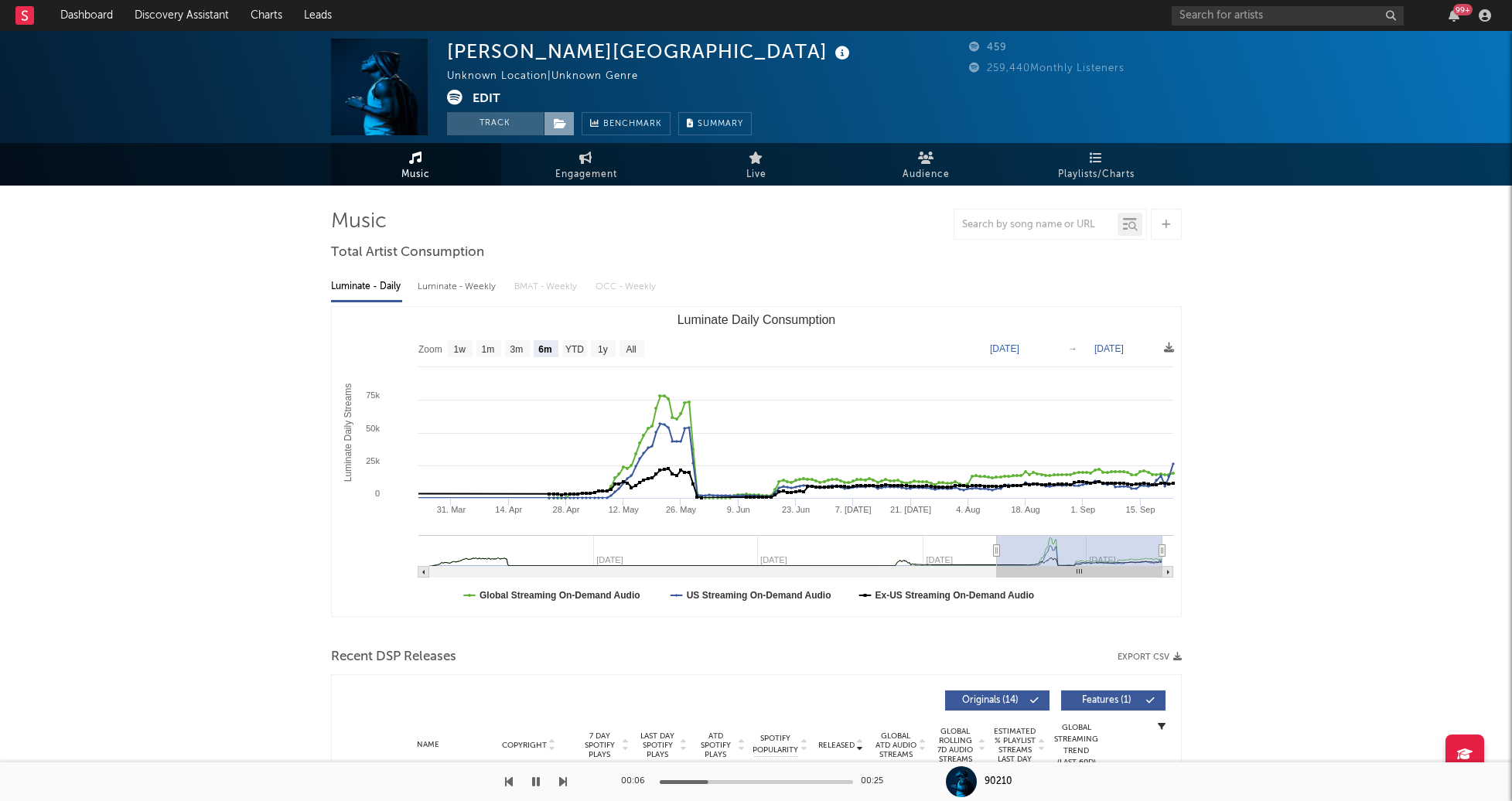
click at [561, 128] on icon at bounding box center [559, 123] width 13 height 11
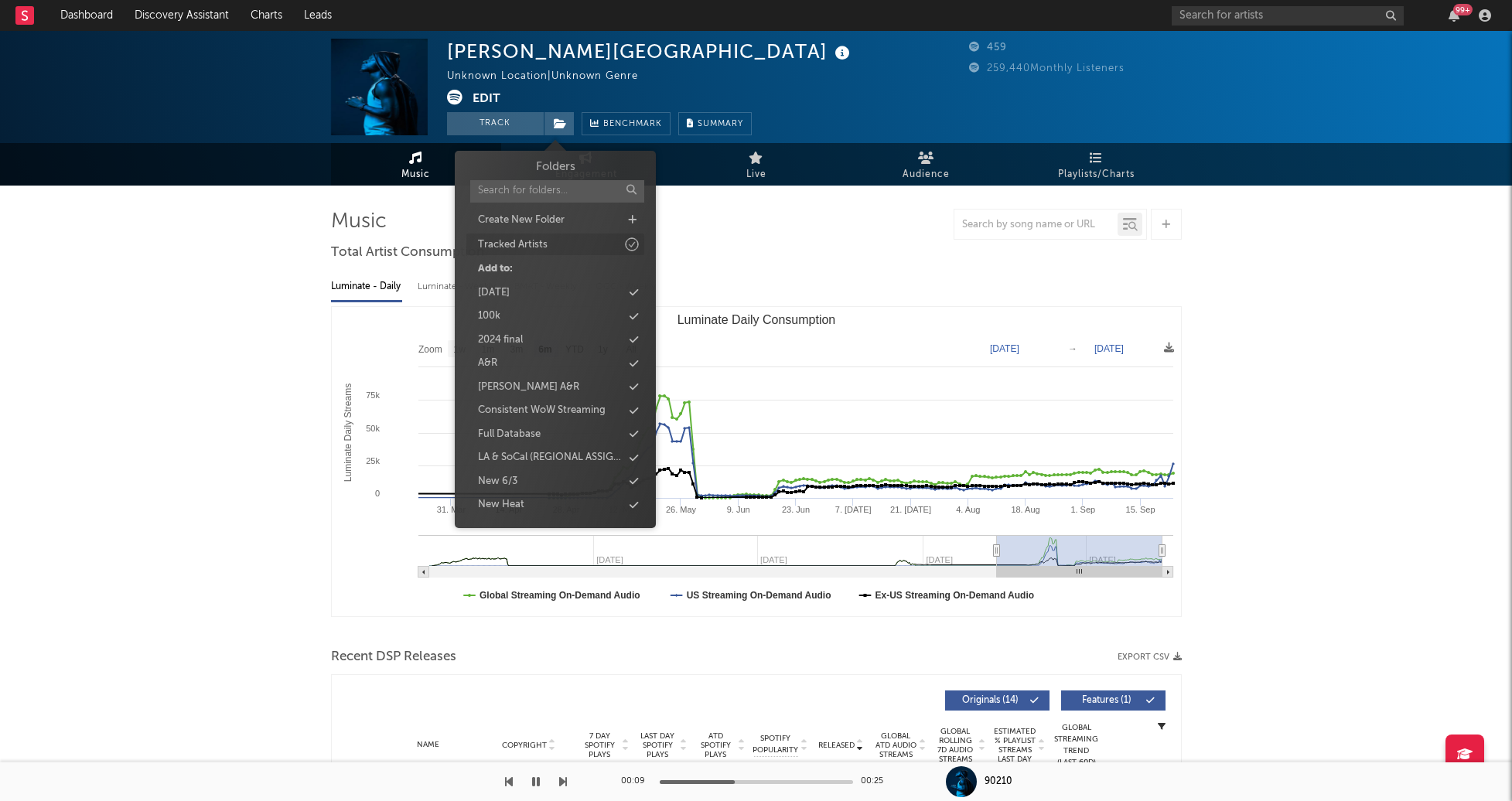
click at [540, 249] on div "Tracked Artists" at bounding box center [513, 246] width 70 height 16
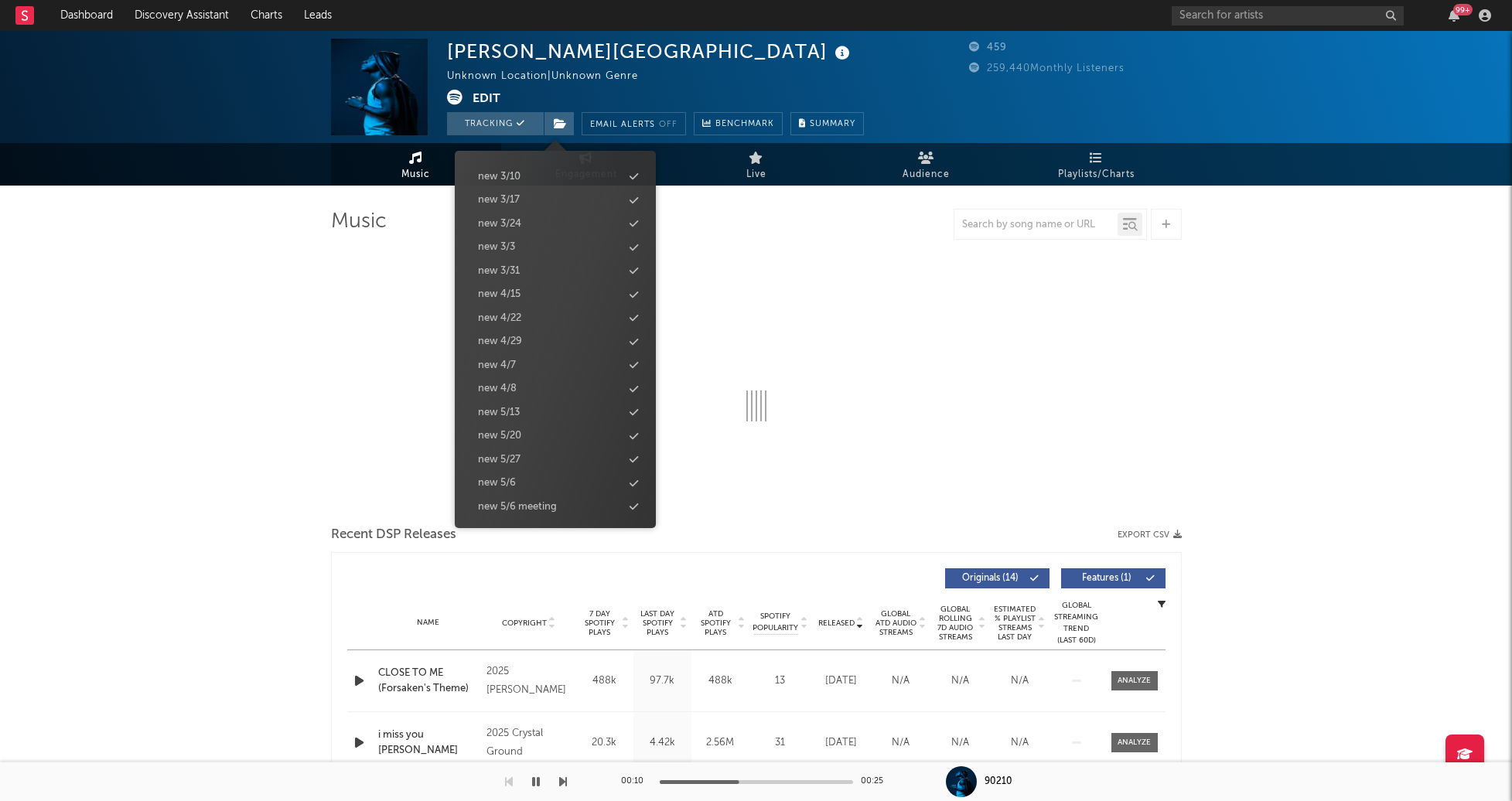
select select "6m"
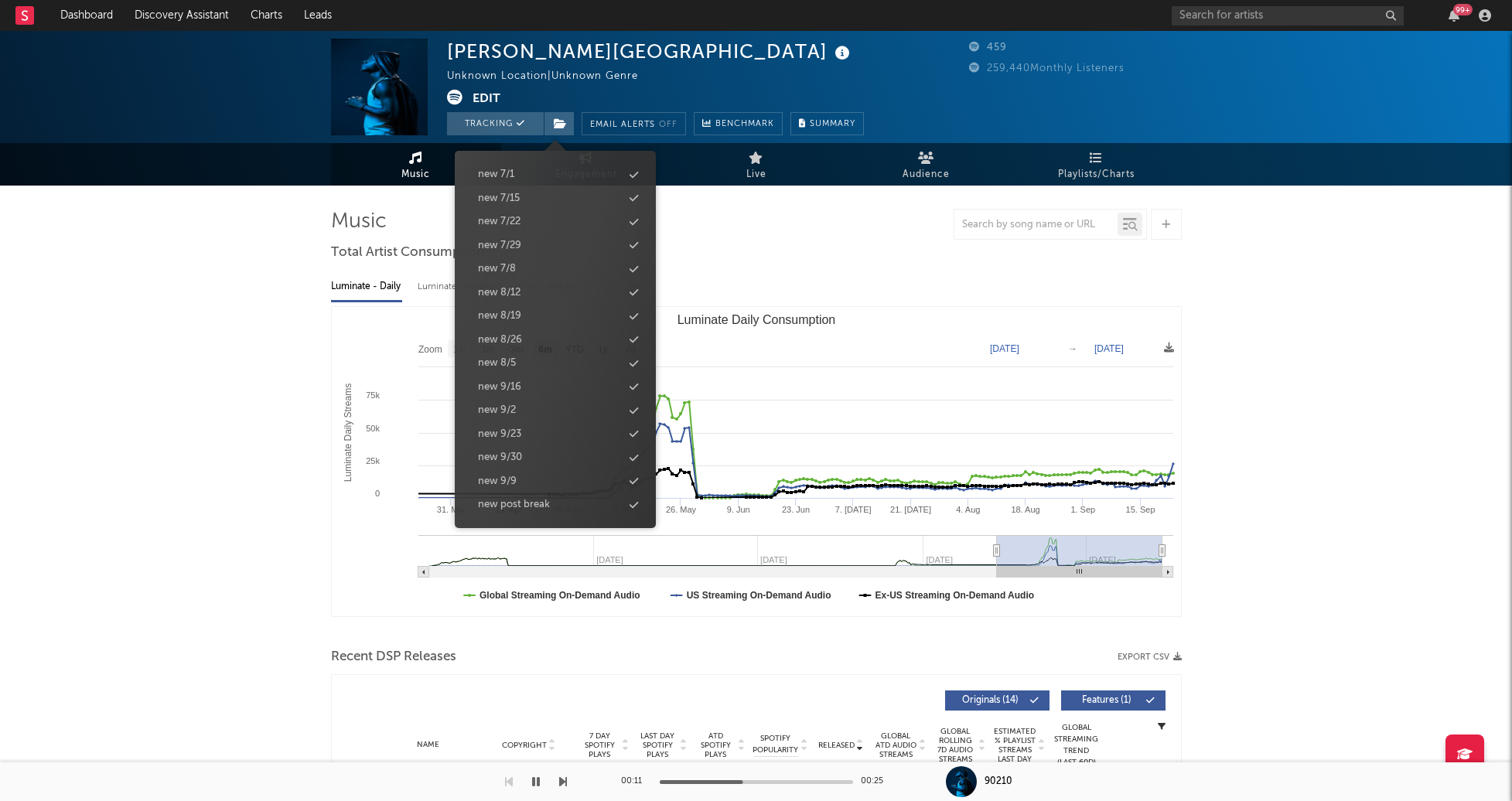
scroll to position [1532, 0]
click at [541, 390] on div "new 9/30" at bounding box center [555, 389] width 178 height 20
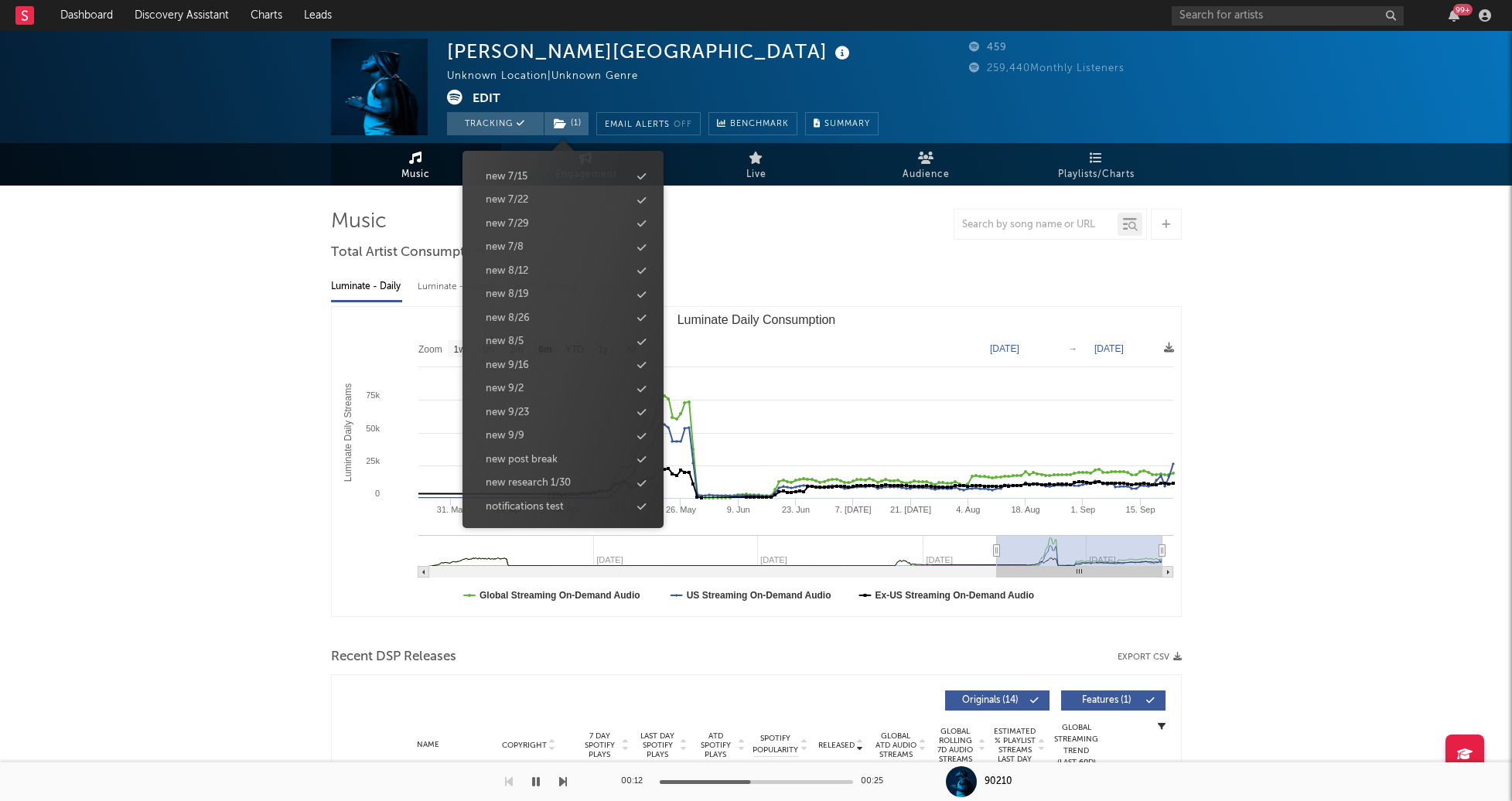
scroll to position [1556, 0]
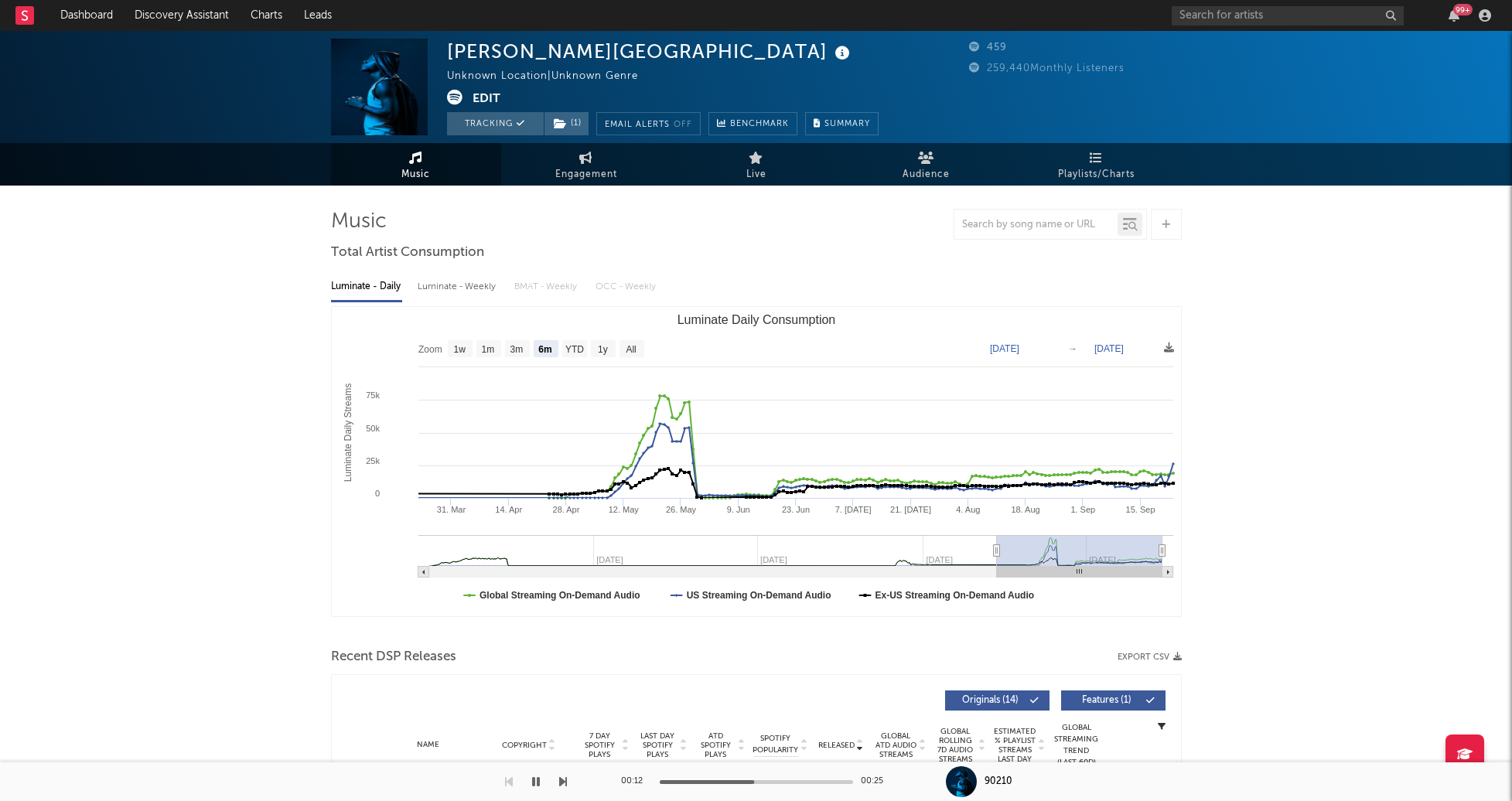
click at [188, 486] on div "[PERSON_NAME] Row Unknown Location | Unknown Genre Edit Tracking ( 1 ) Email Al…" at bounding box center [756, 613] width 1512 height 1164
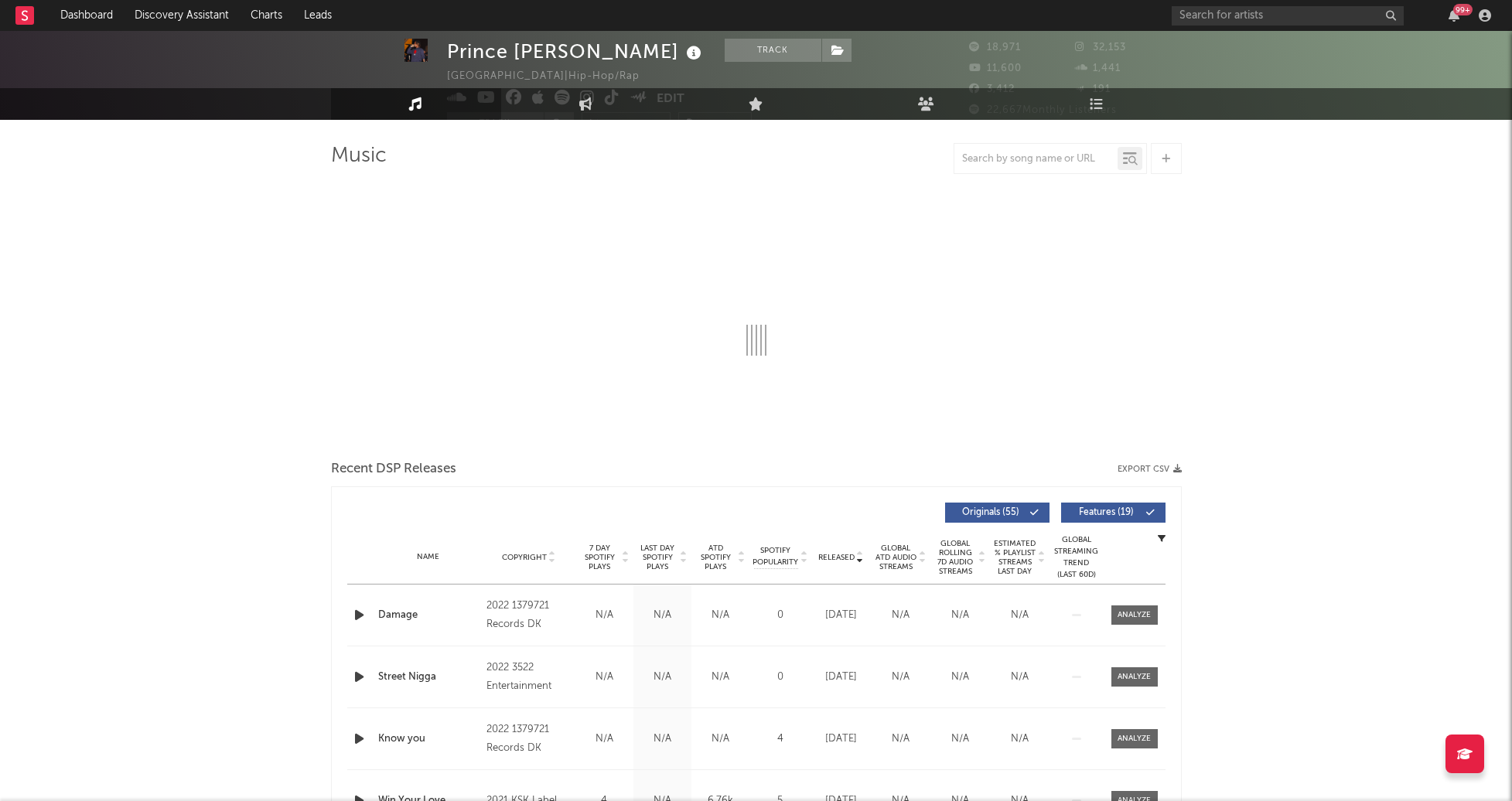
select select "6m"
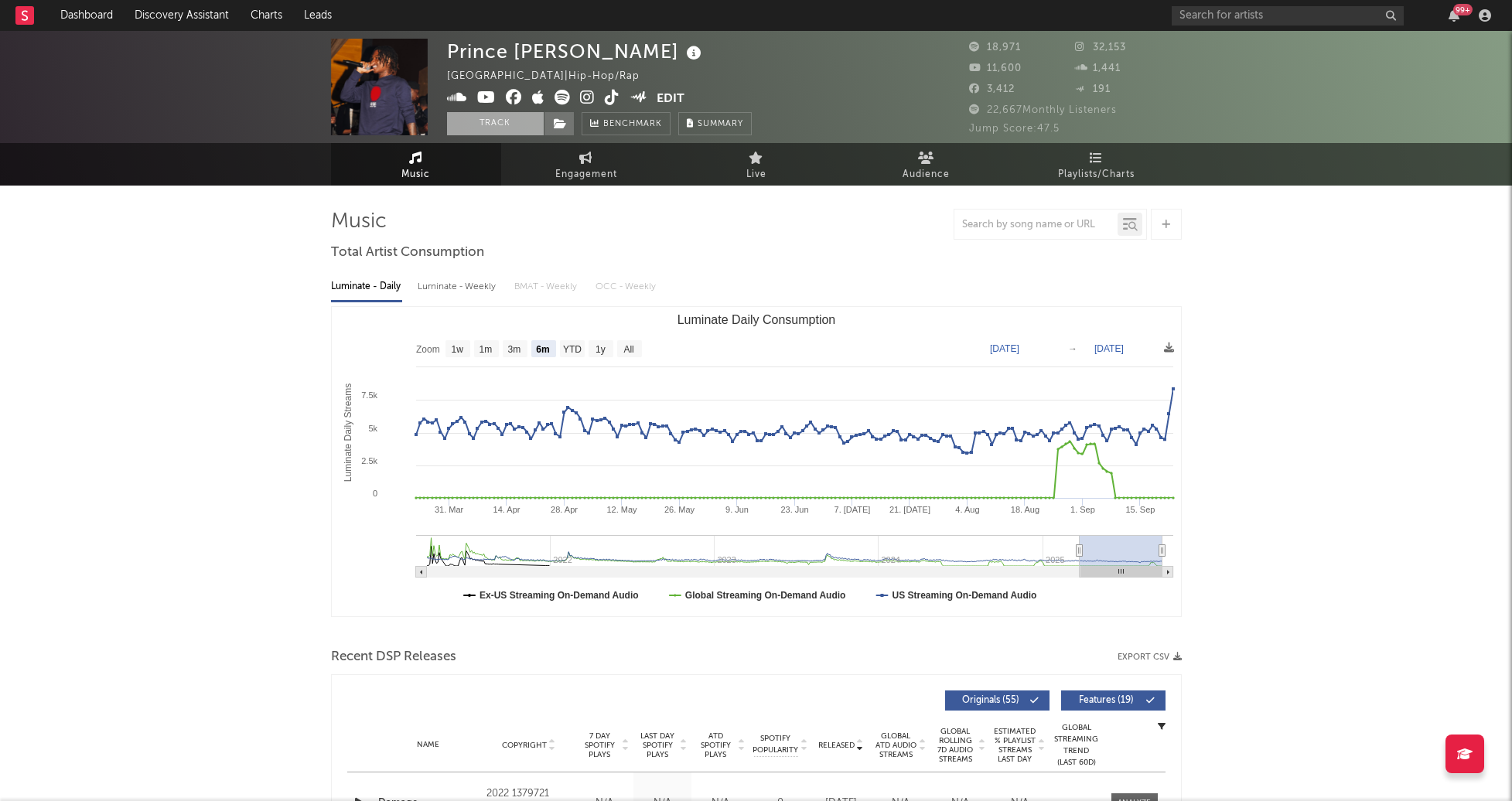
click at [491, 120] on button "Track" at bounding box center [495, 124] width 97 height 24
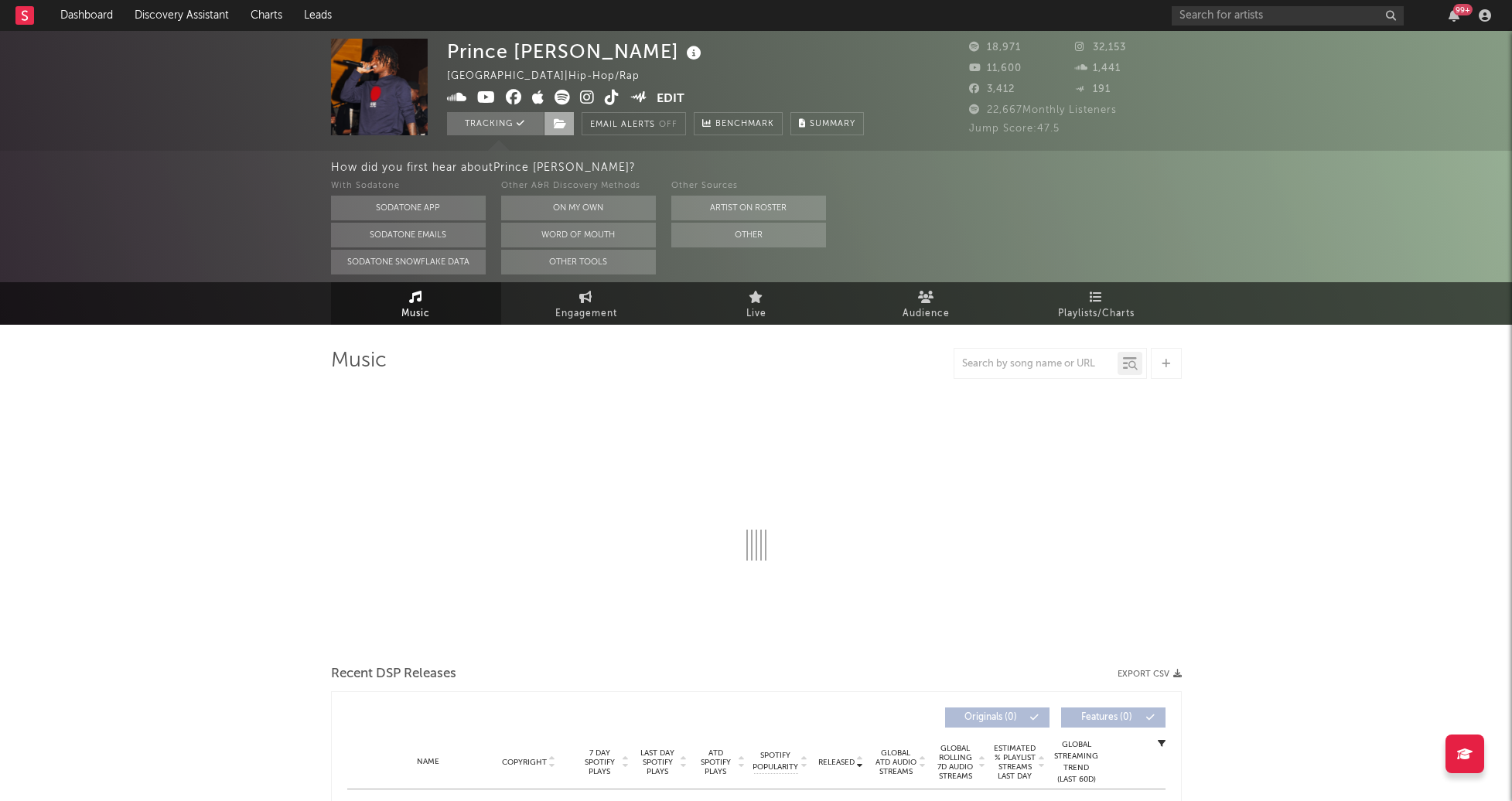
click at [560, 124] on icon at bounding box center [559, 123] width 13 height 11
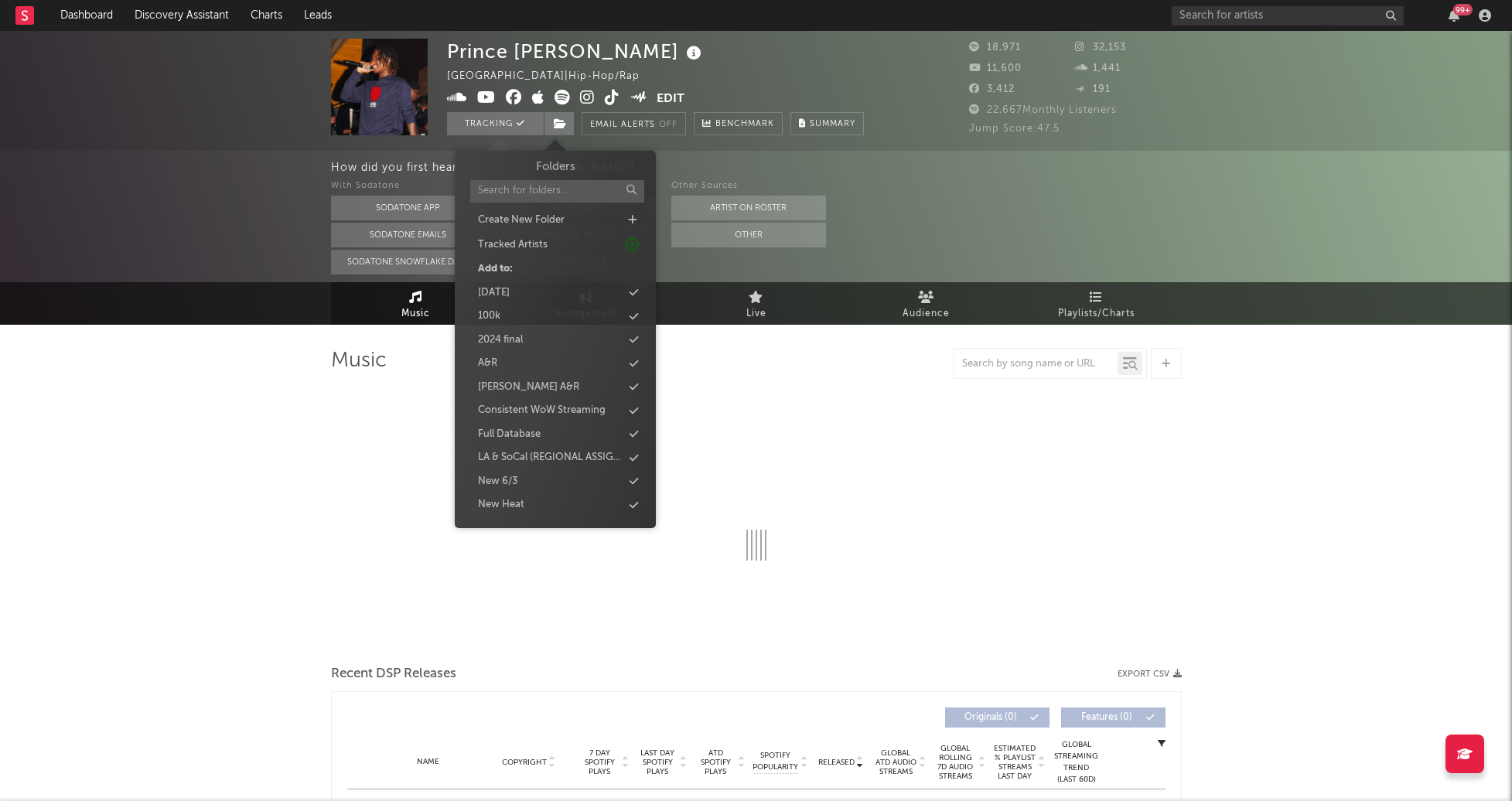
select select "6m"
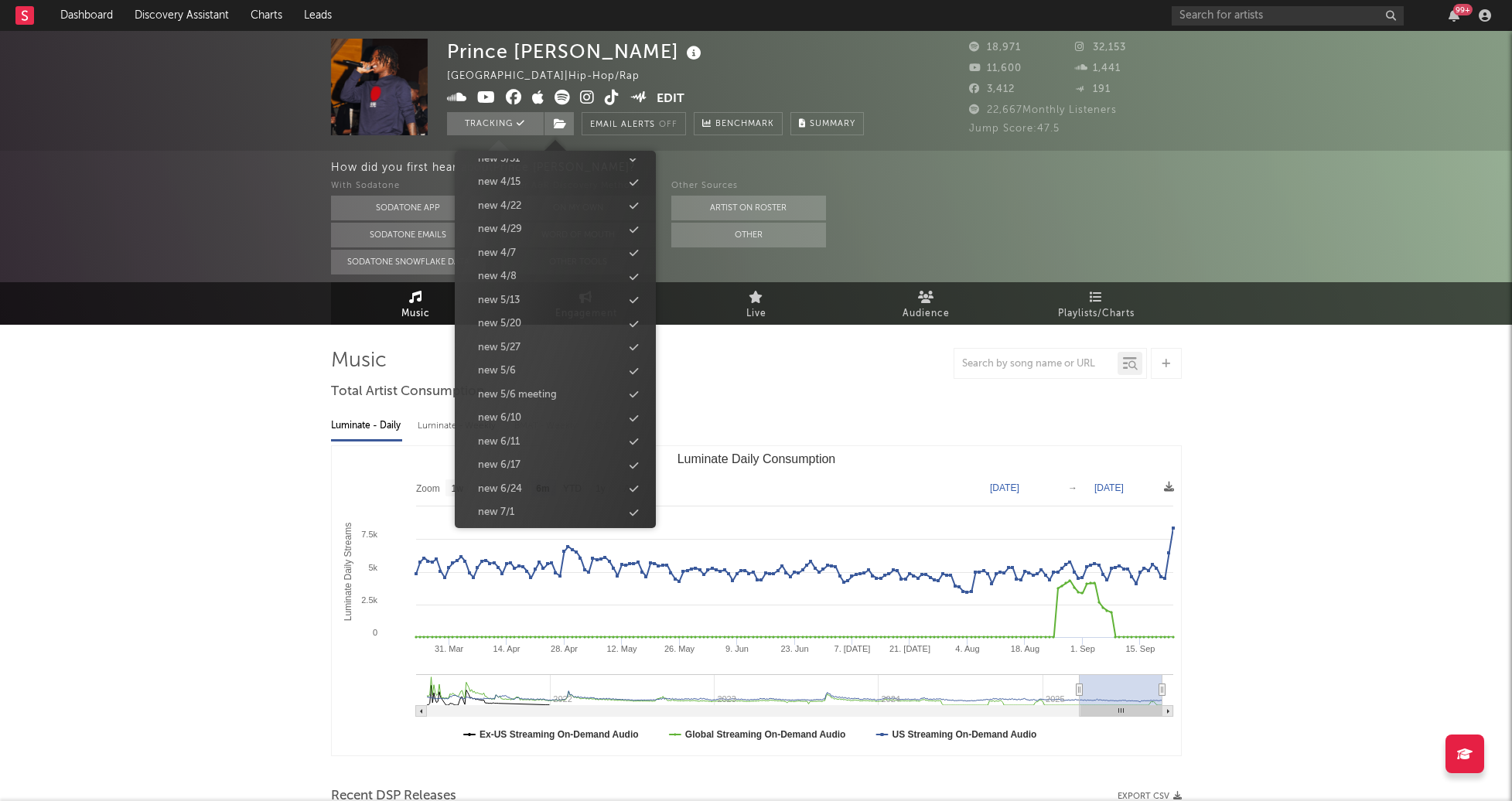
scroll to position [1532, 0]
click at [527, 386] on div "new 9/30" at bounding box center [555, 389] width 178 height 20
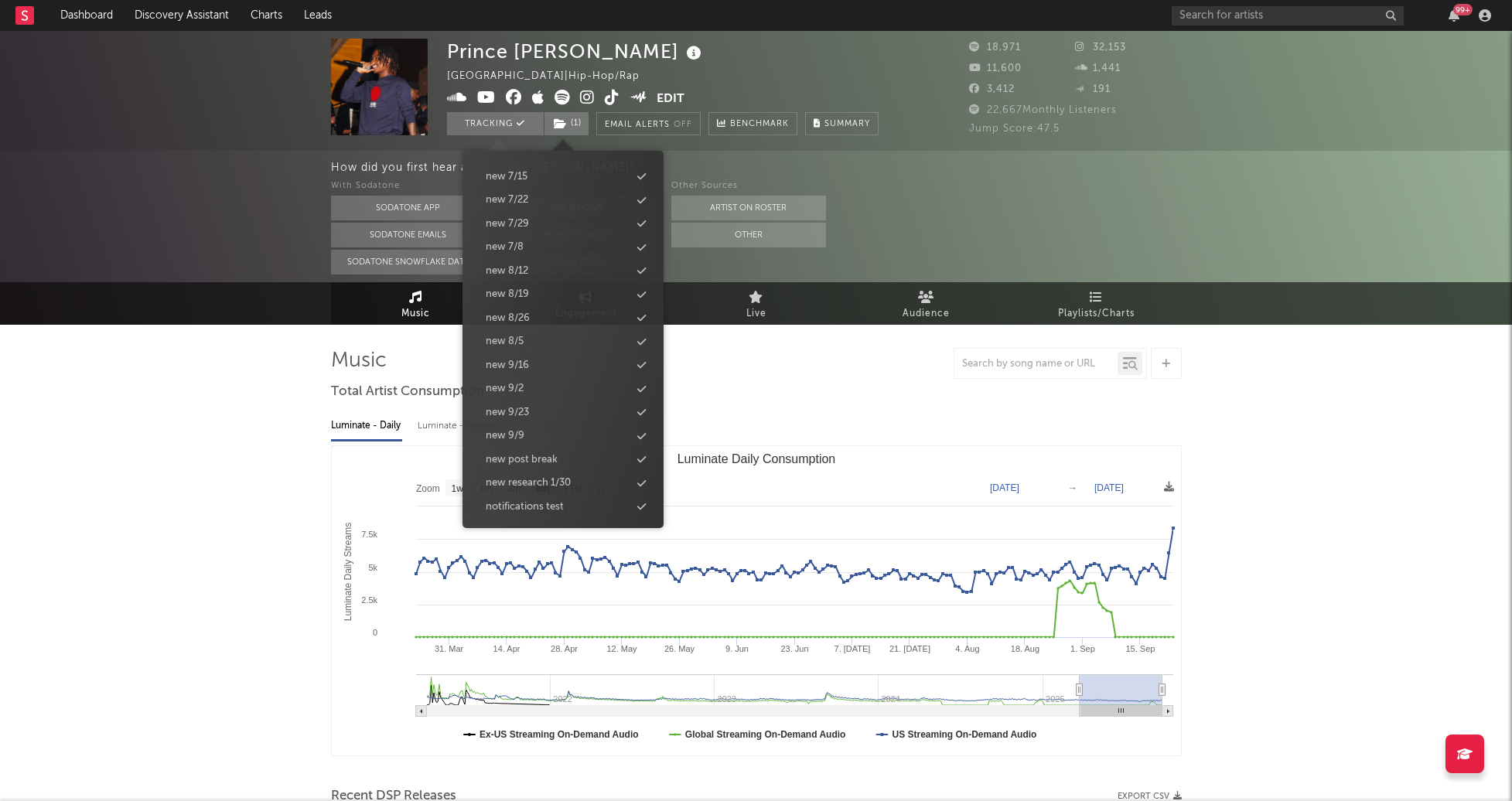
scroll to position [1556, 0]
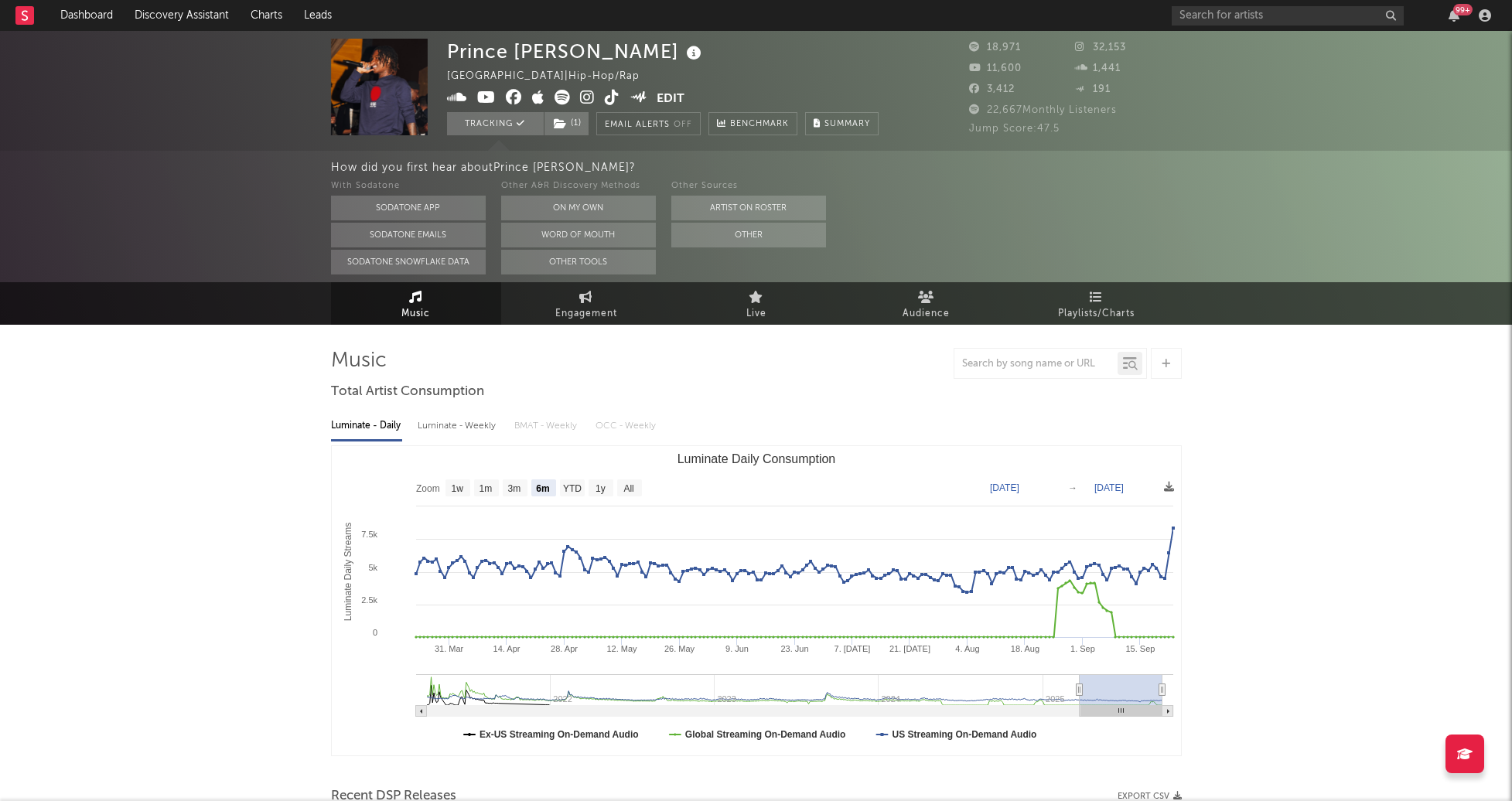
click at [588, 98] on icon at bounding box center [587, 98] width 15 height 16
click at [605, 97] on icon at bounding box center [612, 98] width 15 height 16
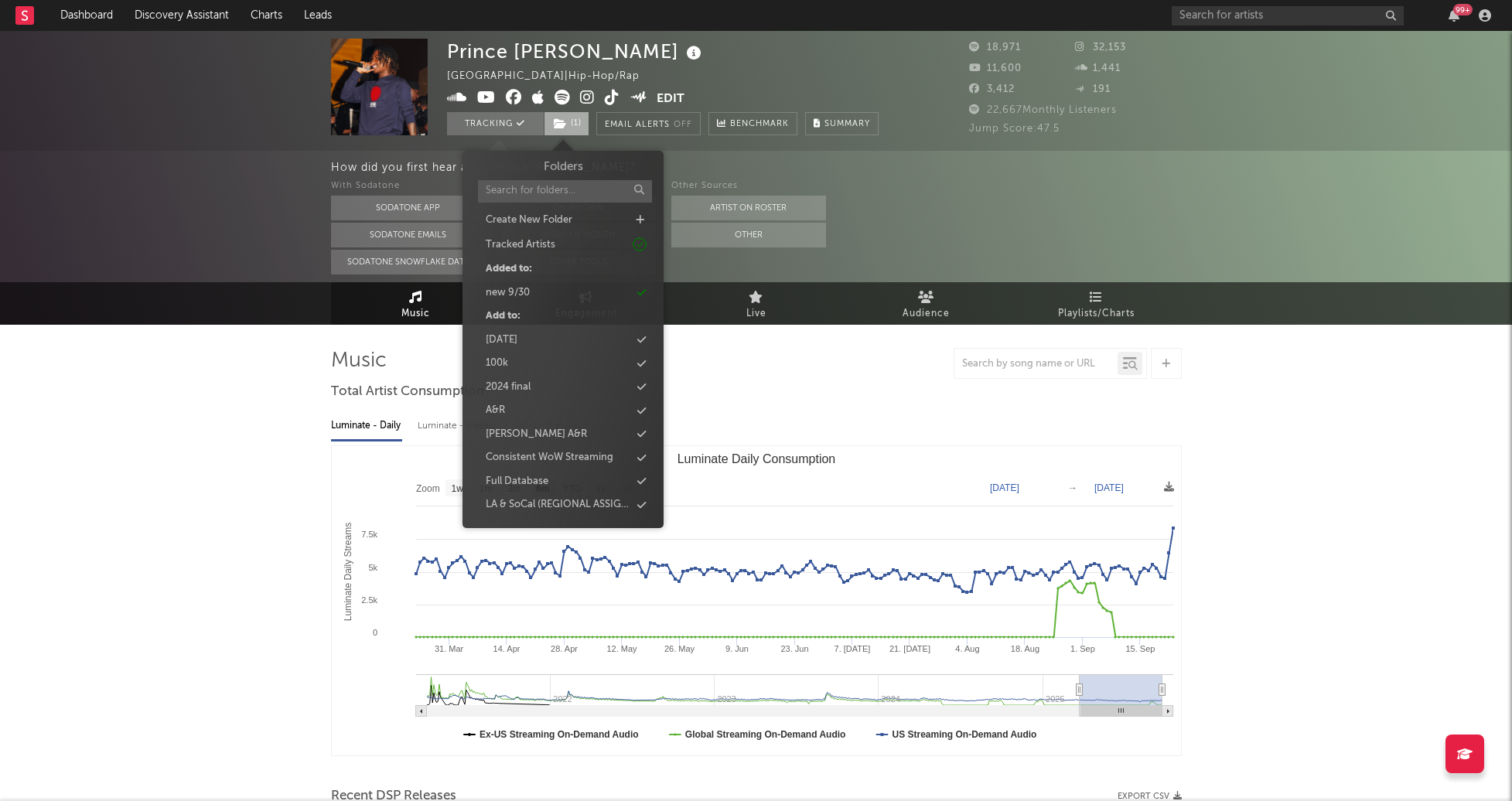
click at [567, 125] on span "( 1 )" at bounding box center [566, 124] width 45 height 24
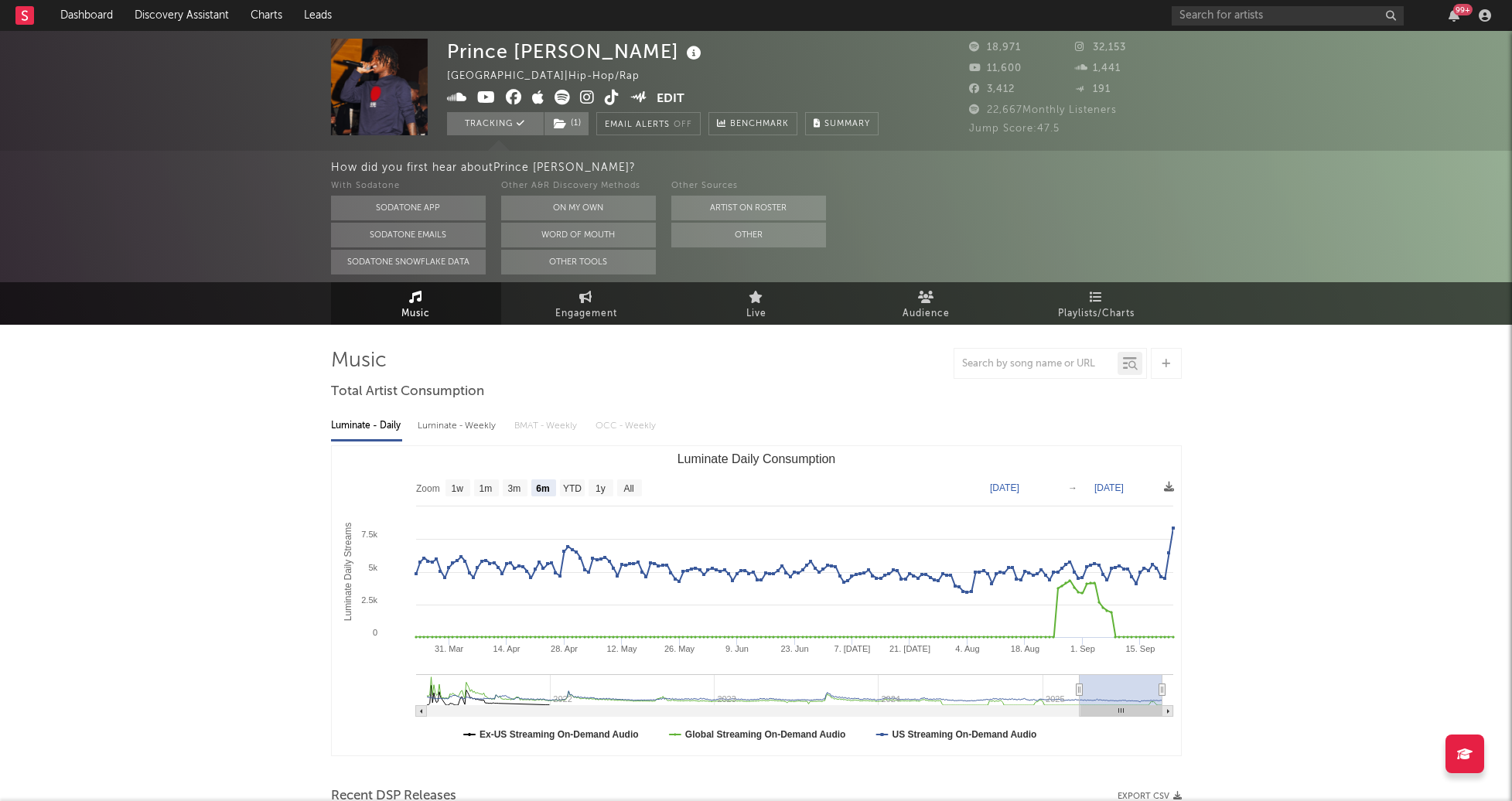
click at [69, 252] on div "How did you first hear about Prince Bopp ? With Sodatone Sodatone App Sodatone …" at bounding box center [756, 216] width 1512 height 131
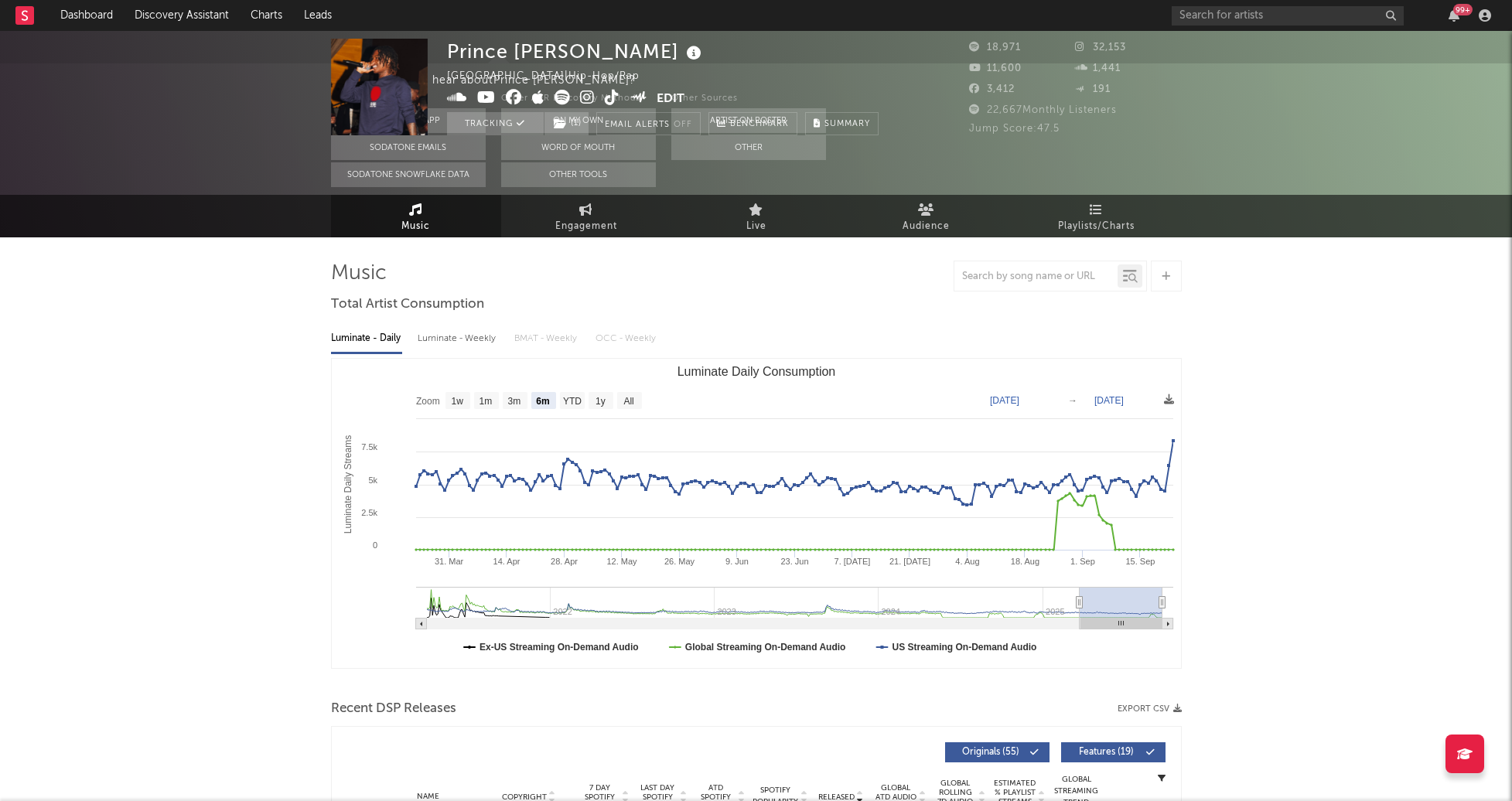
scroll to position [0, 0]
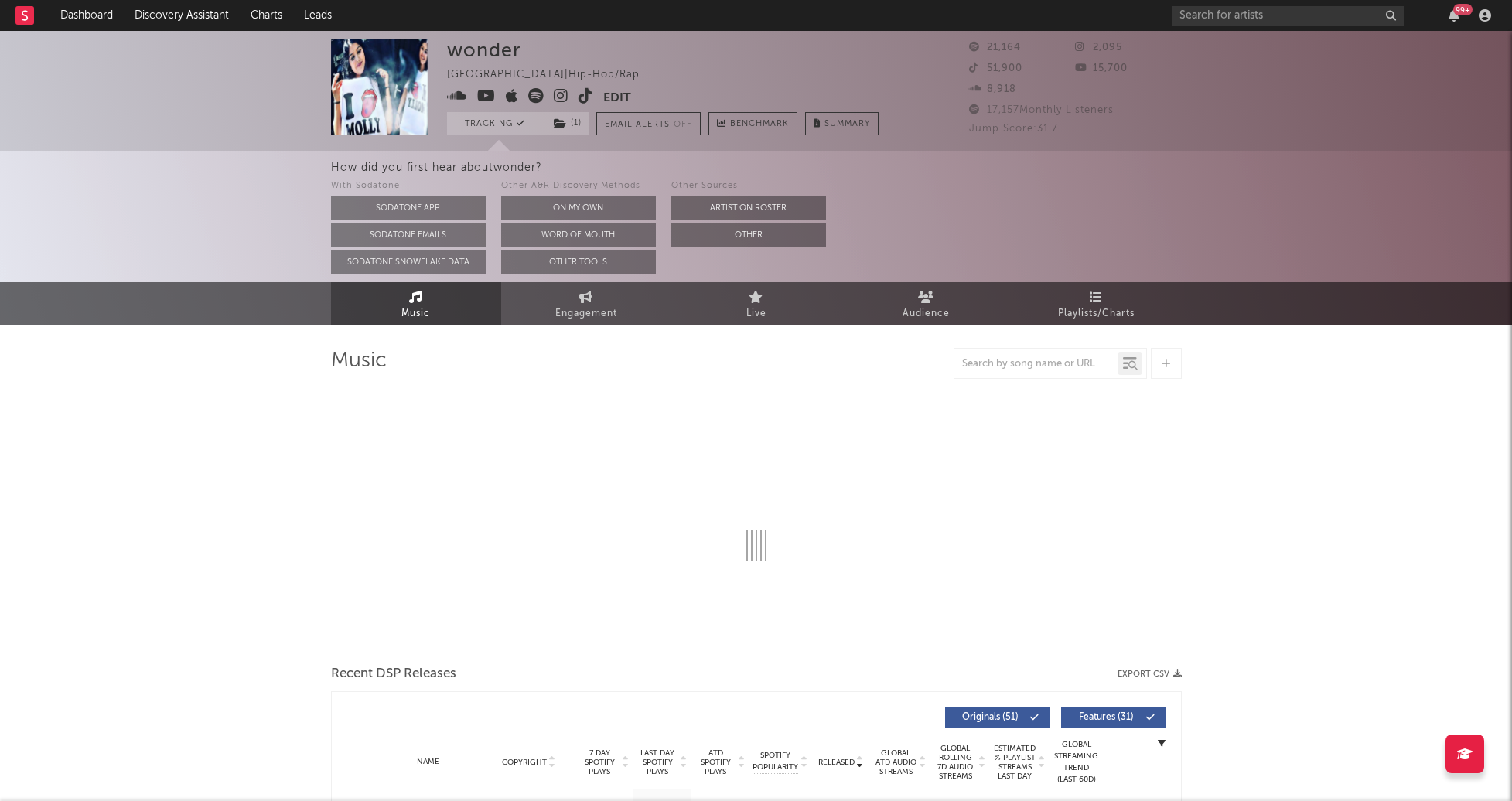
select select "6m"
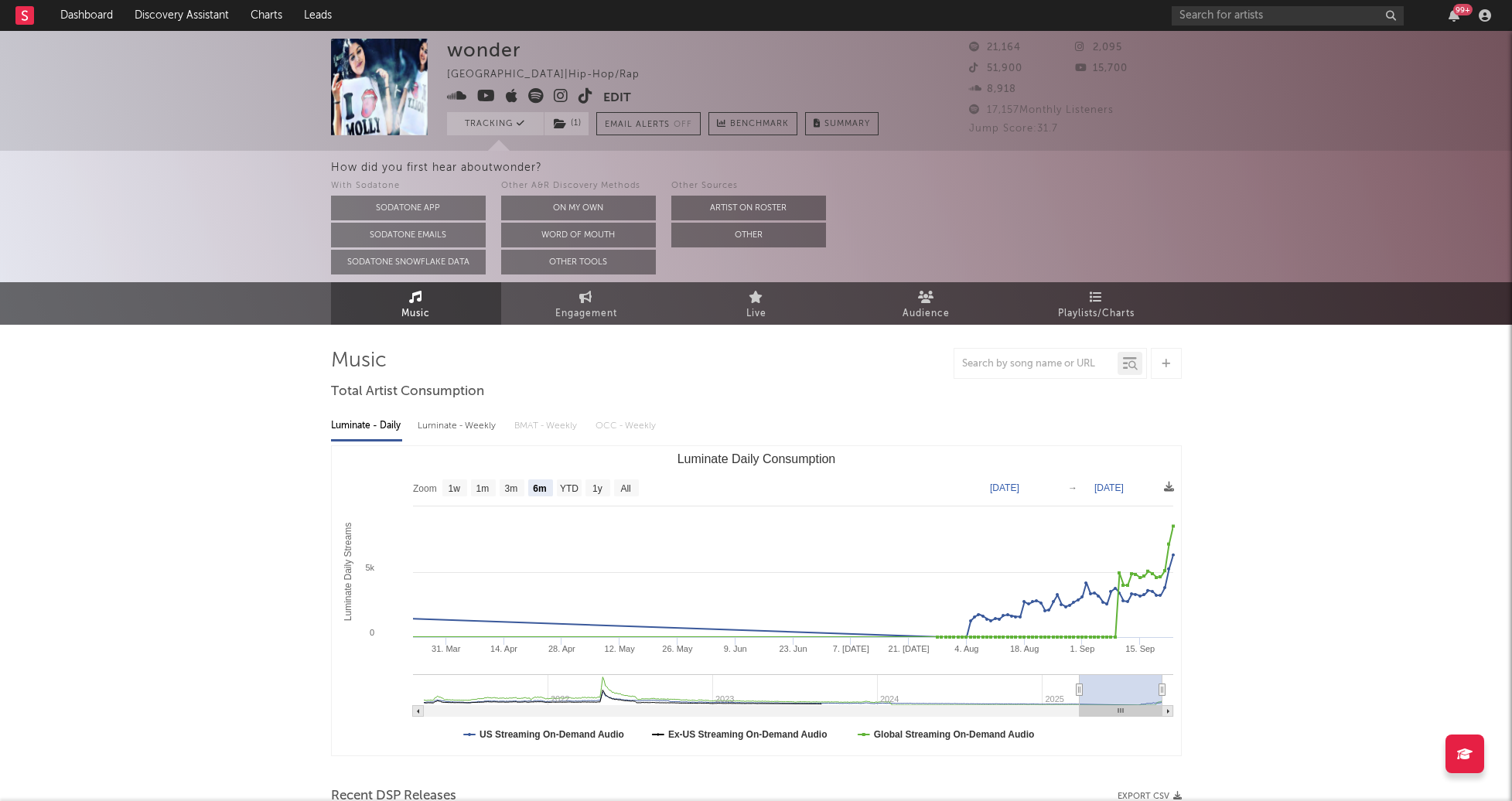
click at [564, 94] on icon at bounding box center [560, 96] width 15 height 16
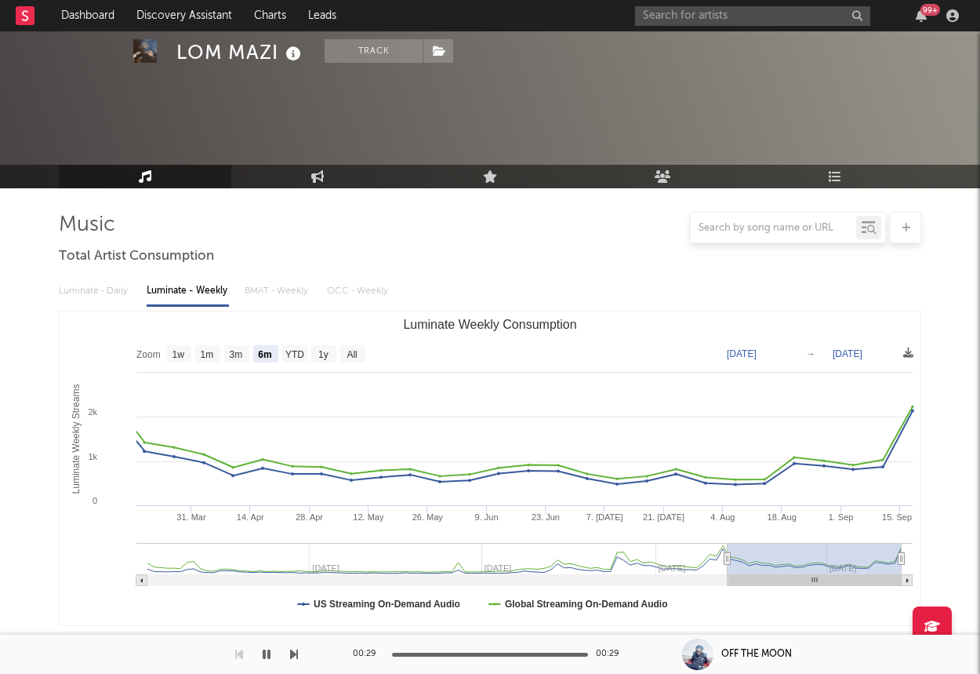
select select "6m"
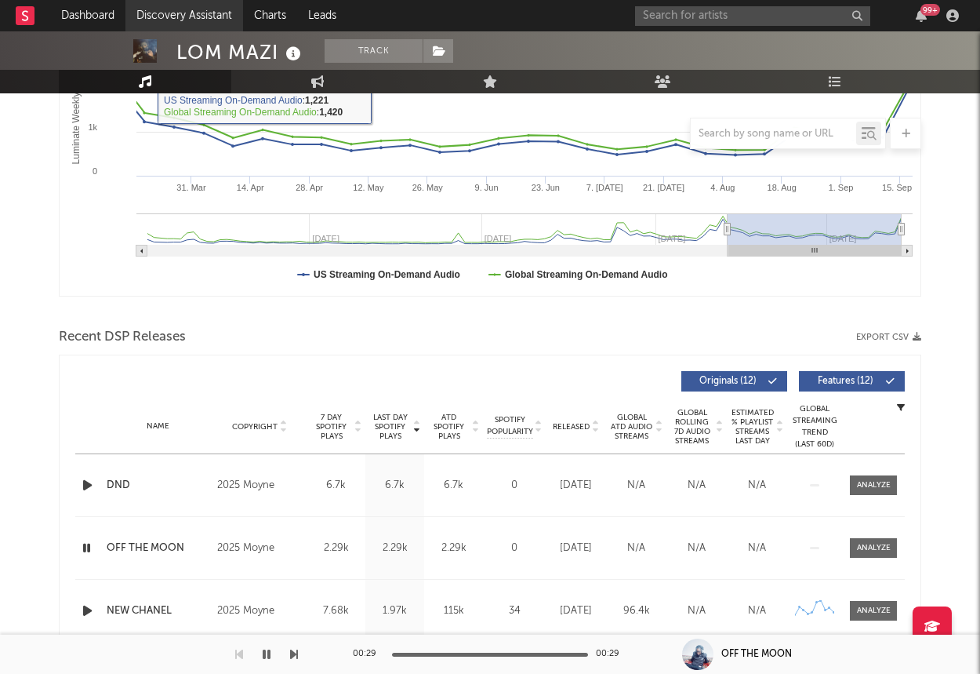
click at [188, 23] on link "Discovery Assistant" at bounding box center [184, 15] width 118 height 31
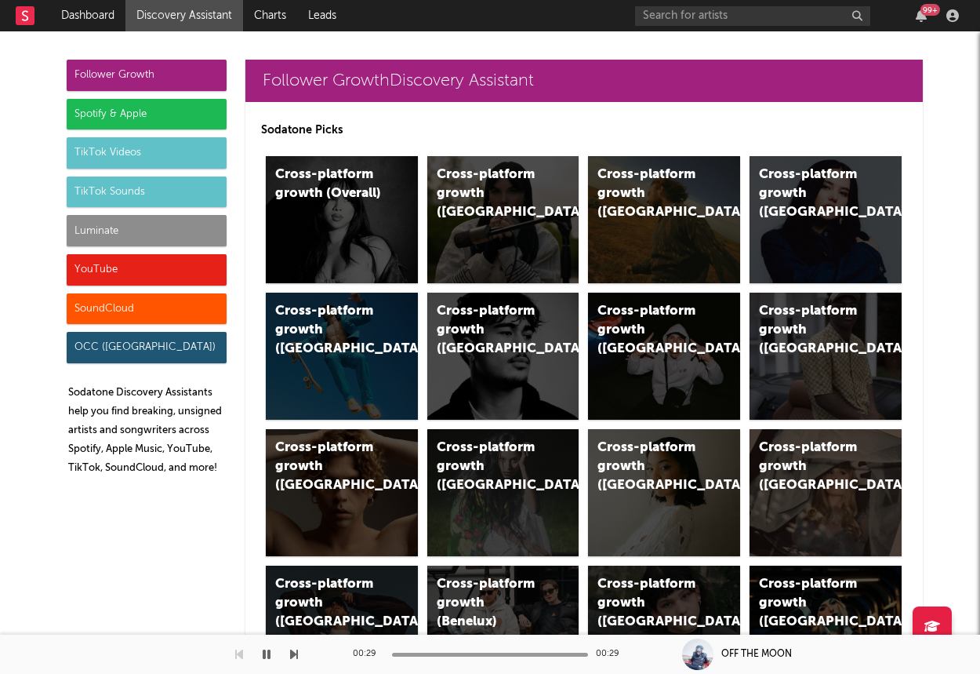
click at [111, 228] on div "Luminate" at bounding box center [147, 230] width 160 height 31
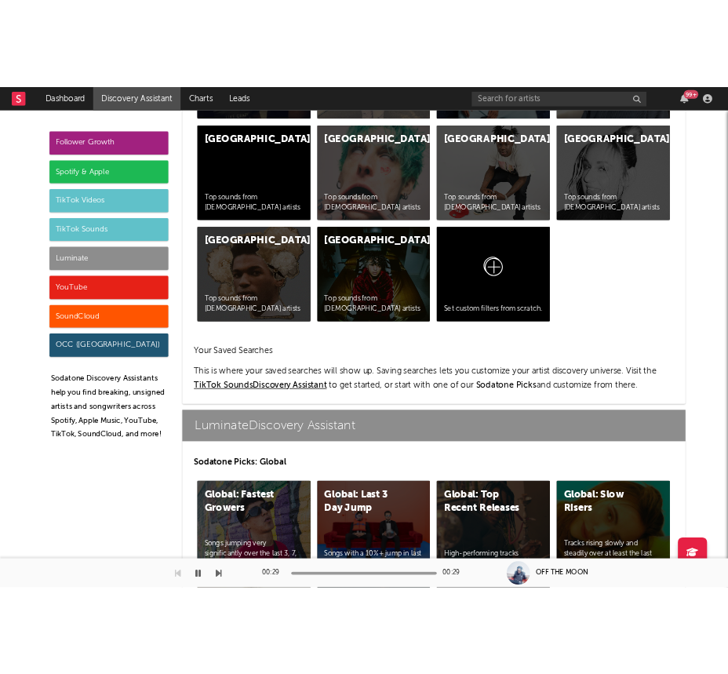
scroll to position [6961, 0]
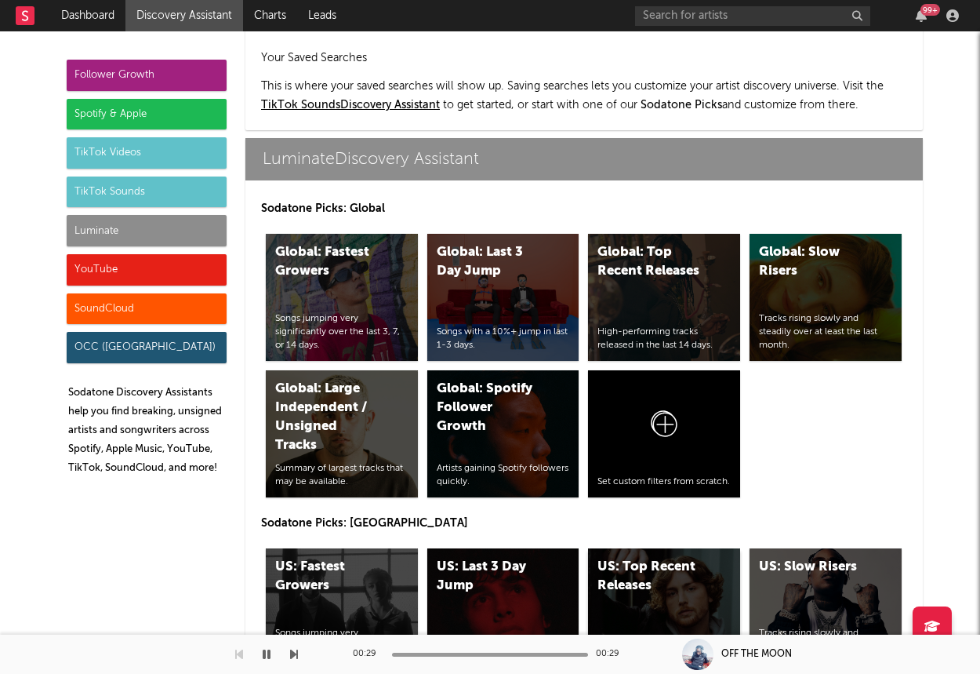
click at [690, 548] on div "US: Top Recent Releases High-performing tracks released in the last 14 days." at bounding box center [664, 611] width 152 height 127
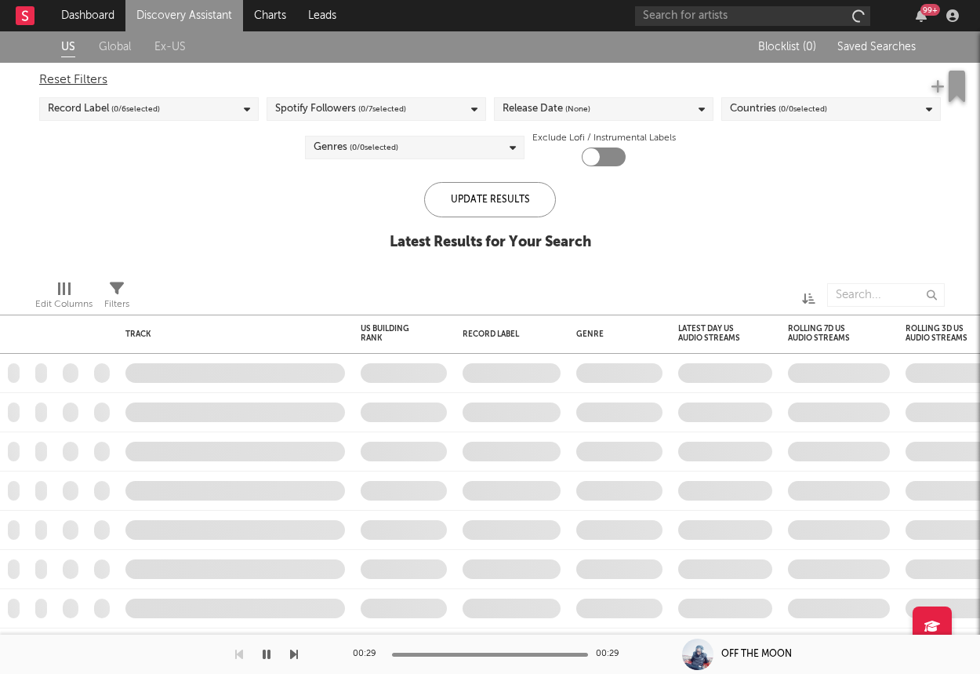
checkbox input "true"
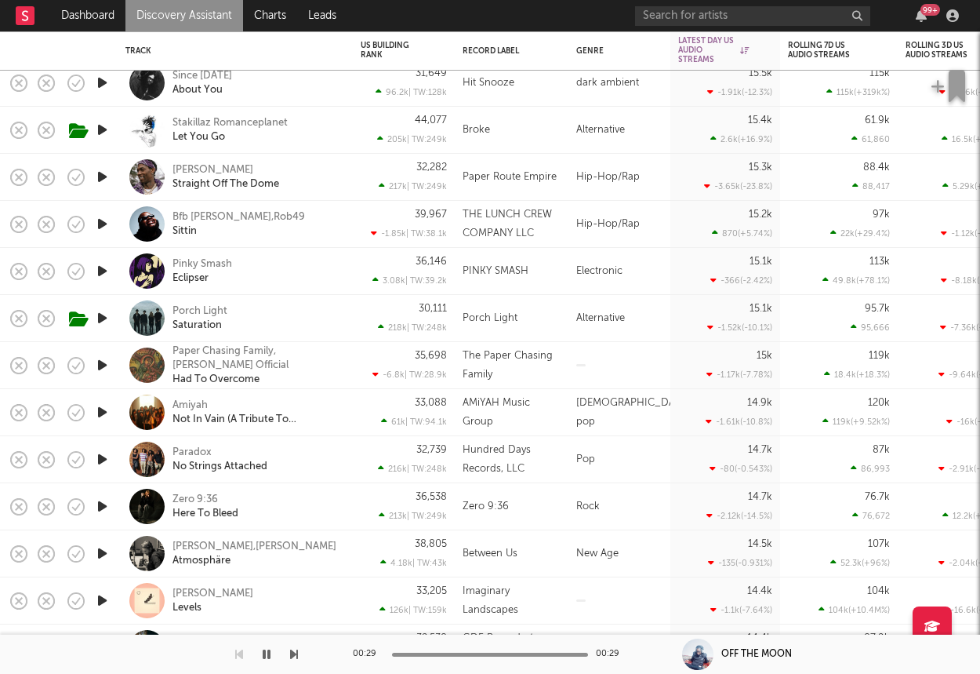
click at [104, 175] on icon "button" at bounding box center [102, 177] width 16 height 20
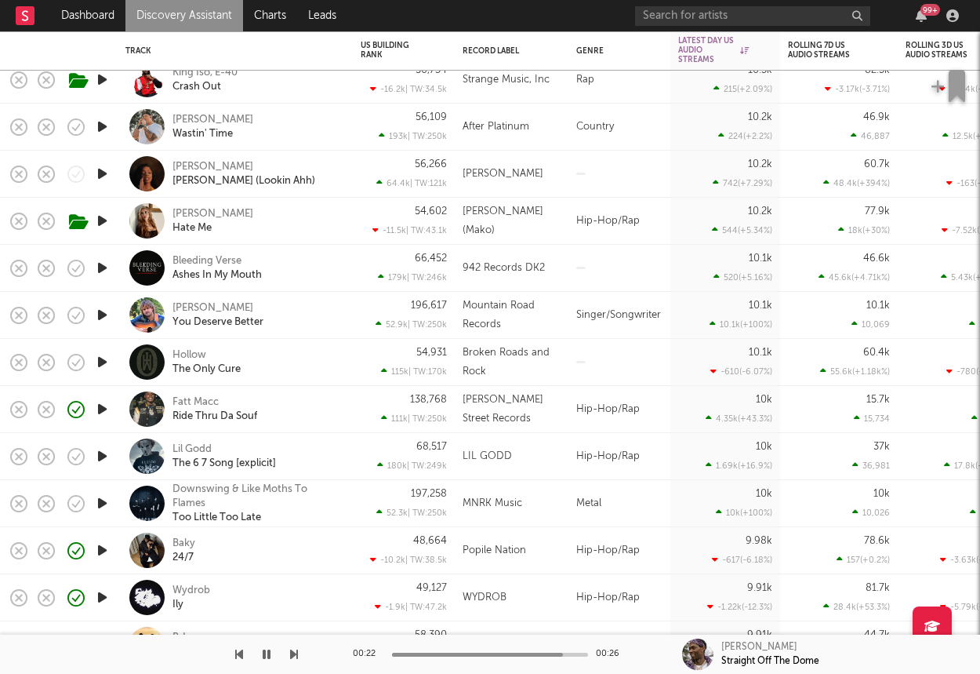
click at [100, 450] on icon "button" at bounding box center [102, 456] width 16 height 20
click at [337, 439] on div "Lil Godd The 6 7 Song [explicit]" at bounding box center [235, 456] width 220 height 46
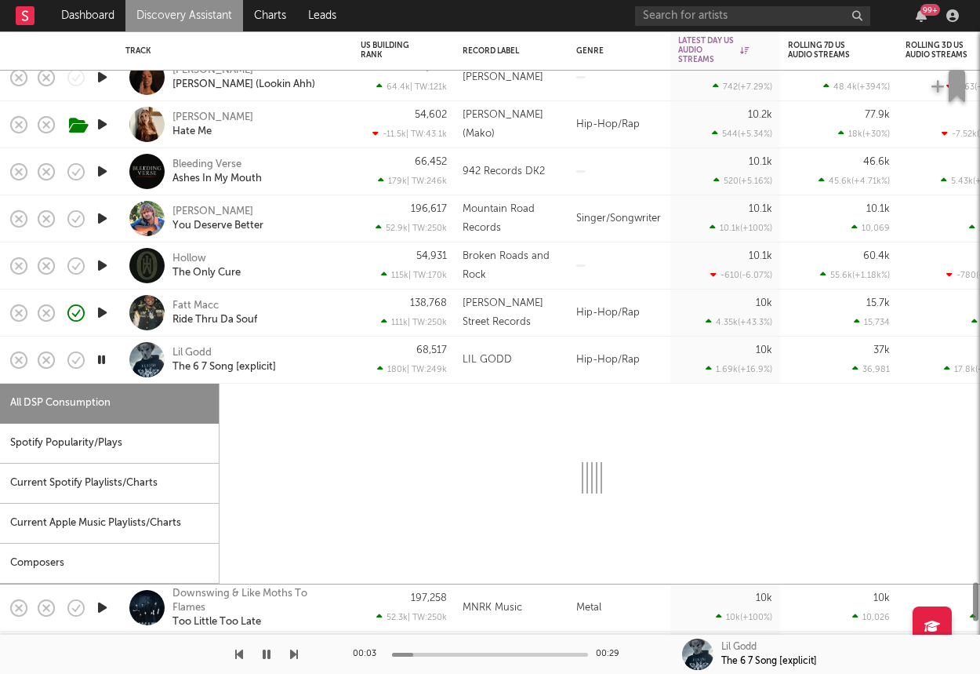
select select "1w"
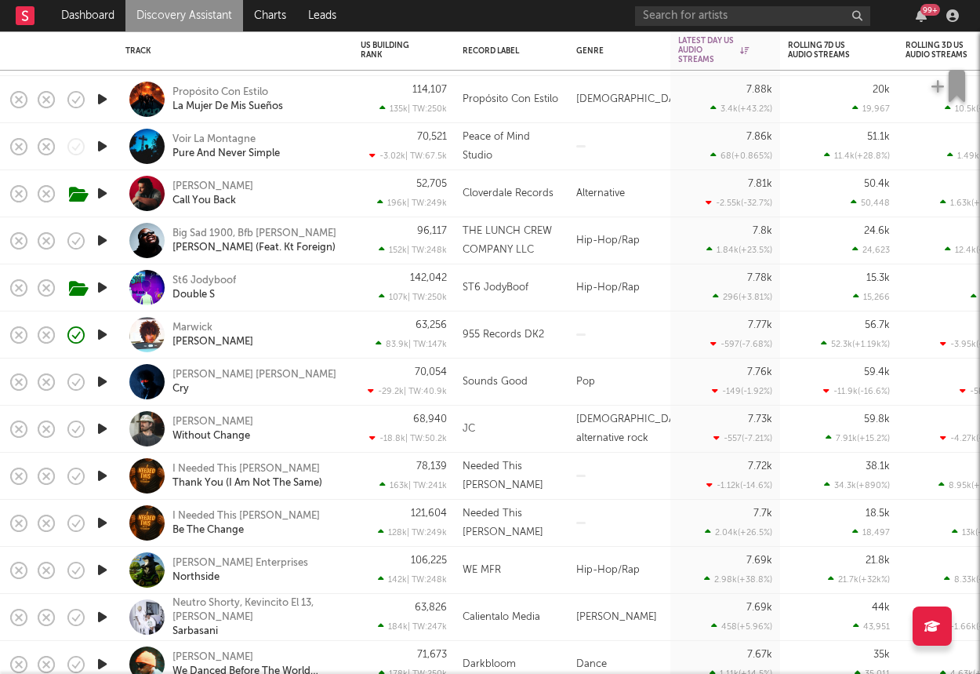
click at [284, 338] on div "Marwick Kira" at bounding box center [257, 335] width 169 height 28
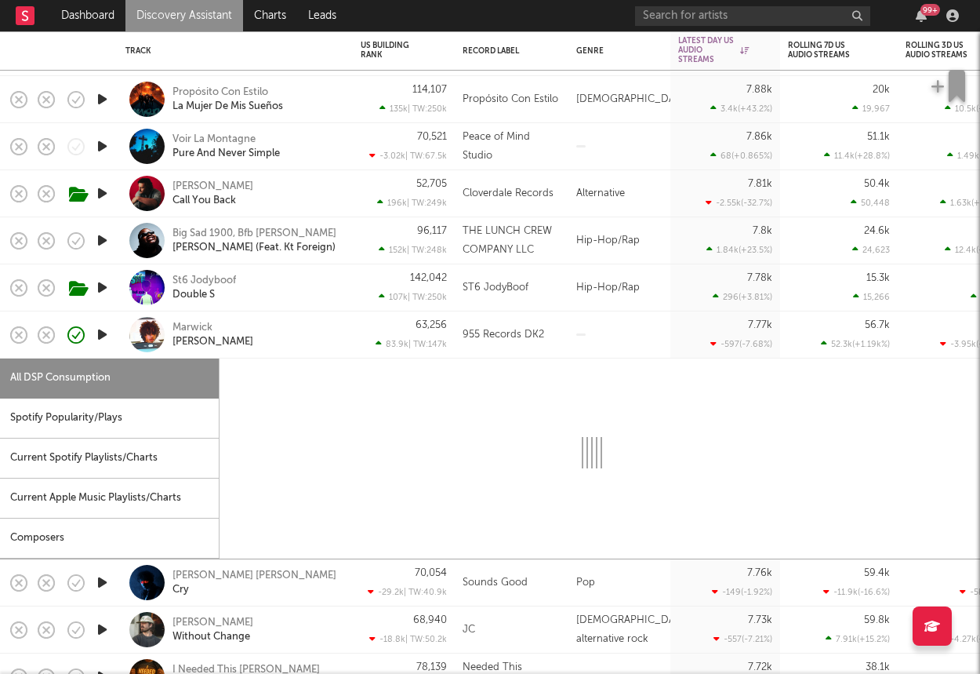
select select "1w"
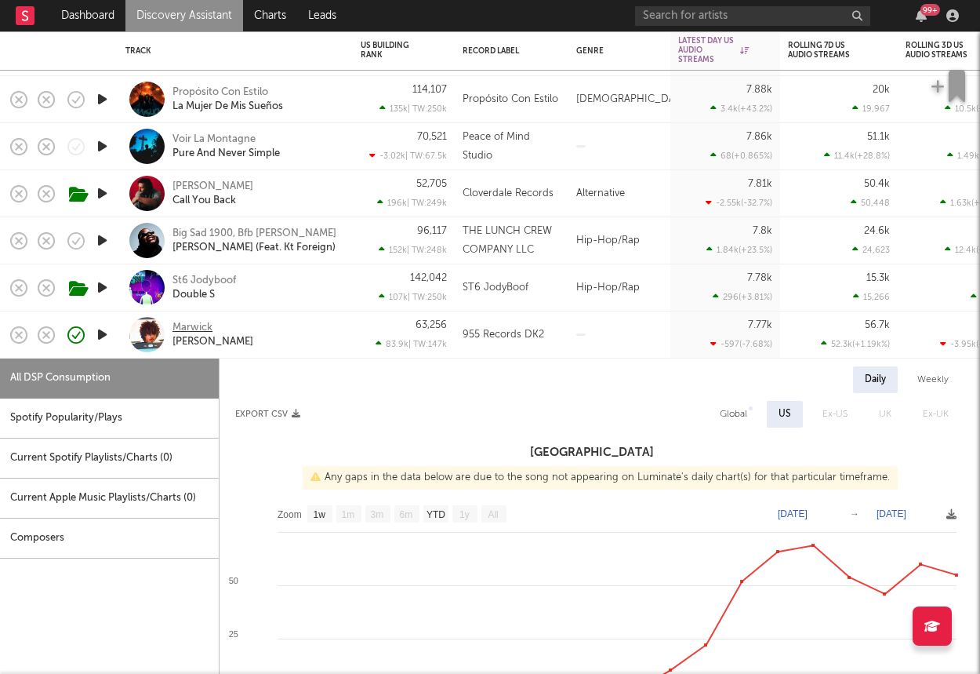
click at [194, 326] on div "Marwick" at bounding box center [193, 328] width 40 height 14
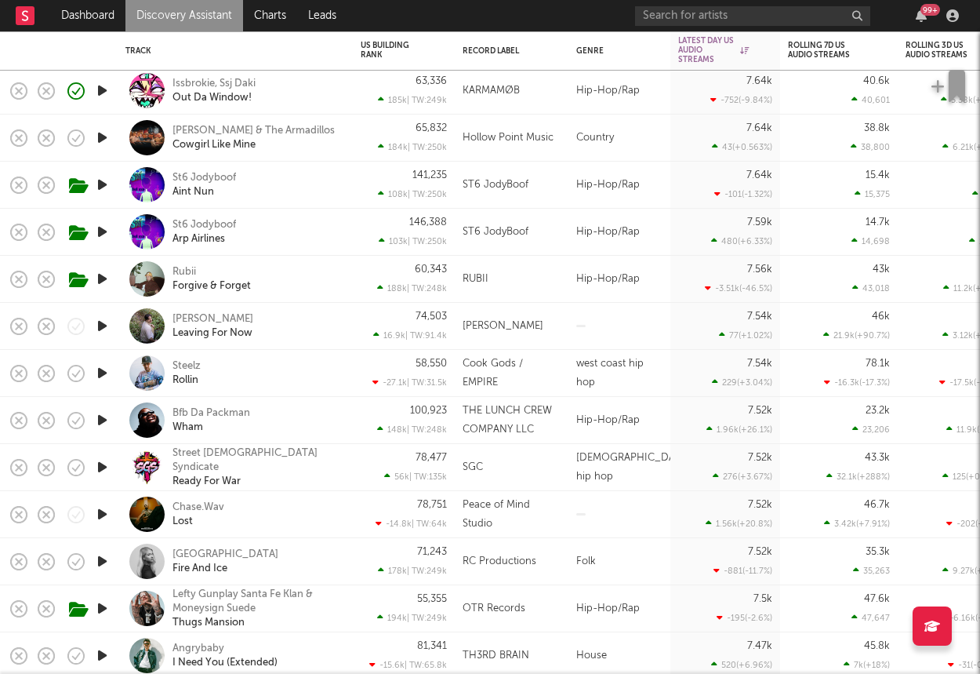
click at [103, 85] on icon "button" at bounding box center [102, 91] width 16 height 20
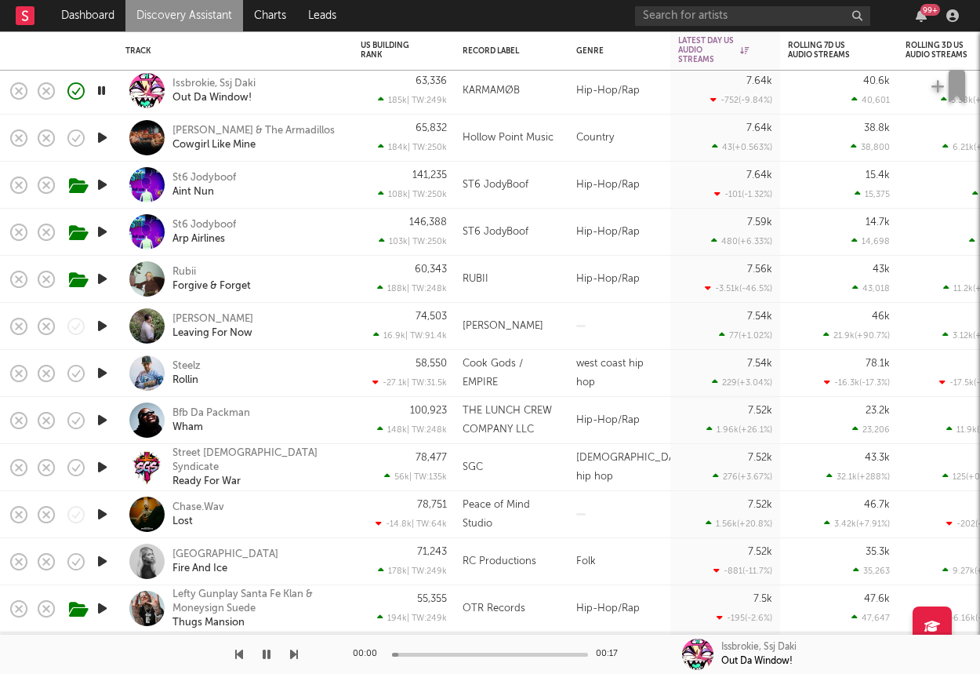
click at [340, 98] on div "Issbrokie, Ssj Daki Out Da Window!" at bounding box center [257, 91] width 169 height 28
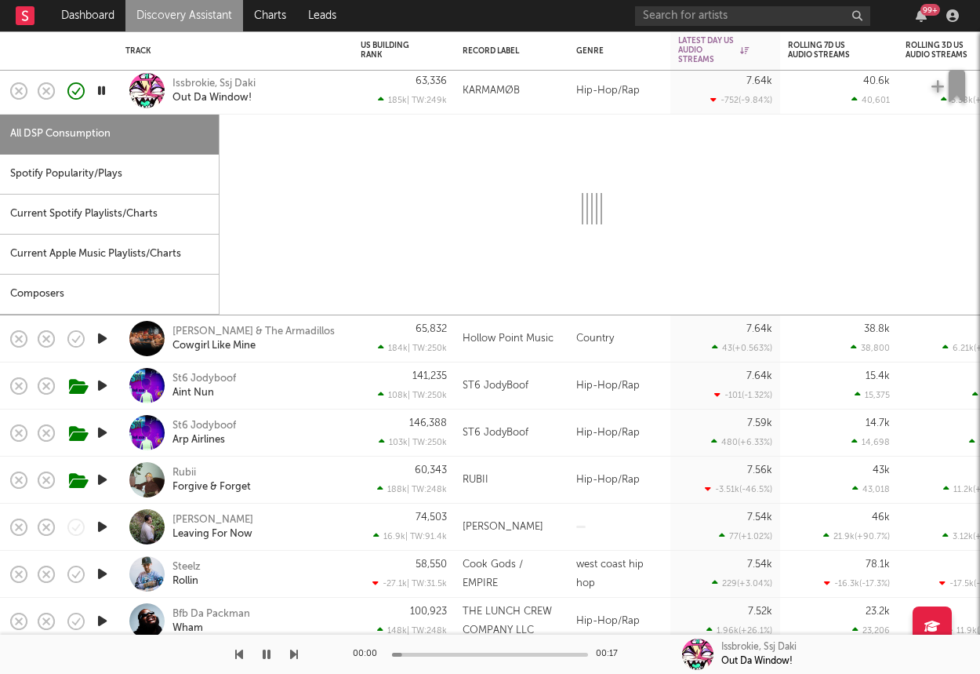
select select "1w"
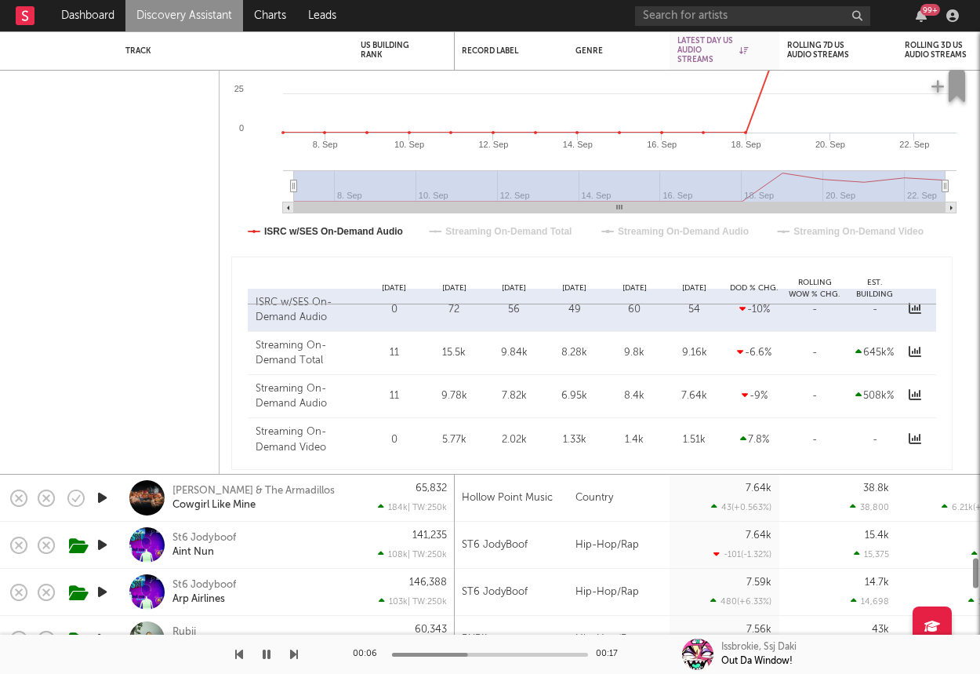
select select "1w"
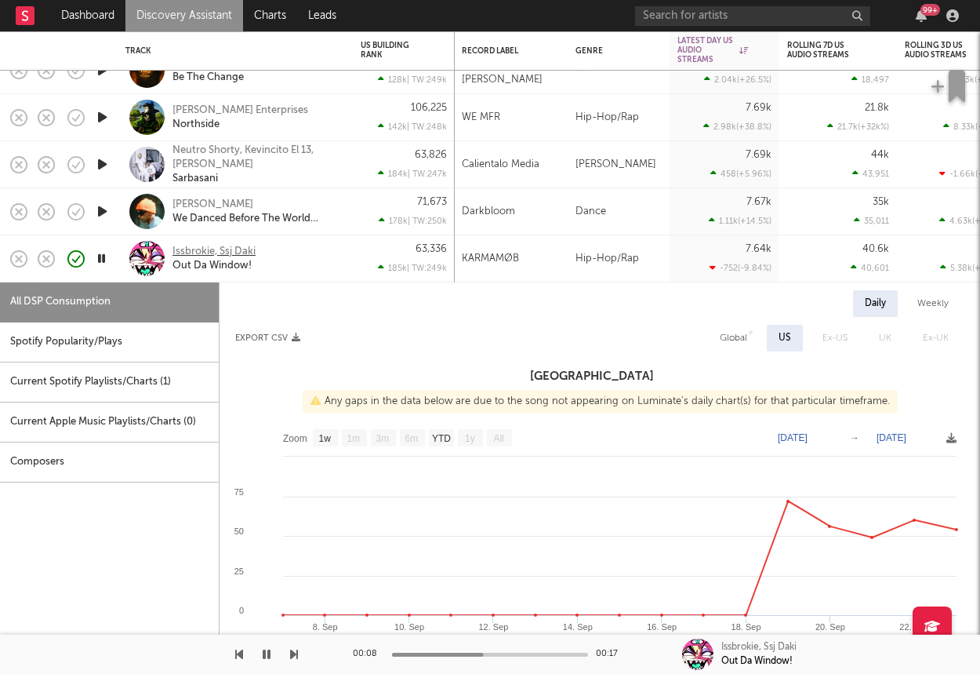
click at [188, 250] on div "Issbrokie, Ssj Daki" at bounding box center [214, 252] width 83 height 14
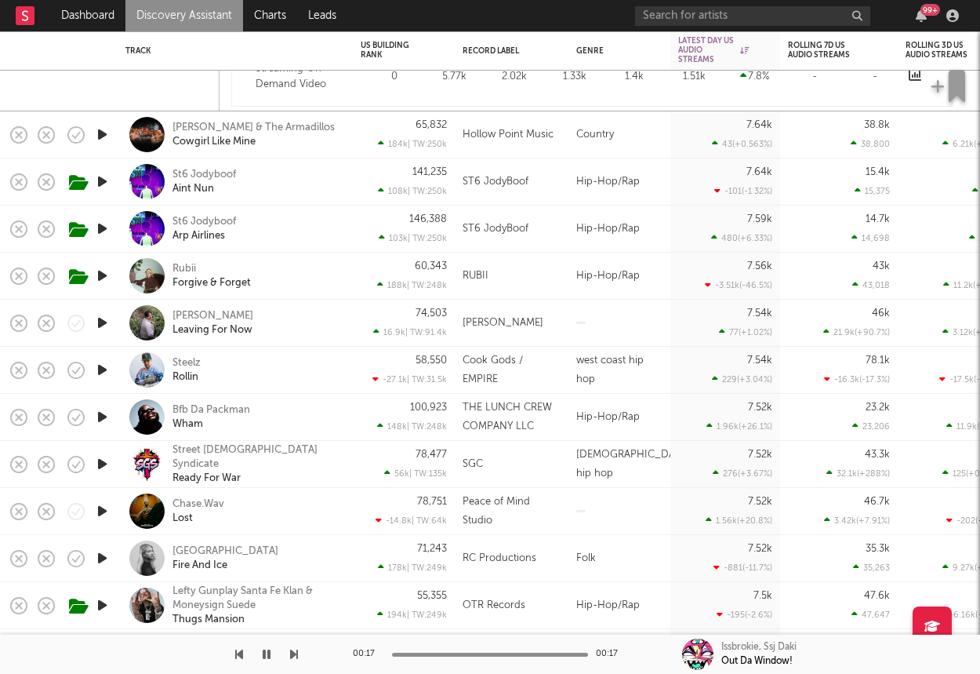
click at [100, 223] on icon "button" at bounding box center [102, 229] width 16 height 20
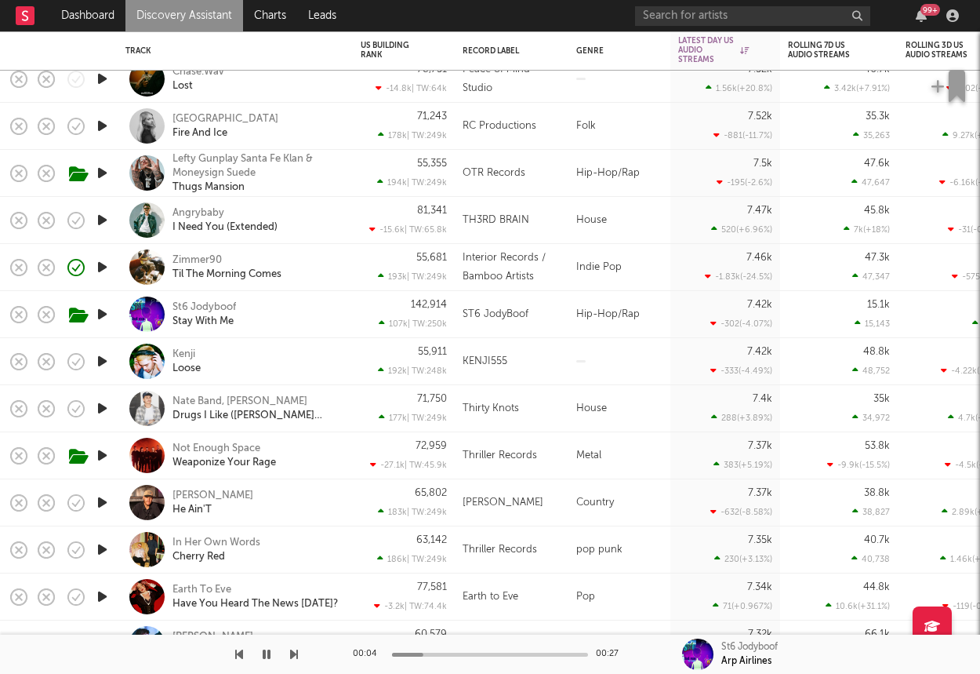
click at [100, 358] on icon "button" at bounding box center [102, 361] width 16 height 20
click at [289, 347] on div "Kenji Loose" at bounding box center [257, 361] width 169 height 28
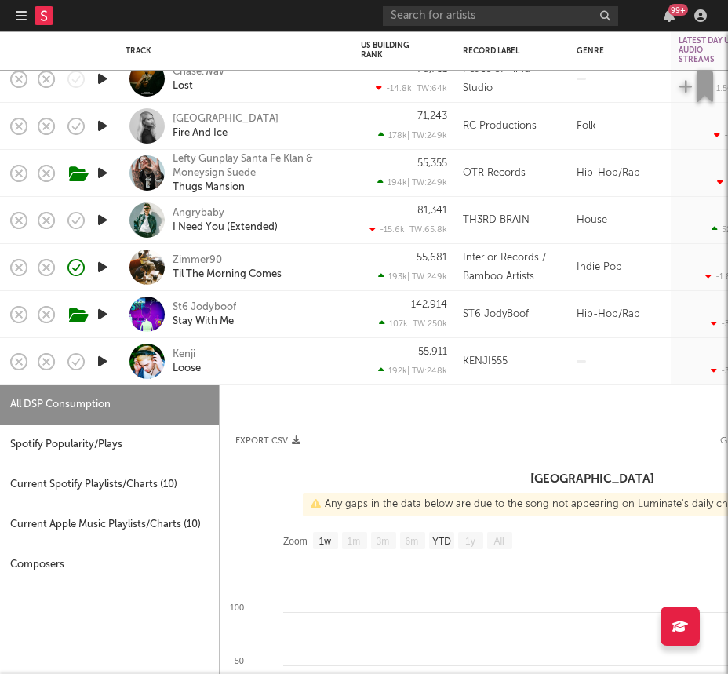
select select "Zoom"
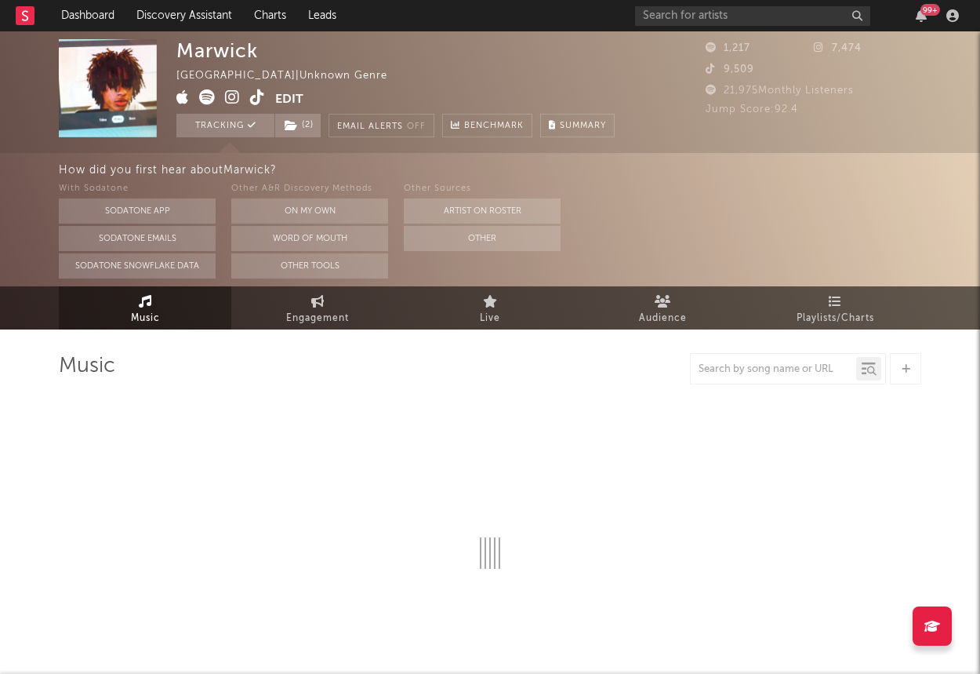
select select "1w"
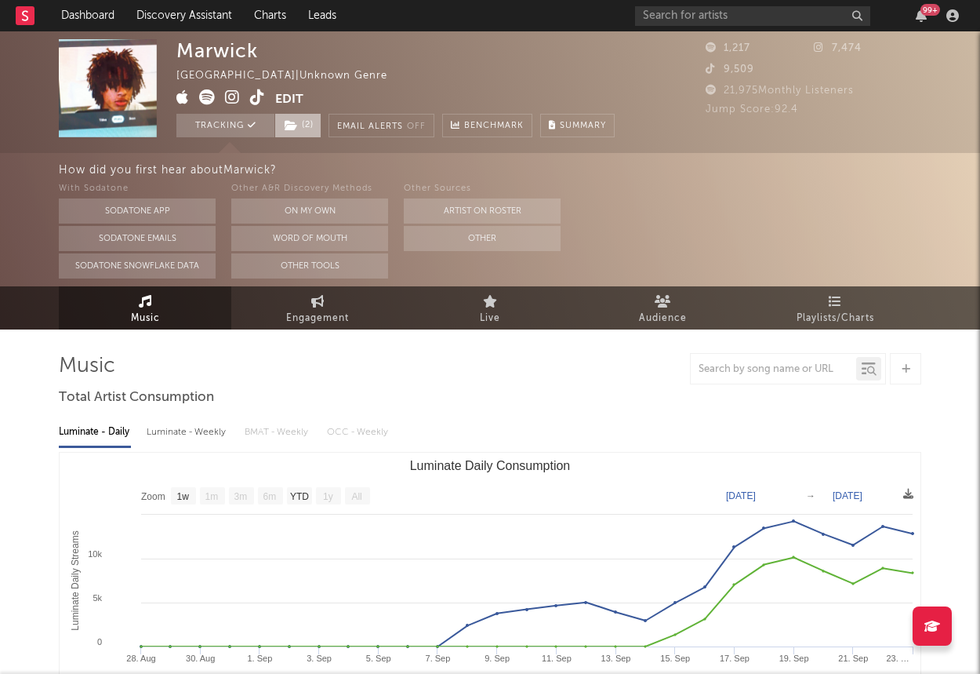
click at [307, 136] on span "( 2 )" at bounding box center [297, 126] width 47 height 24
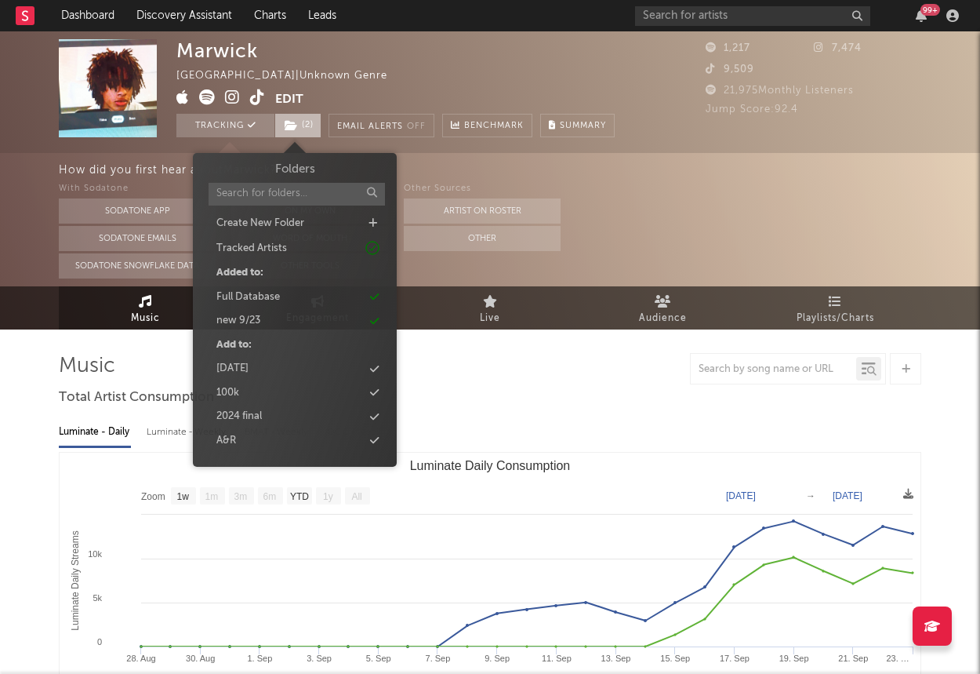
click at [310, 129] on span "( 2 )" at bounding box center [297, 126] width 47 height 24
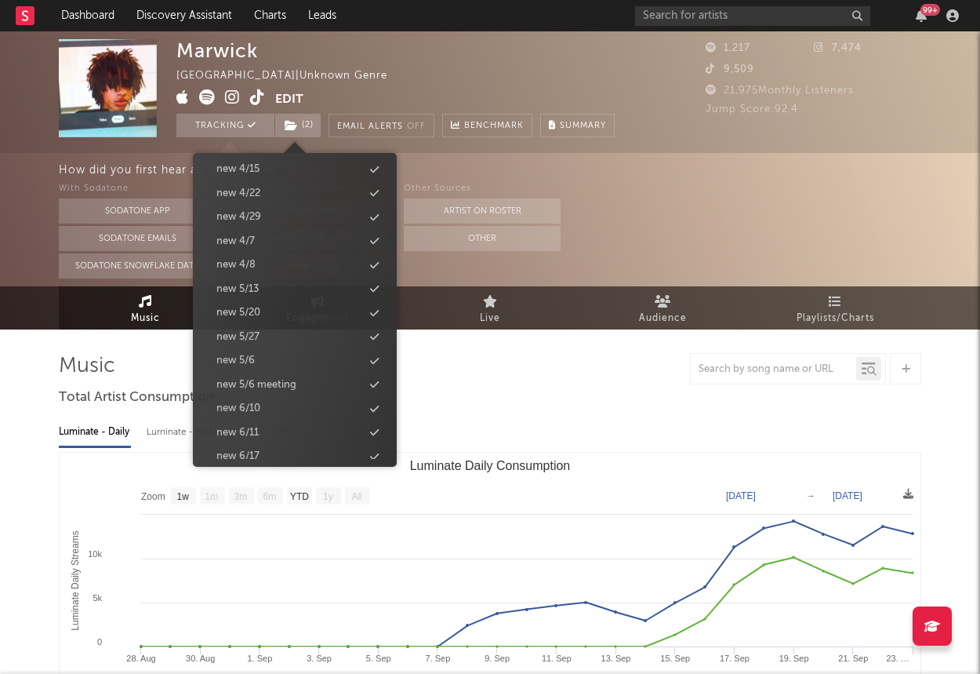
scroll to position [1201, 0]
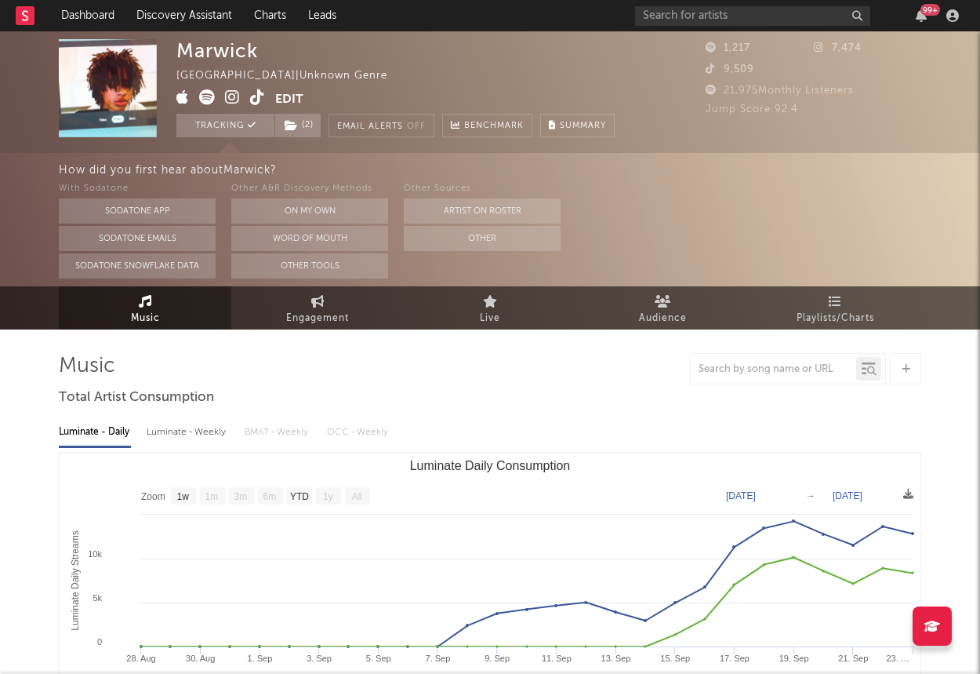
click at [615, 174] on div "How did you first hear about [PERSON_NAME] ?" at bounding box center [519, 170] width 921 height 19
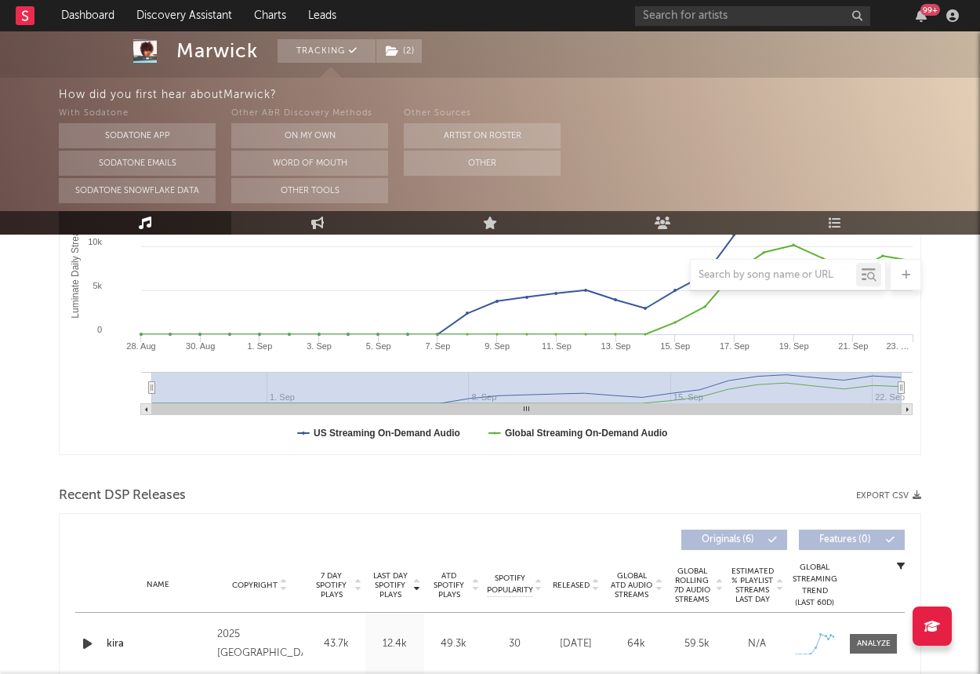
scroll to position [338, 0]
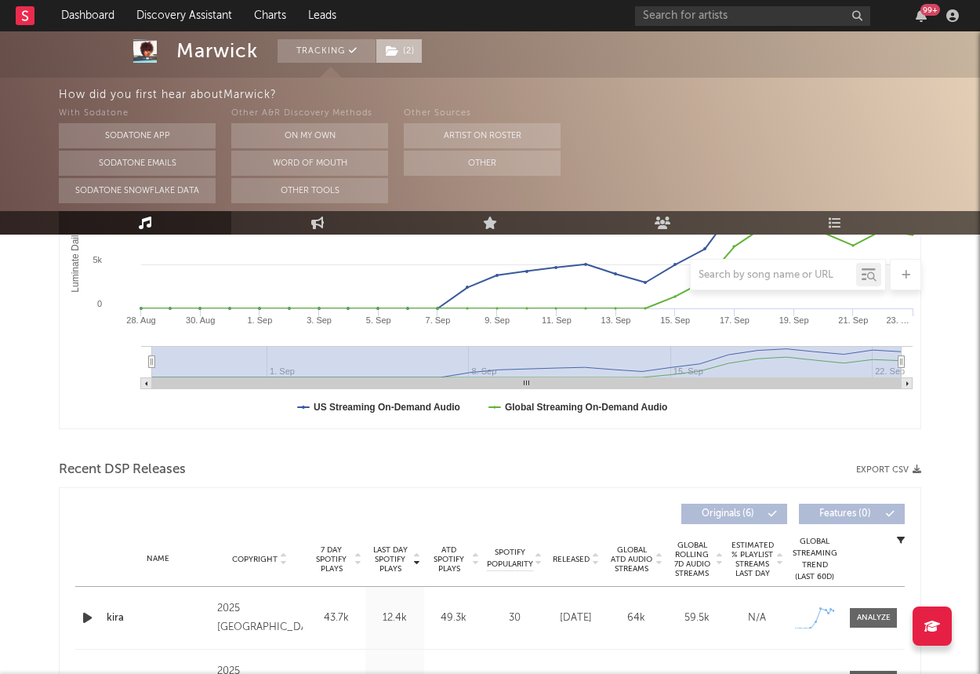
click at [405, 50] on span "( 2 )" at bounding box center [399, 51] width 47 height 24
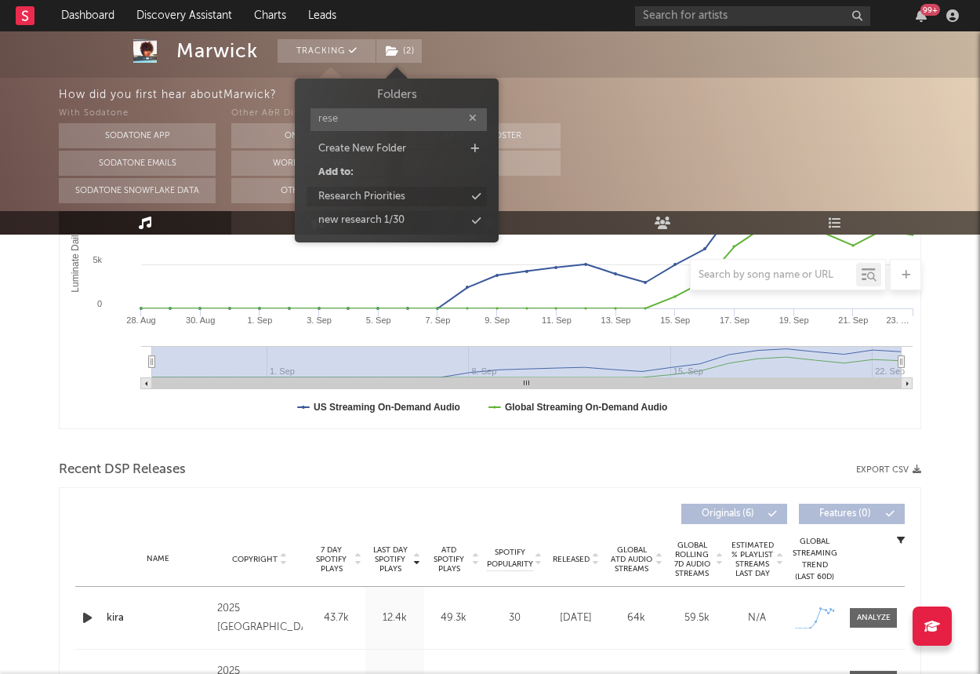
type input "rese"
click at [354, 191] on div "Research Priorities" at bounding box center [361, 197] width 87 height 16
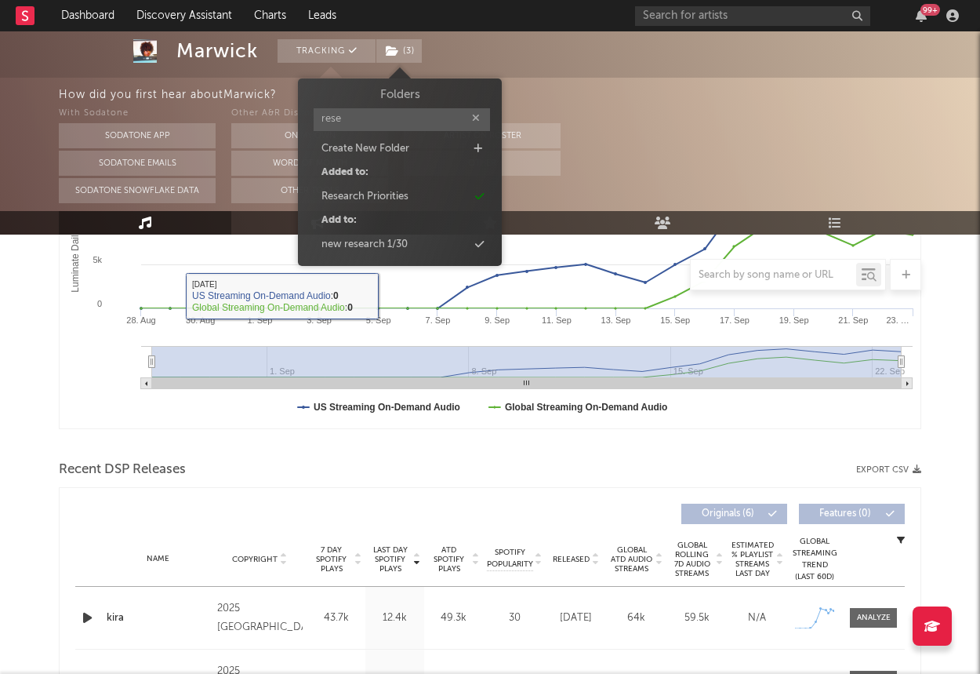
click at [67, 374] on rect "Luminate Daily Consumption" at bounding box center [490, 271] width 861 height 314
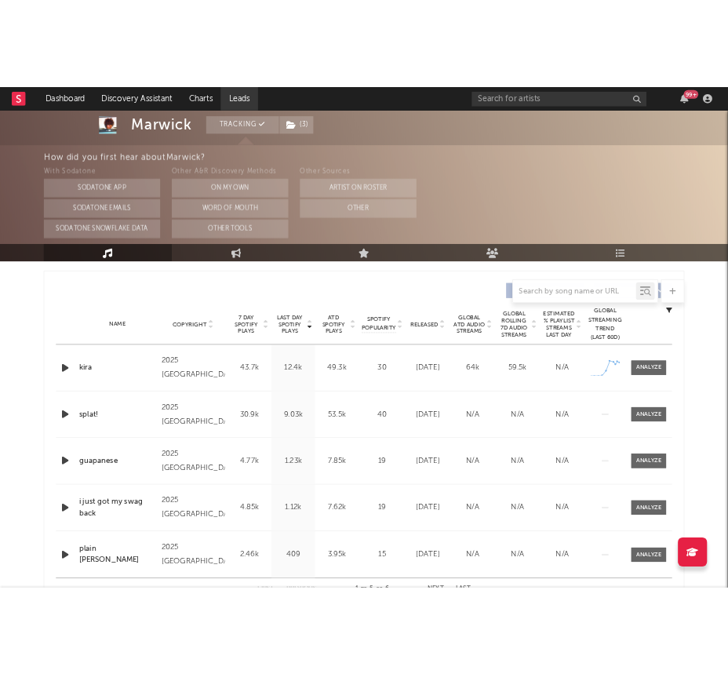
scroll to position [531, 0]
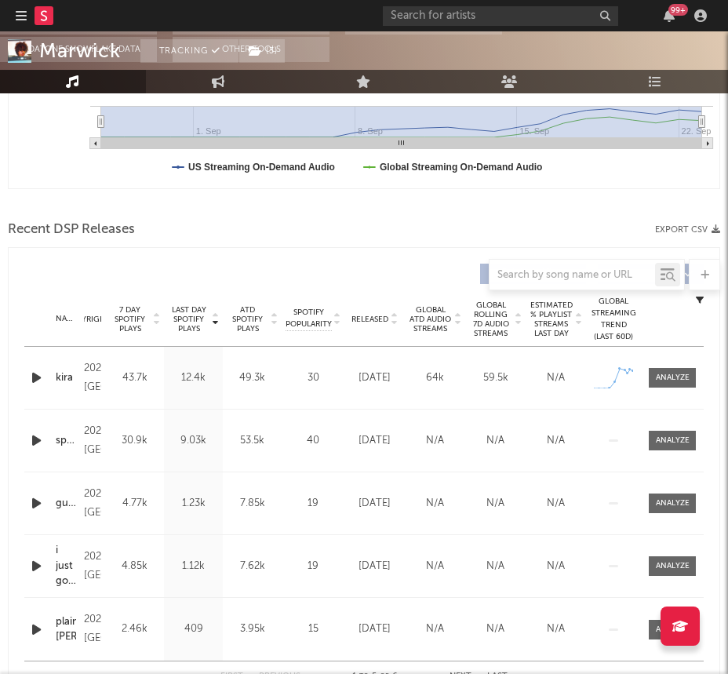
click at [42, 13] on icon at bounding box center [44, 15] width 6 height 10
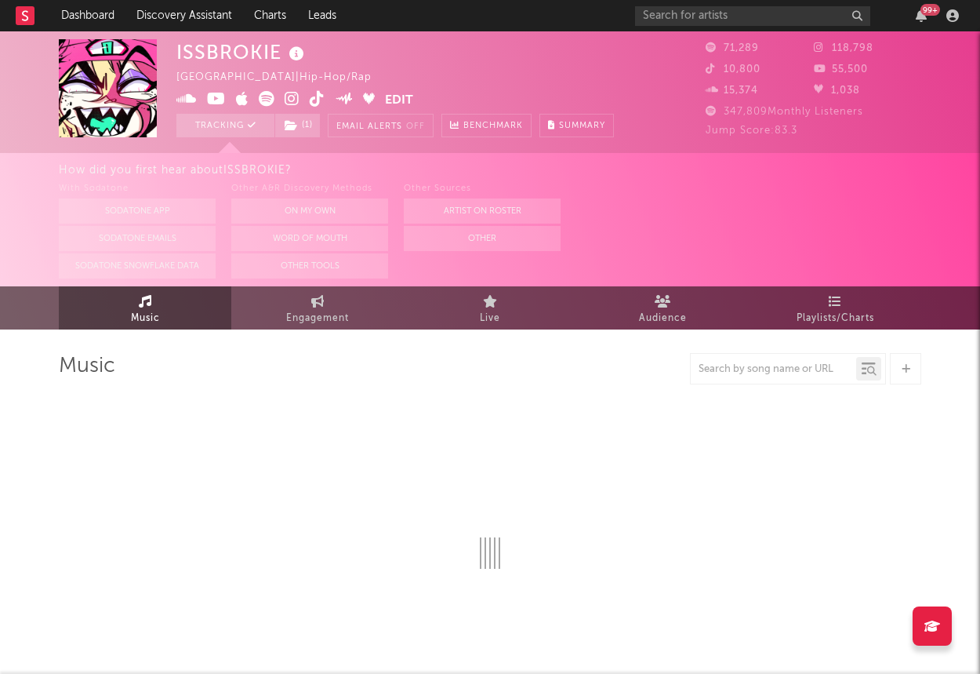
select select "6m"
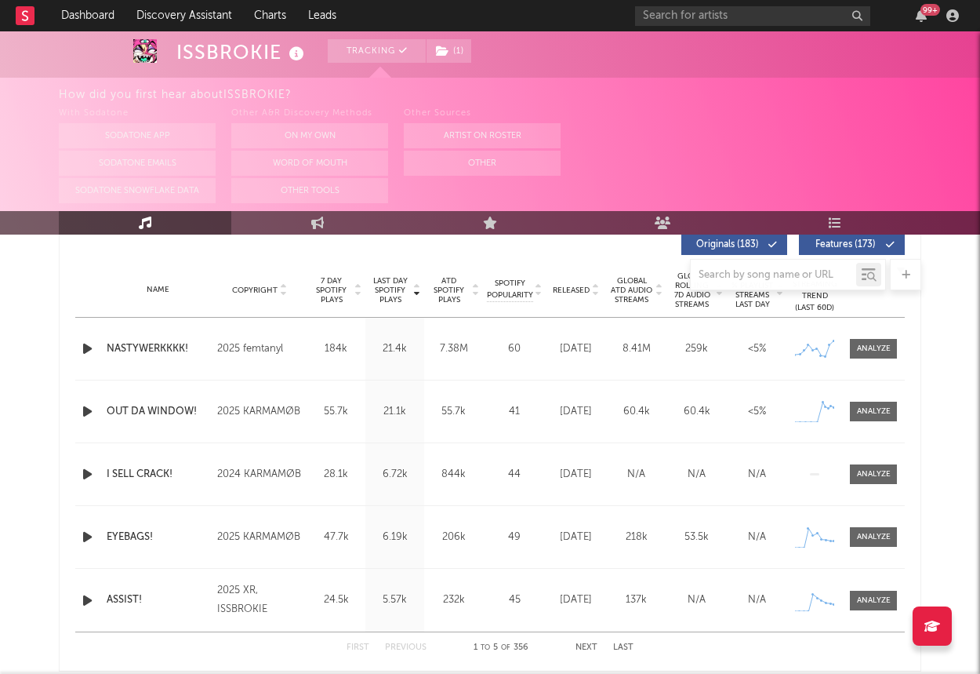
scroll to position [608, 0]
click at [887, 354] on span at bounding box center [873, 348] width 47 height 20
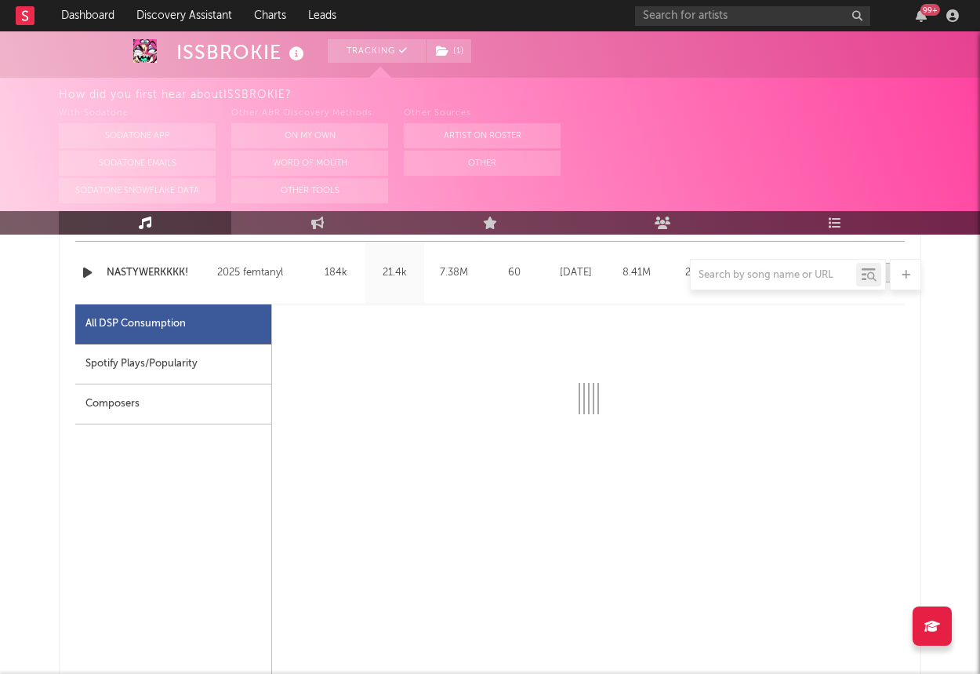
select select "6m"
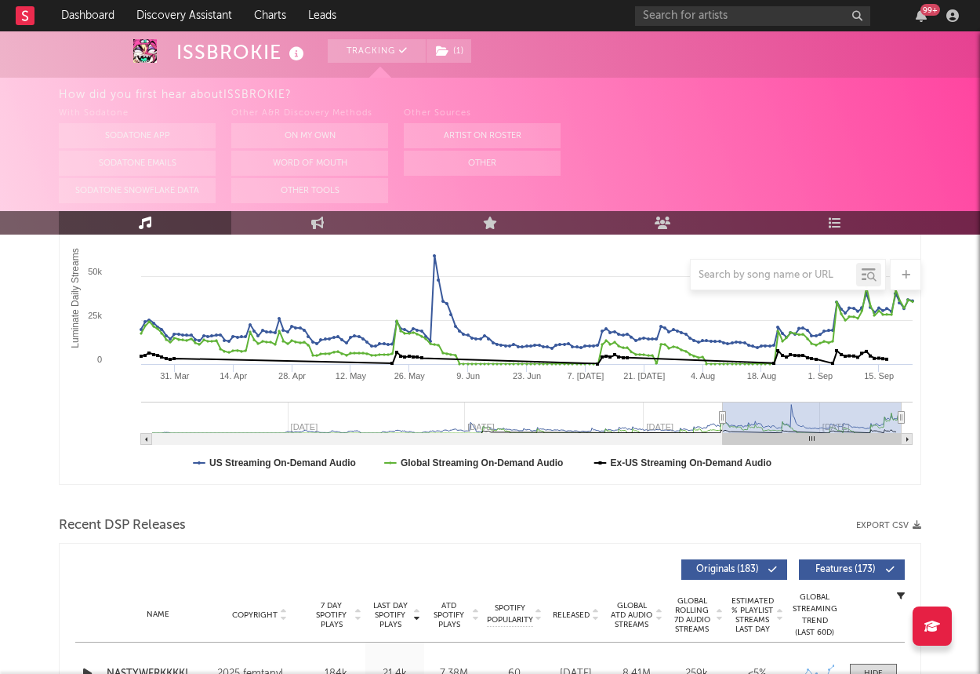
scroll to position [0, 0]
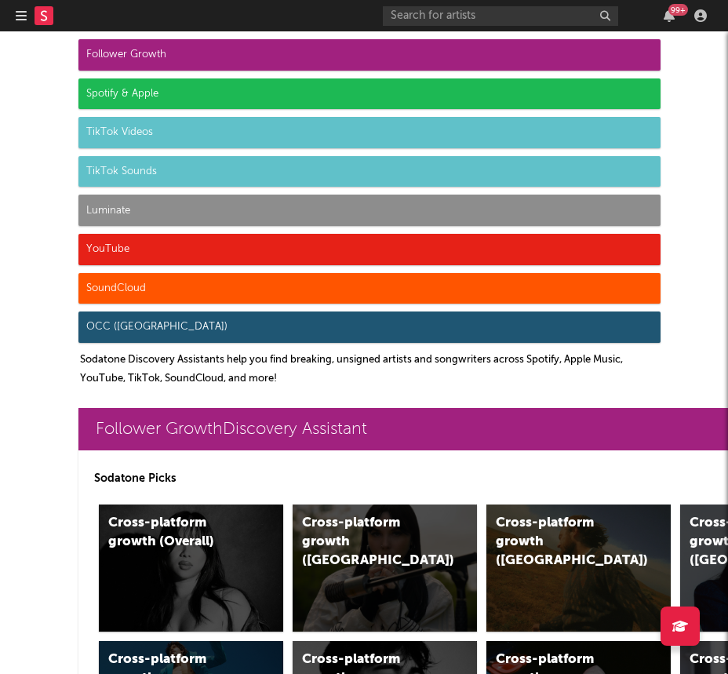
click at [19, 16] on icon "button" at bounding box center [21, 15] width 11 height 13
click at [19, 9] on icon "button" at bounding box center [21, 15] width 11 height 13
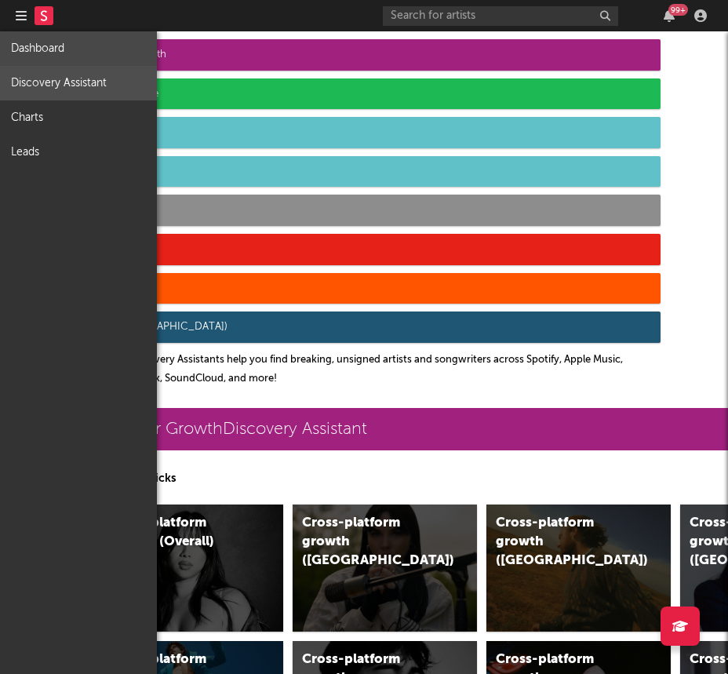
click at [53, 44] on link "Dashboard" at bounding box center [78, 48] width 157 height 35
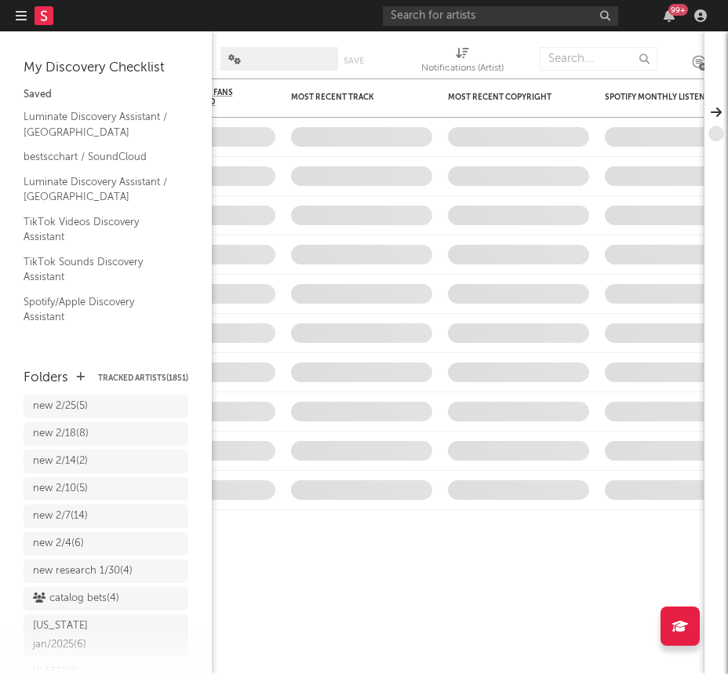
scroll to position [966, 0]
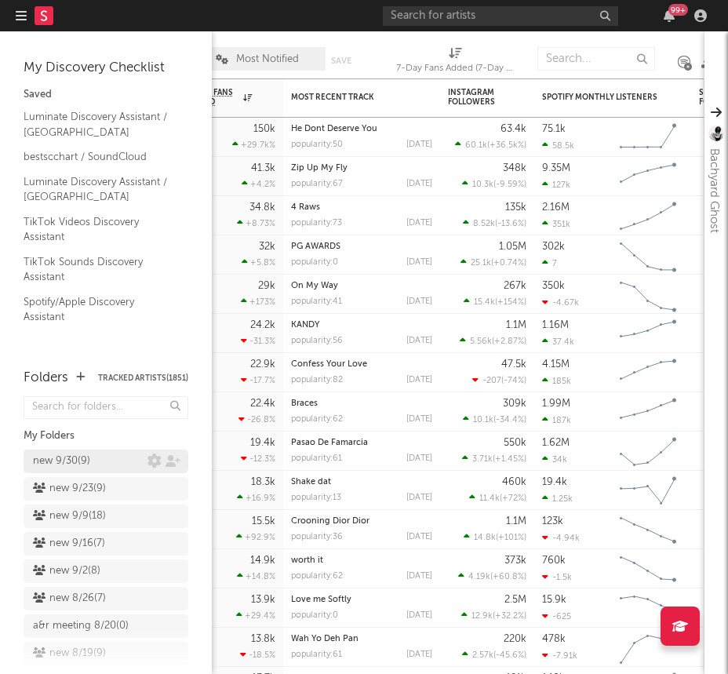
click at [86, 463] on div "new 9/30 ( 9 )" at bounding box center [61, 461] width 57 height 19
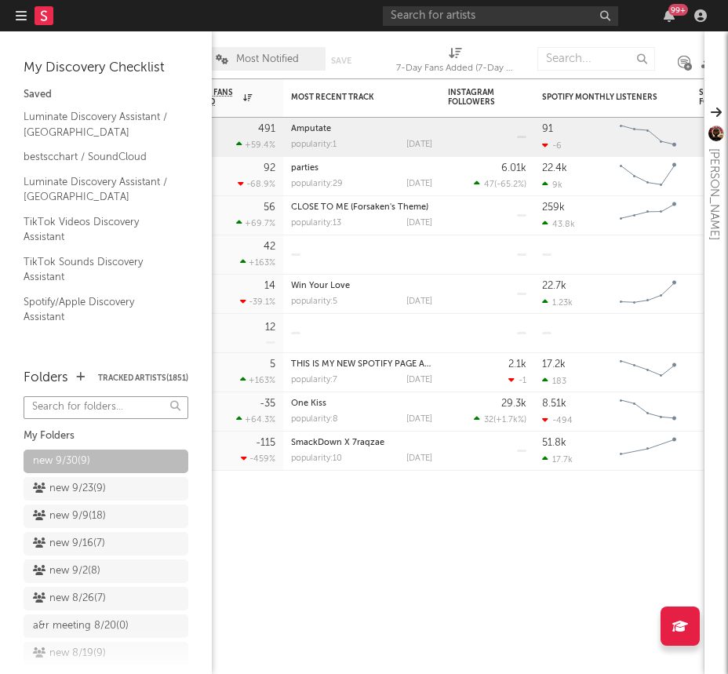
click at [88, 405] on input "text" at bounding box center [106, 407] width 165 height 23
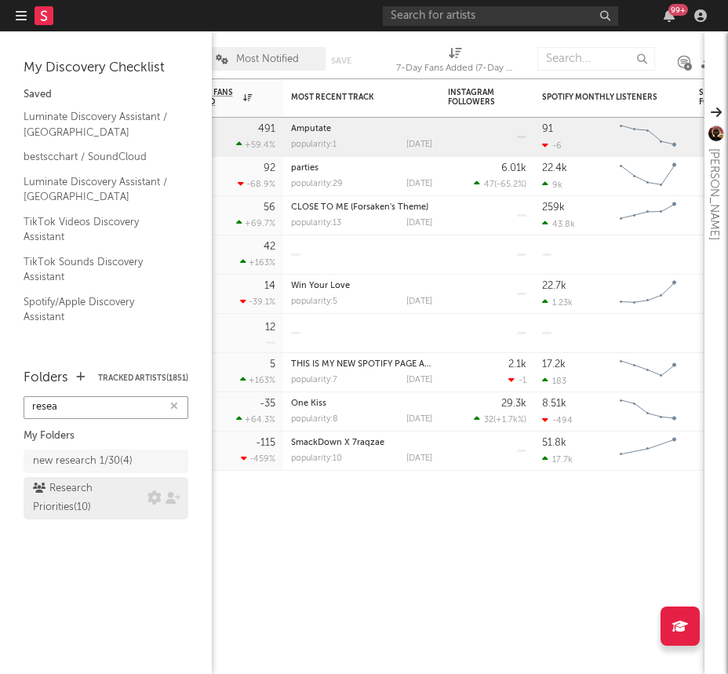
type input "resea"
click at [82, 492] on div "Research Priorities ( 10 )" at bounding box center [88, 498] width 111 height 38
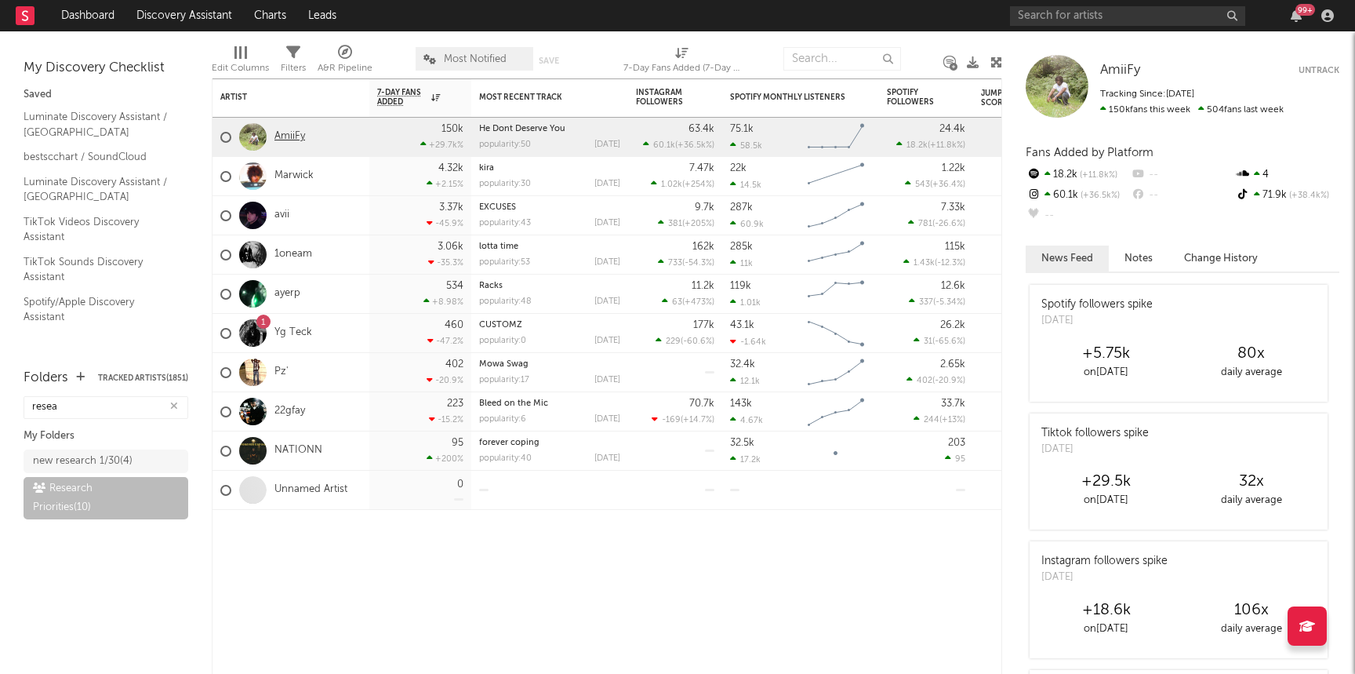
click at [283, 138] on link "AmiiFy" at bounding box center [289, 136] width 31 height 13
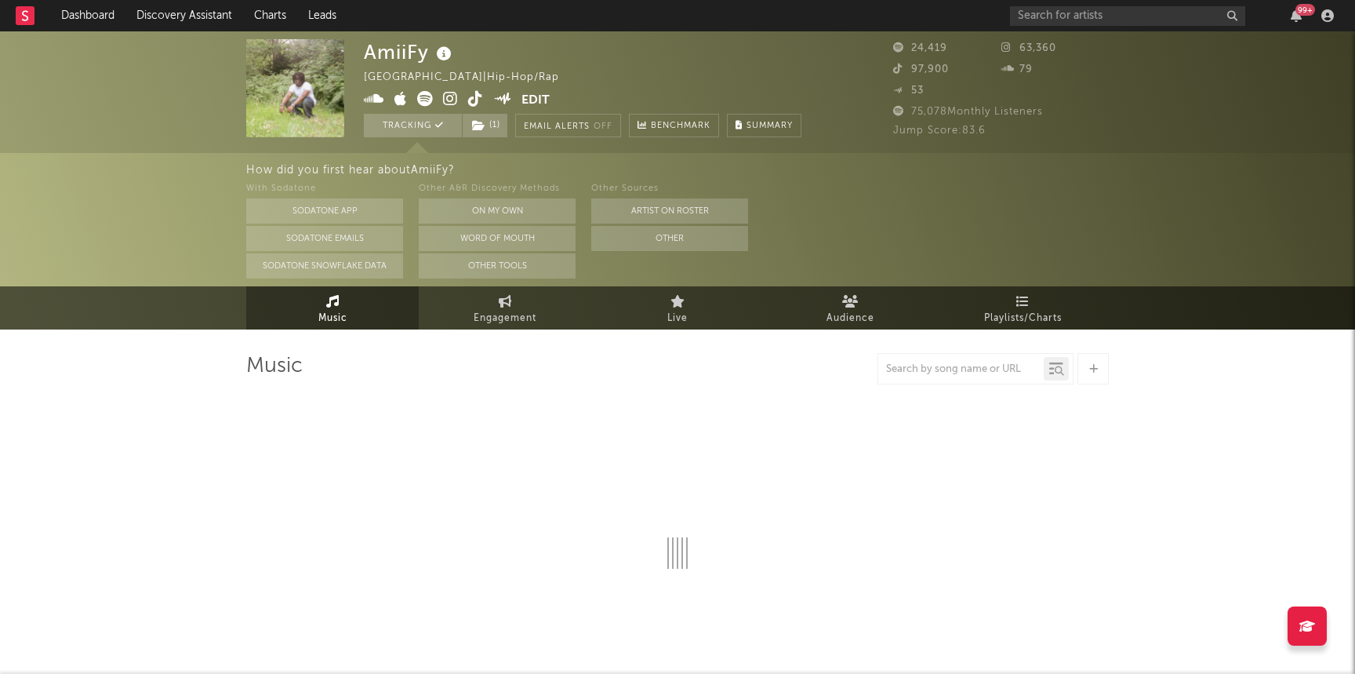
select select "1w"
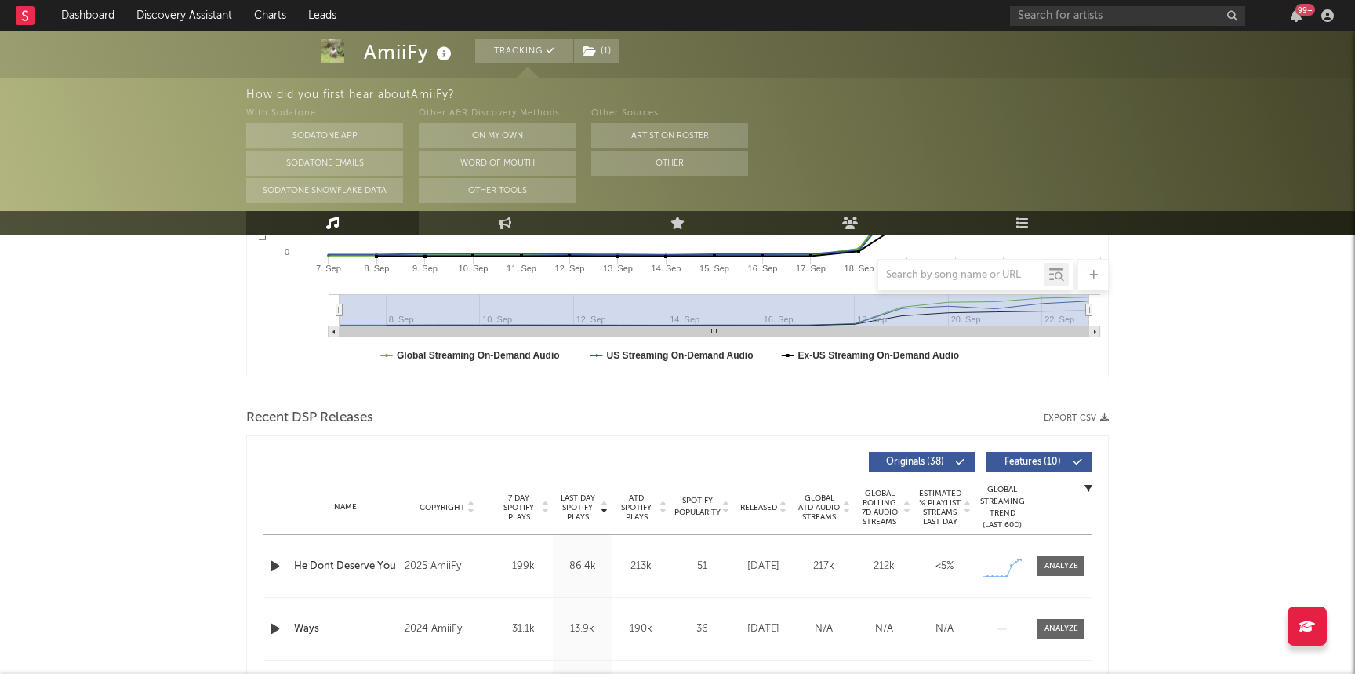
scroll to position [394, 0]
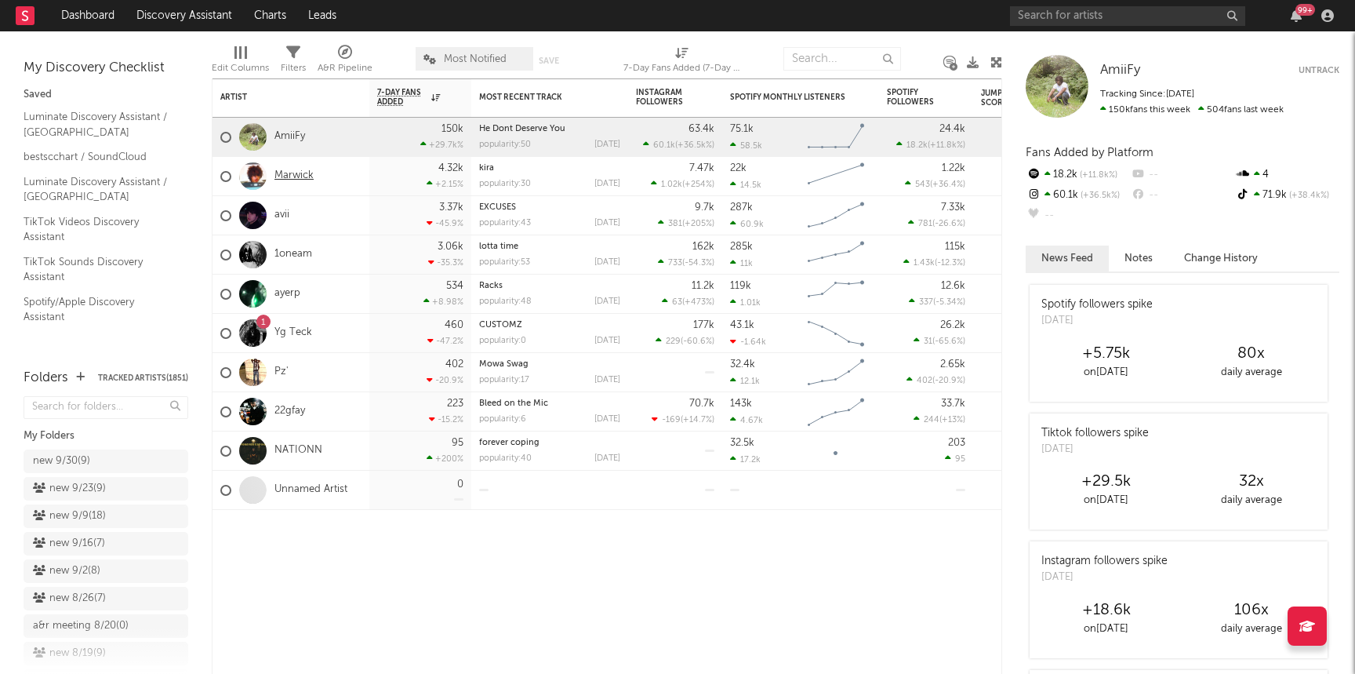
click at [282, 173] on link "Marwick" at bounding box center [293, 175] width 39 height 13
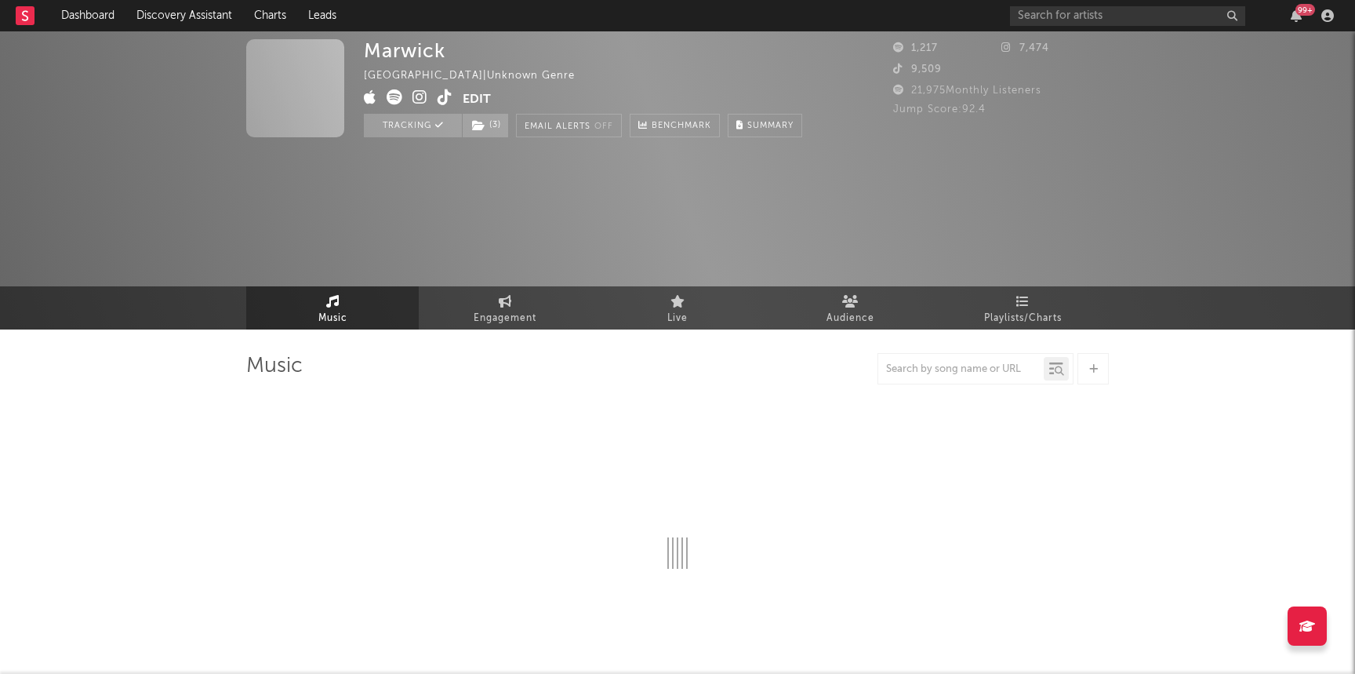
select select "1w"
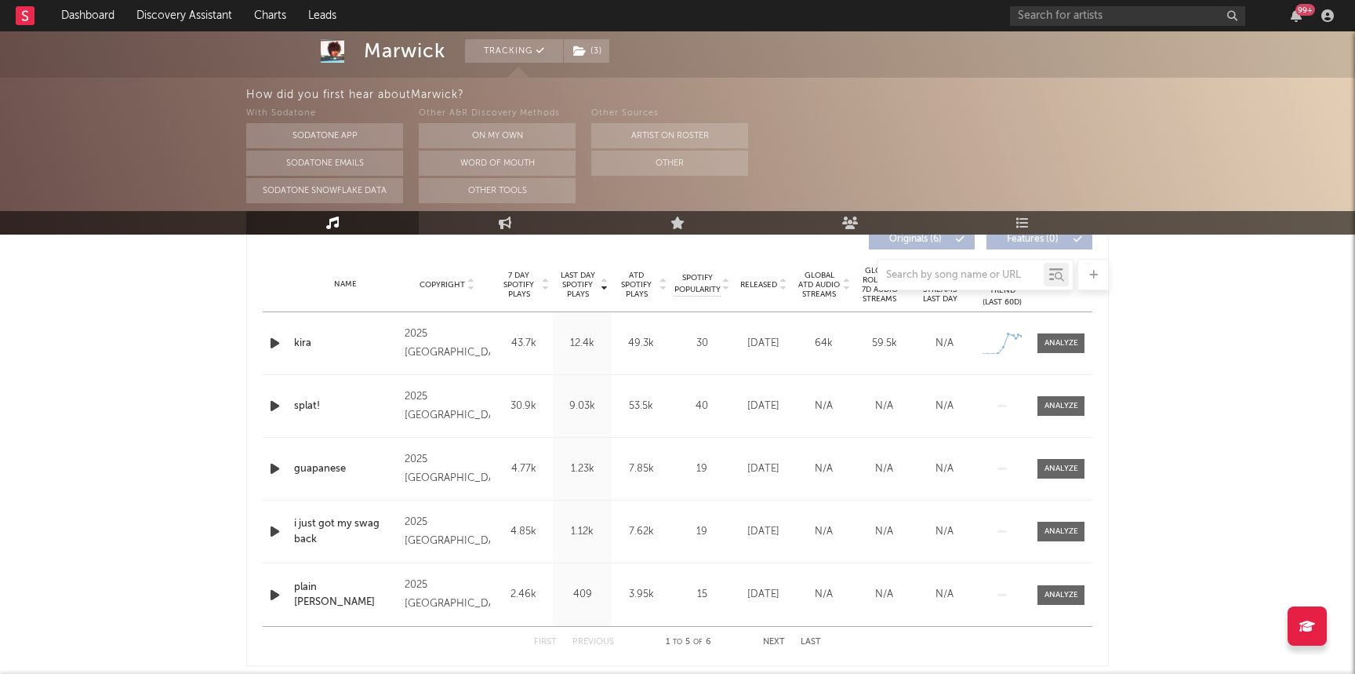
scroll to position [612, 0]
click at [727, 343] on div at bounding box center [1061, 344] width 34 height 12
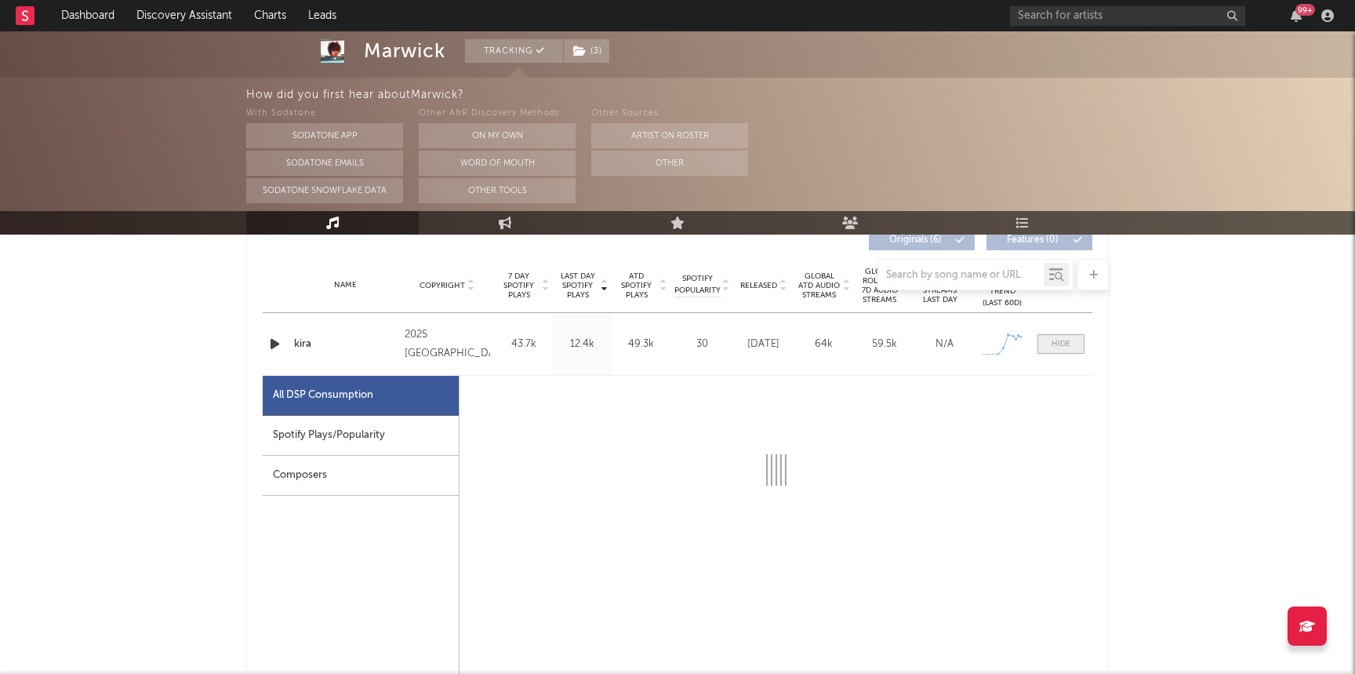
select select "1w"
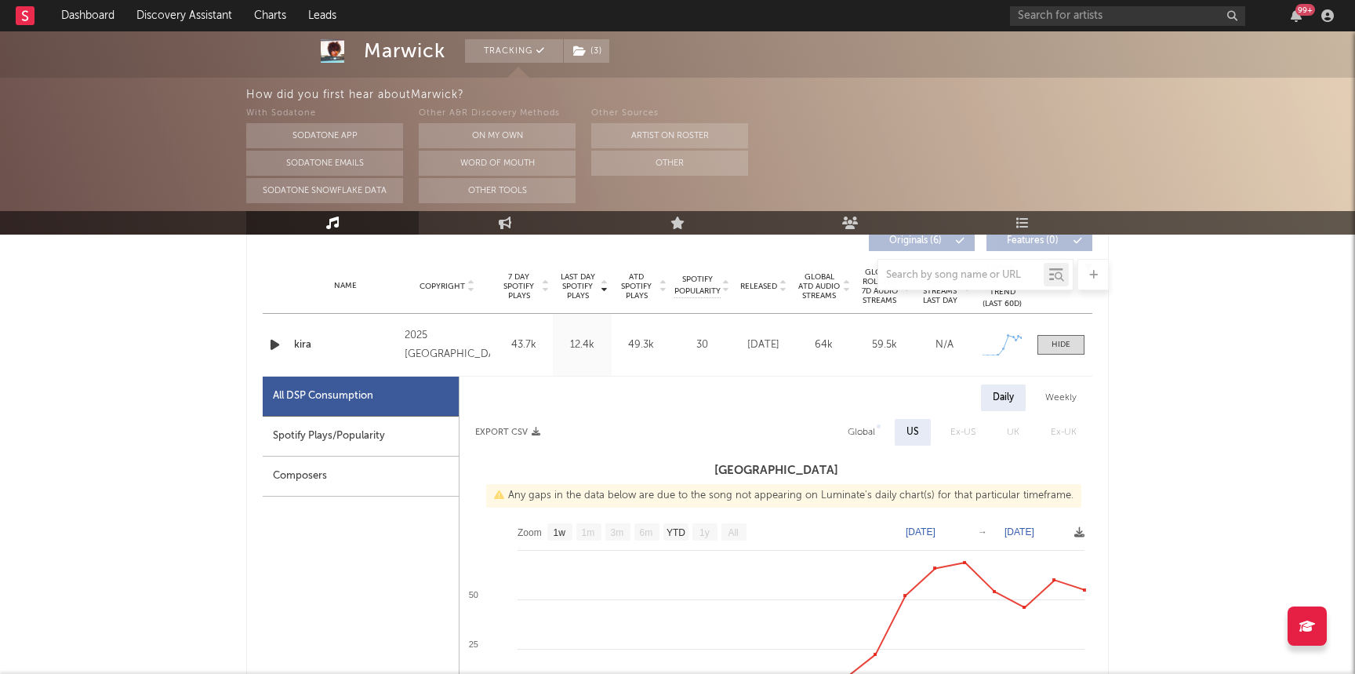
scroll to position [610, 0]
click at [727, 343] on div at bounding box center [1061, 346] width 19 height 12
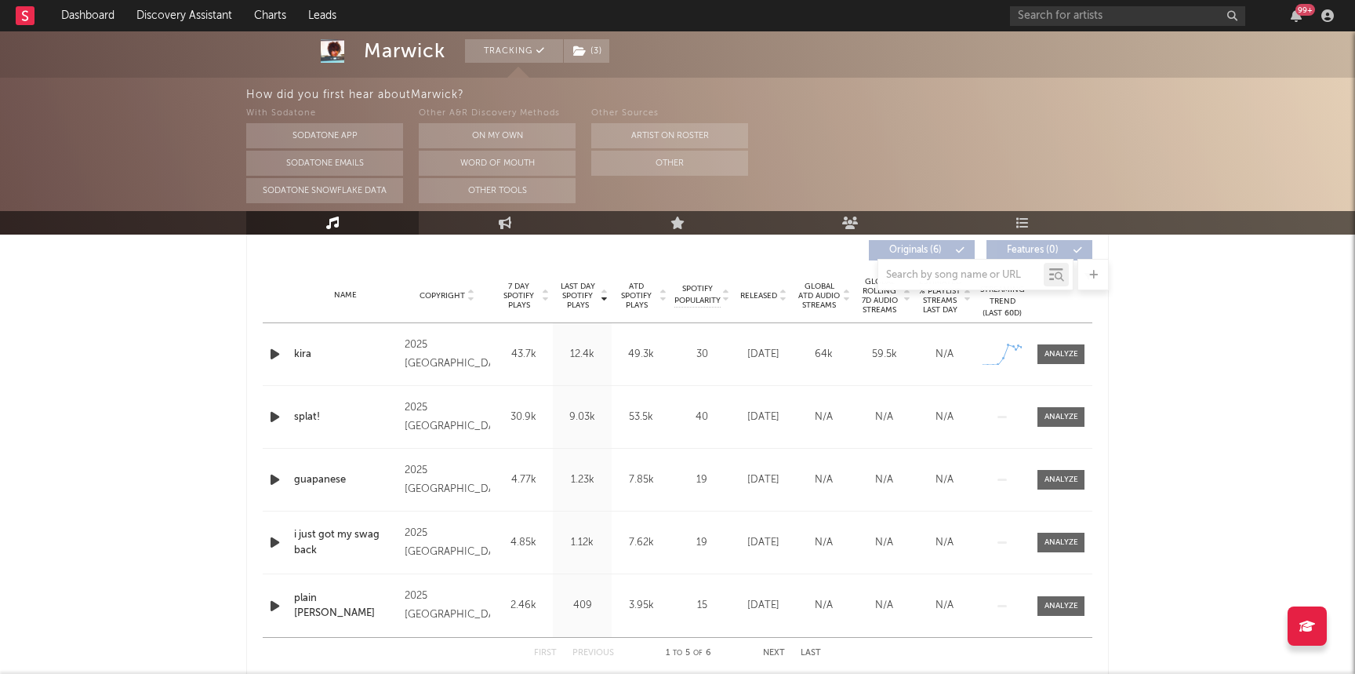
scroll to position [597, 0]
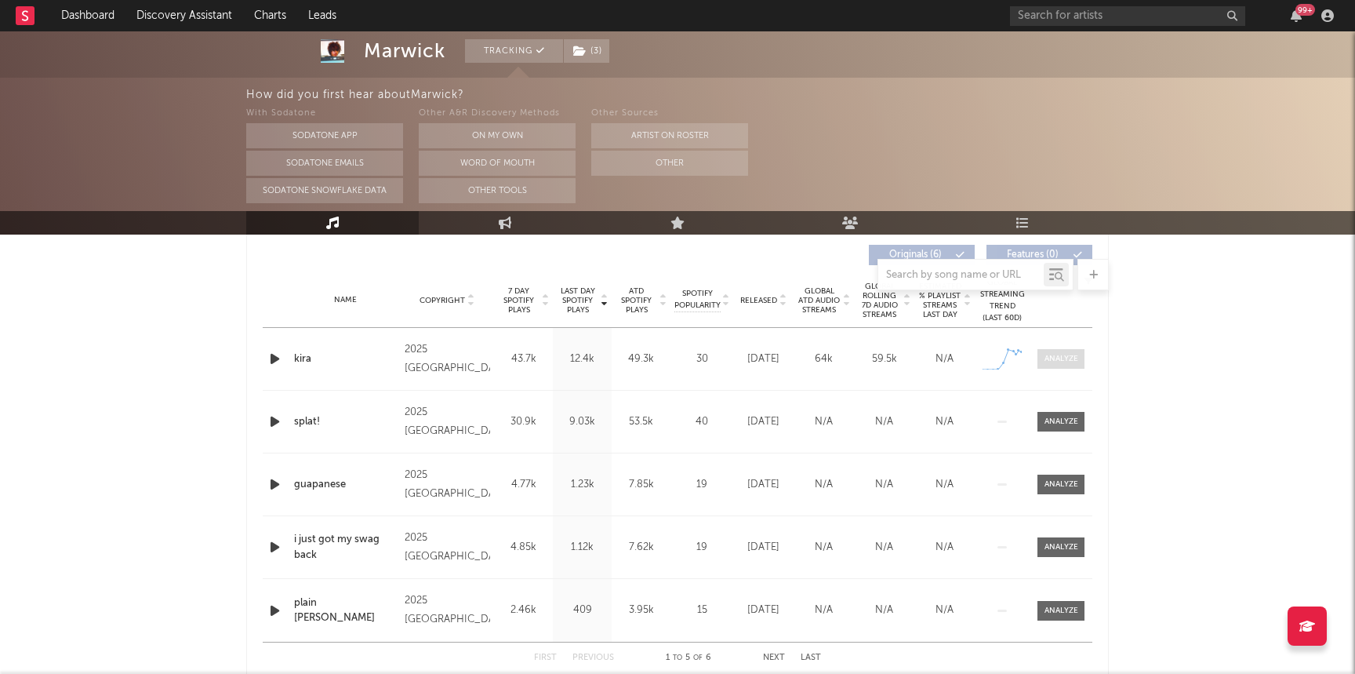
click at [727, 358] on div at bounding box center [1061, 359] width 34 height 12
select select "1w"
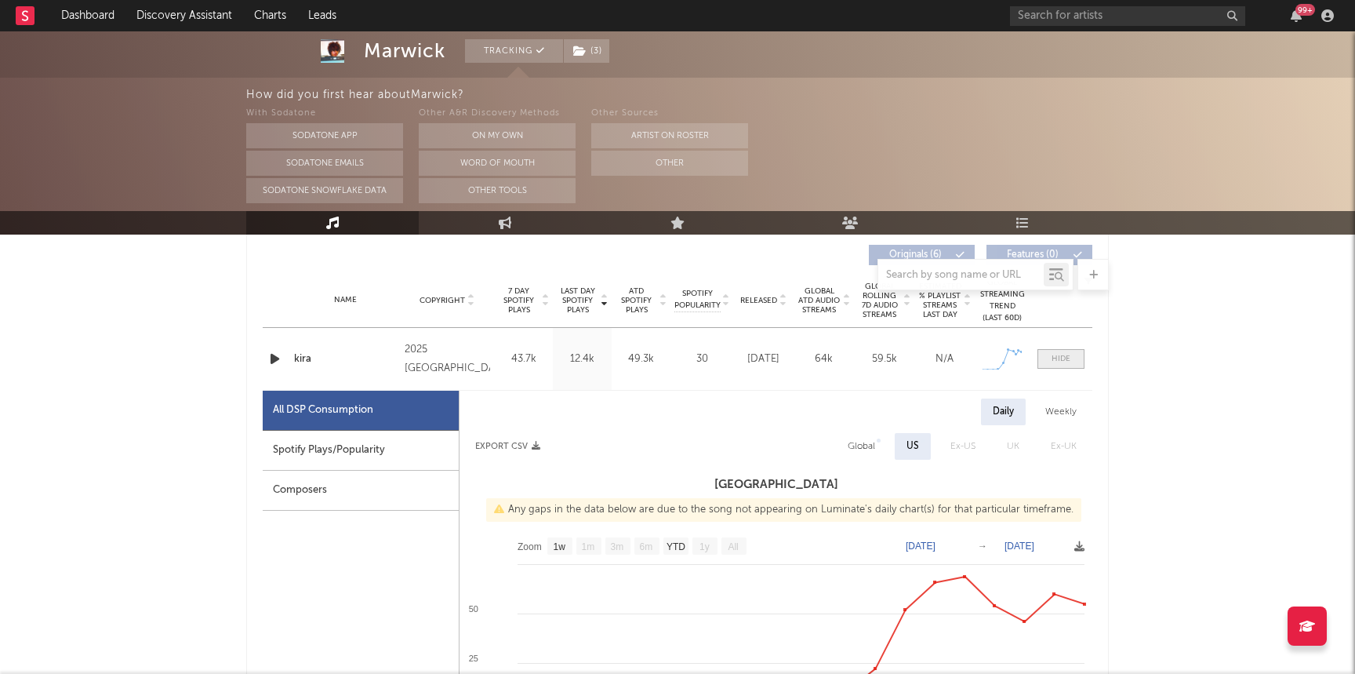
click at [727, 359] on span at bounding box center [1060, 359] width 47 height 20
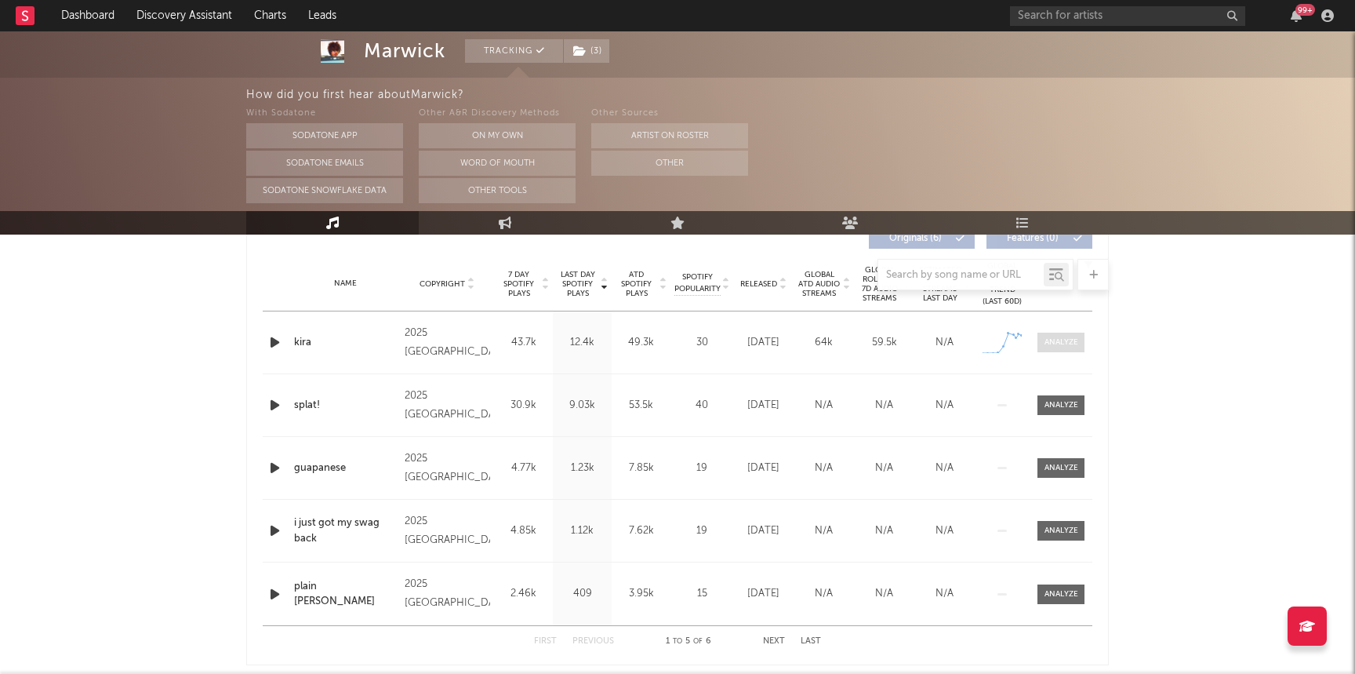
scroll to position [622, 0]
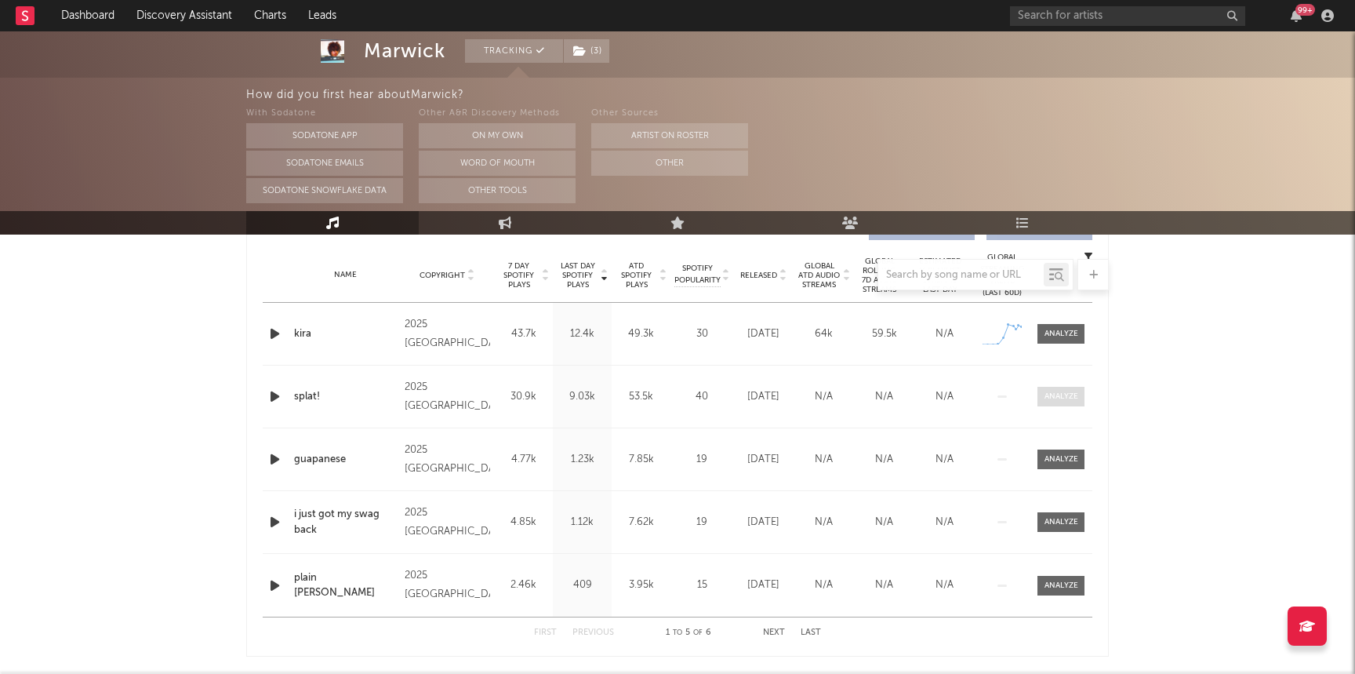
click at [727, 398] on div at bounding box center [1061, 397] width 34 height 12
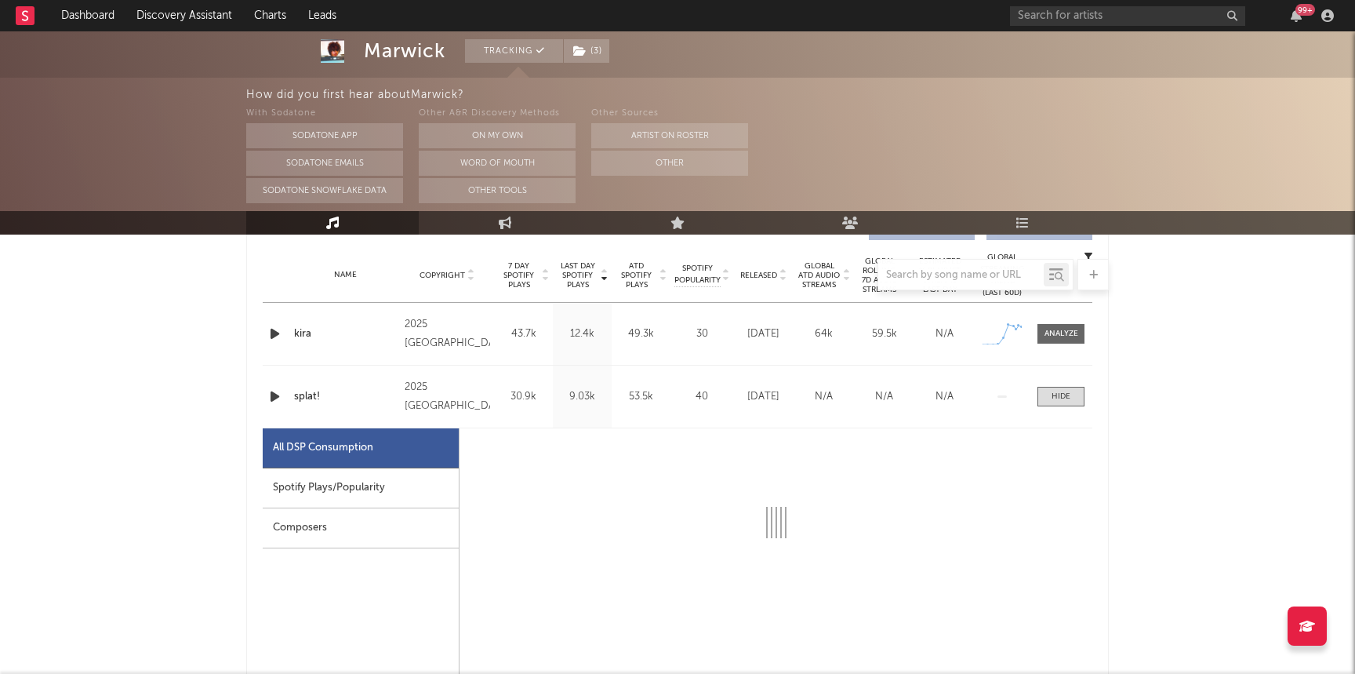
select select "1w"
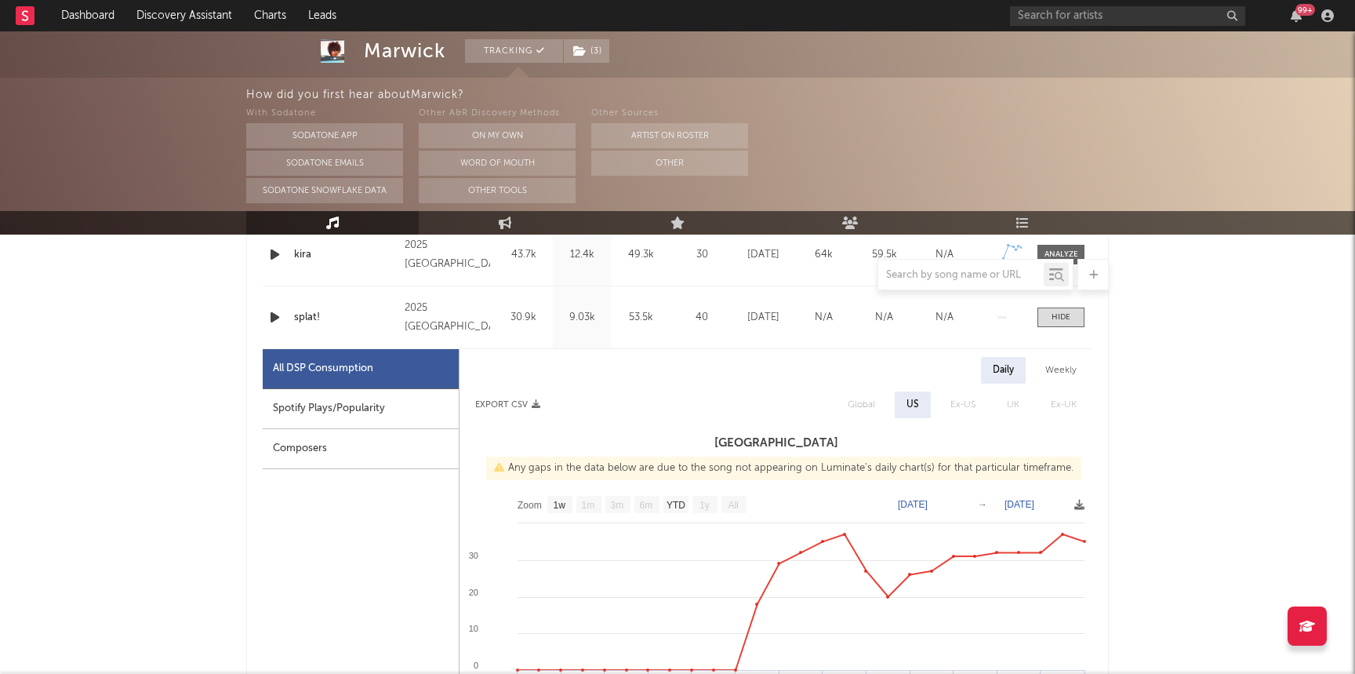
scroll to position [703, 0]
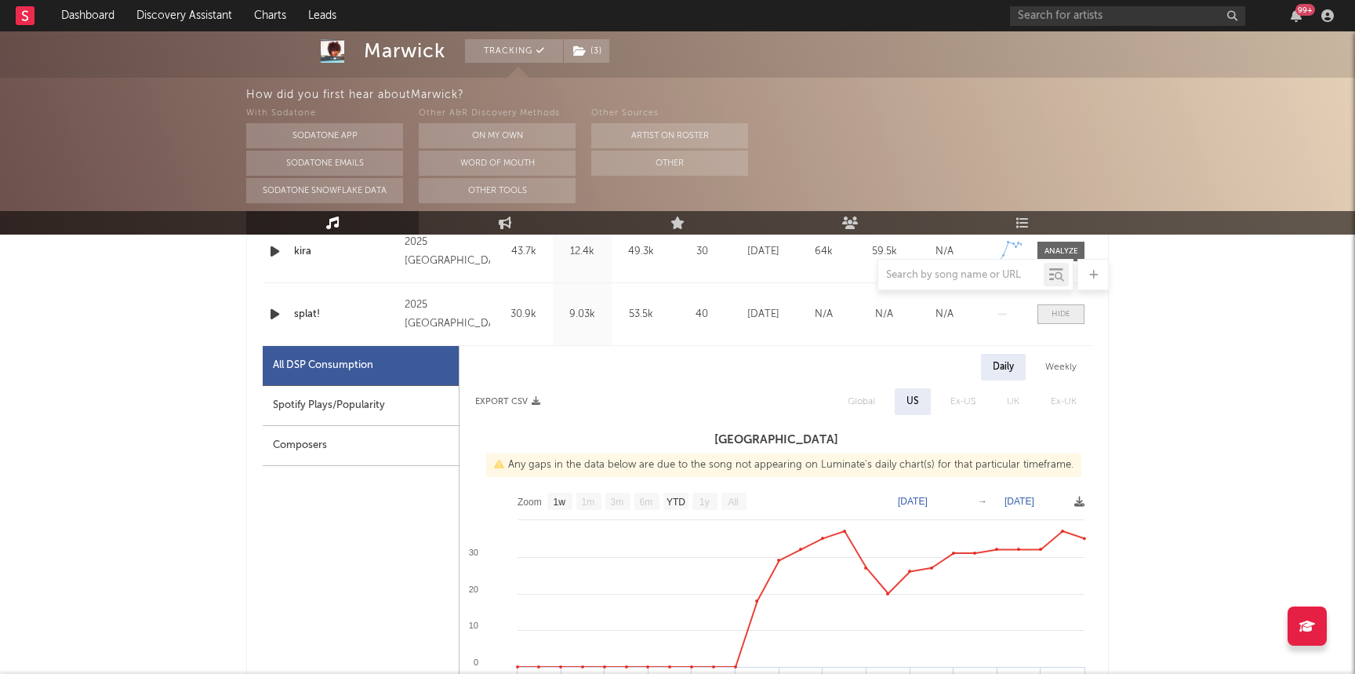
click at [727, 312] on div at bounding box center [1061, 314] width 19 height 12
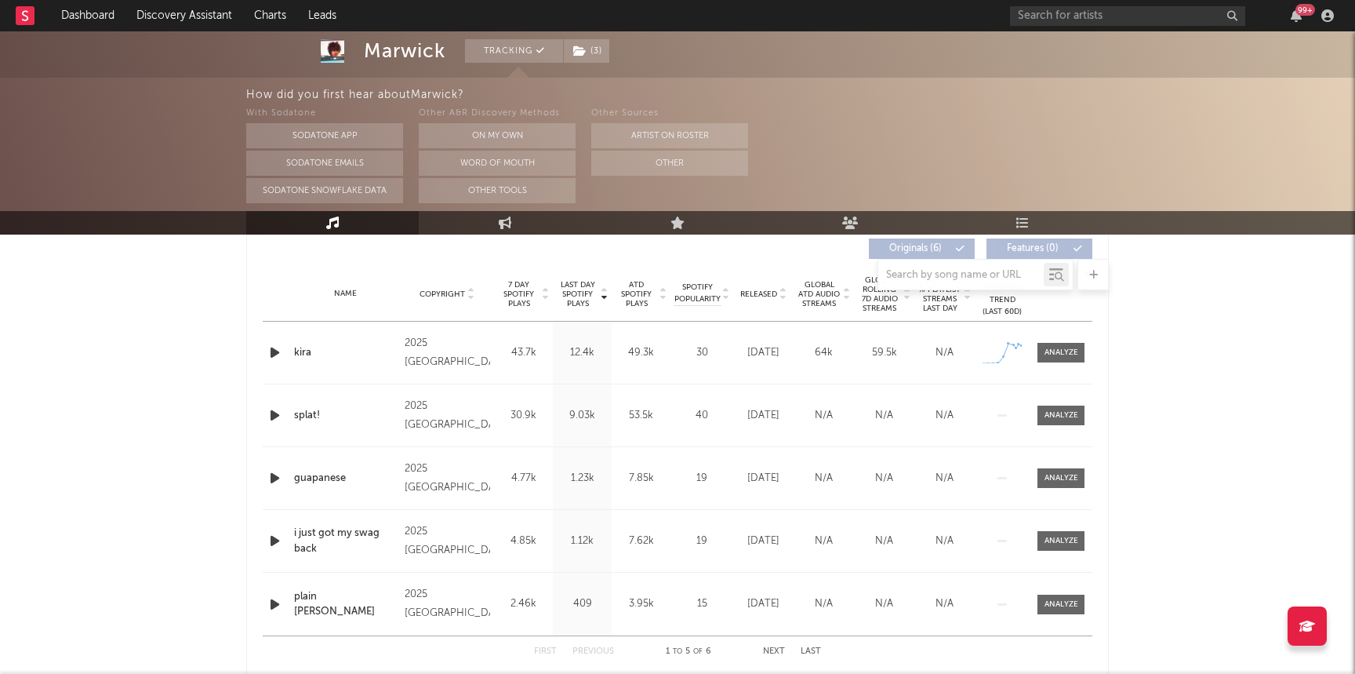
scroll to position [612, 0]
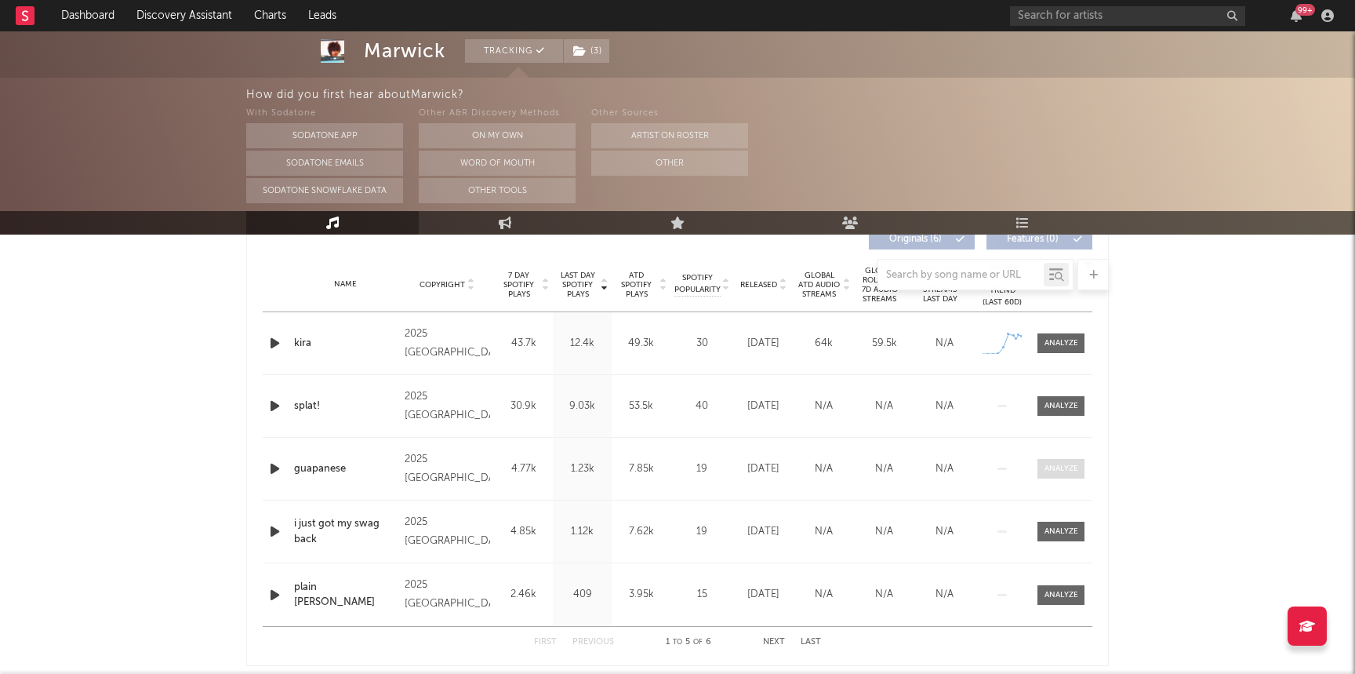
click at [727, 474] on div at bounding box center [1061, 469] width 34 height 12
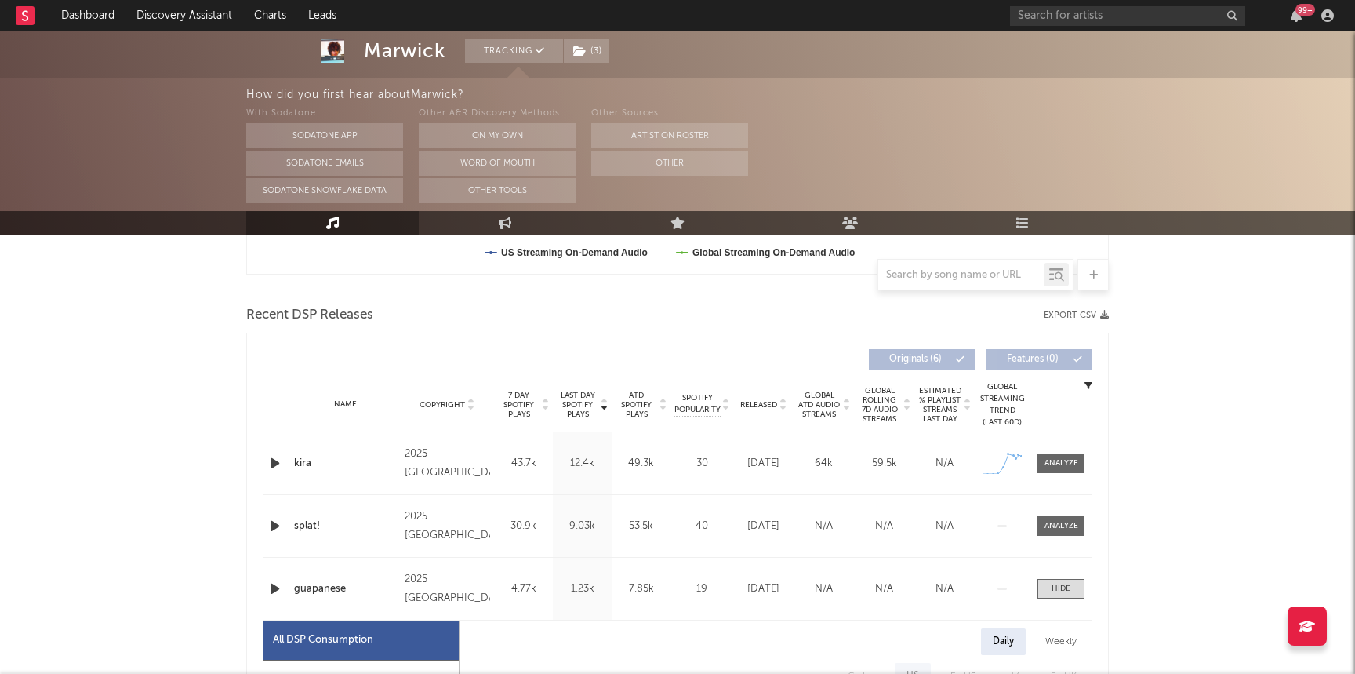
scroll to position [510, 0]
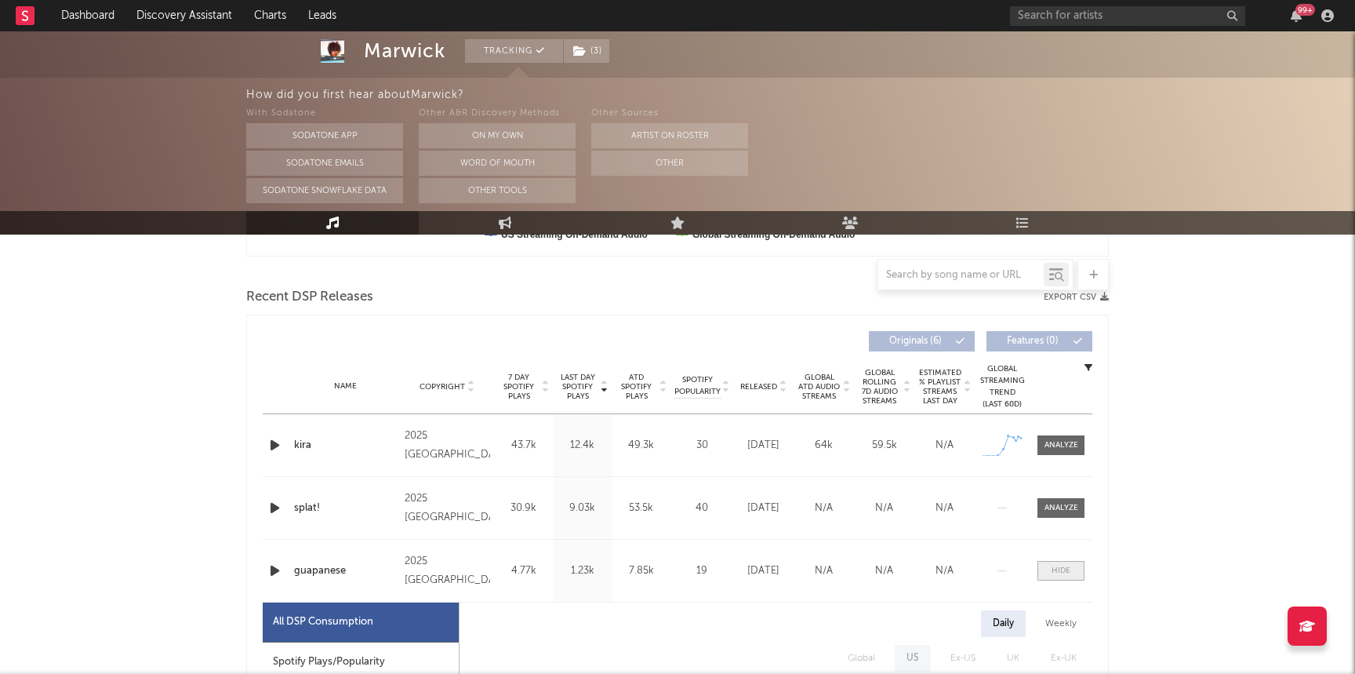
click at [727, 569] on div at bounding box center [1061, 571] width 19 height 12
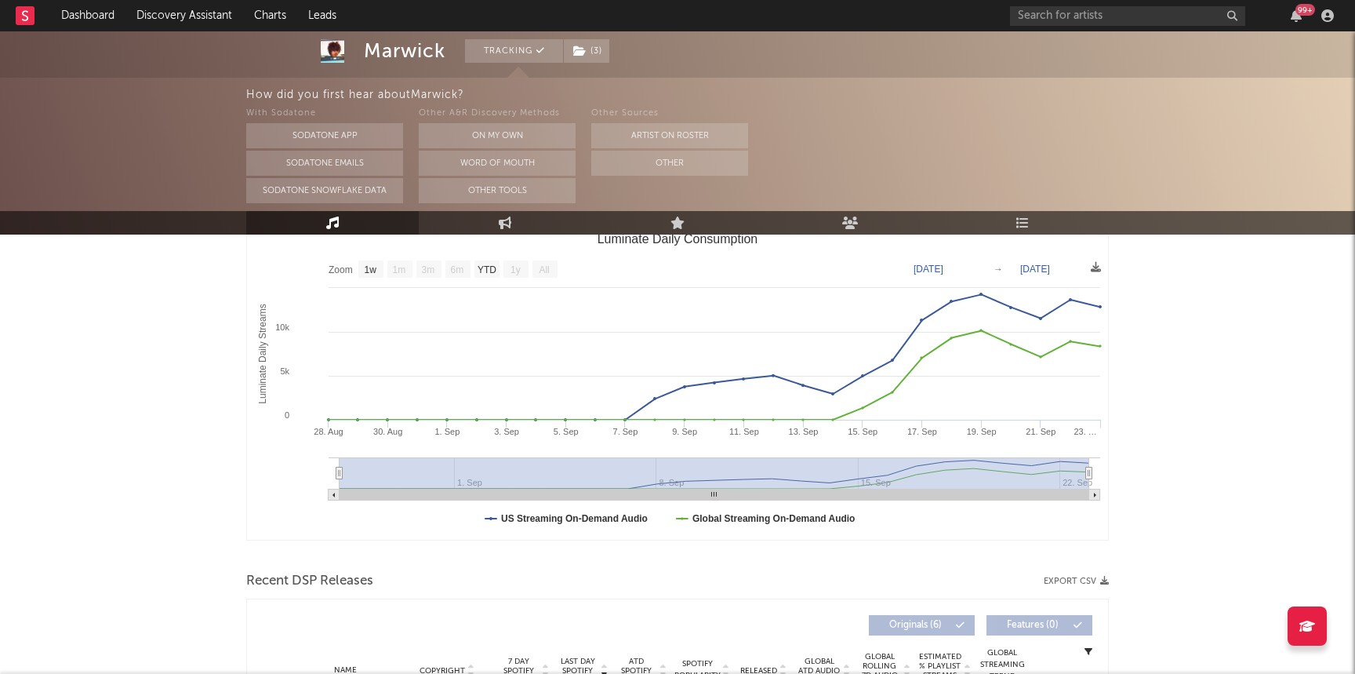
scroll to position [0, 0]
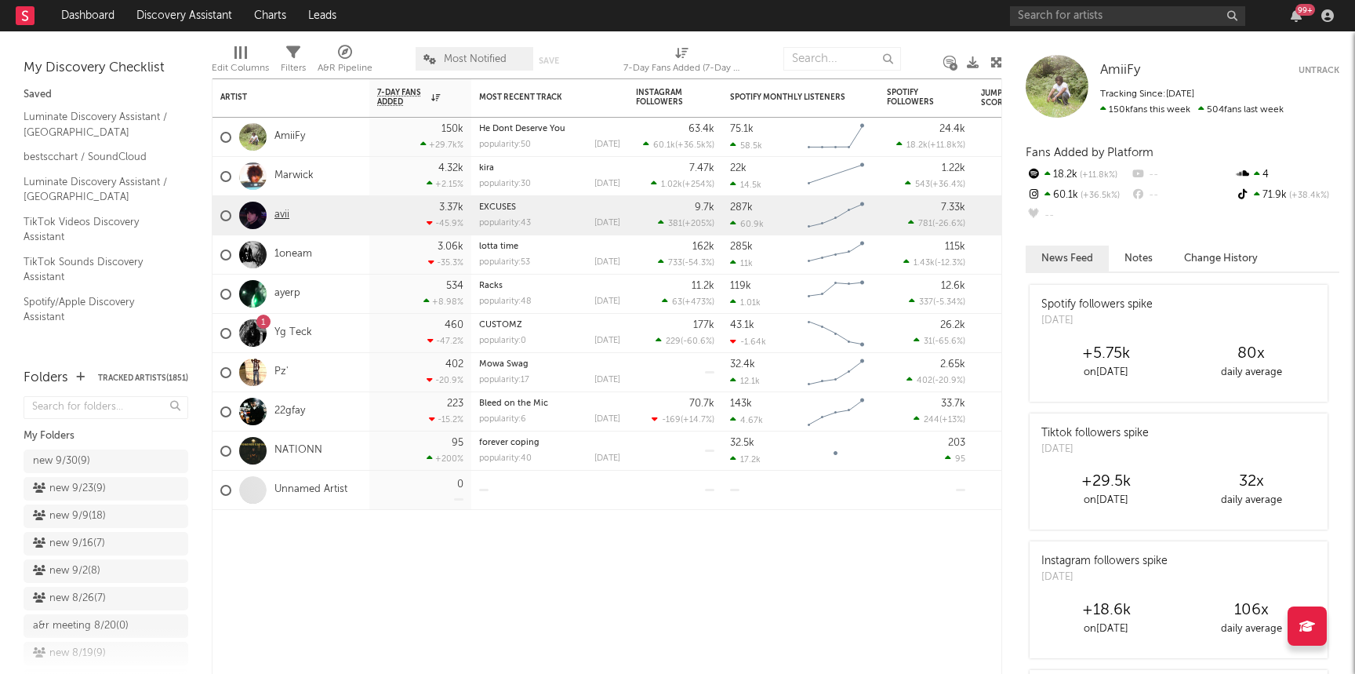
click at [282, 216] on link "avii" at bounding box center [281, 215] width 15 height 13
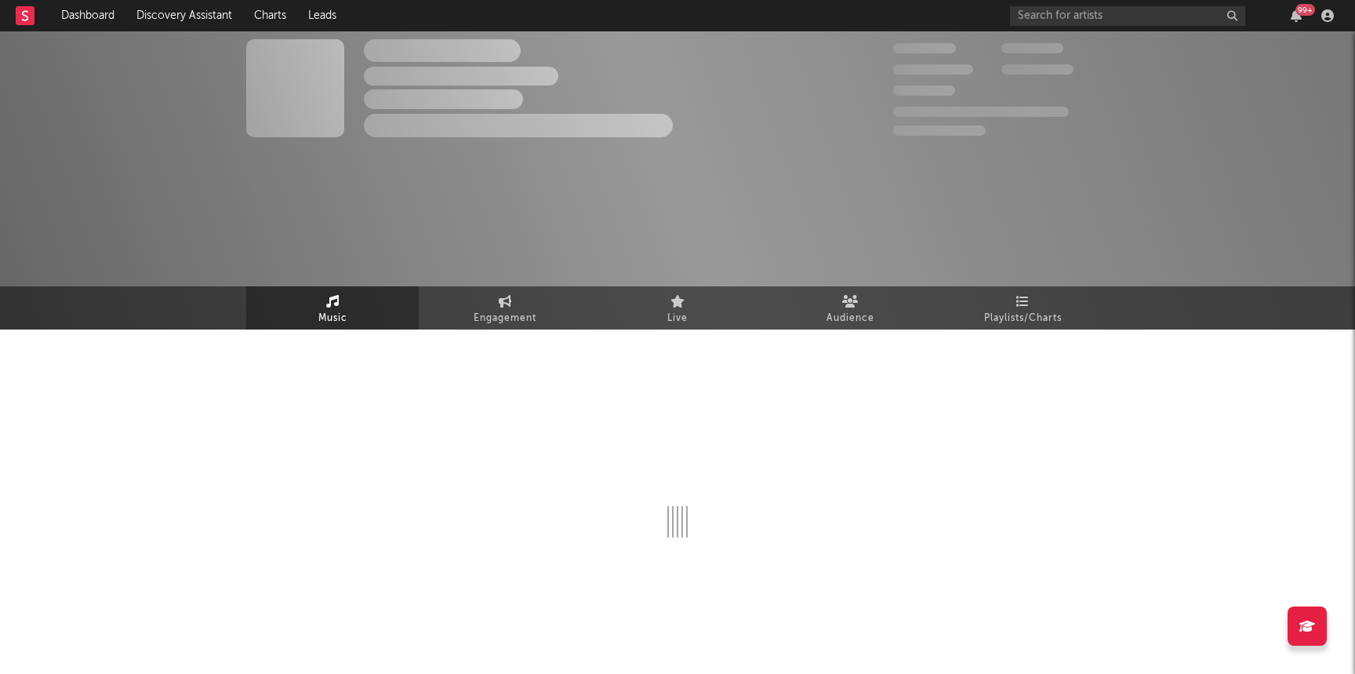
select select "1w"
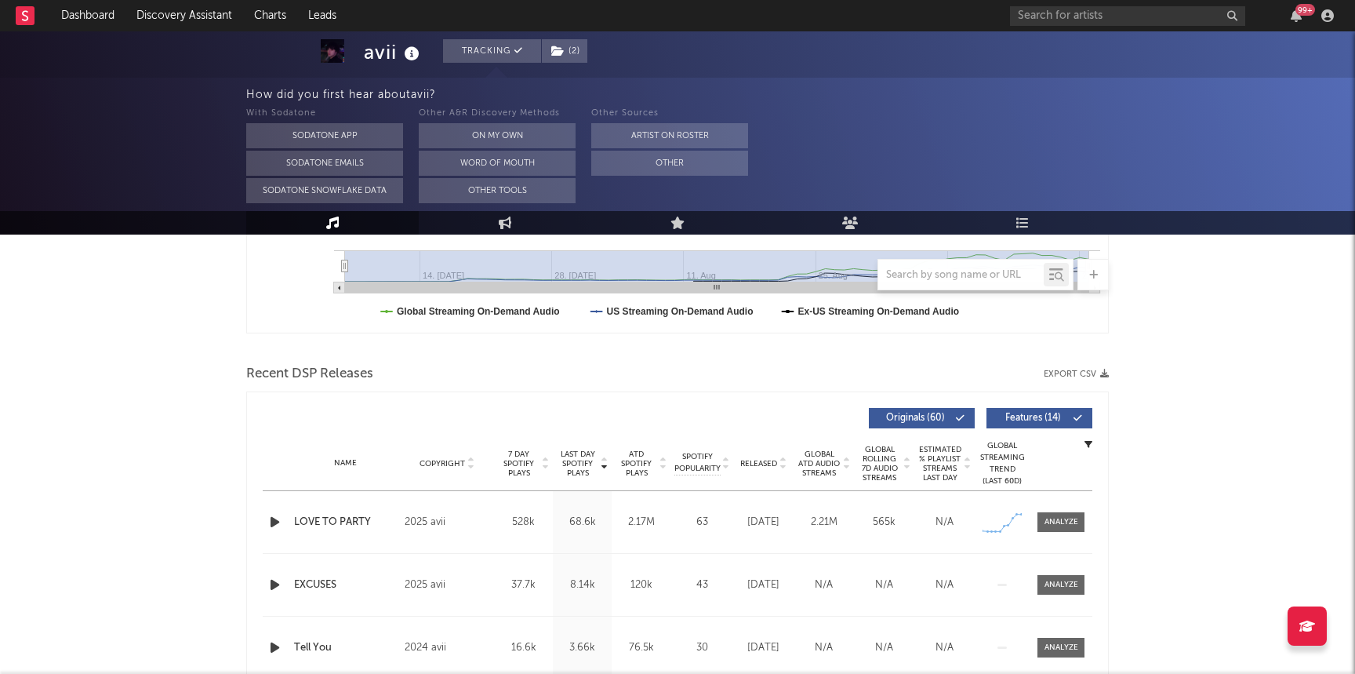
scroll to position [434, 0]
click at [727, 518] on div at bounding box center [1061, 521] width 34 height 12
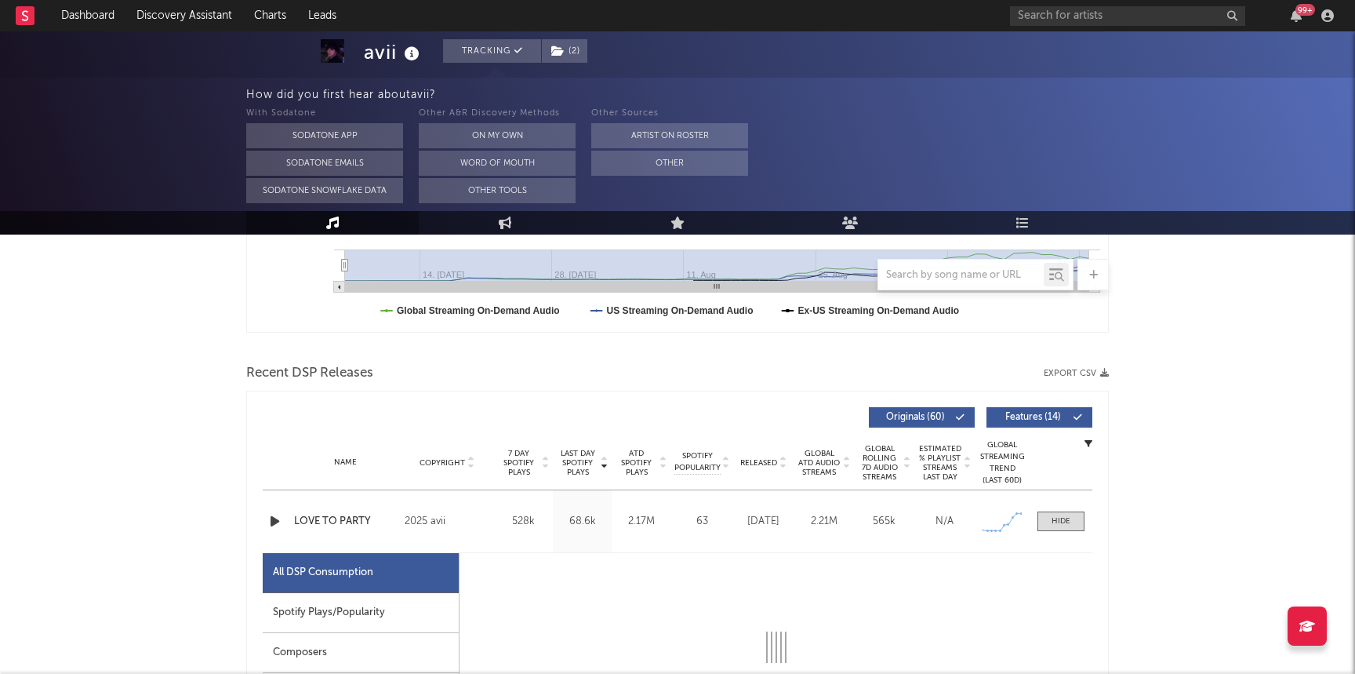
select select "1w"
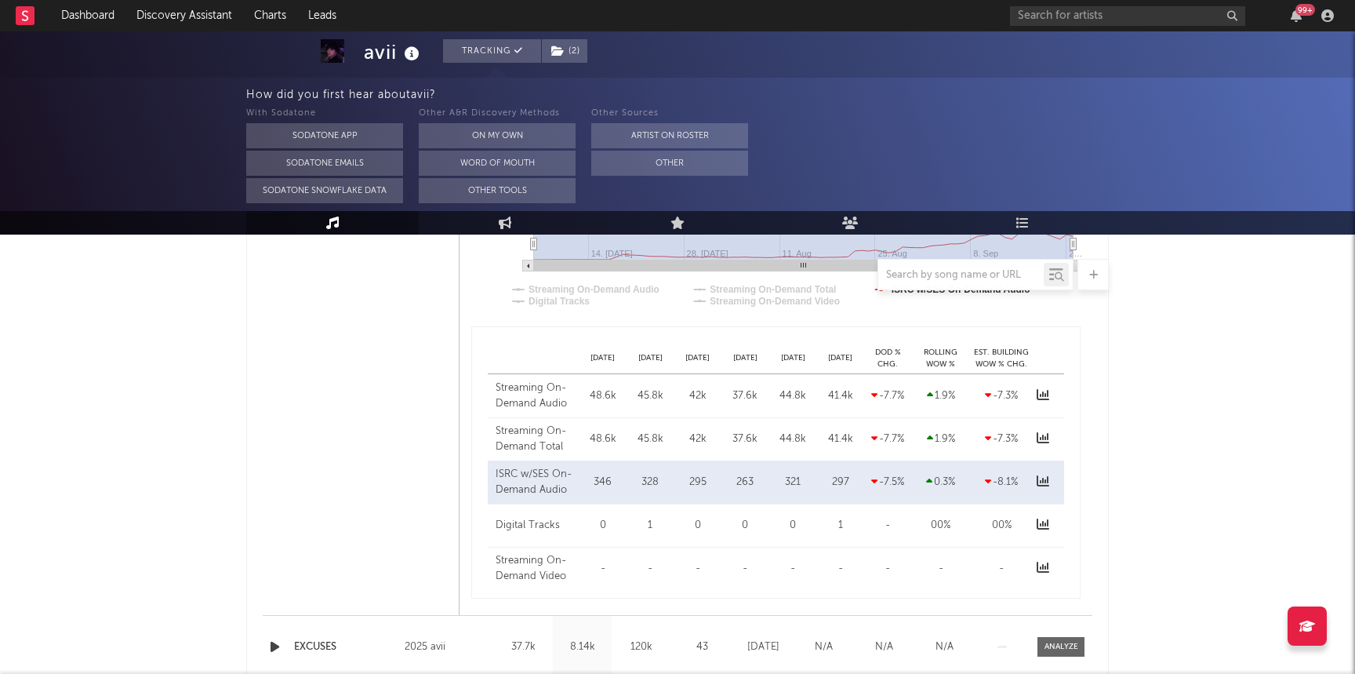
scroll to position [1259, 0]
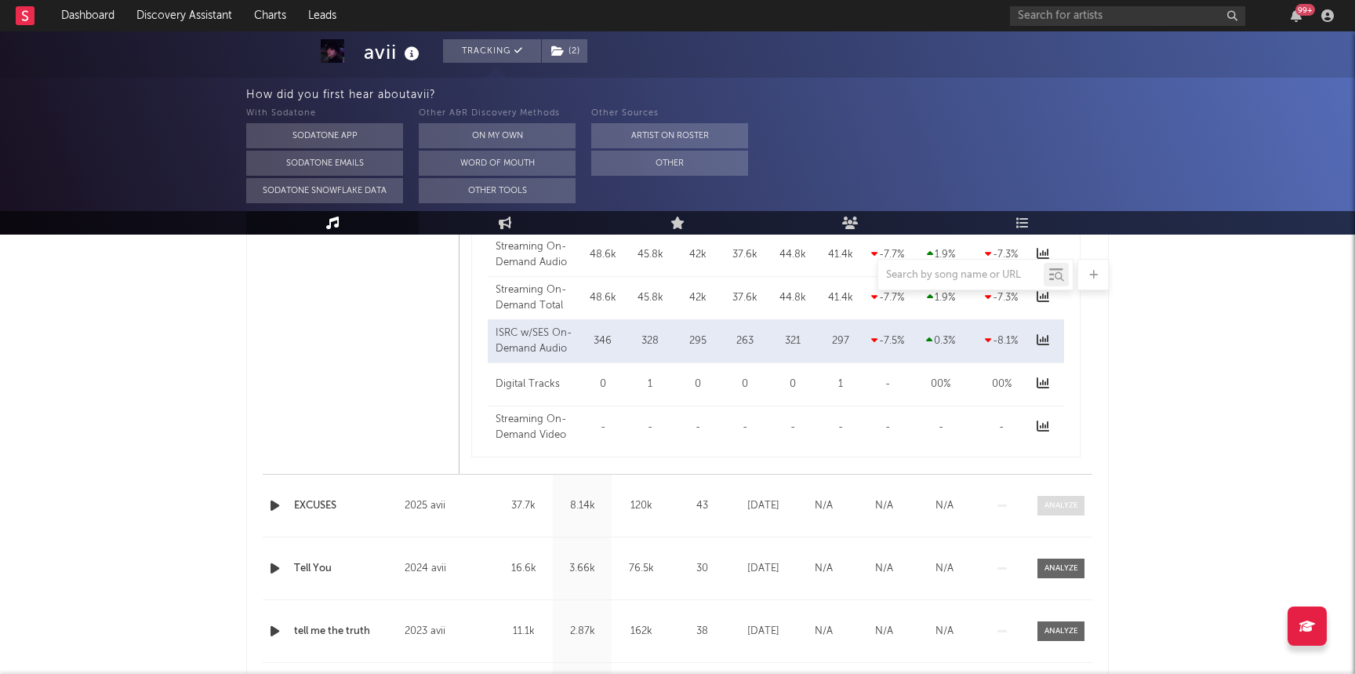
click at [727, 504] on div at bounding box center [1061, 505] width 34 height 12
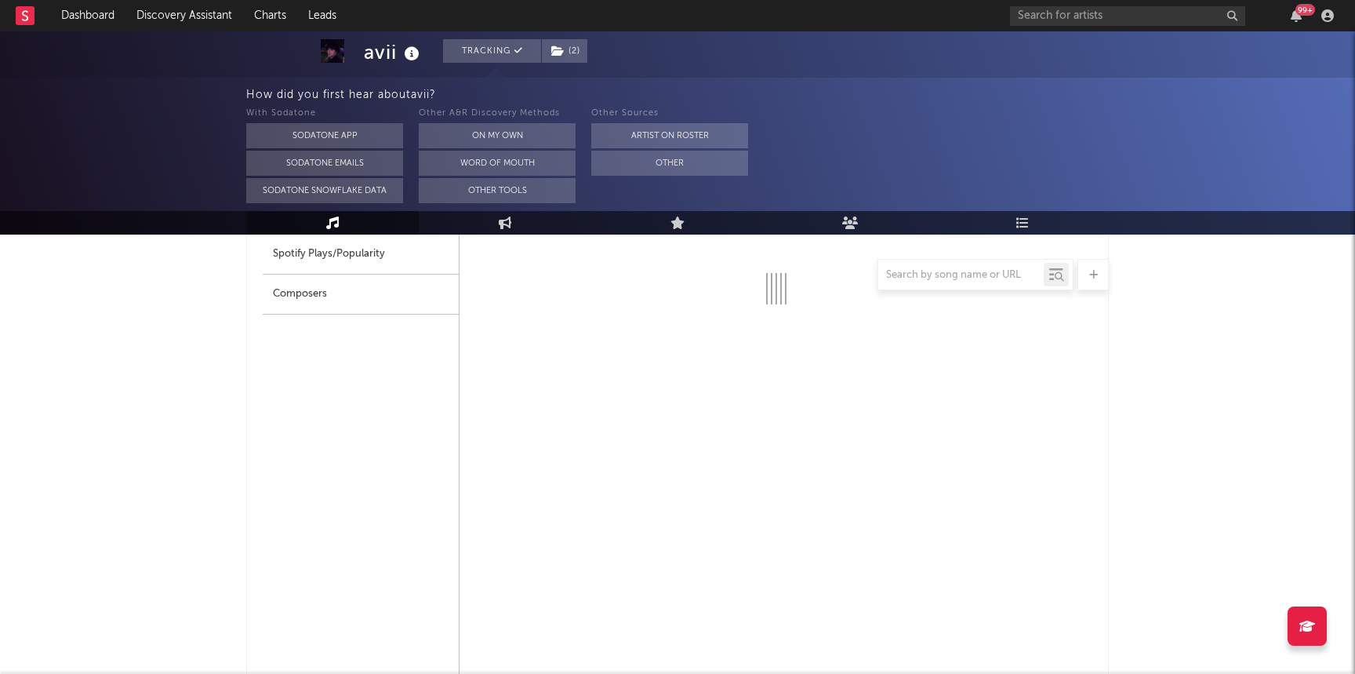
select select "1w"
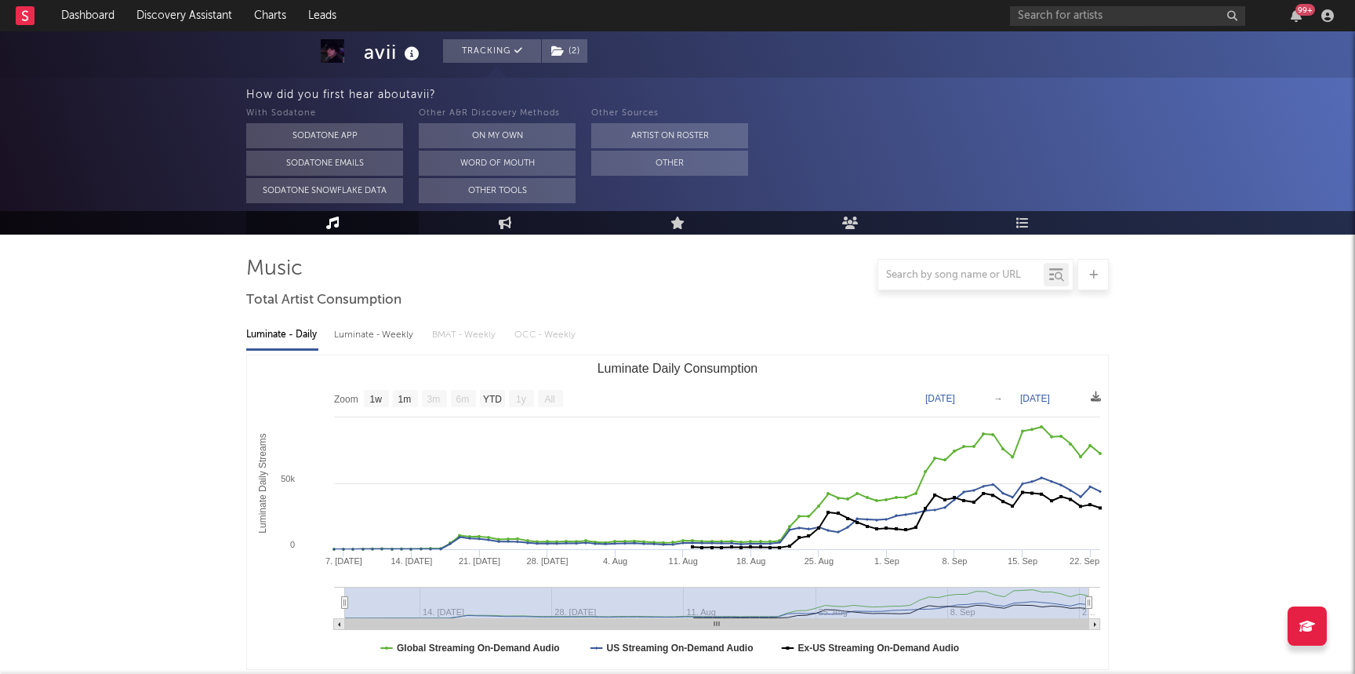
scroll to position [103, 0]
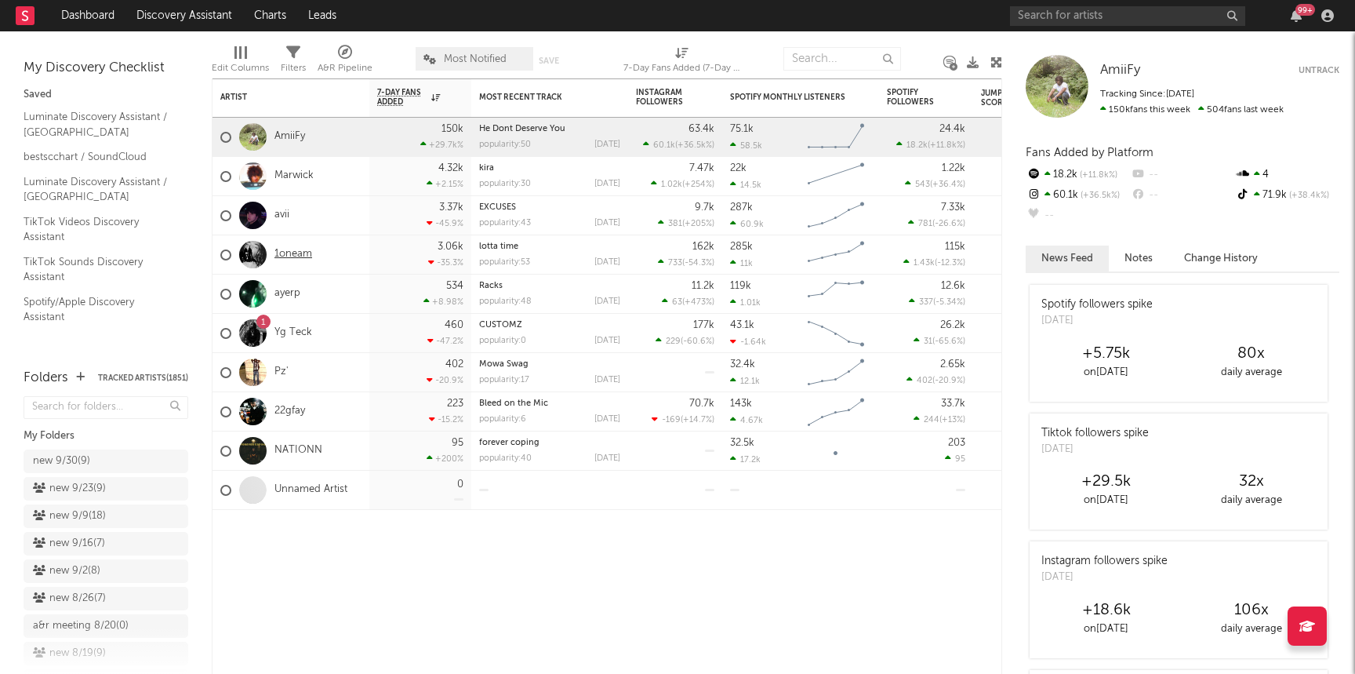
click at [291, 252] on link "1oneam" at bounding box center [293, 254] width 38 height 13
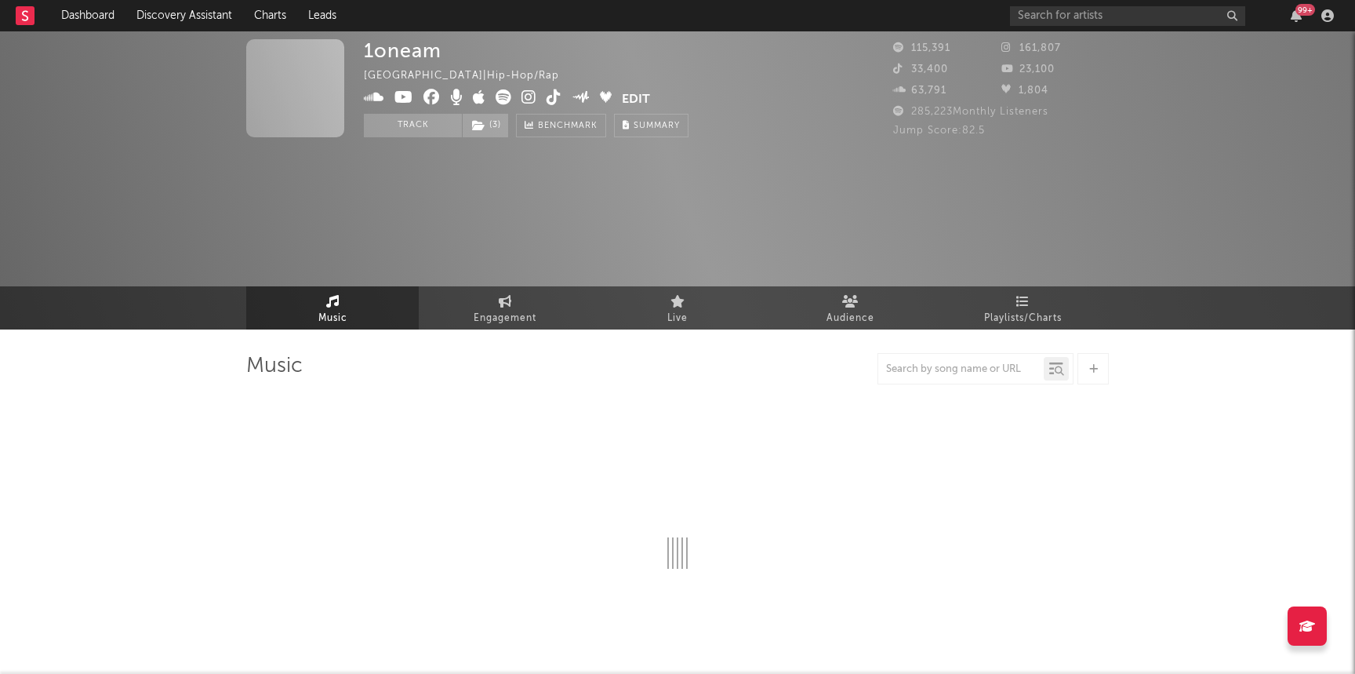
select select "6m"
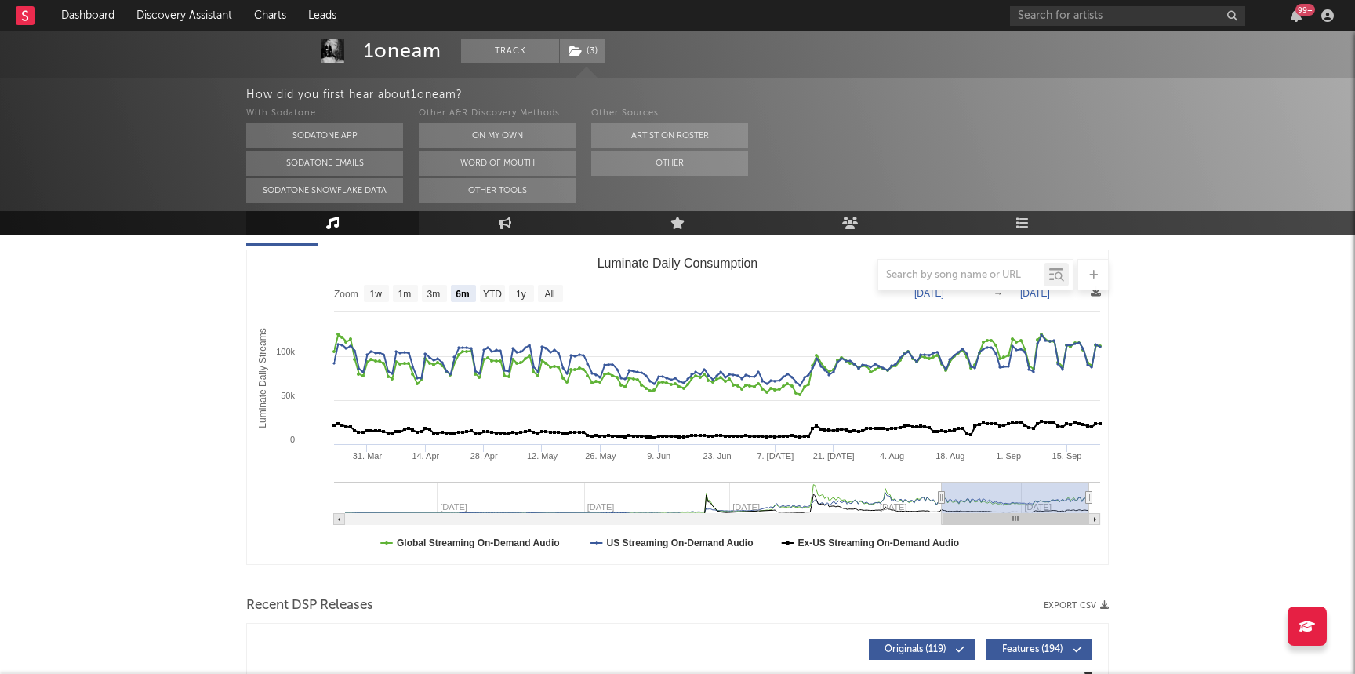
scroll to position [215, 0]
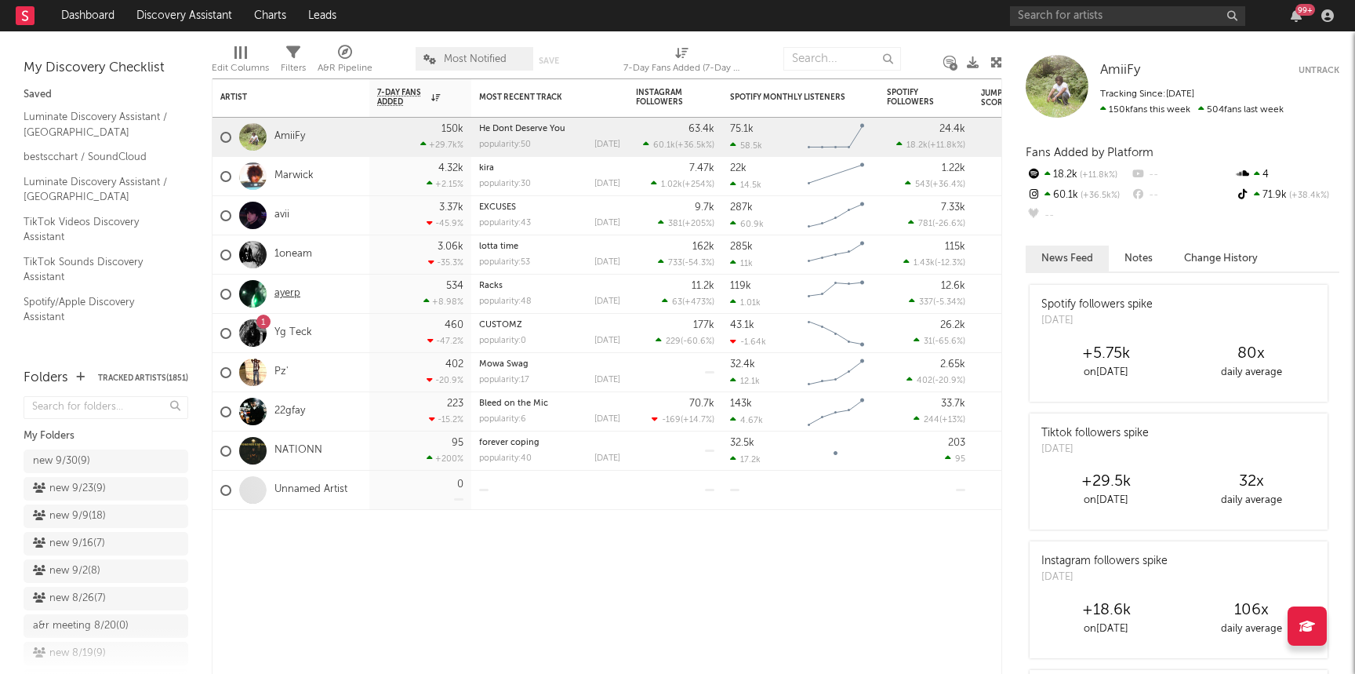
click at [287, 292] on link "ayerp" at bounding box center [287, 293] width 26 height 13
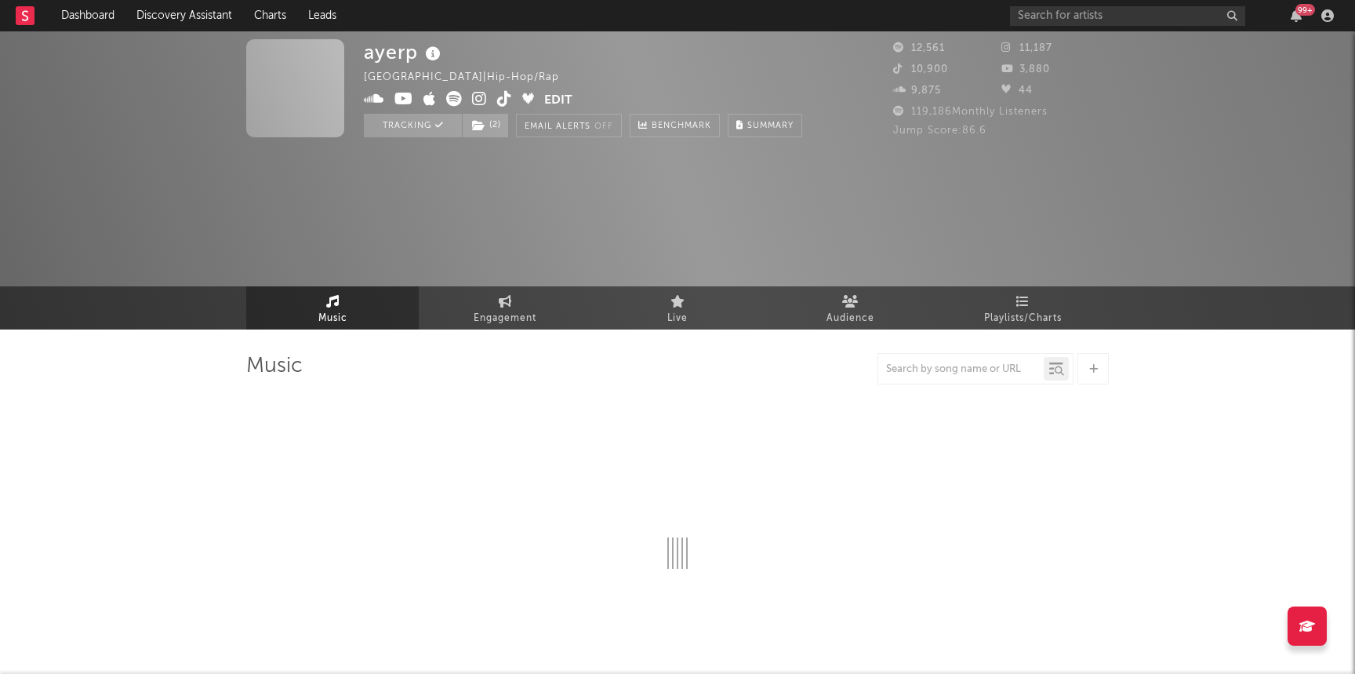
select select "6m"
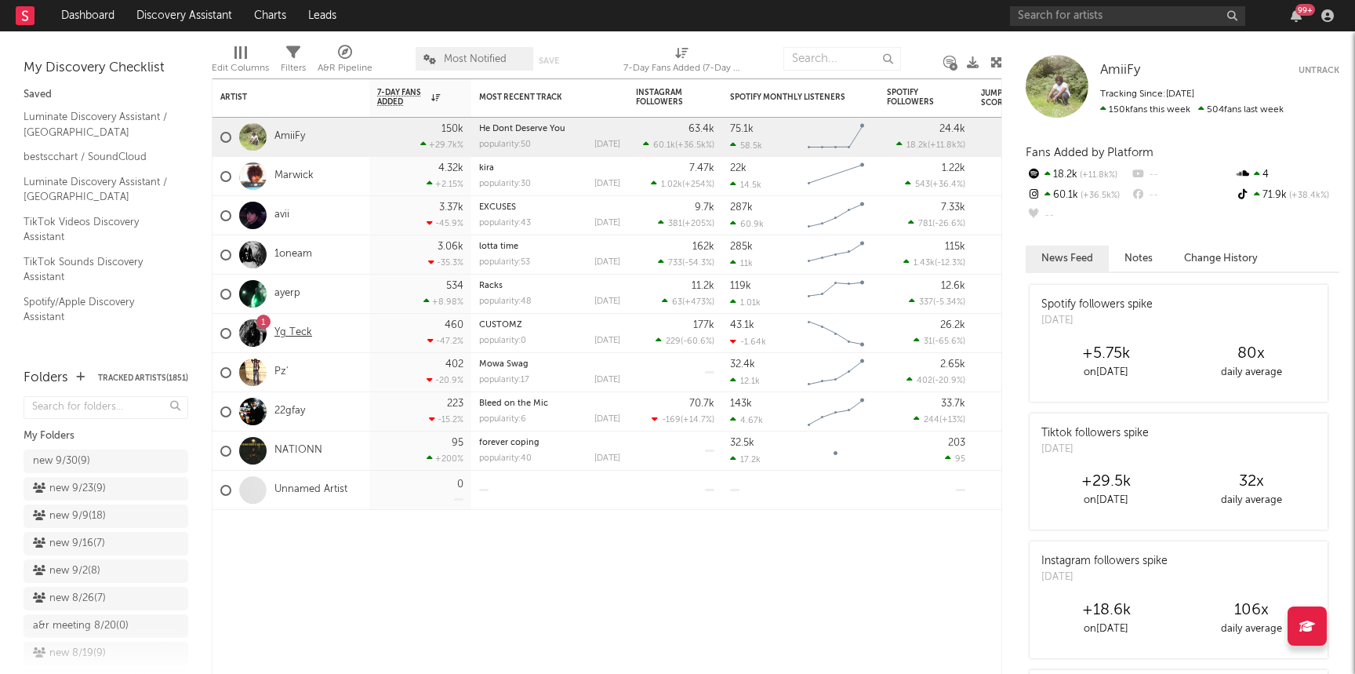
click at [294, 329] on link "Yg Teck" at bounding box center [293, 332] width 38 height 13
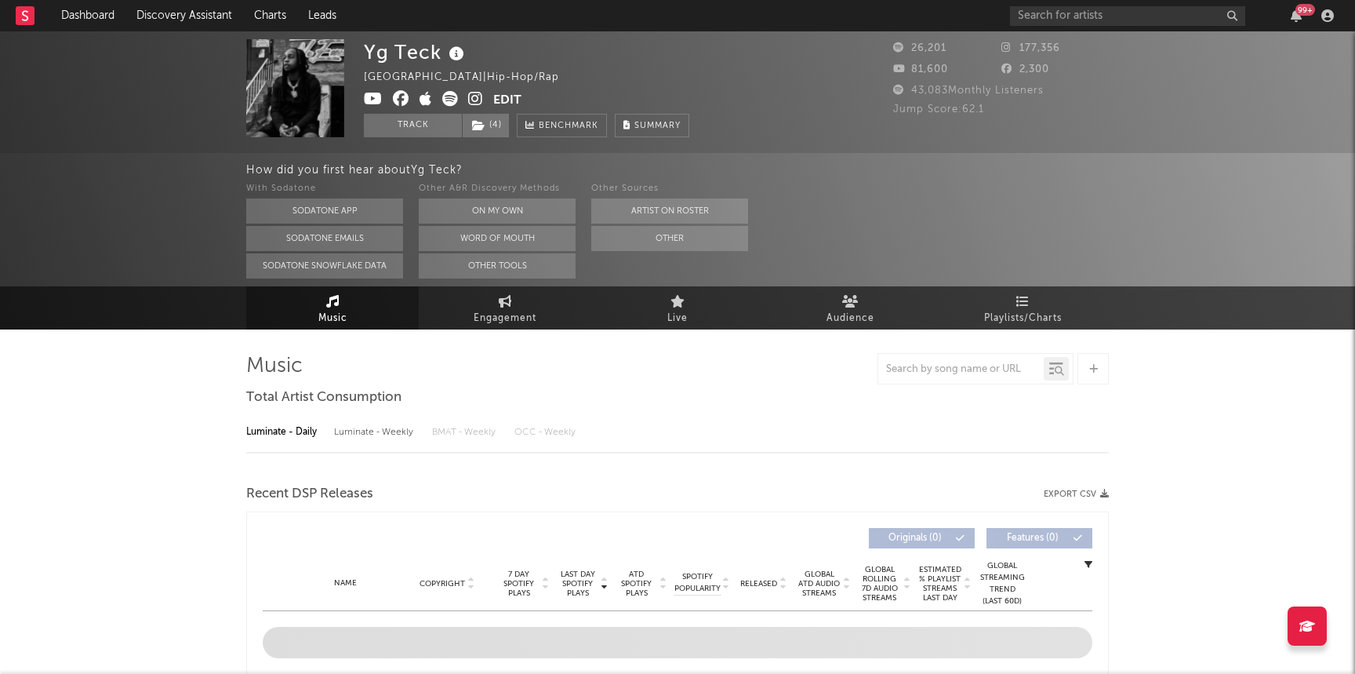
select select "6m"
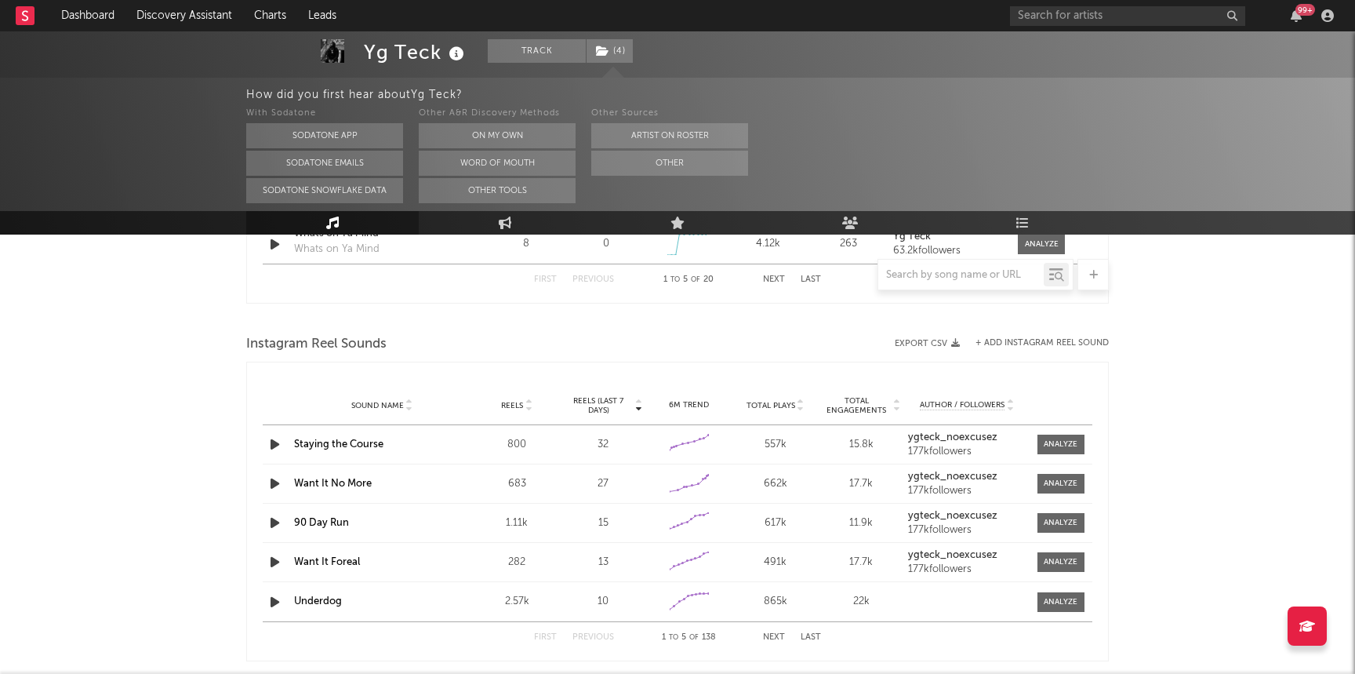
scroll to position [1375, 0]
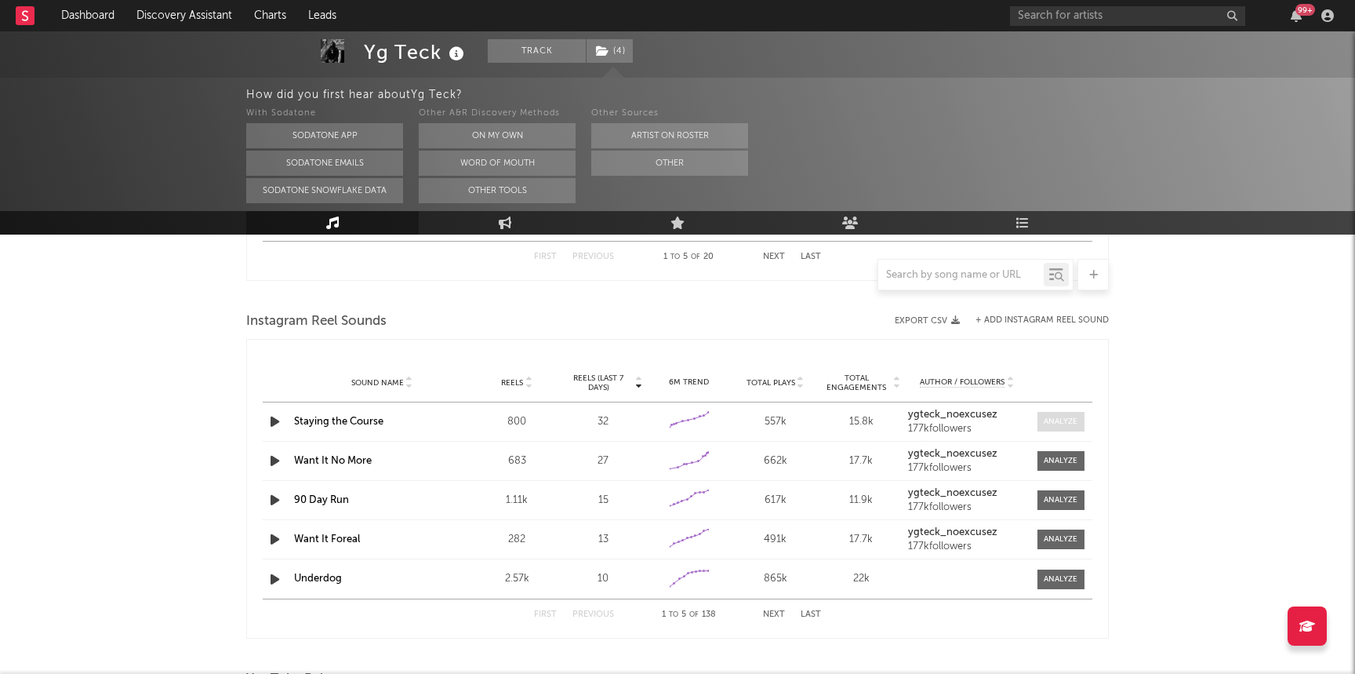
click at [727, 412] on span at bounding box center [1060, 422] width 47 height 20
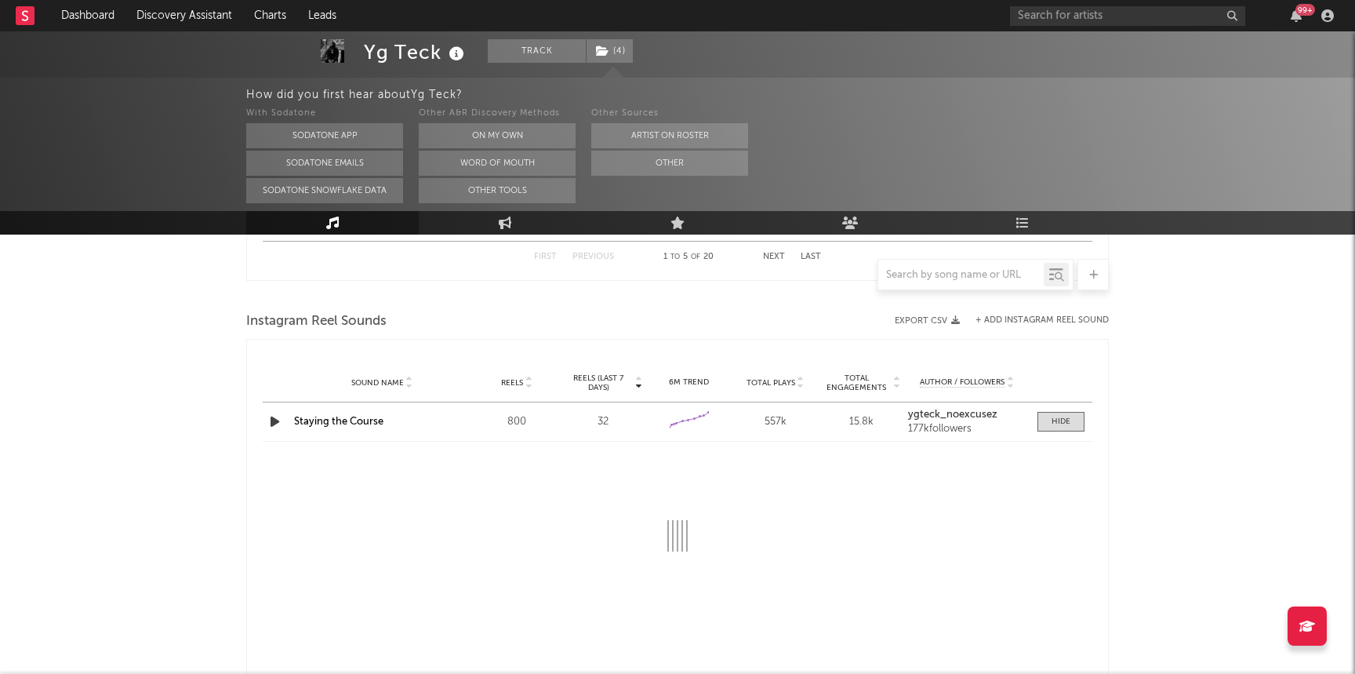
select select "6m"
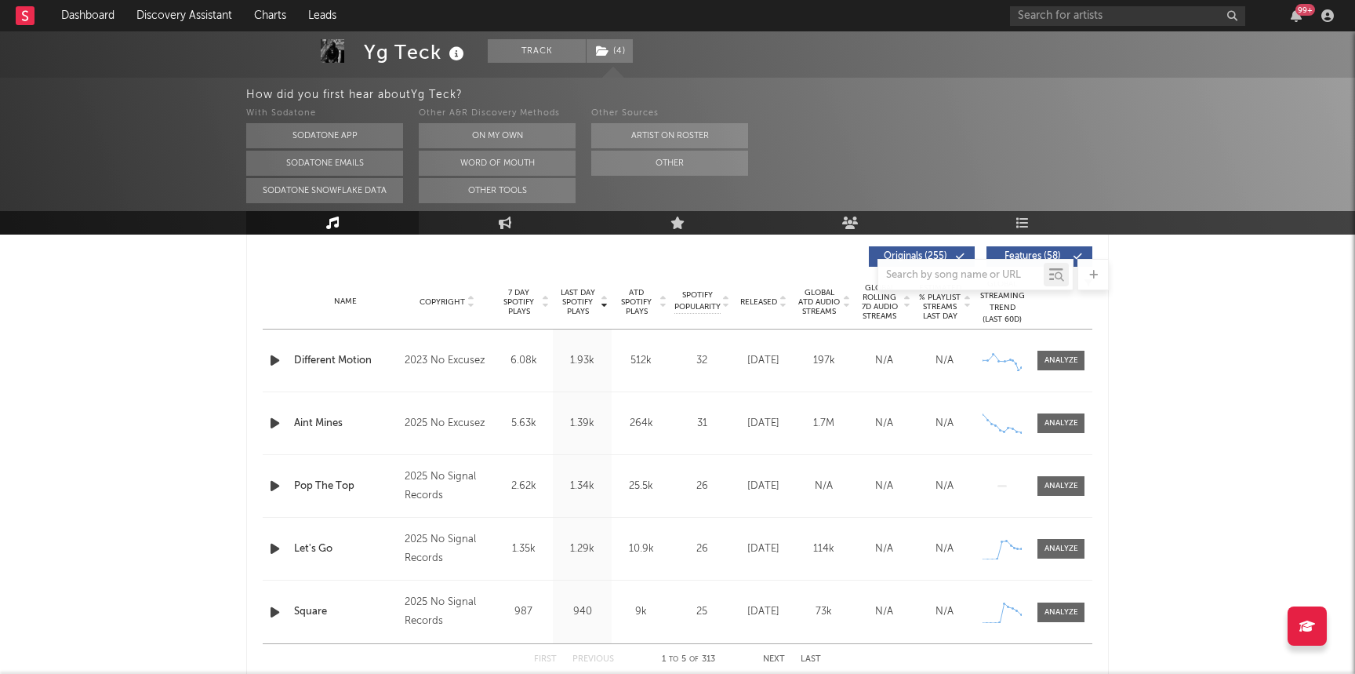
scroll to position [0, 0]
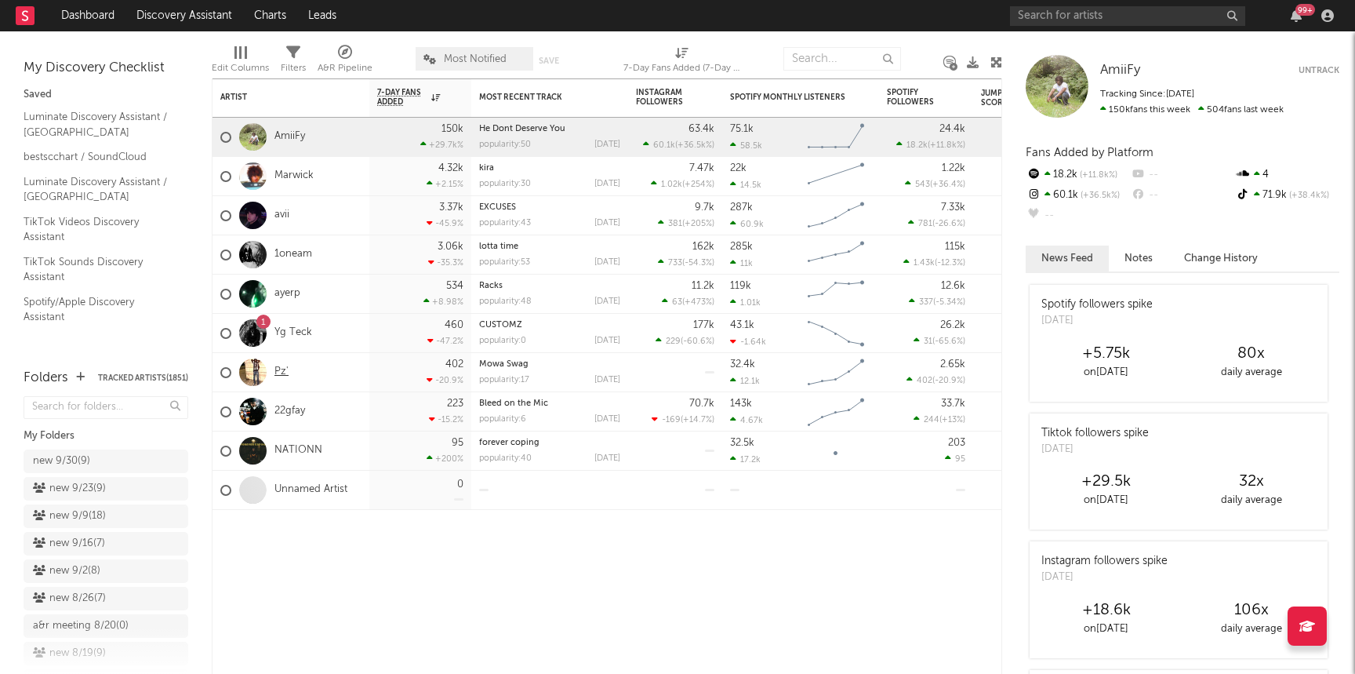
click at [282, 374] on link "Pz'" at bounding box center [281, 371] width 14 height 13
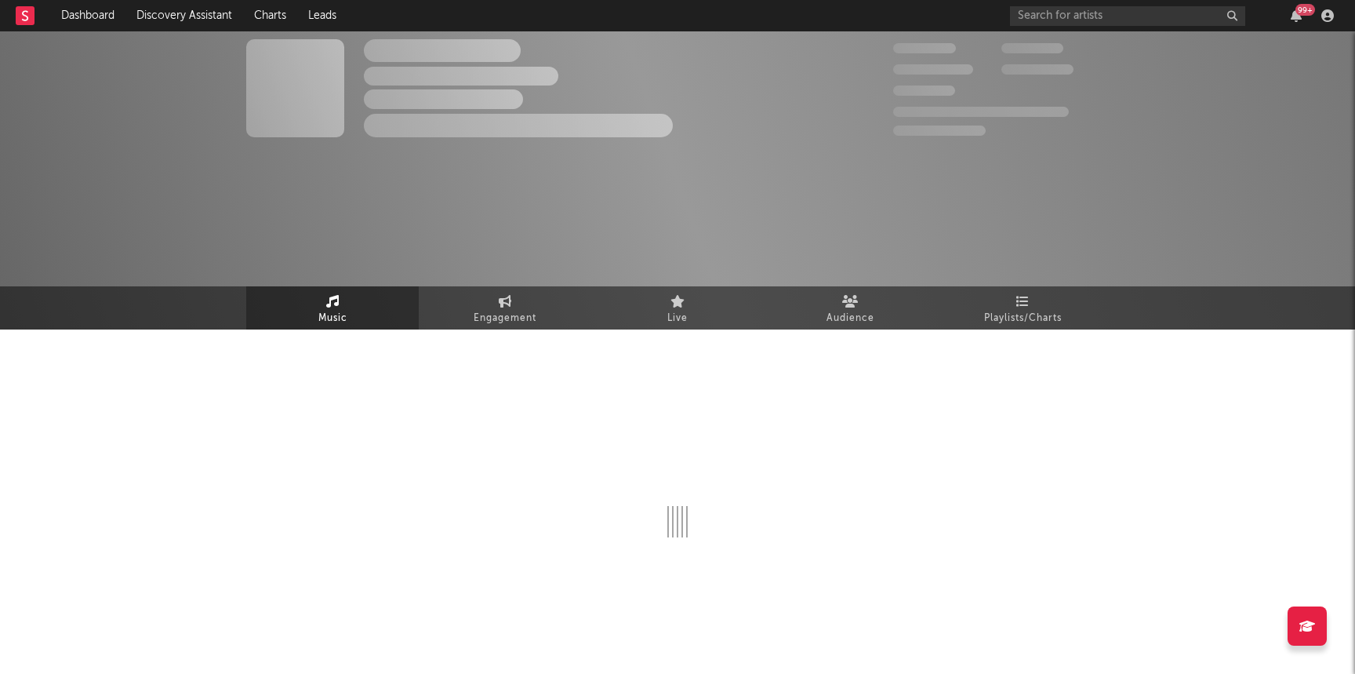
select select "1w"
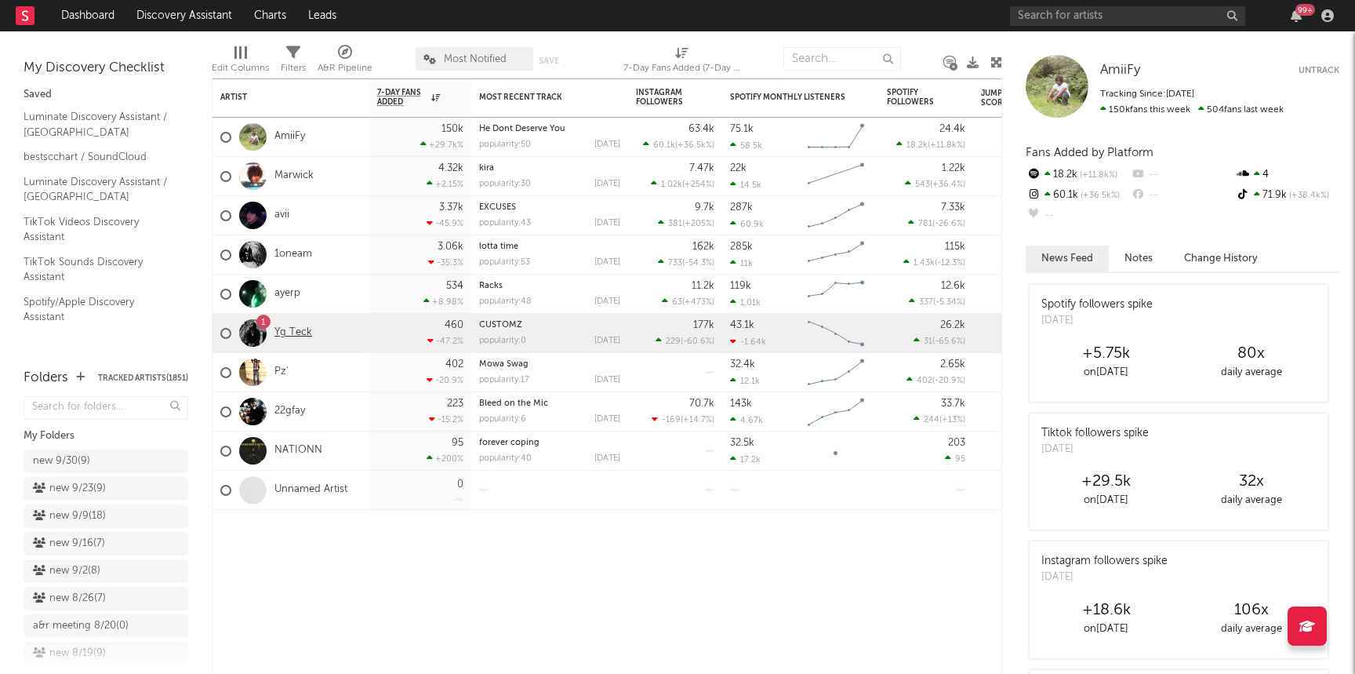
click at [290, 328] on link "Yg Teck" at bounding box center [293, 332] width 38 height 13
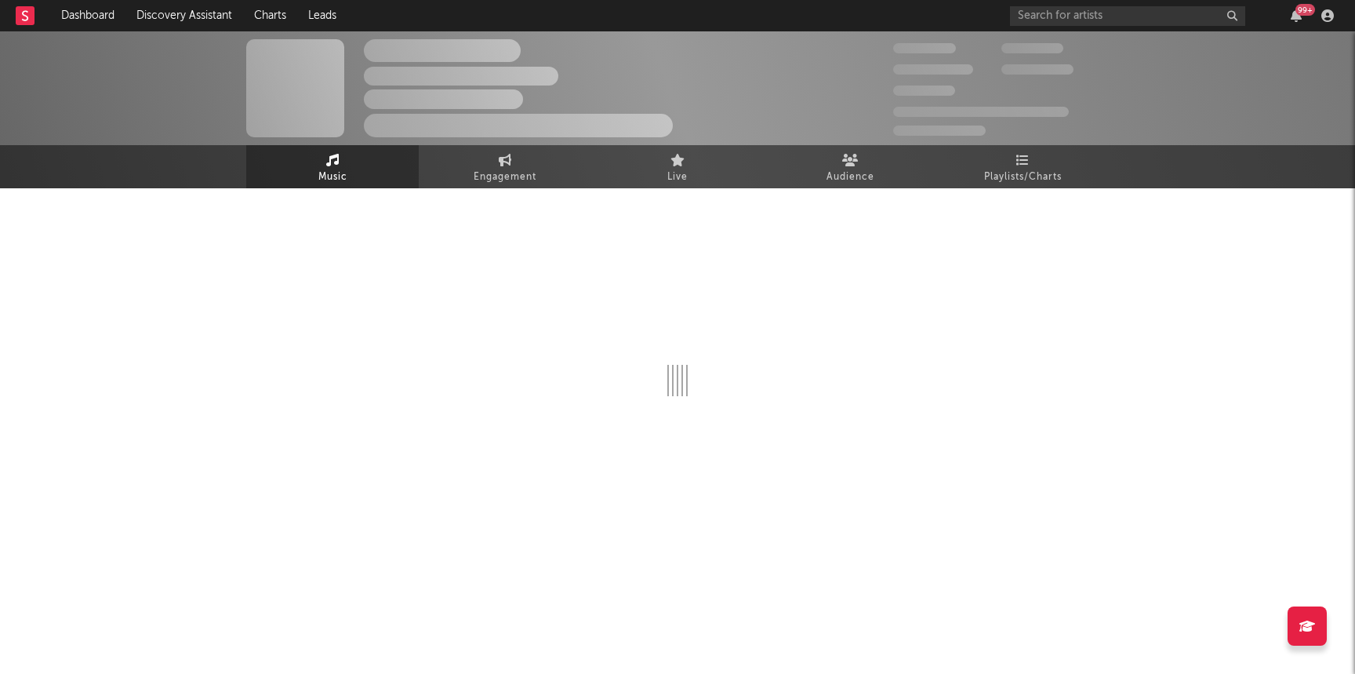
select select "6m"
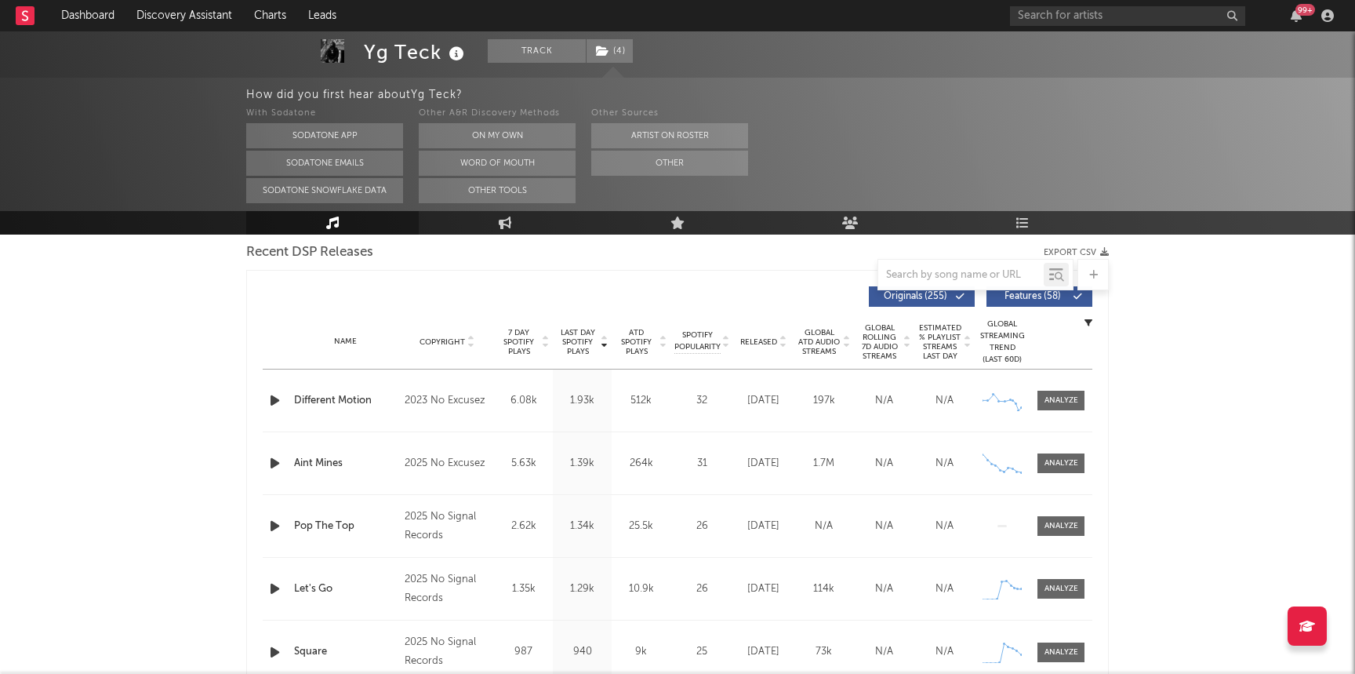
scroll to position [557, 0]
click at [727, 332] on div "Name Copyright Label Album Names Composer Names 7 Day Spotify Plays Last Day Sp…" at bounding box center [678, 340] width 830 height 55
click at [727, 336] on span "Released" at bounding box center [758, 340] width 37 height 9
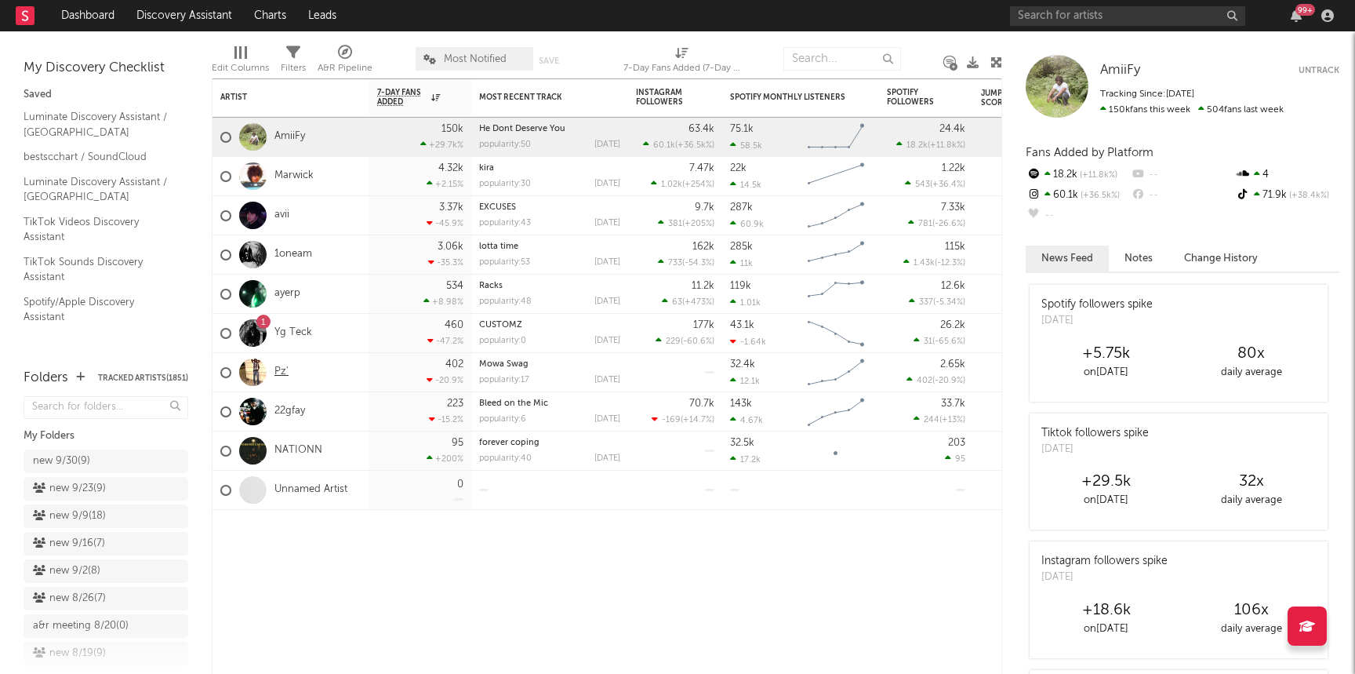
click at [278, 370] on link "Pz'" at bounding box center [281, 371] width 14 height 13
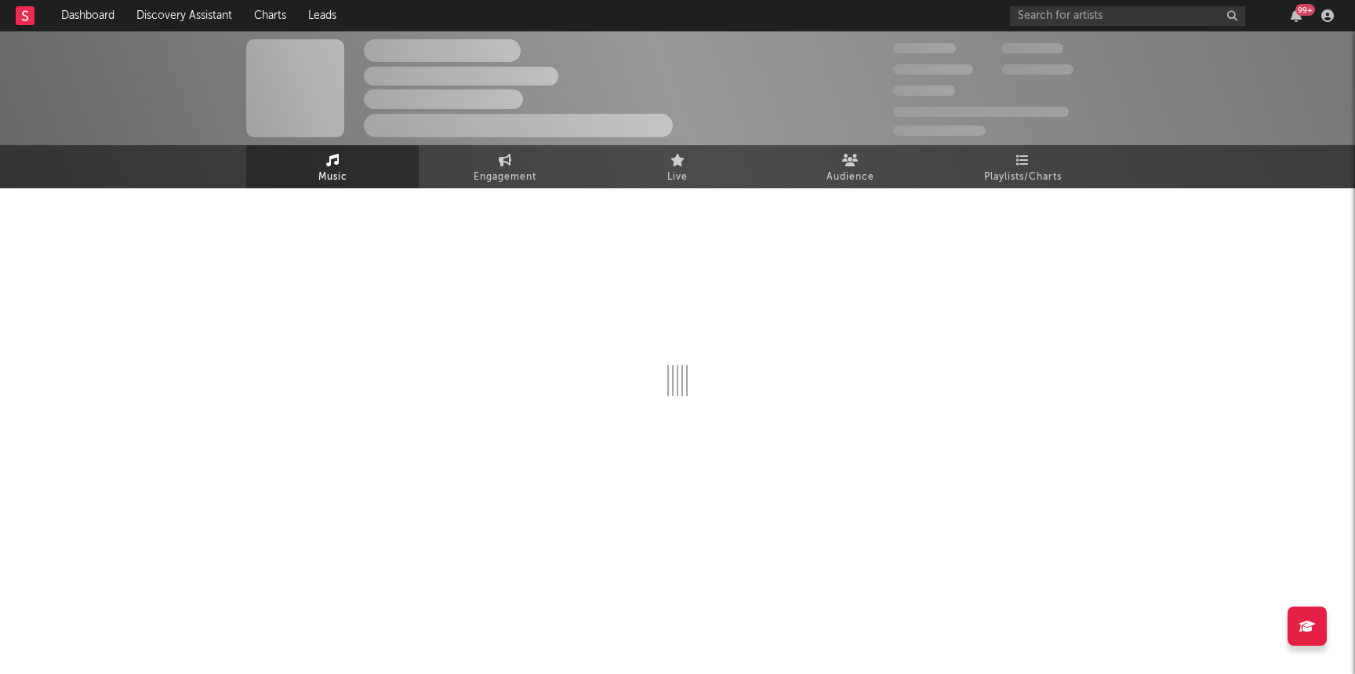
select select "1w"
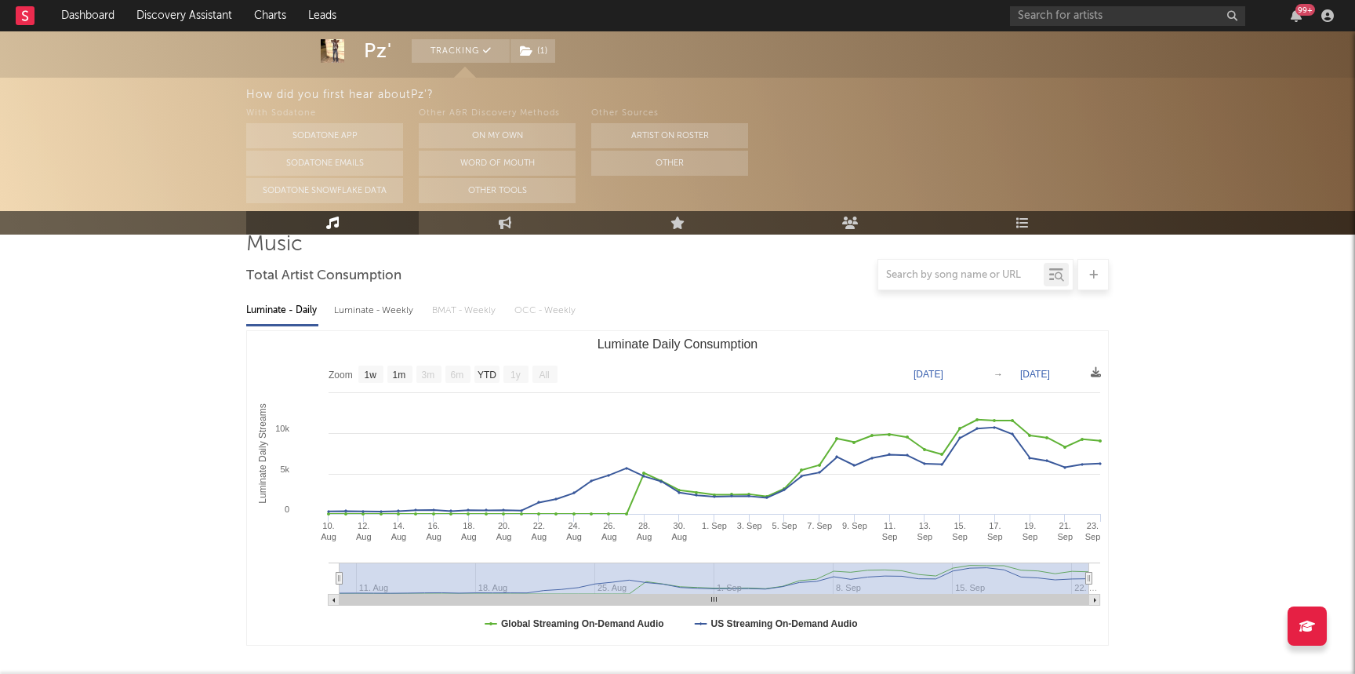
scroll to position [131, 0]
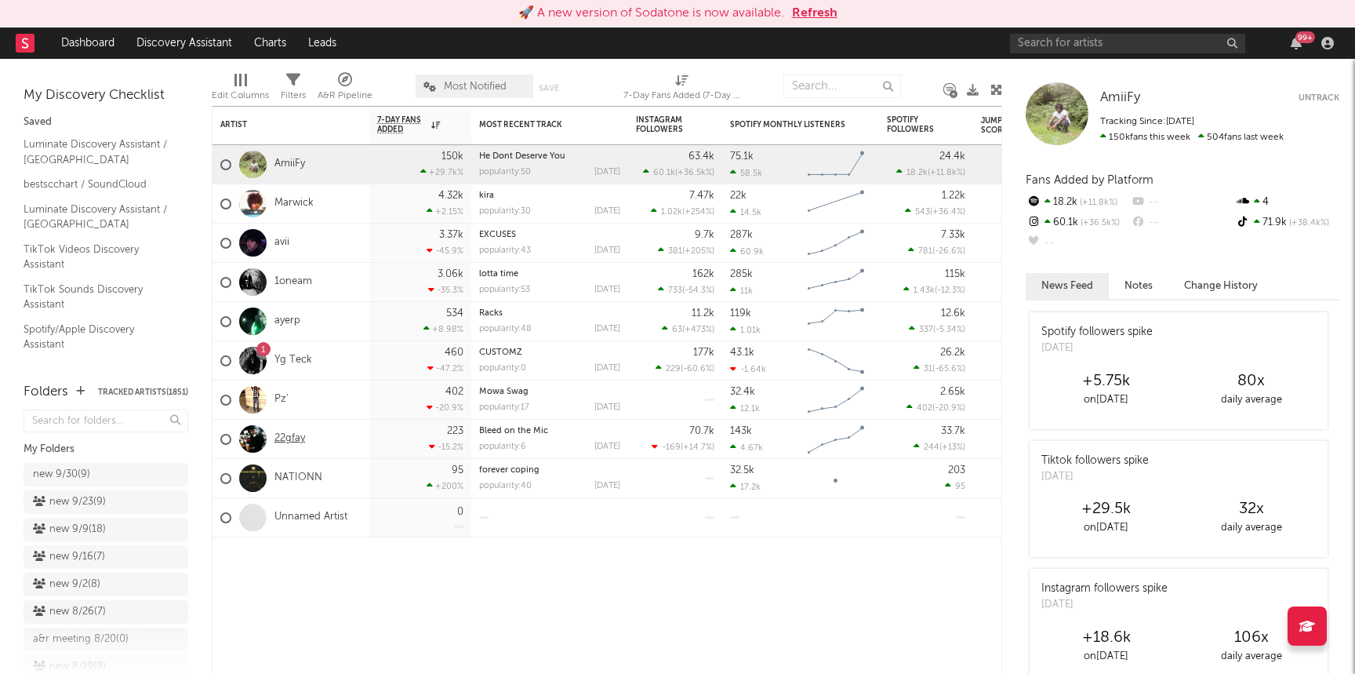
click at [290, 441] on link "22gfay" at bounding box center [289, 438] width 31 height 13
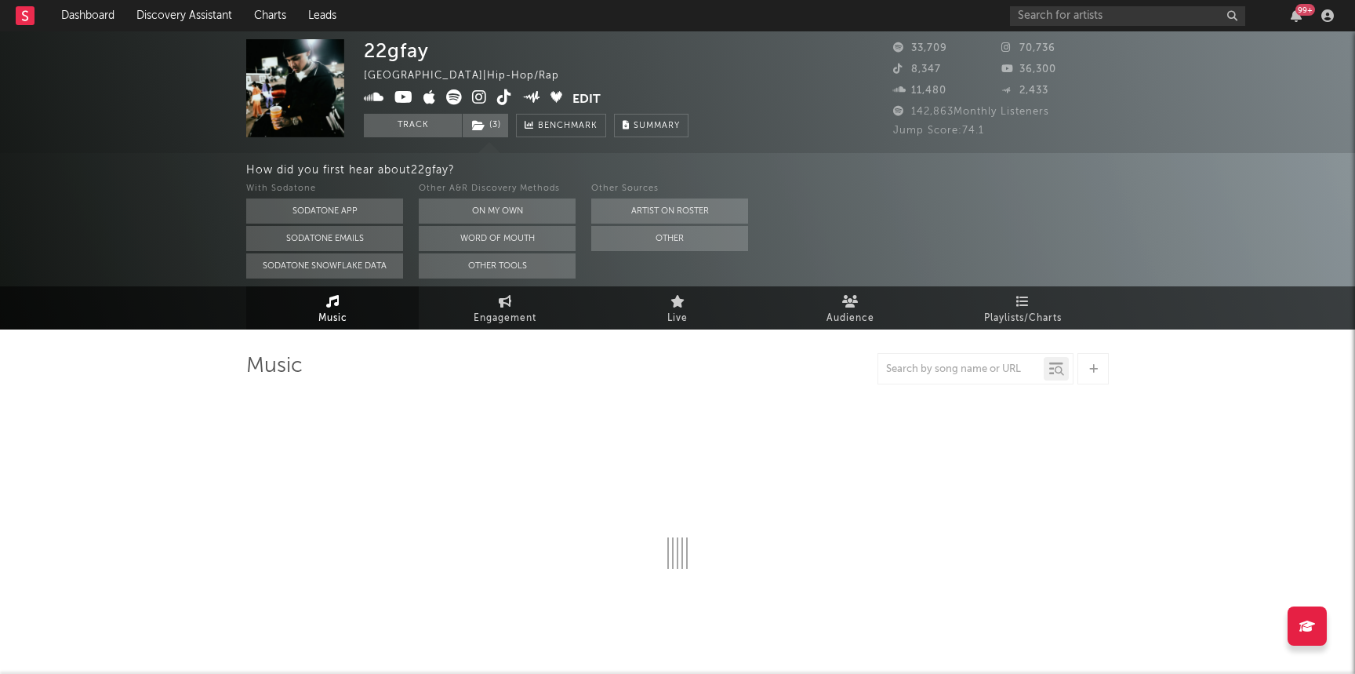
select select "6m"
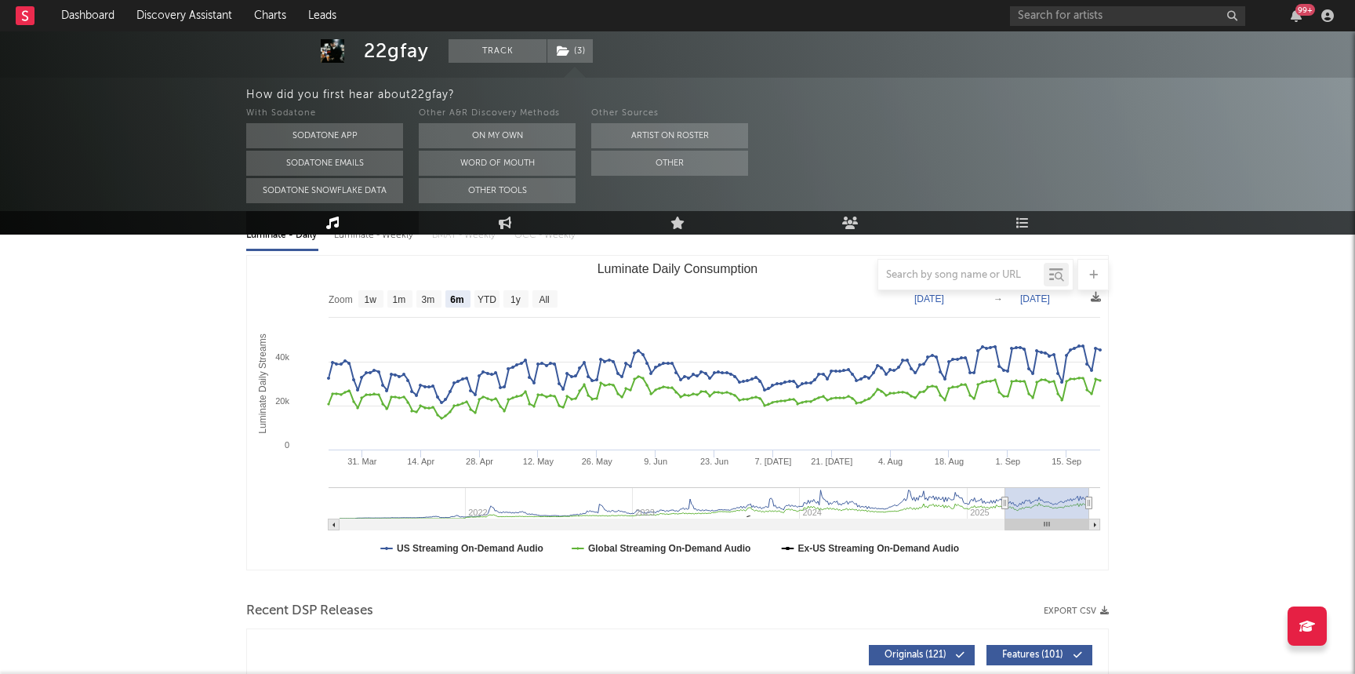
scroll to position [213, 0]
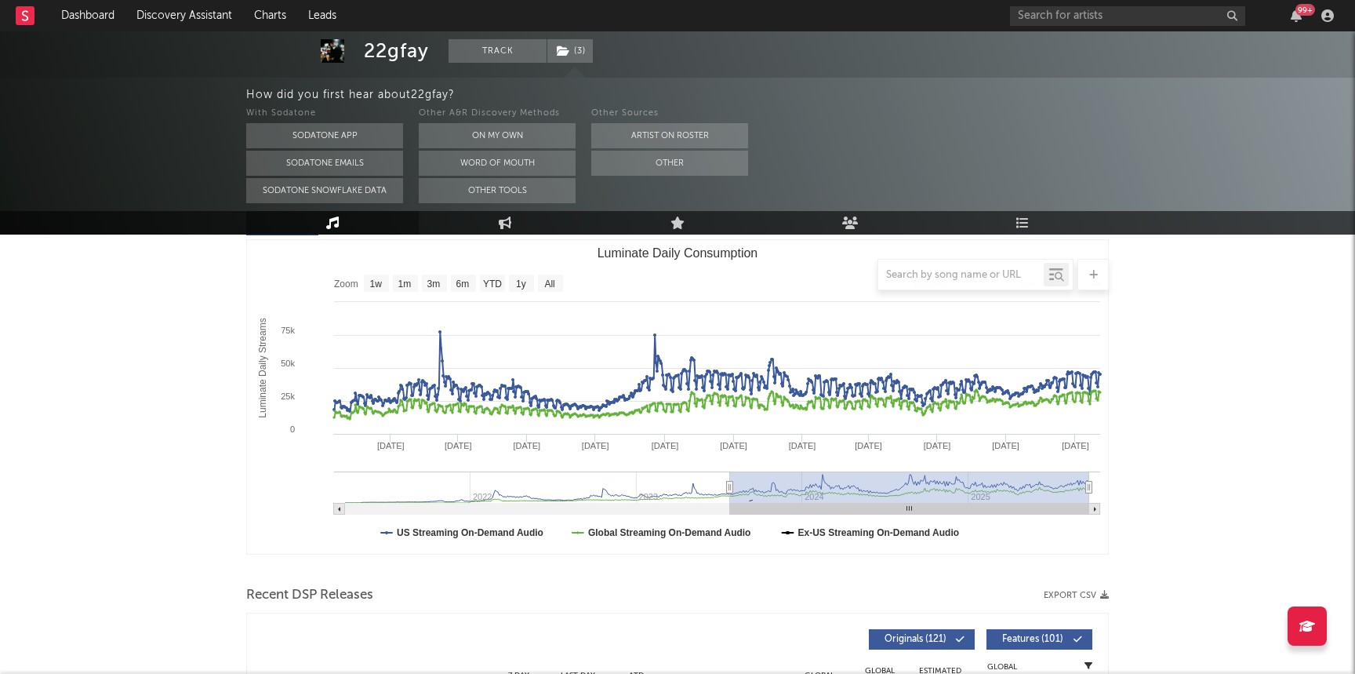
type input "[DATE]"
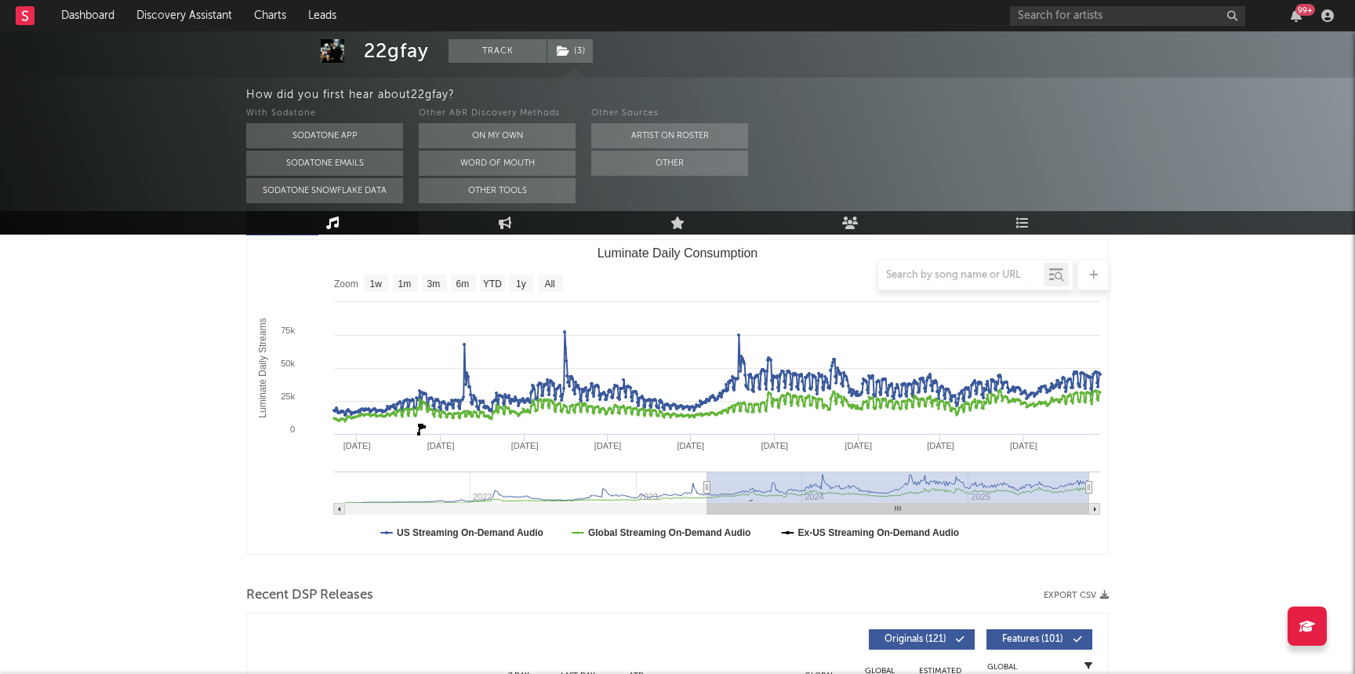
drag, startPoint x: 1008, startPoint y: 489, endPoint x: 707, endPoint y: 502, distance: 300.6
click at [707, 502] on g "Luminate Daily Consumption" at bounding box center [717, 492] width 766 height 43
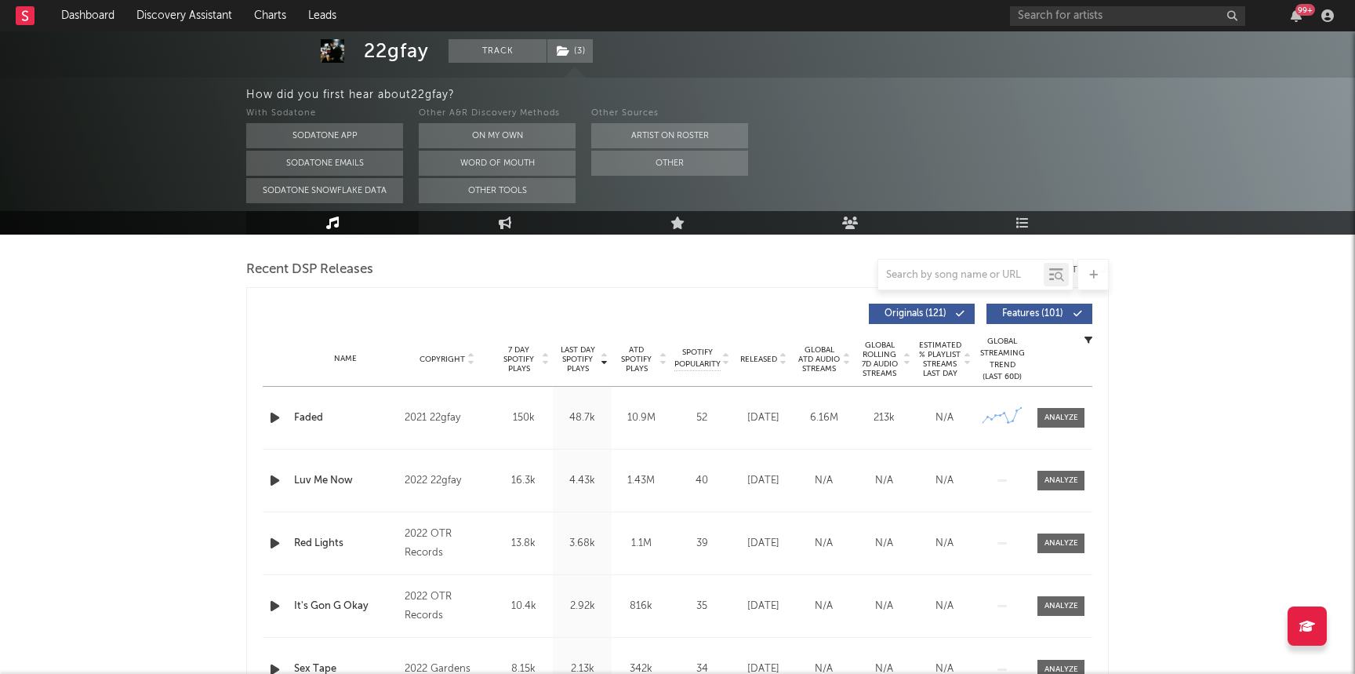
scroll to position [540, 0]
click at [1064, 422] on span at bounding box center [1060, 415] width 47 height 20
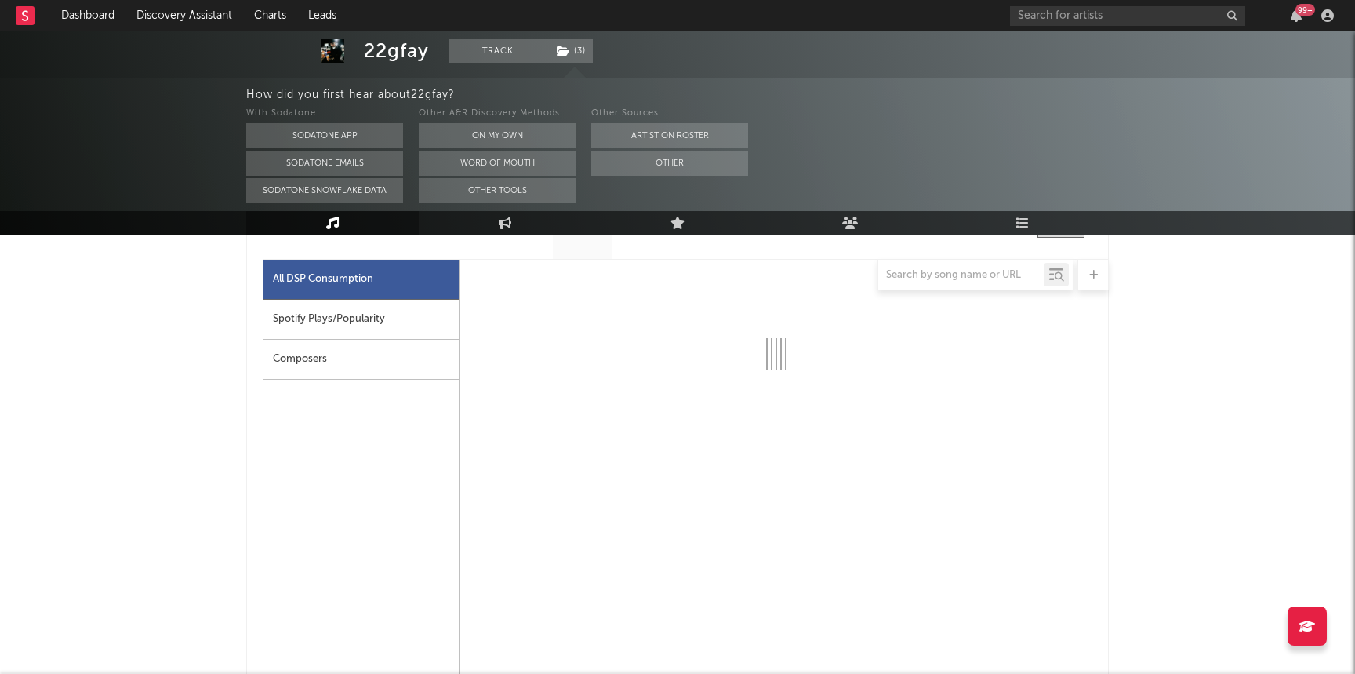
scroll to position [726, 0]
select select "6m"
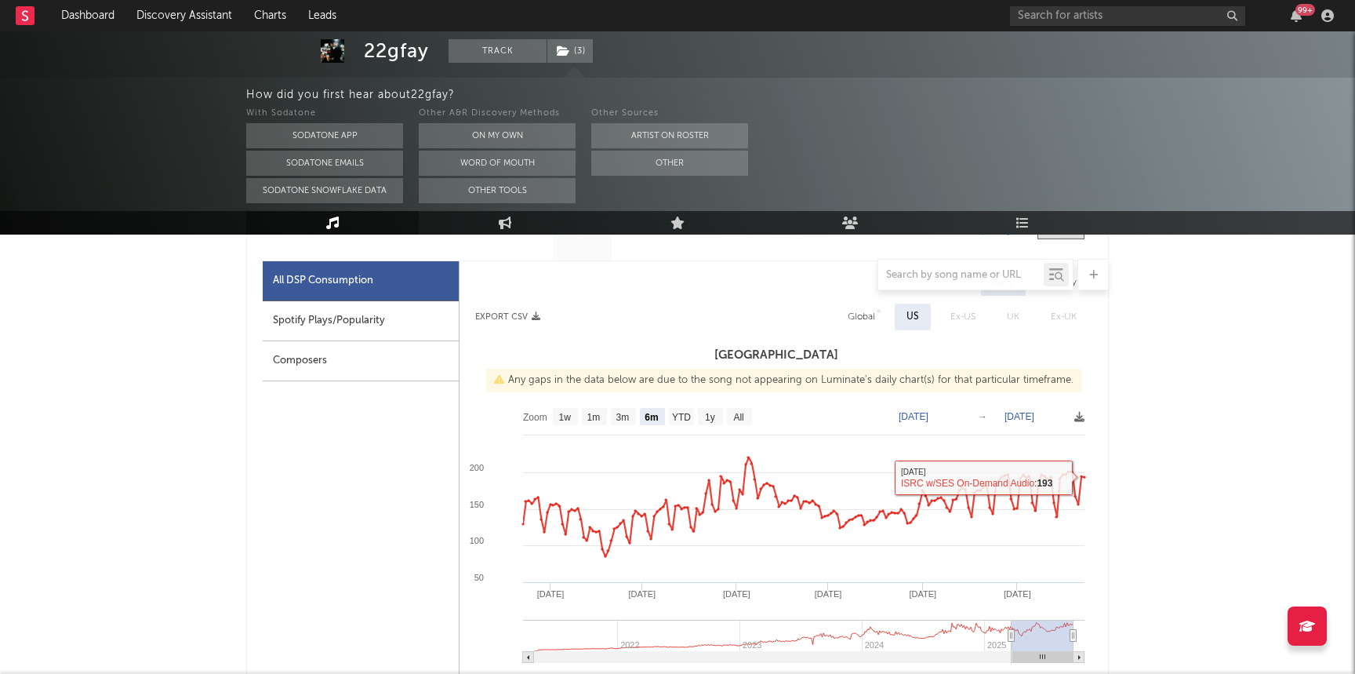
scroll to position [0, 0]
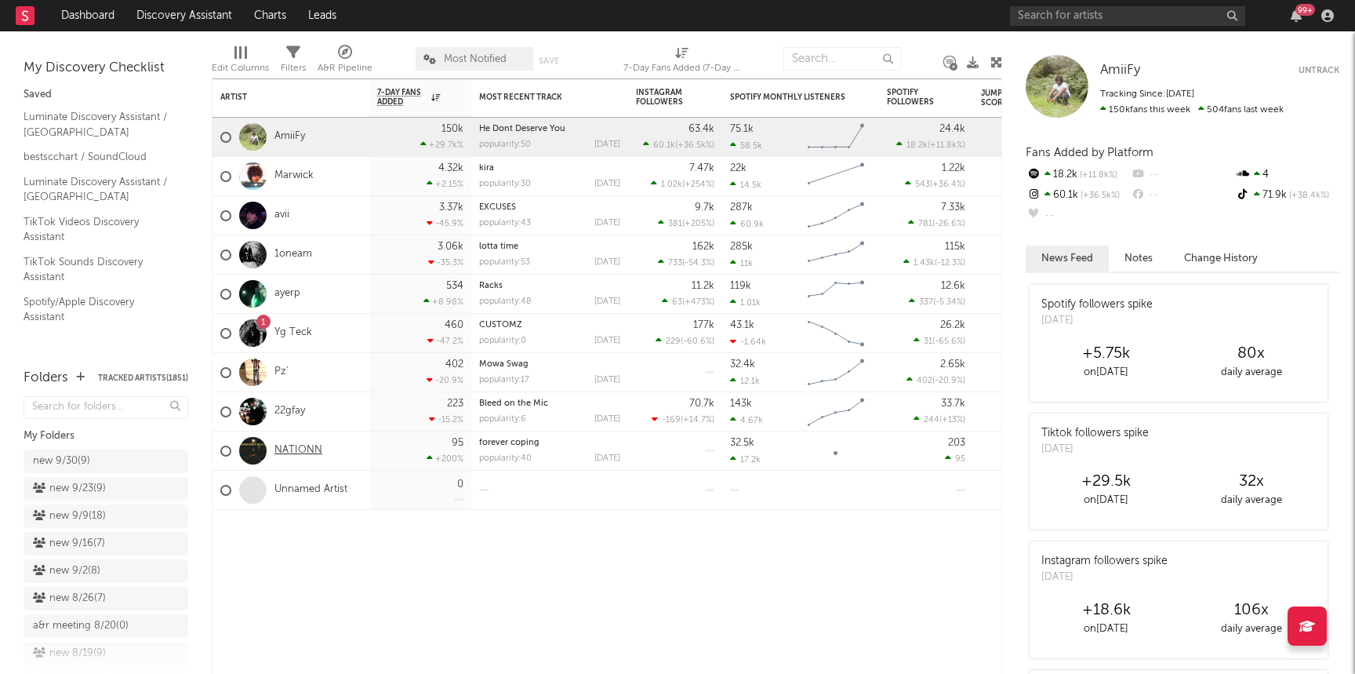
click at [317, 449] on link "NATIONN" at bounding box center [298, 450] width 48 height 13
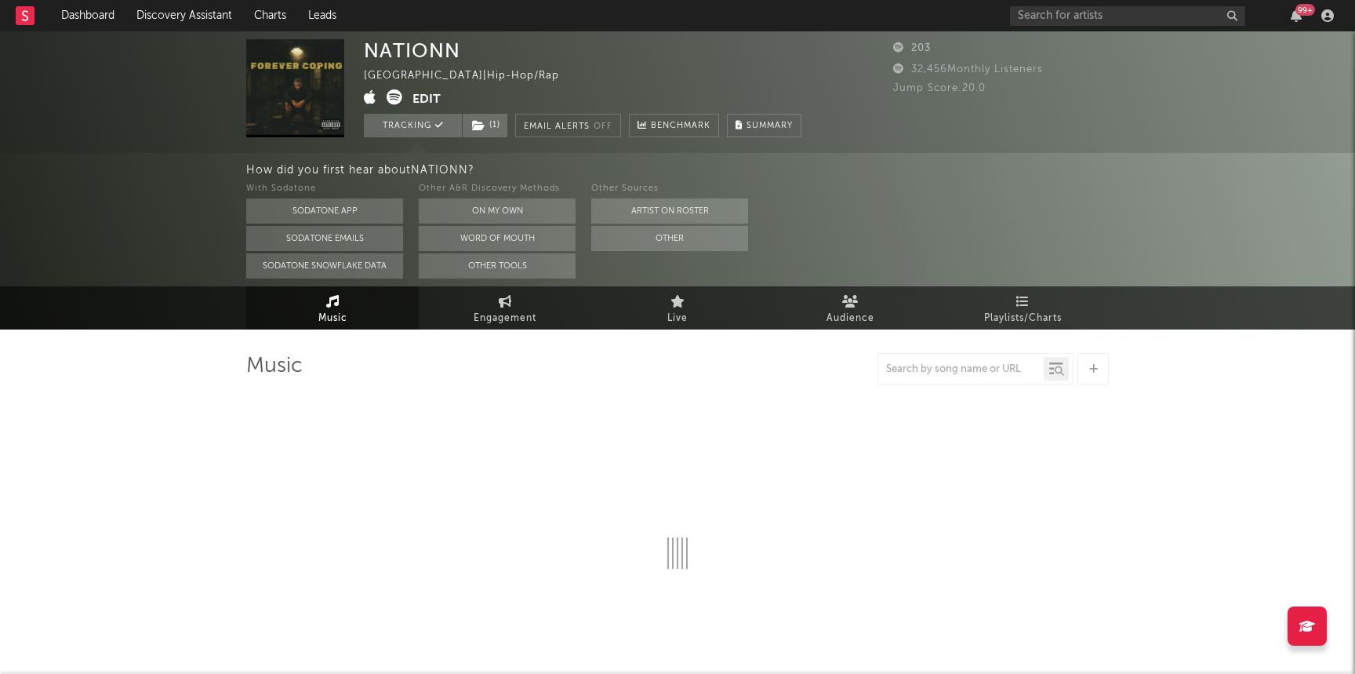
select select "1w"
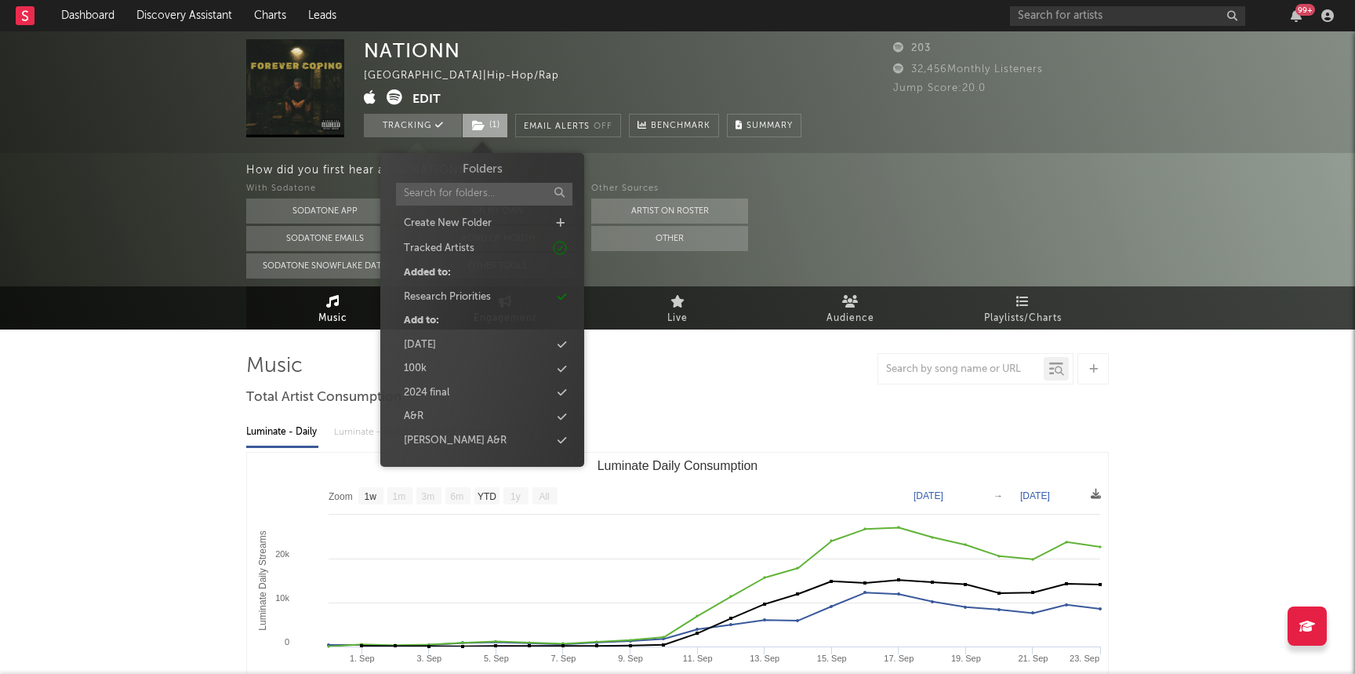
click at [492, 131] on span "( 1 )" at bounding box center [485, 126] width 46 height 24
click at [480, 423] on div "A&R" at bounding box center [482, 416] width 180 height 20
click at [466, 316] on div "Research Priorities" at bounding box center [447, 321] width 87 height 16
click at [456, 299] on div "A&R" at bounding box center [482, 297] width 180 height 20
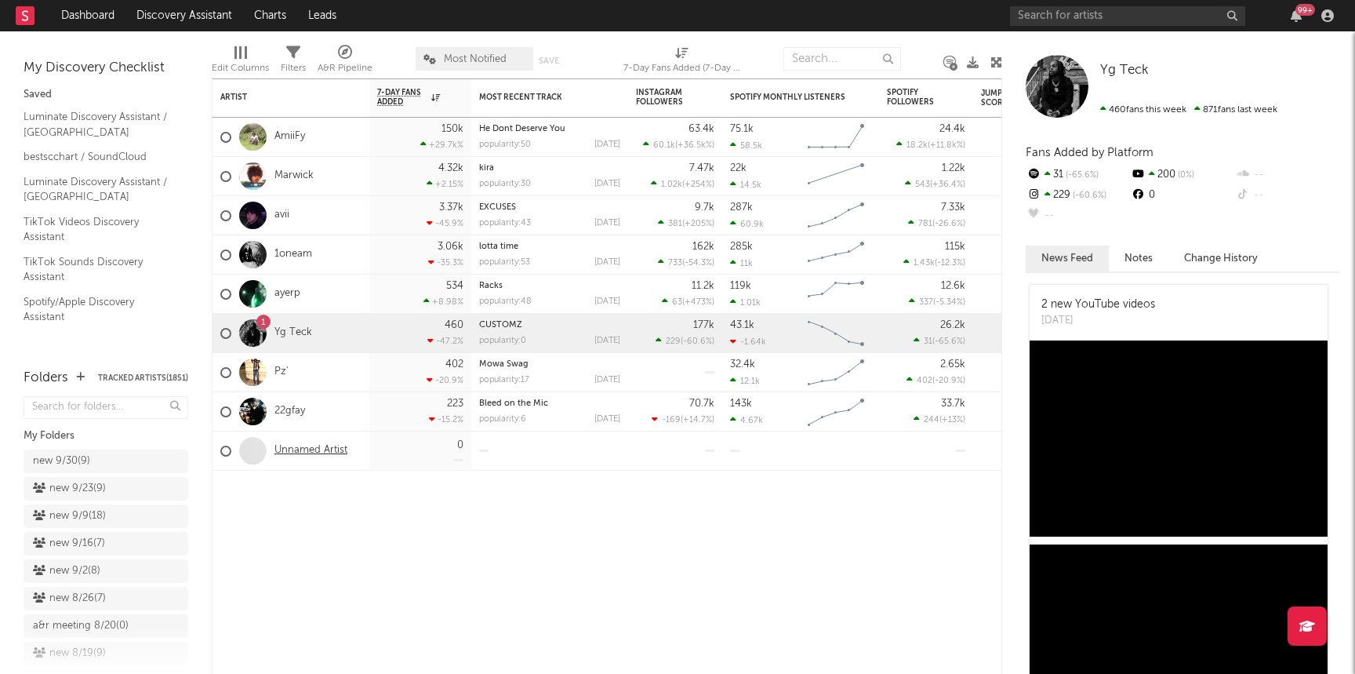
click at [292, 451] on link "Unnamed Artist" at bounding box center [310, 450] width 73 height 13
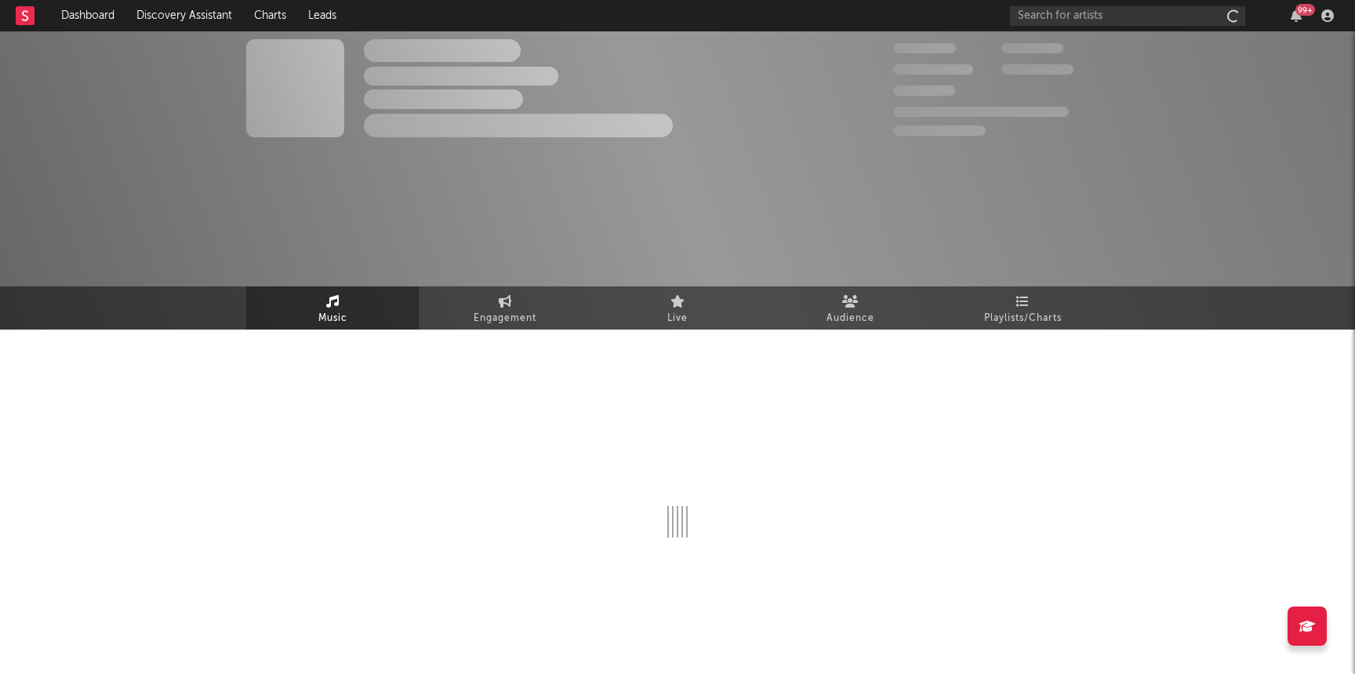
select select "1w"
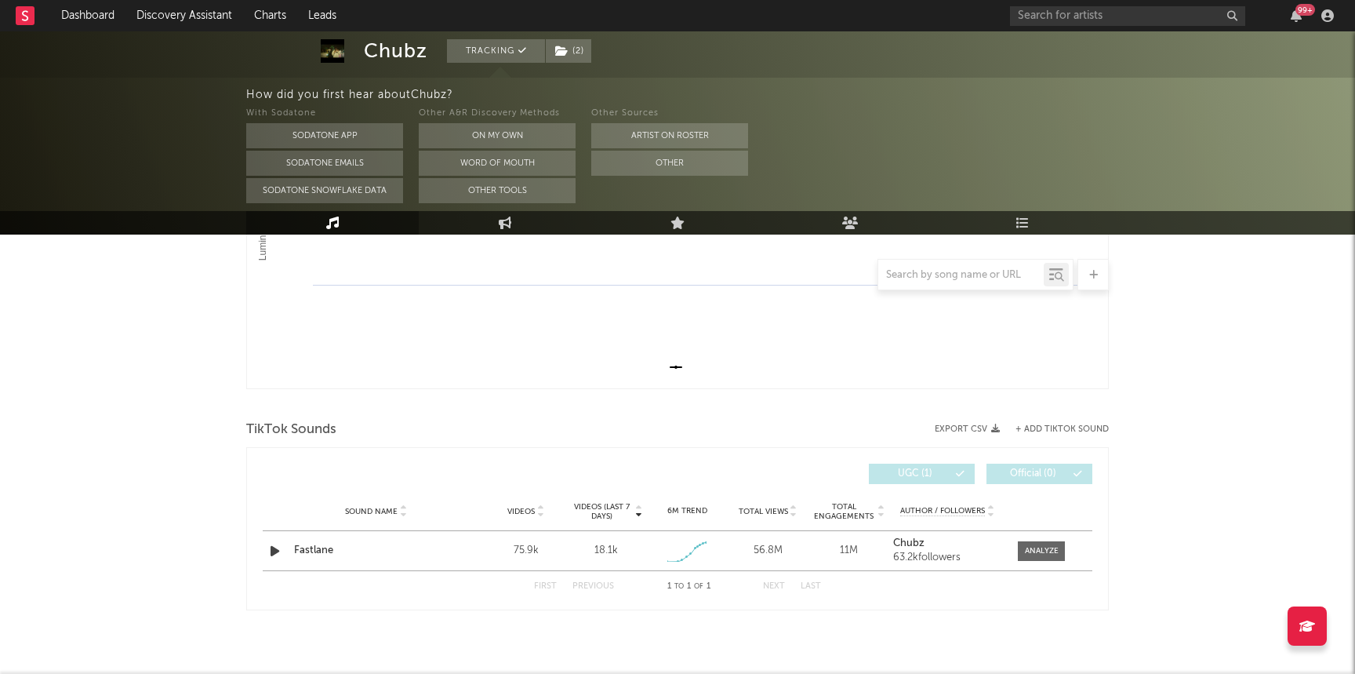
scroll to position [389, 0]
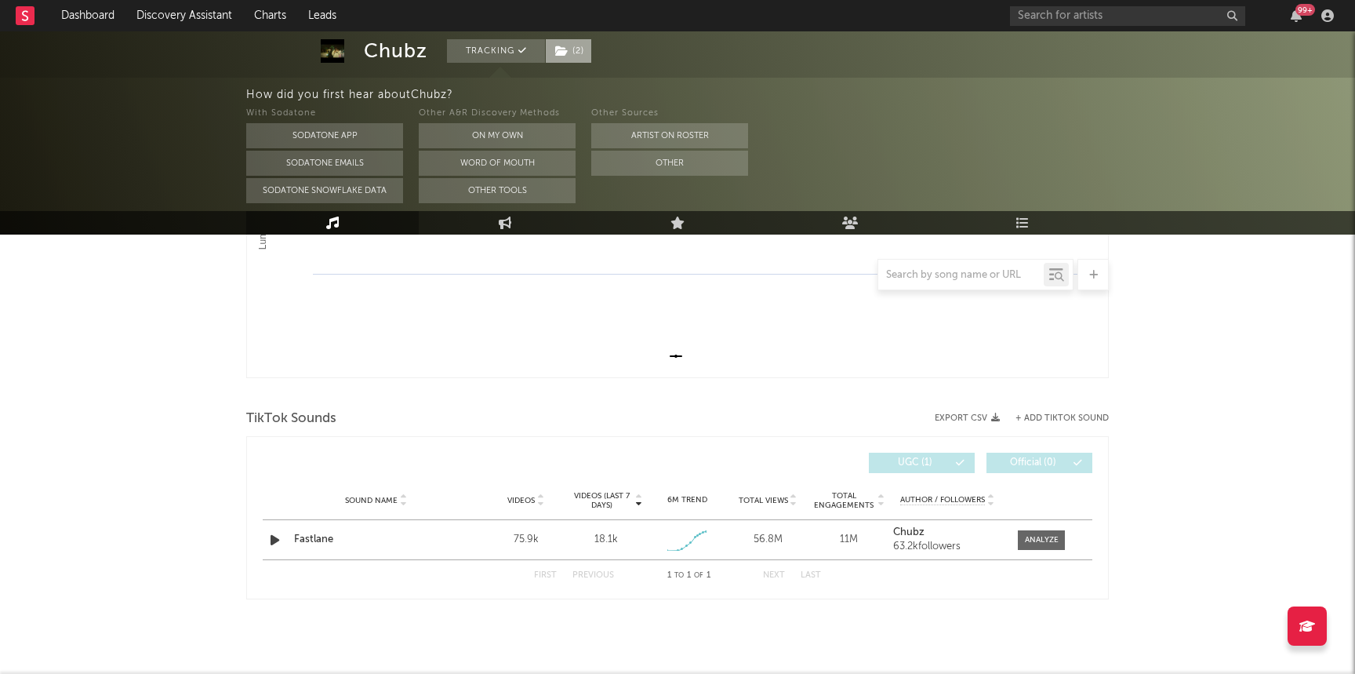
click at [565, 49] on icon at bounding box center [561, 50] width 13 height 11
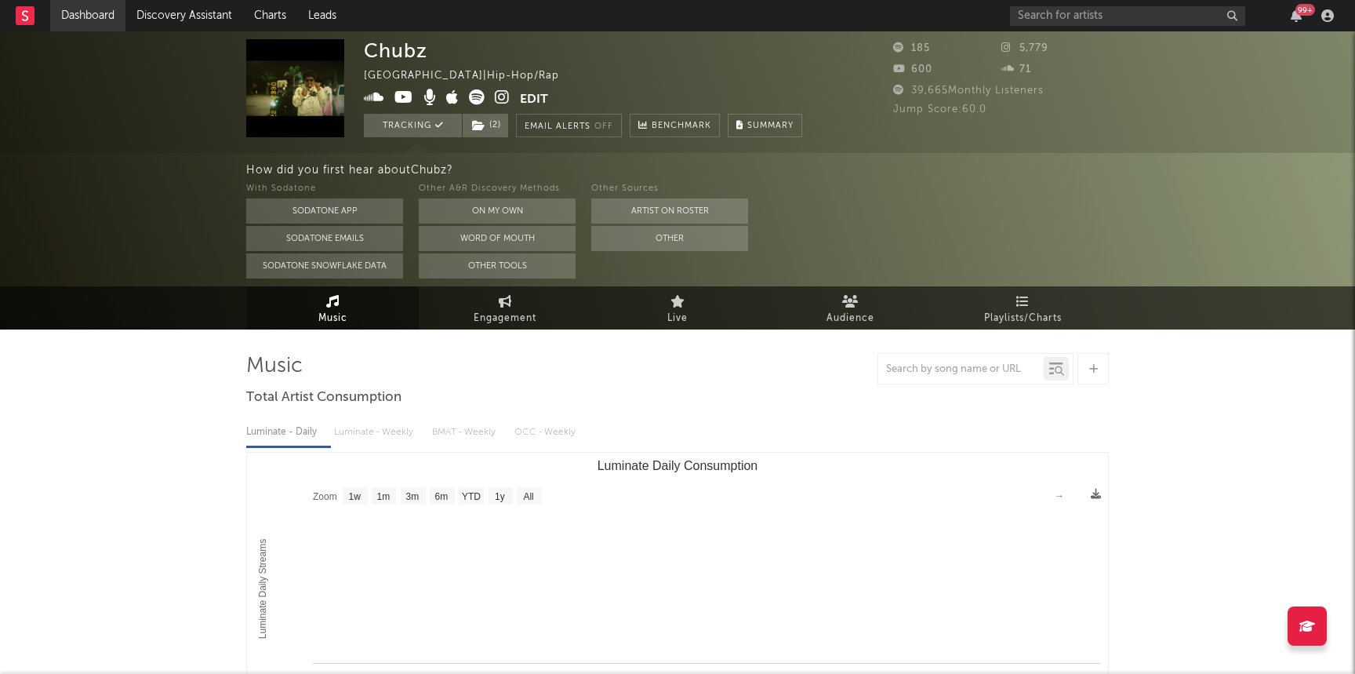
click at [85, 25] on link "Dashboard" at bounding box center [87, 15] width 75 height 31
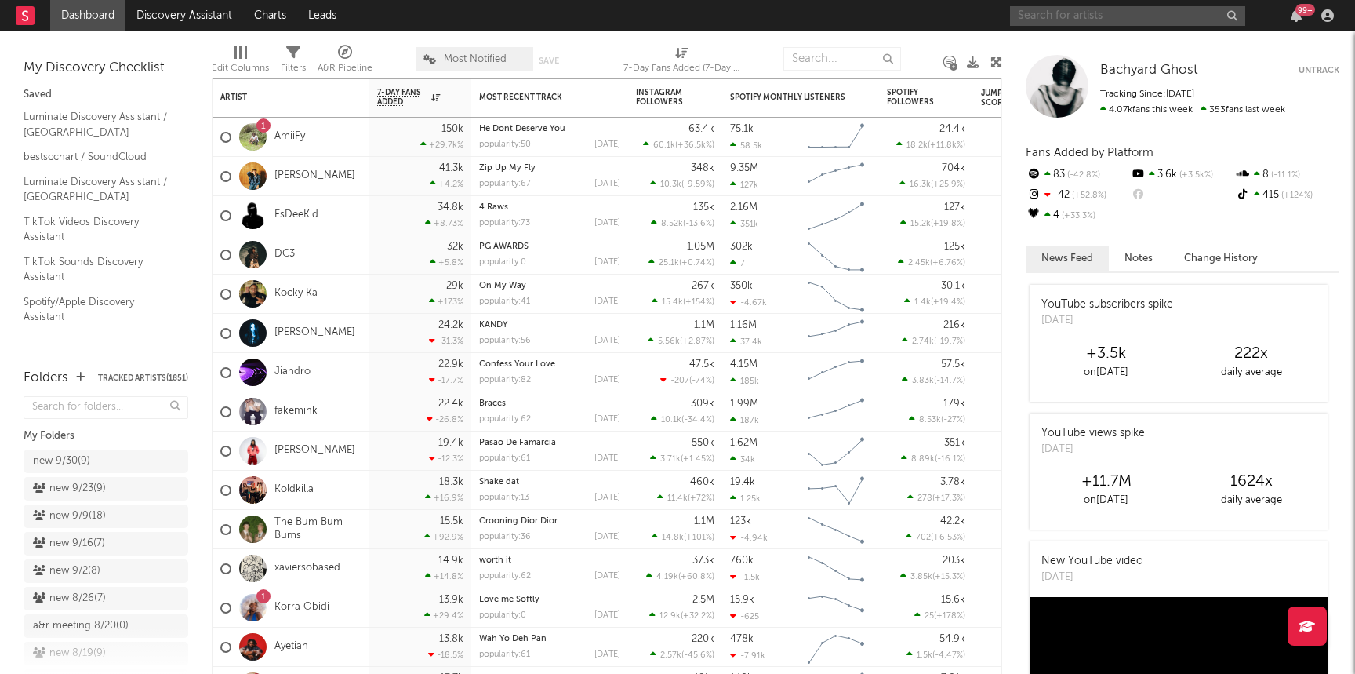
click at [1033, 21] on input "text" at bounding box center [1127, 16] width 235 height 20
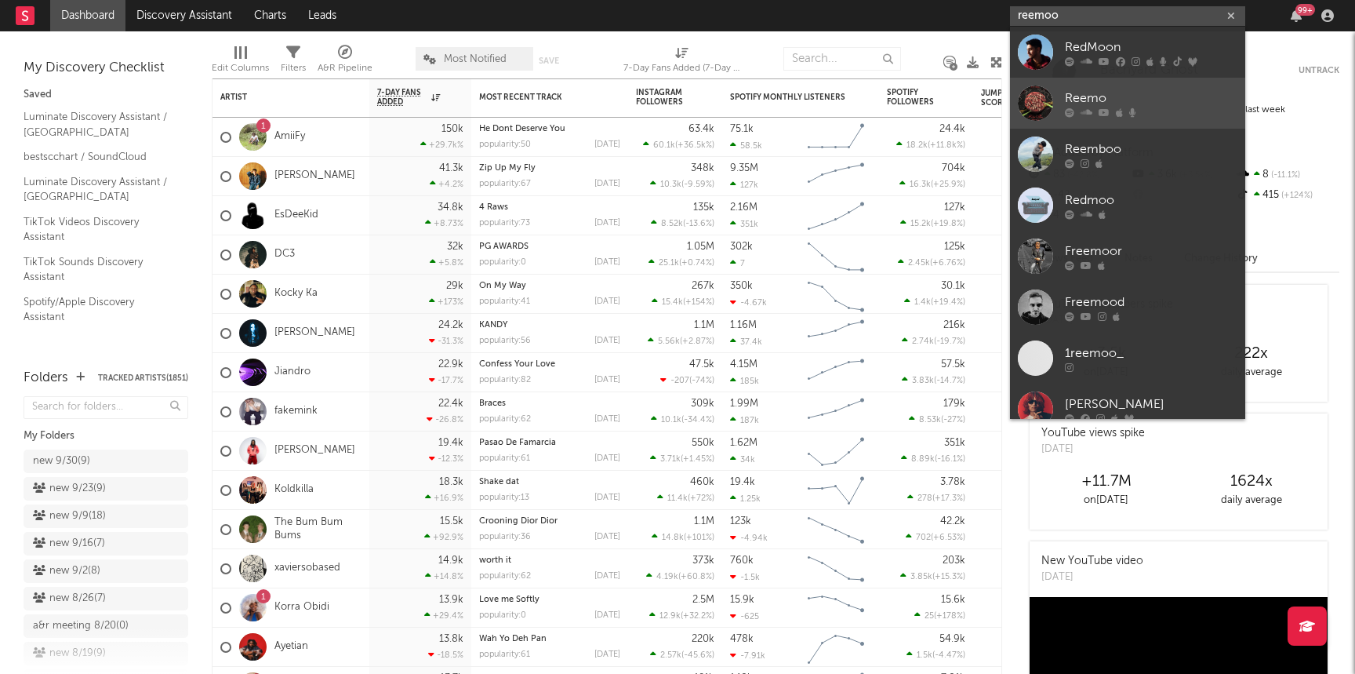
type input "reemoo"
click at [1142, 96] on div "Reemo" at bounding box center [1151, 98] width 173 height 19
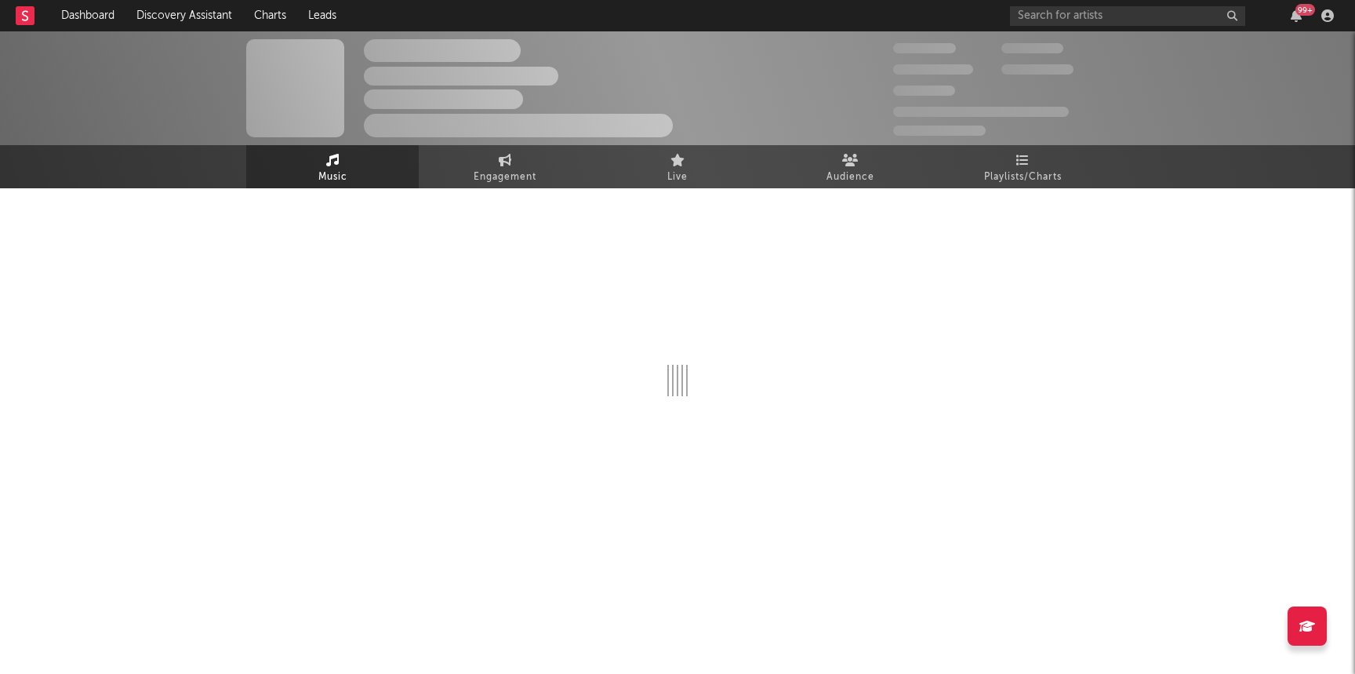
select select "6m"
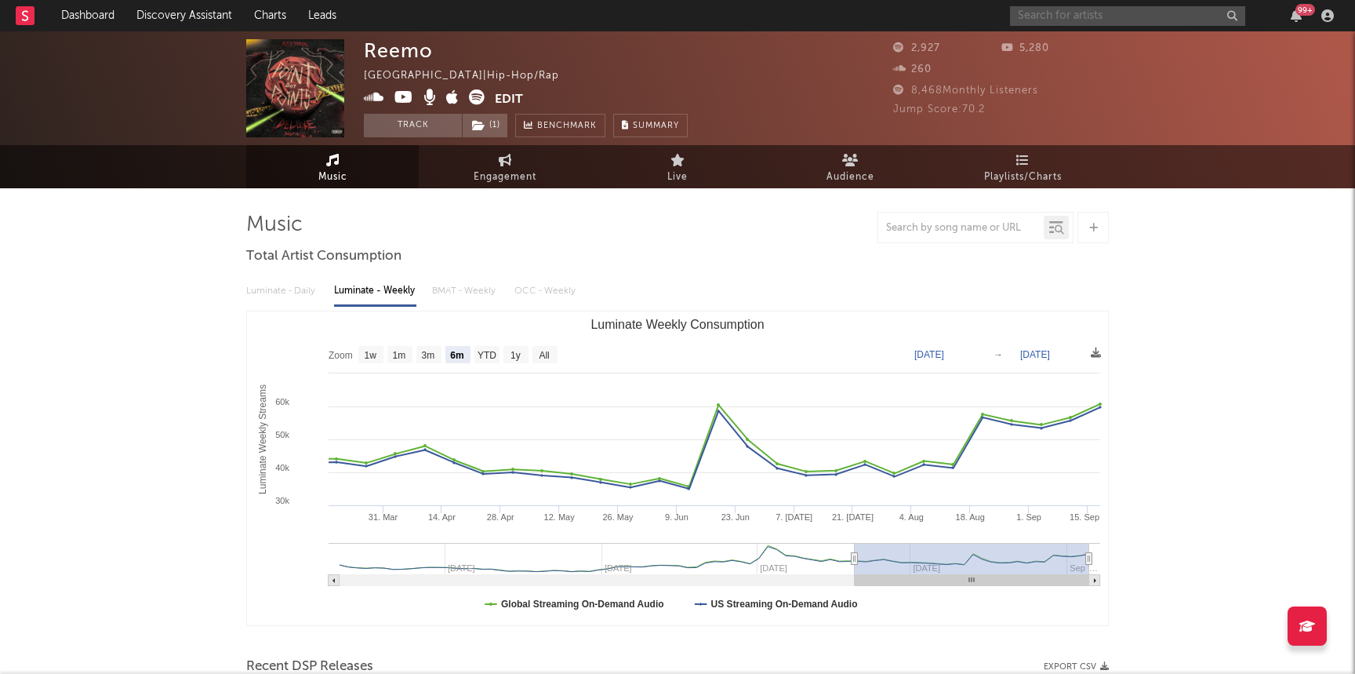
click at [1074, 19] on input "text" at bounding box center [1127, 16] width 235 height 20
type input "remoo"
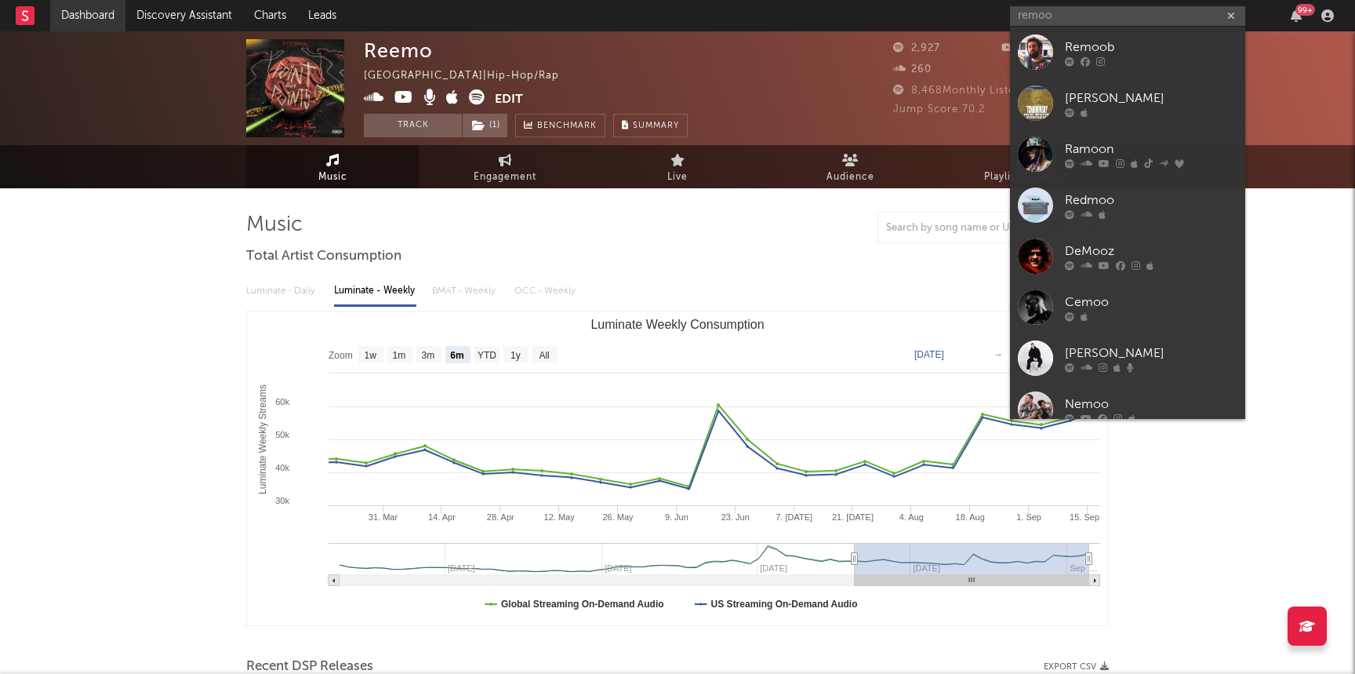
click at [78, 24] on link "Dashboard" at bounding box center [87, 15] width 75 height 31
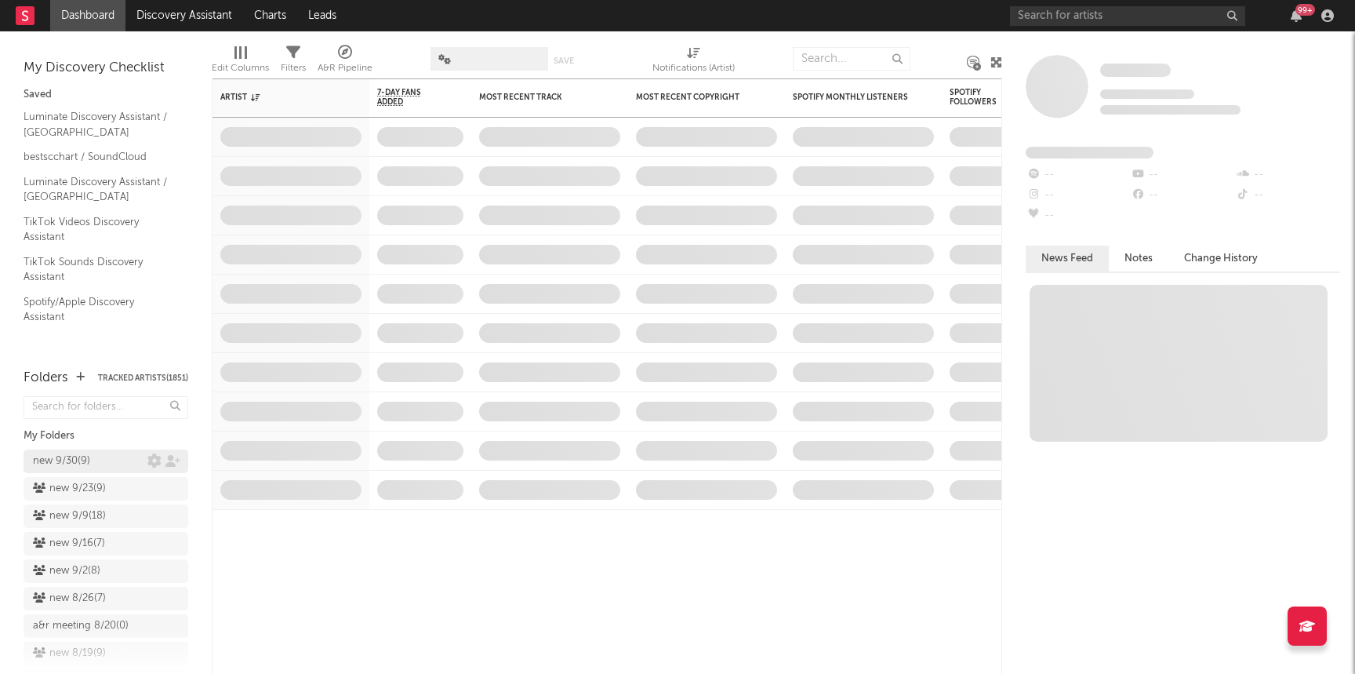
click at [90, 452] on div "new 9/30 ( 9 )" at bounding box center [61, 461] width 57 height 19
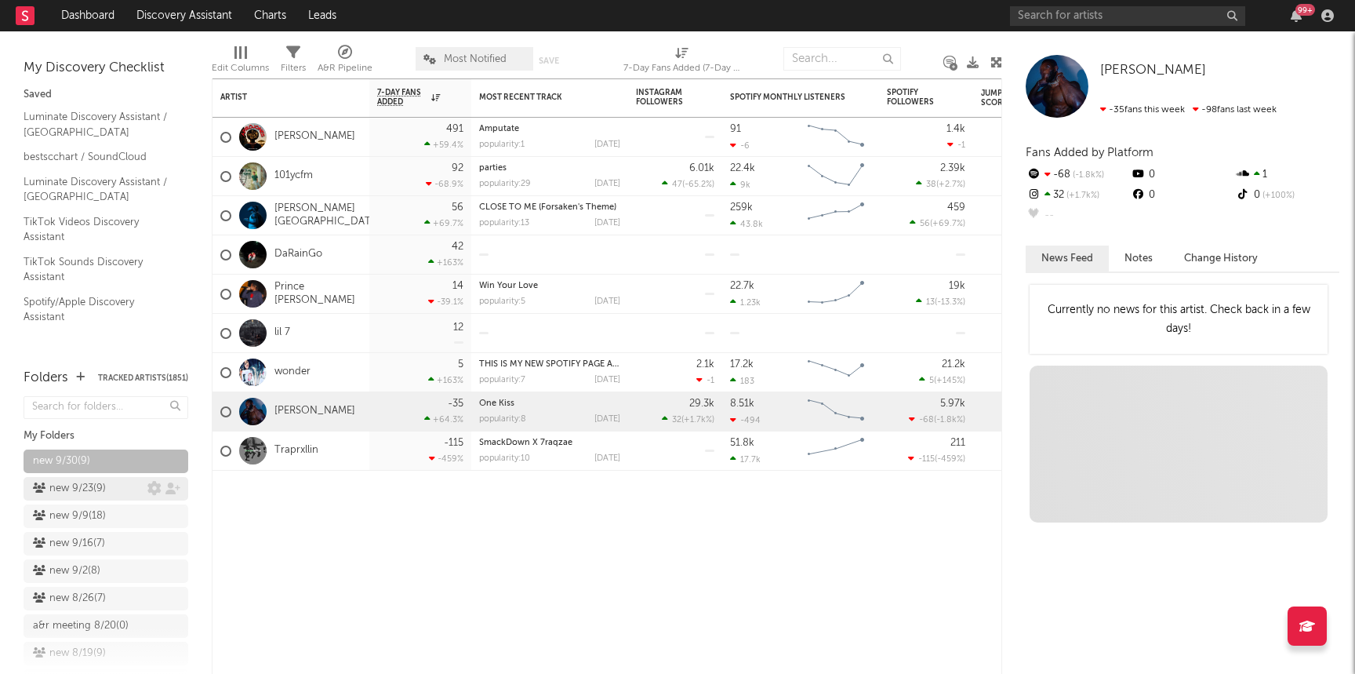
click at [100, 485] on div "new 9/23 ( 9 )" at bounding box center [69, 488] width 73 height 19
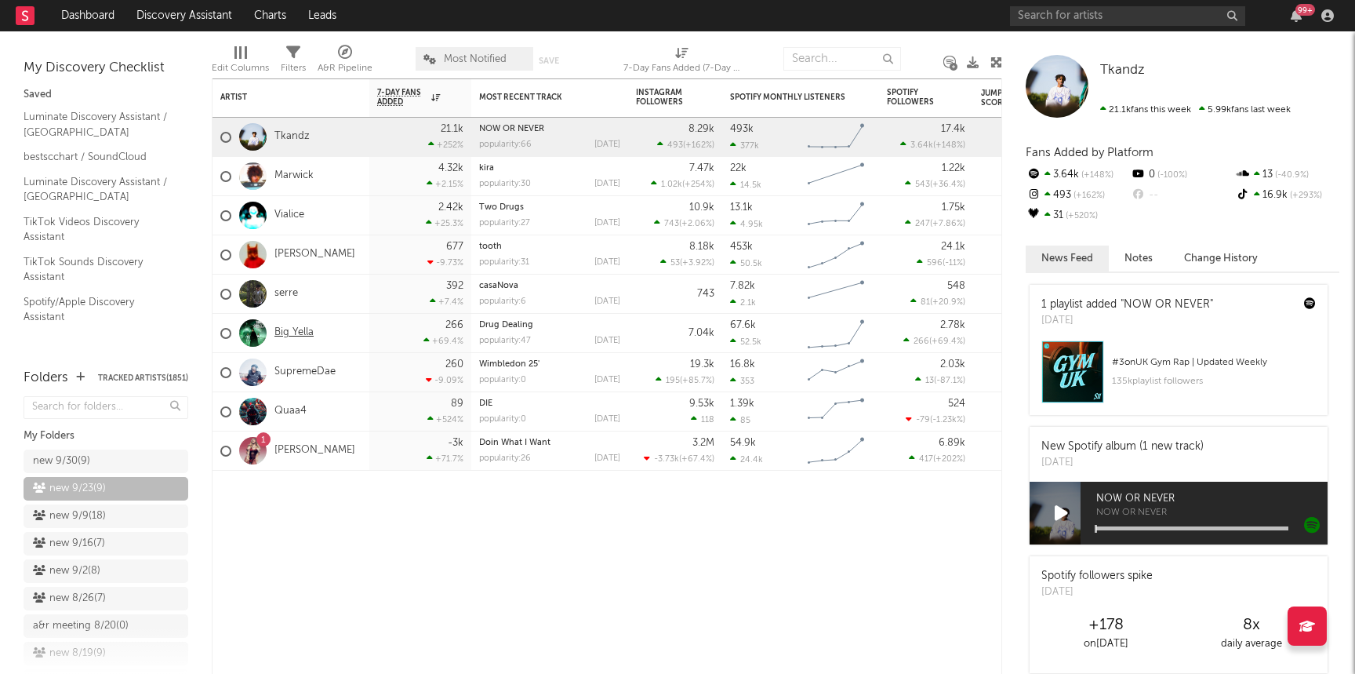
click at [292, 331] on link "Big Yella" at bounding box center [293, 332] width 39 height 13
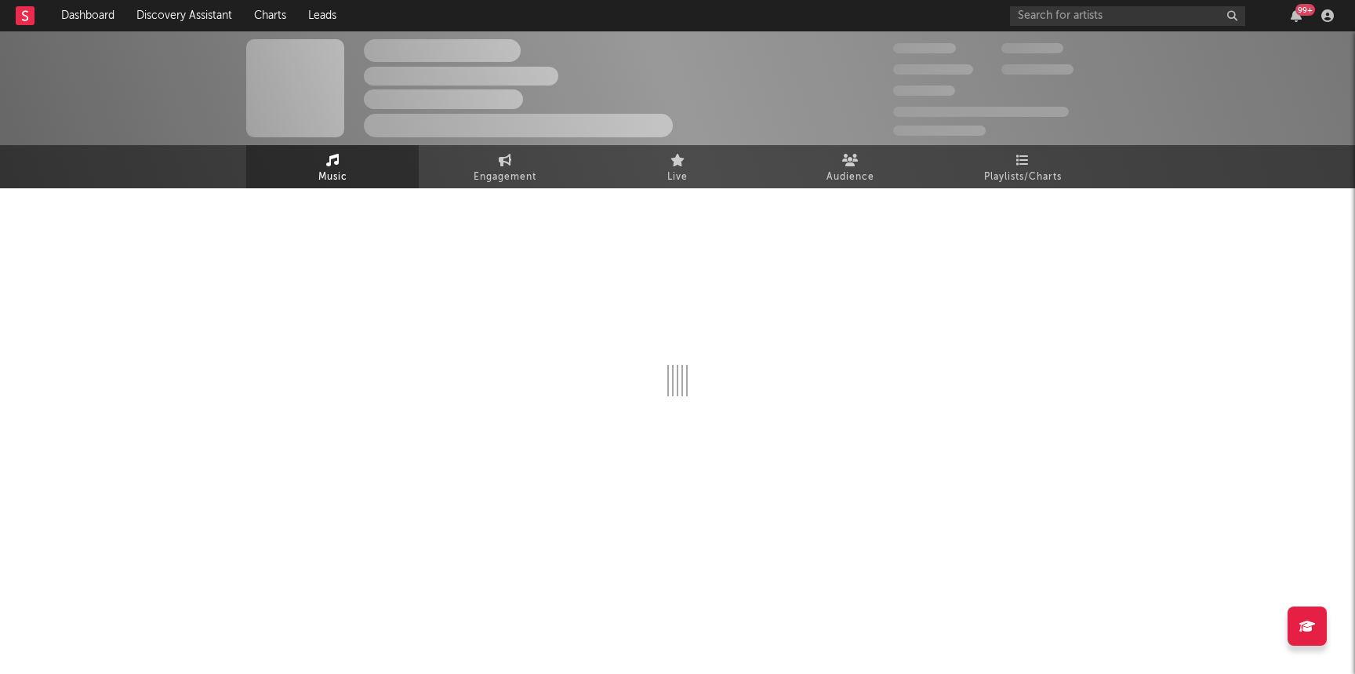
select select "1w"
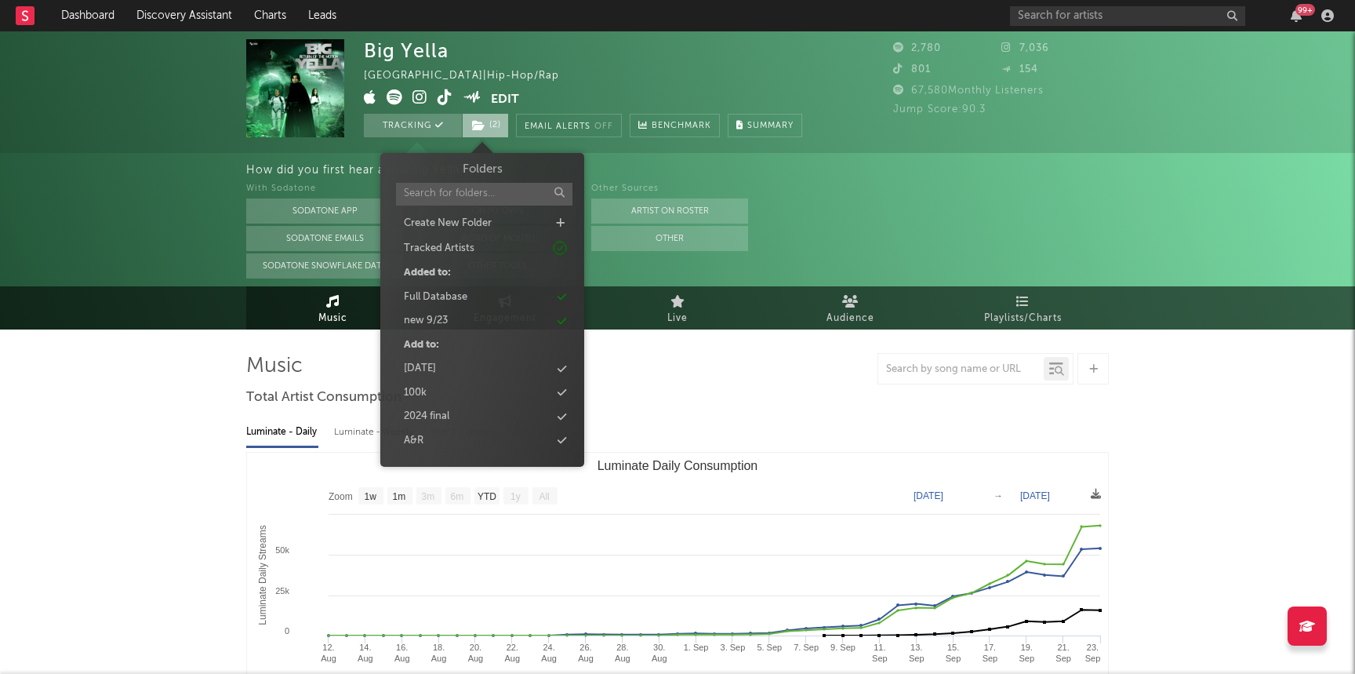
click at [480, 132] on span "( 2 )" at bounding box center [485, 126] width 47 height 24
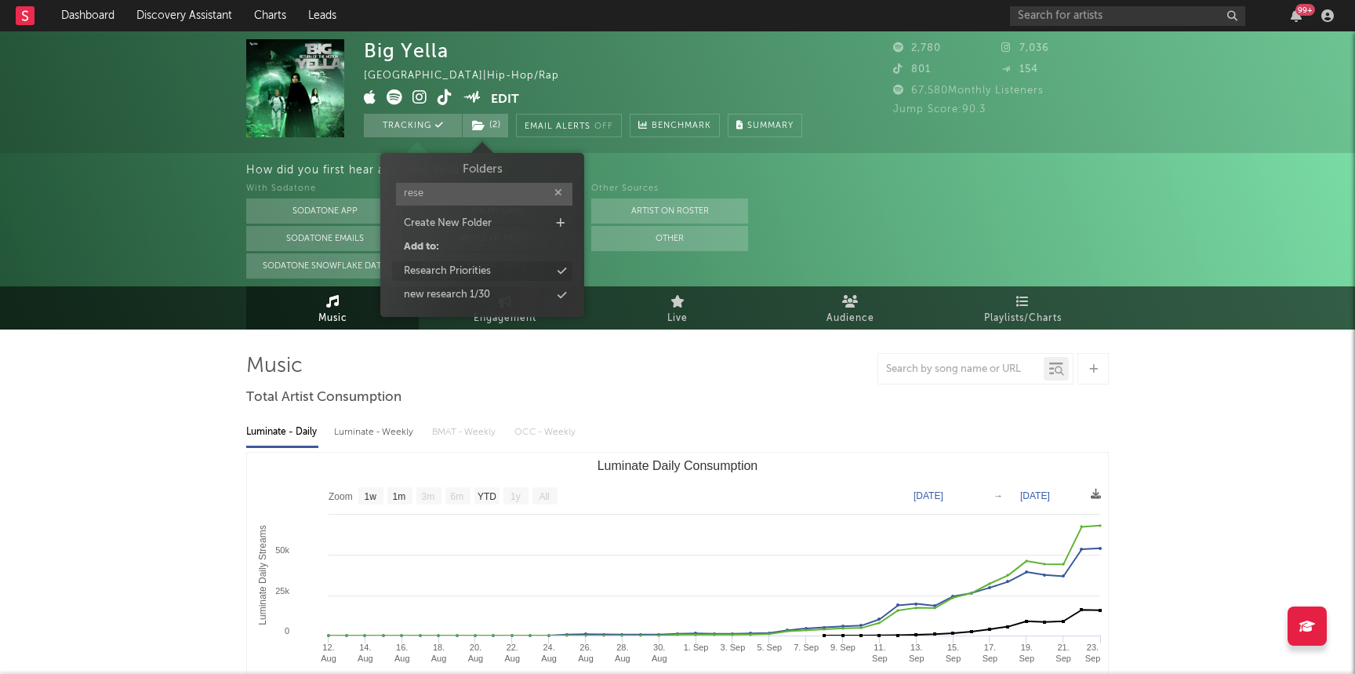
type input "rese"
click at [467, 263] on div "Research Priorities" at bounding box center [447, 271] width 87 height 16
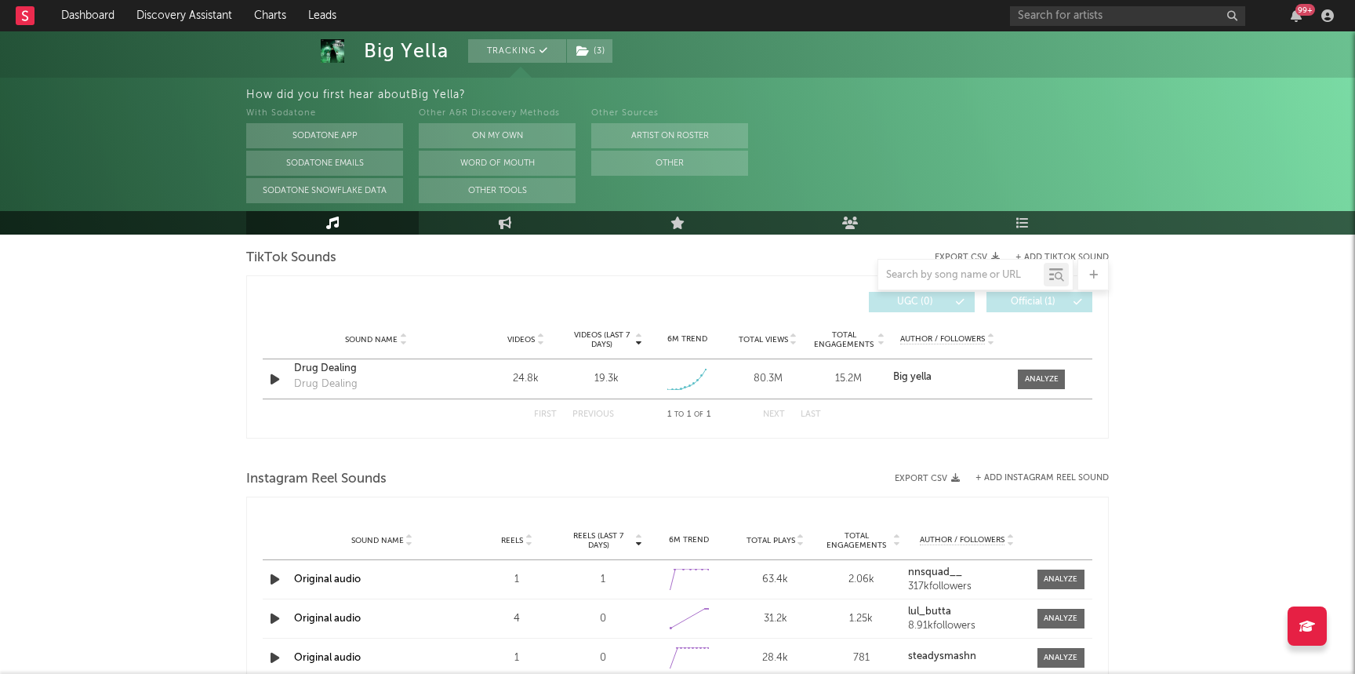
scroll to position [1066, 0]
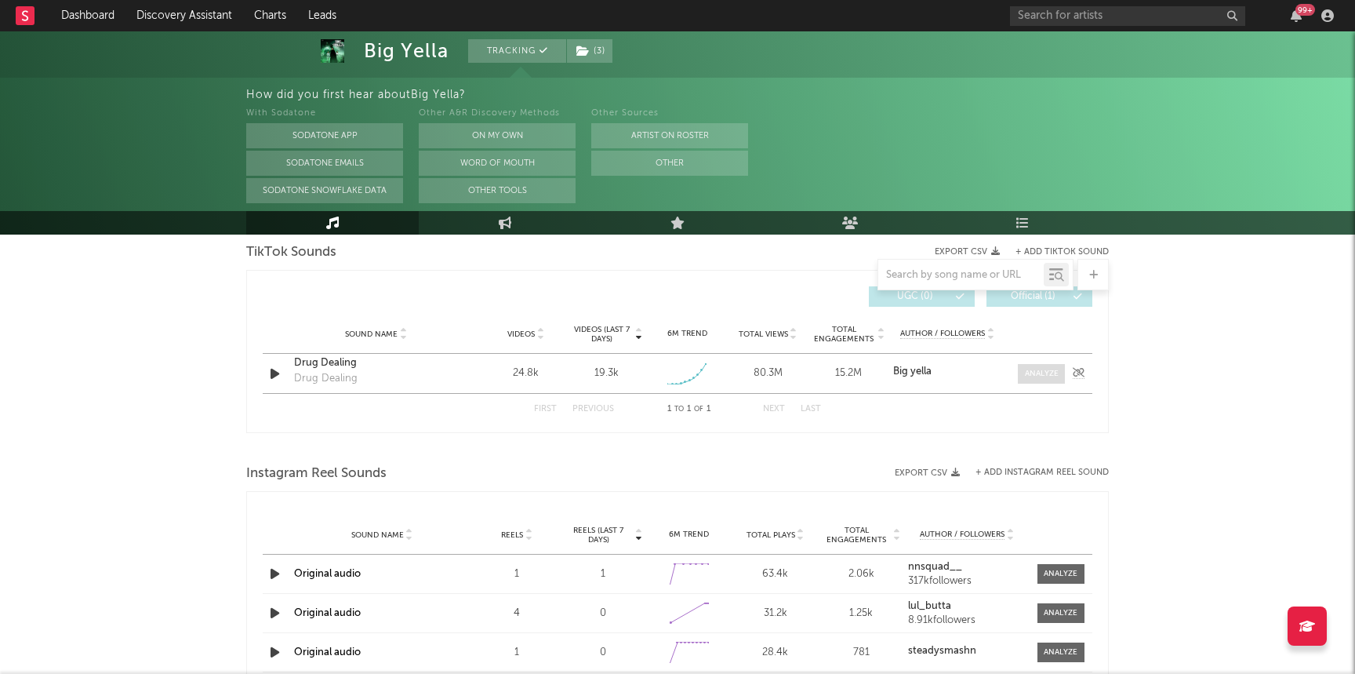
click at [1047, 375] on div at bounding box center [1042, 374] width 34 height 12
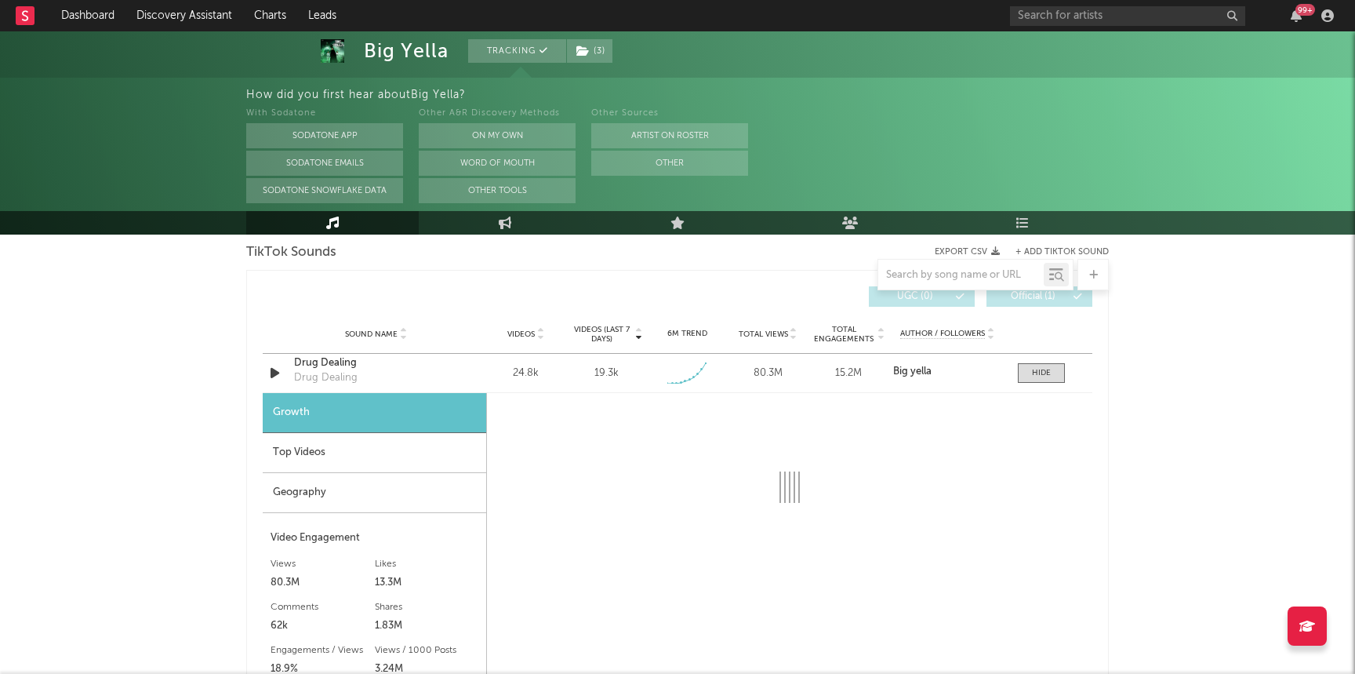
select select "1w"
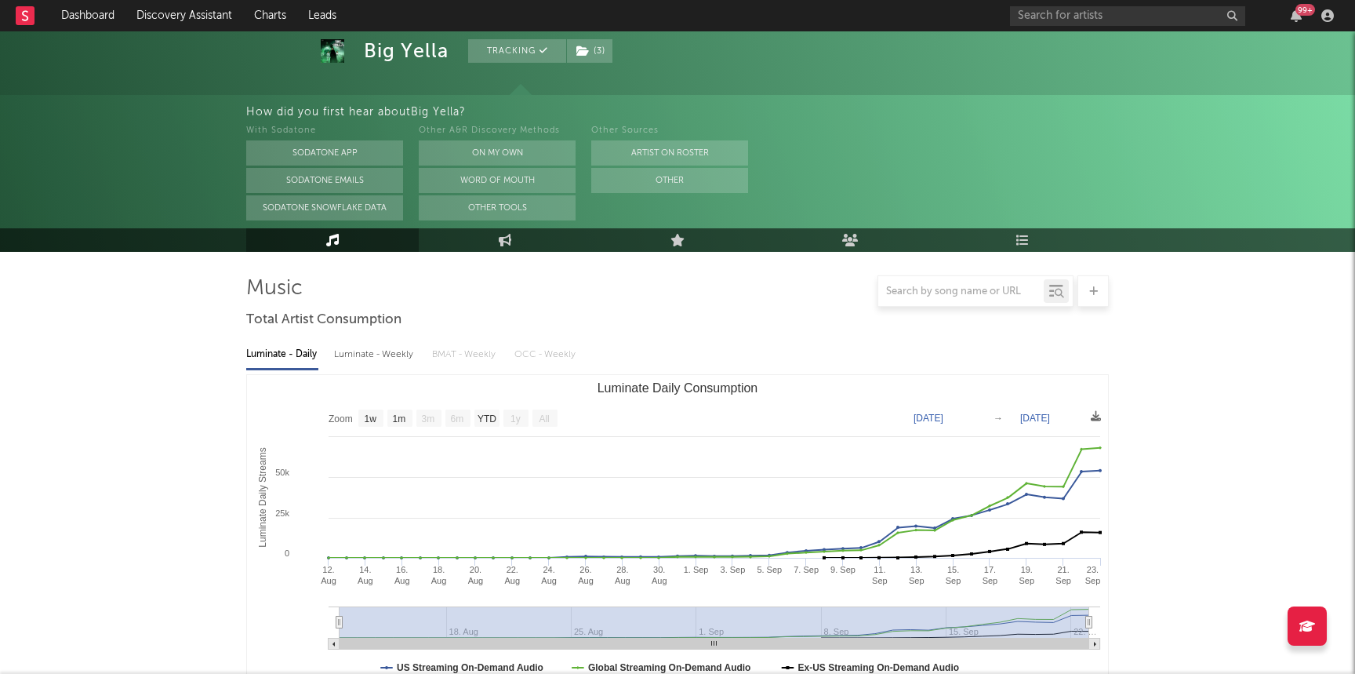
scroll to position [0, 0]
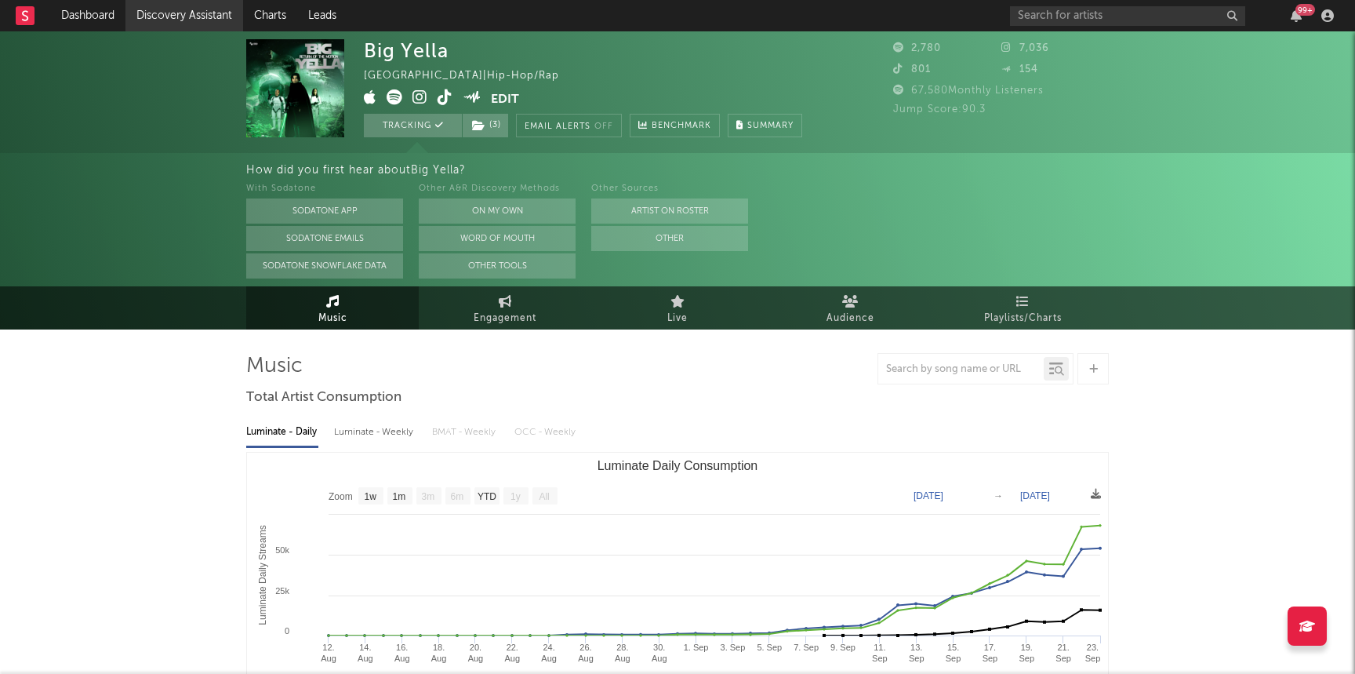
click at [198, 17] on link "Discovery Assistant" at bounding box center [184, 15] width 118 height 31
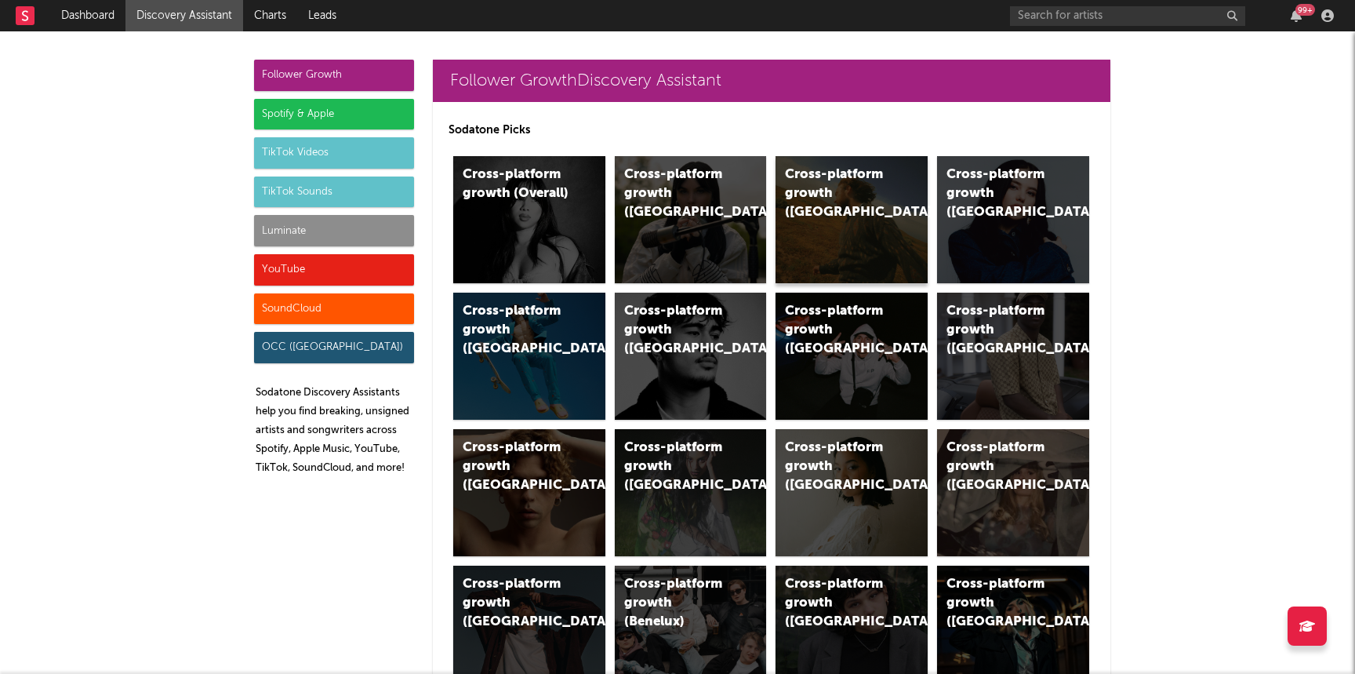
click at [855, 229] on div "Cross-platform growth ([GEOGRAPHIC_DATA])" at bounding box center [852, 219] width 152 height 127
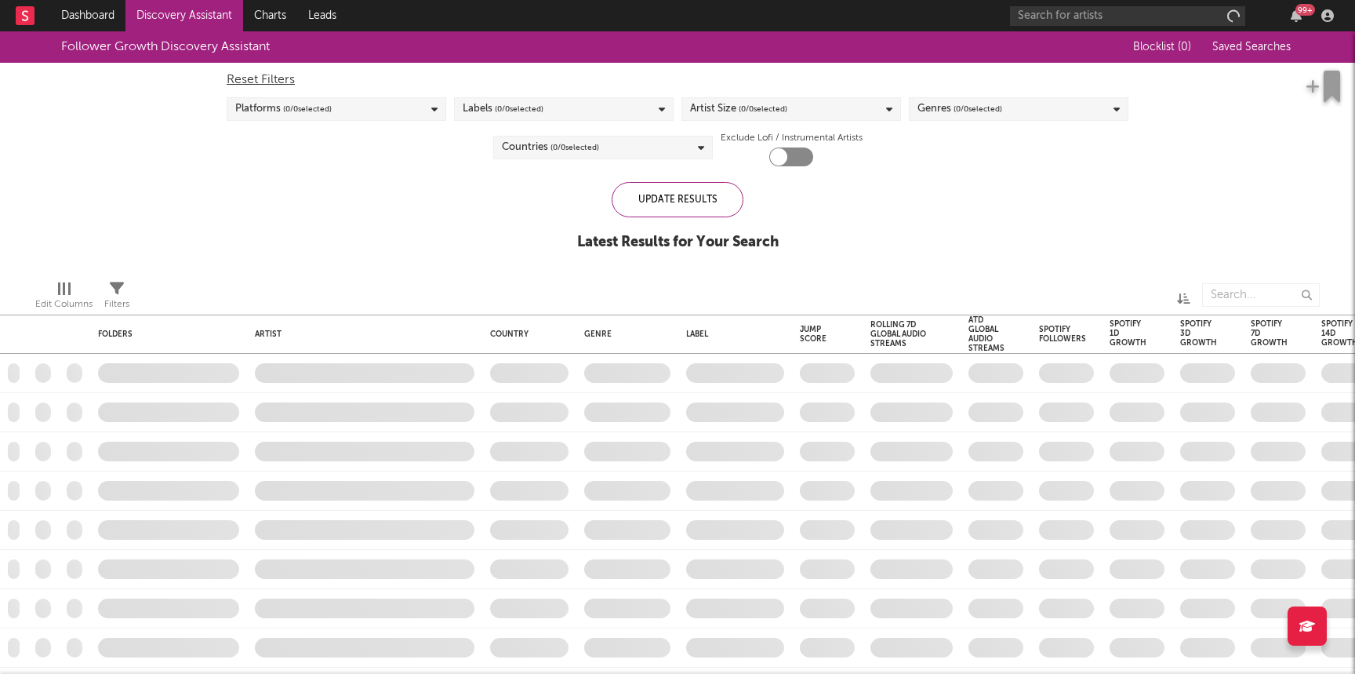
checkbox input "true"
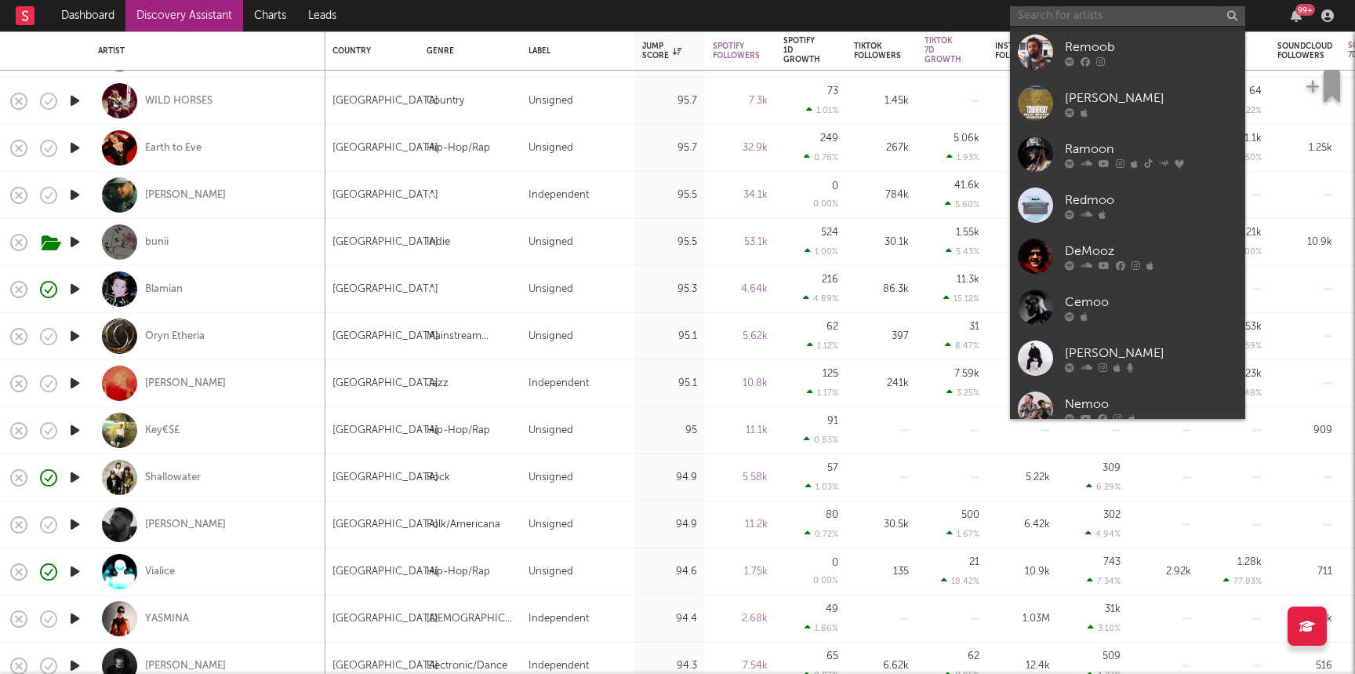
click at [1199, 6] on input "text" at bounding box center [1127, 16] width 235 height 20
paste input "[URL][DOMAIN_NAME]"
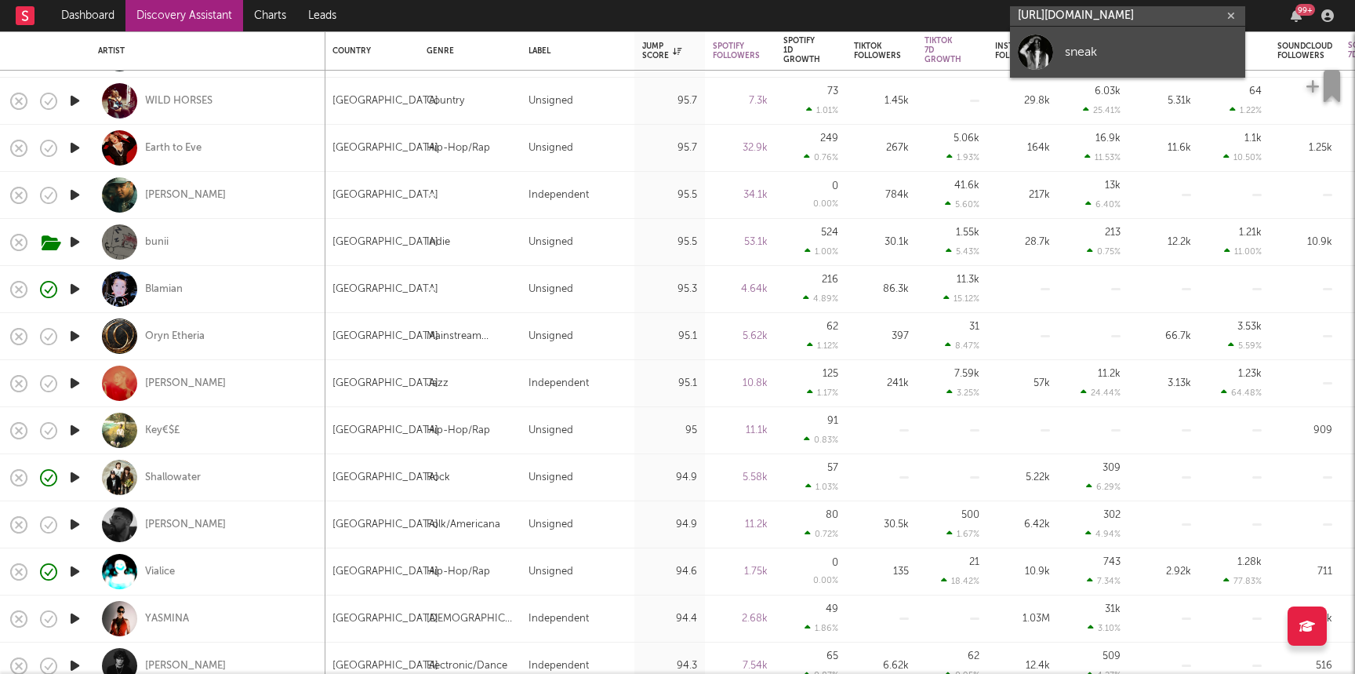
type input "[URL][DOMAIN_NAME]"
click at [1162, 34] on link "sneak" at bounding box center [1127, 52] width 235 height 51
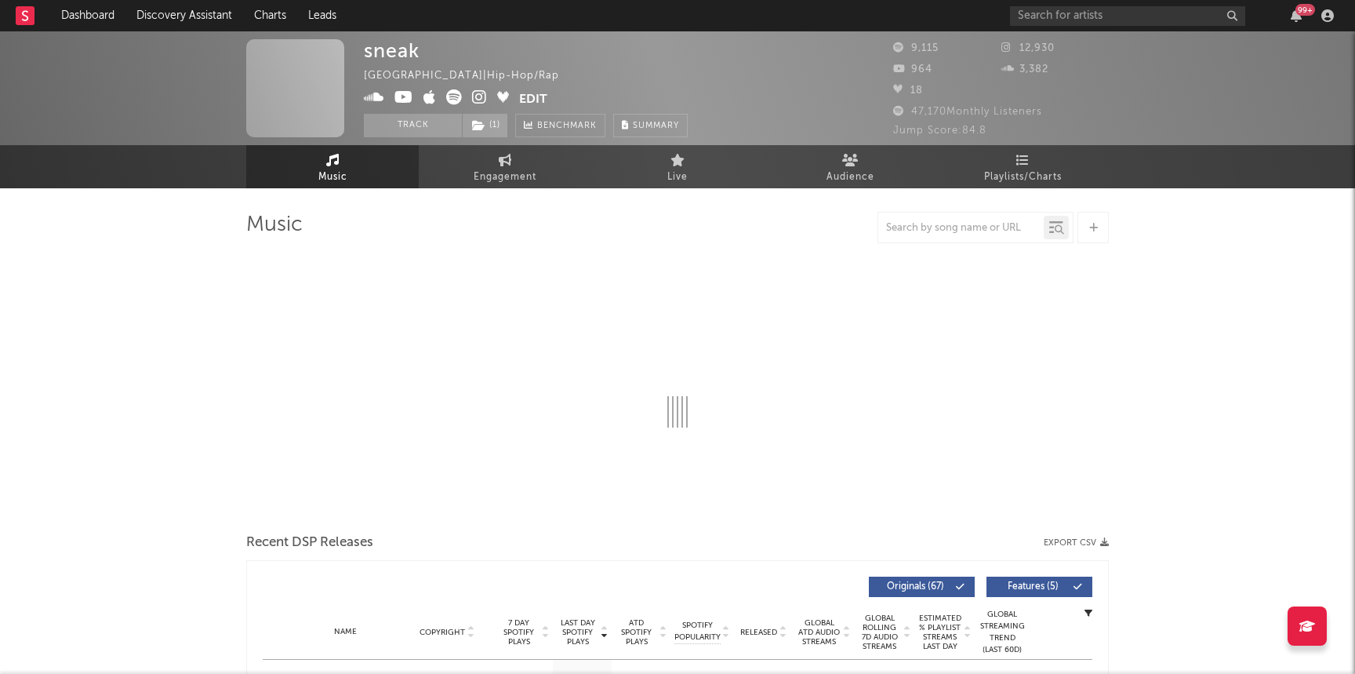
select select "1w"
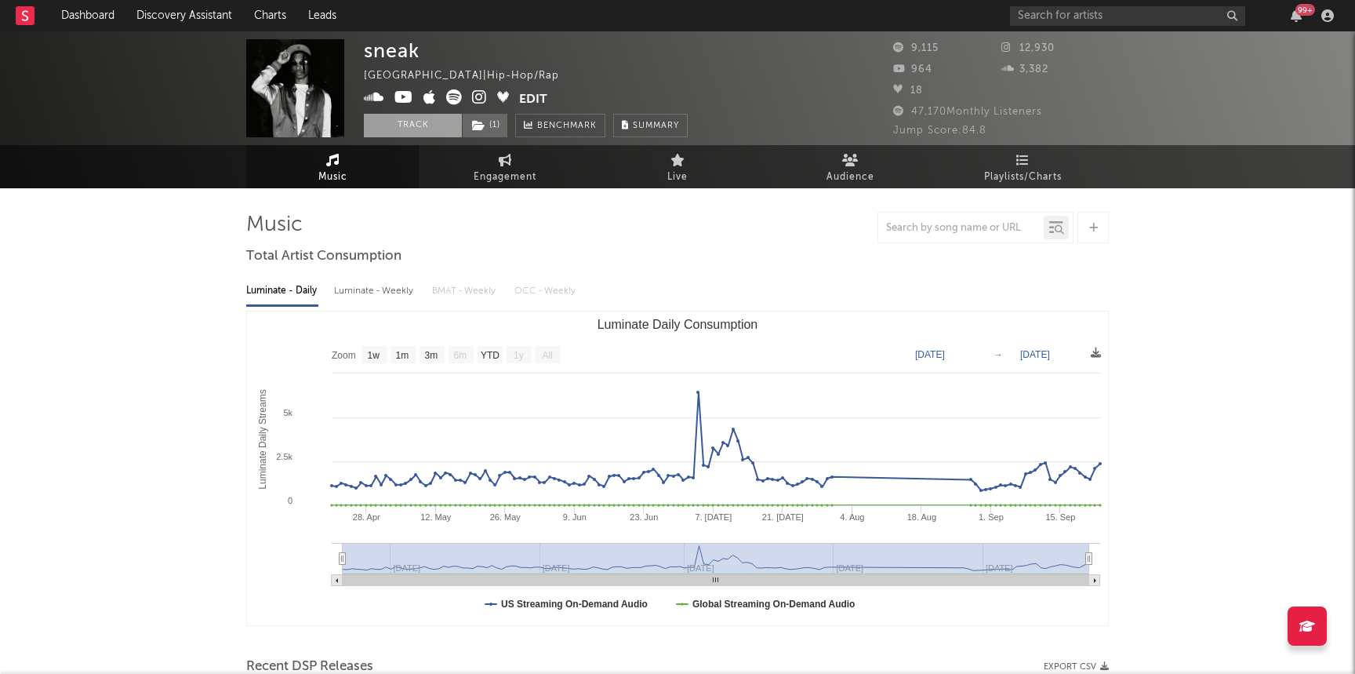
click at [385, 129] on button "Track" at bounding box center [413, 126] width 98 height 24
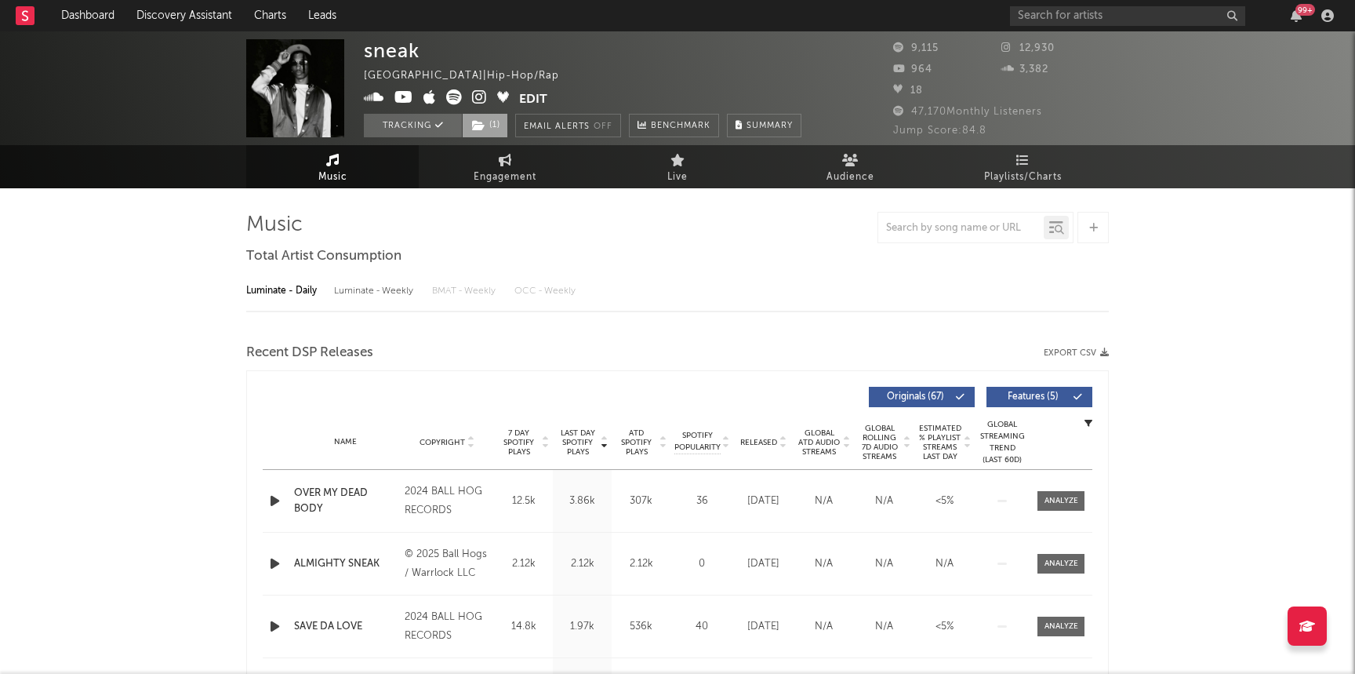
click at [486, 125] on span "( 1 )" at bounding box center [485, 126] width 46 height 24
select select "1w"
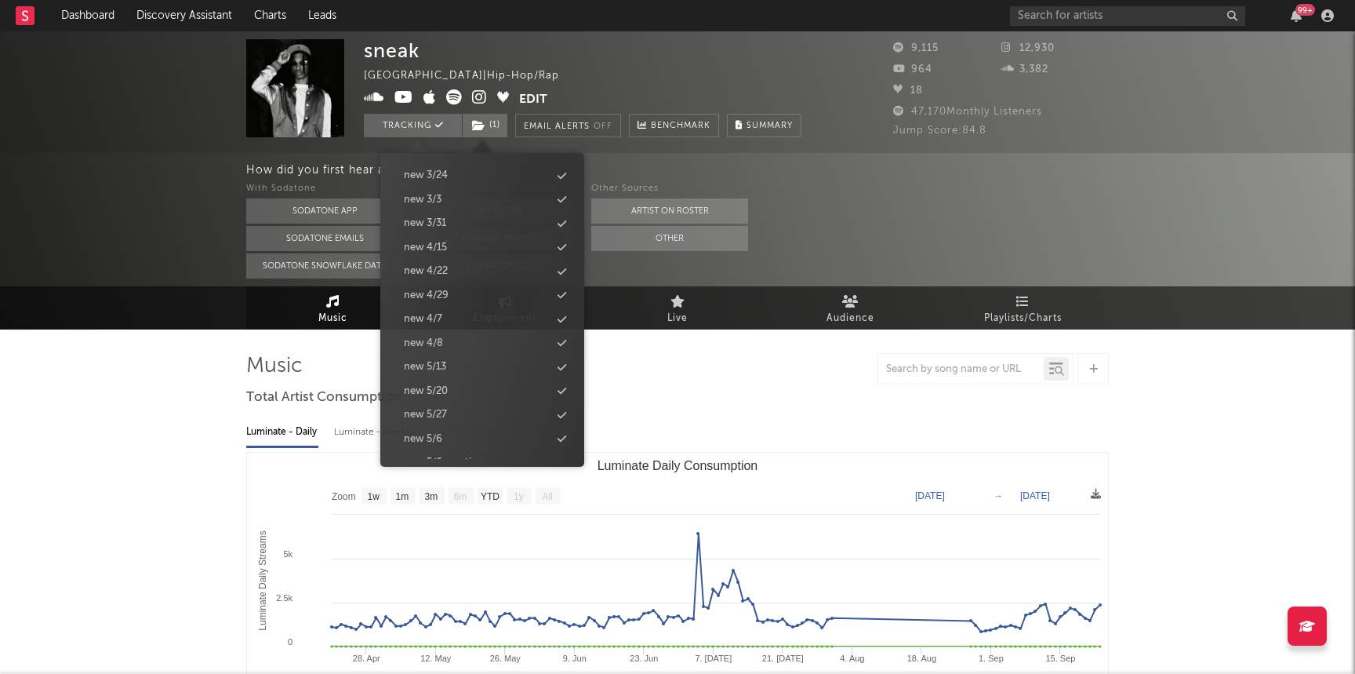
scroll to position [1646, 0]
click at [466, 326] on div "new 9/30" at bounding box center [482, 325] width 180 height 20
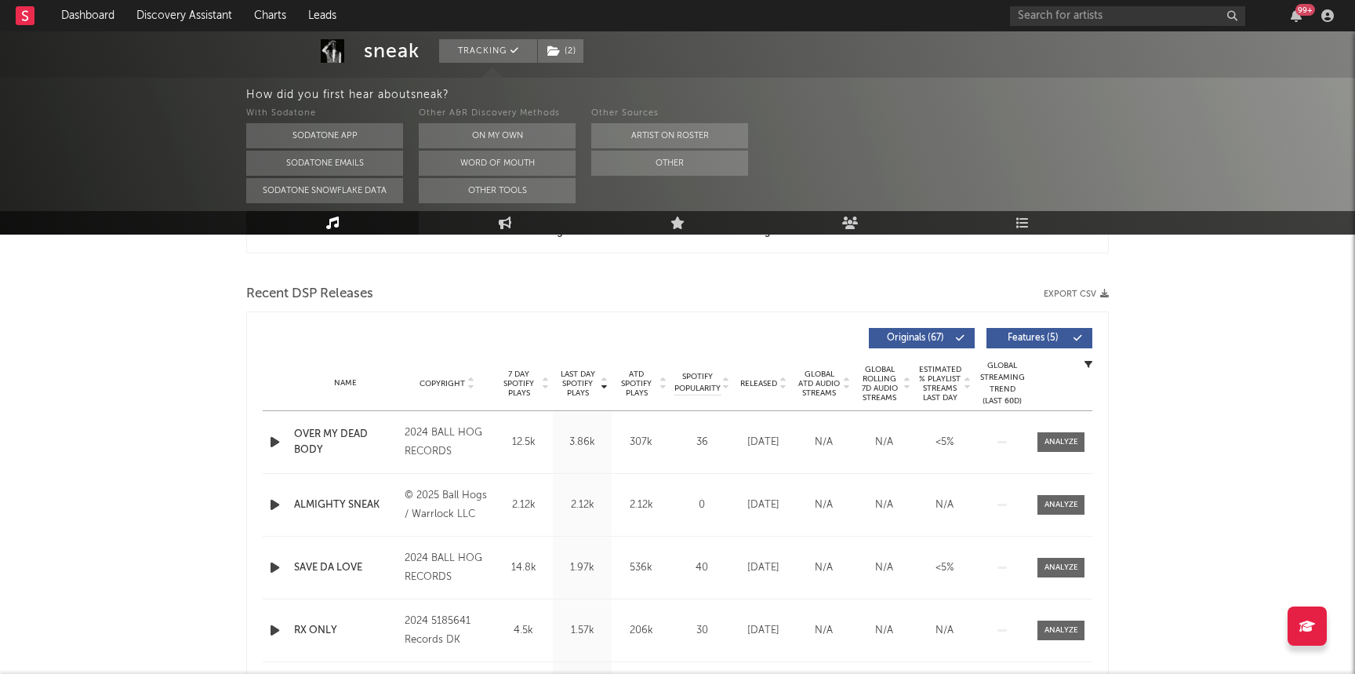
scroll to position [609, 0]
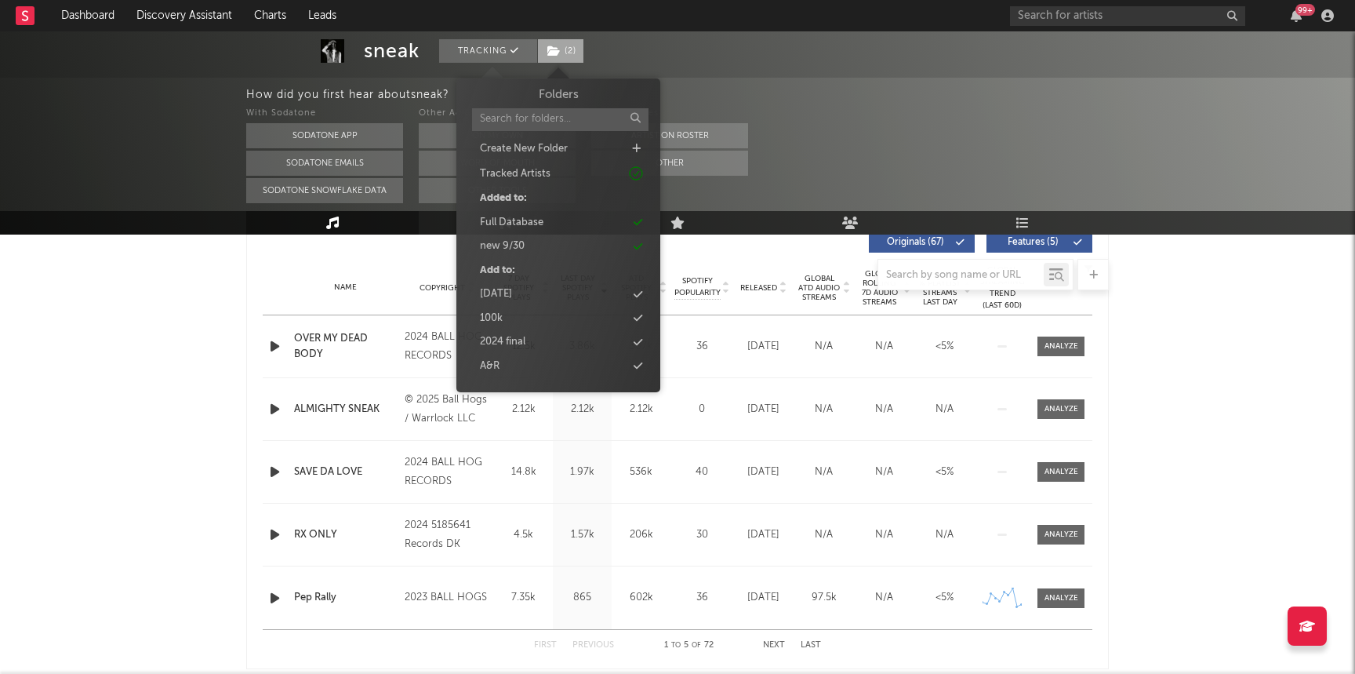
click at [571, 50] on span "( 2 )" at bounding box center [560, 51] width 47 height 24
click at [506, 248] on div "new 9/30" at bounding box center [502, 246] width 45 height 16
click at [126, 355] on div "sneak Tracking ( 1 ) [GEOGRAPHIC_DATA] | Hip-Hop/Rap Edit Tracking ( 1 ) Email …" at bounding box center [677, 598] width 1355 height 2353
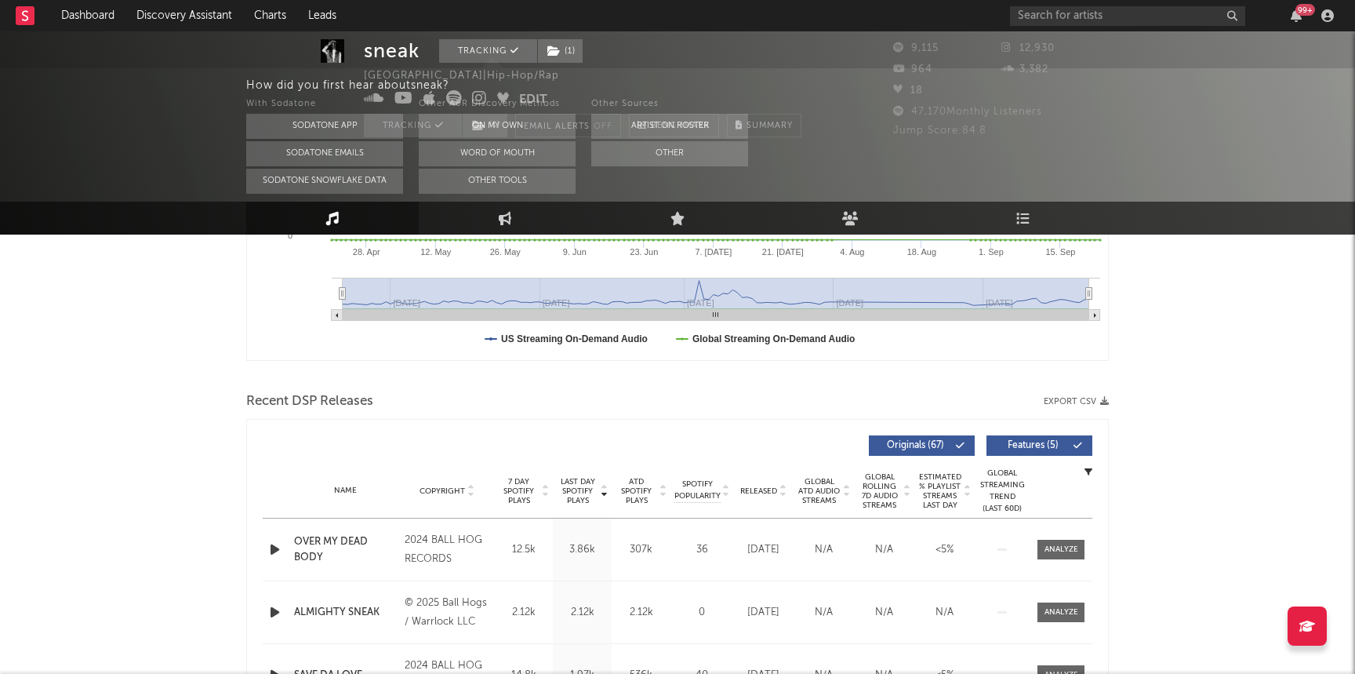
scroll to position [0, 0]
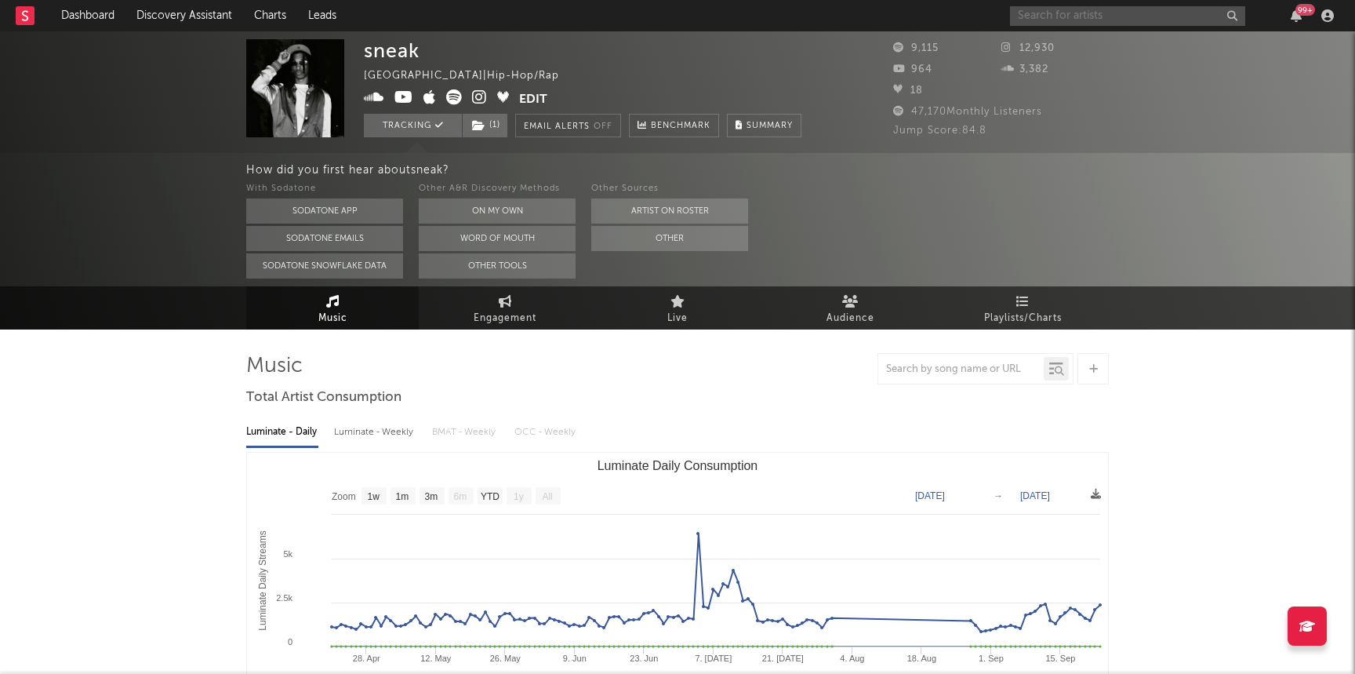
click at [1135, 10] on input "text" at bounding box center [1127, 16] width 235 height 20
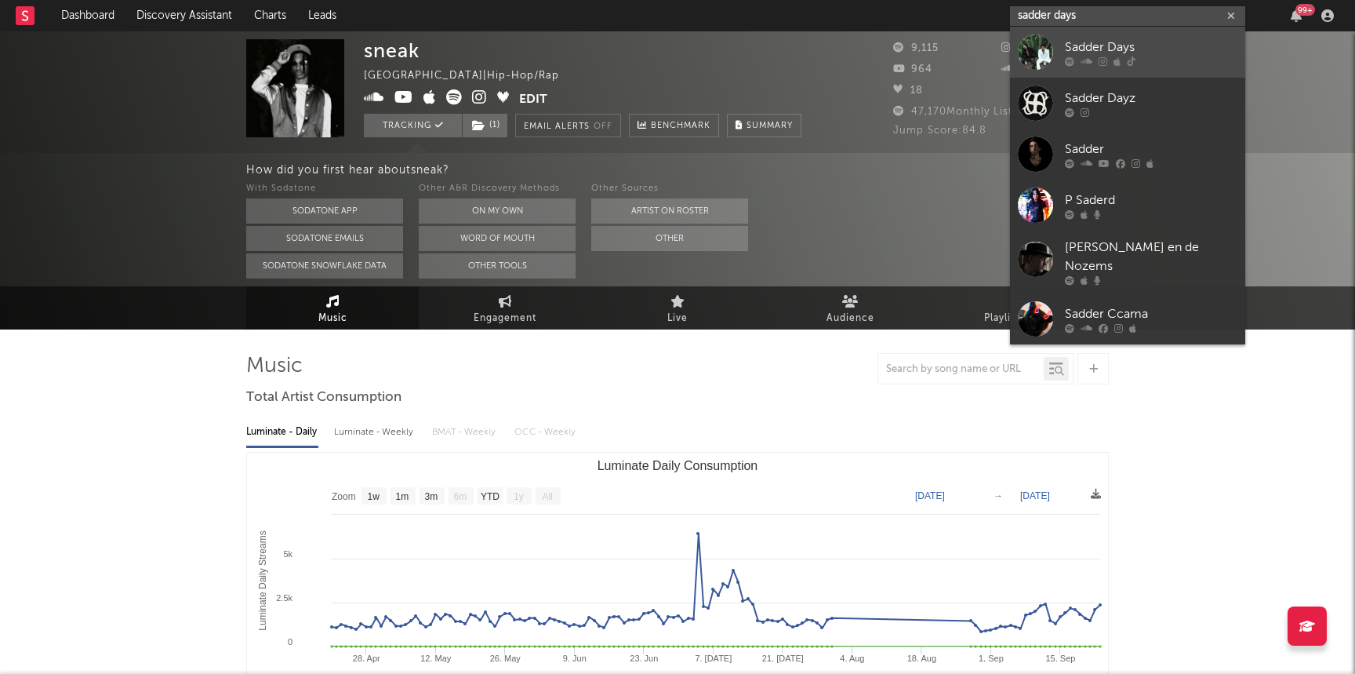
type input "sadder days"
click at [1132, 46] on div "Sadder Days" at bounding box center [1151, 47] width 173 height 19
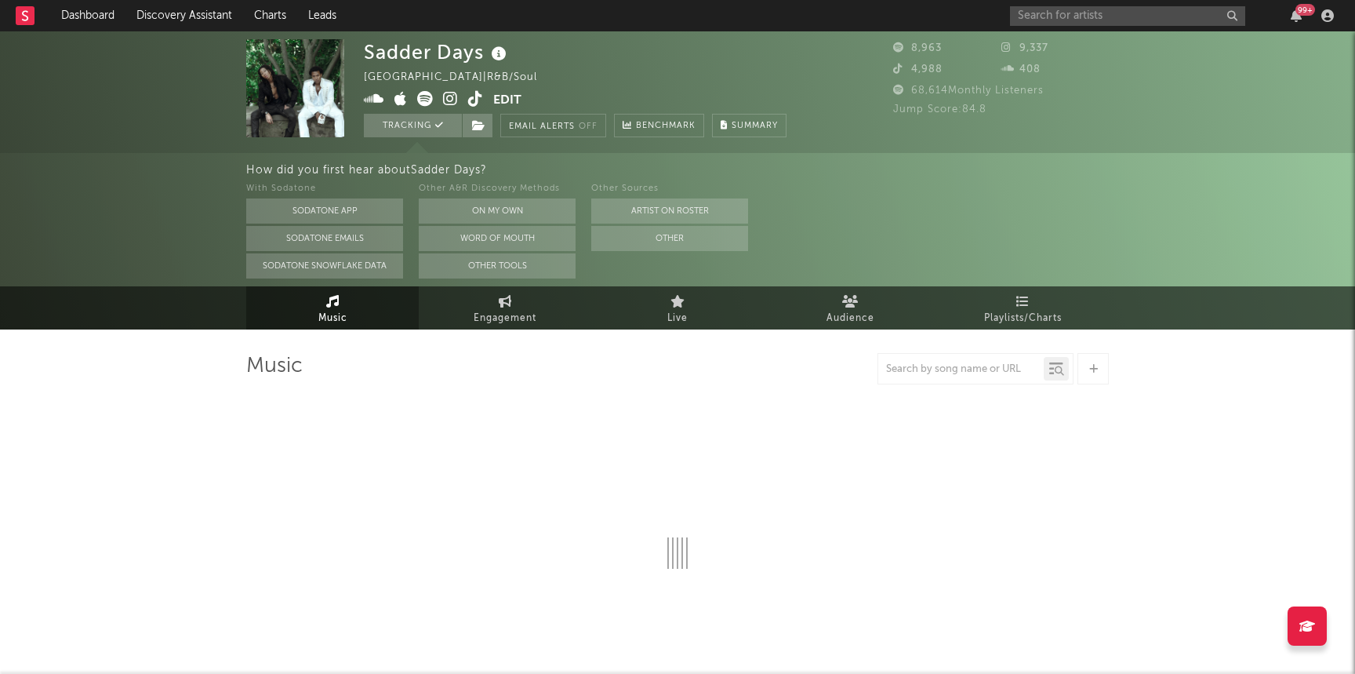
select select "6m"
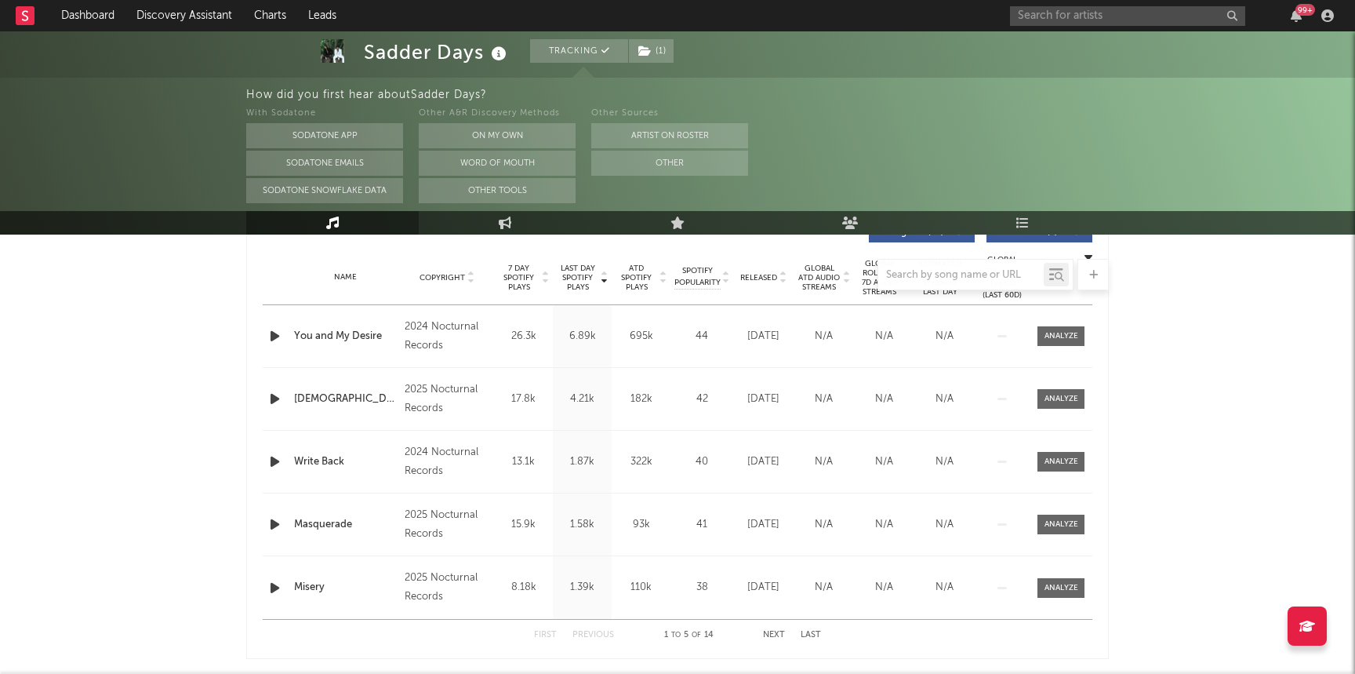
scroll to position [621, 0]
click at [1063, 336] on div at bounding box center [1061, 335] width 34 height 12
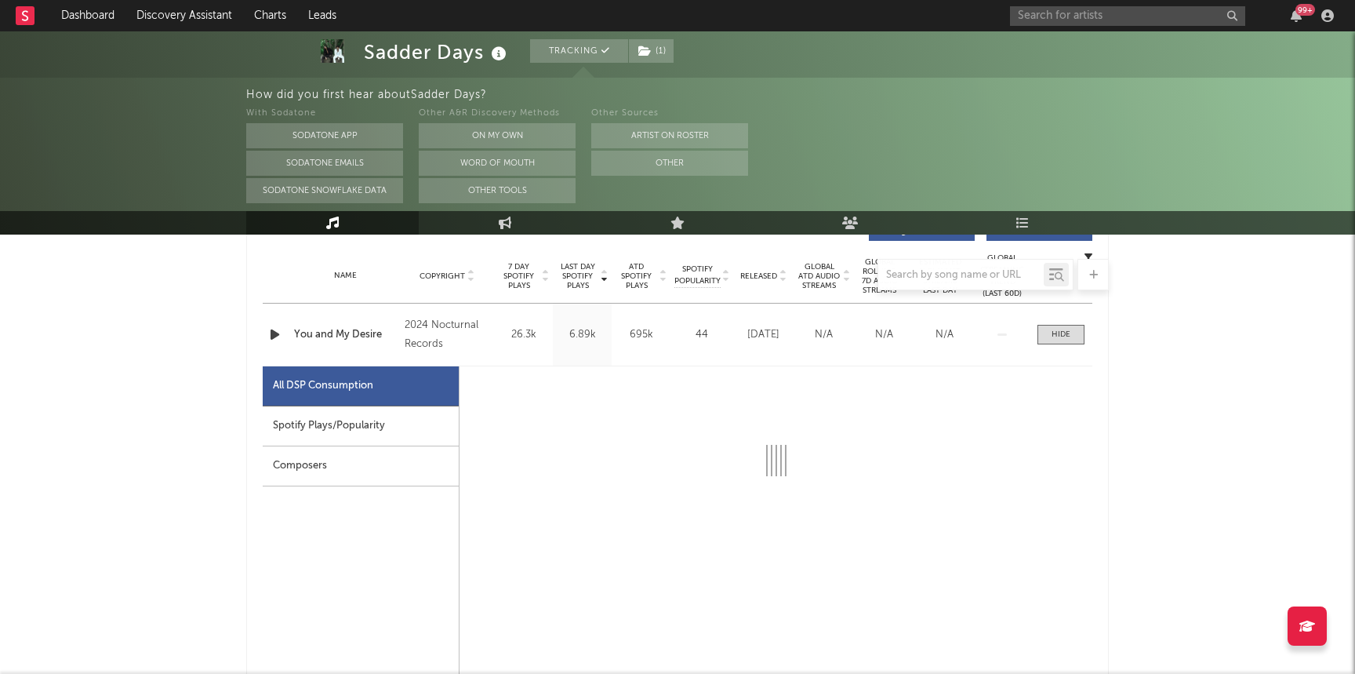
select select "1w"
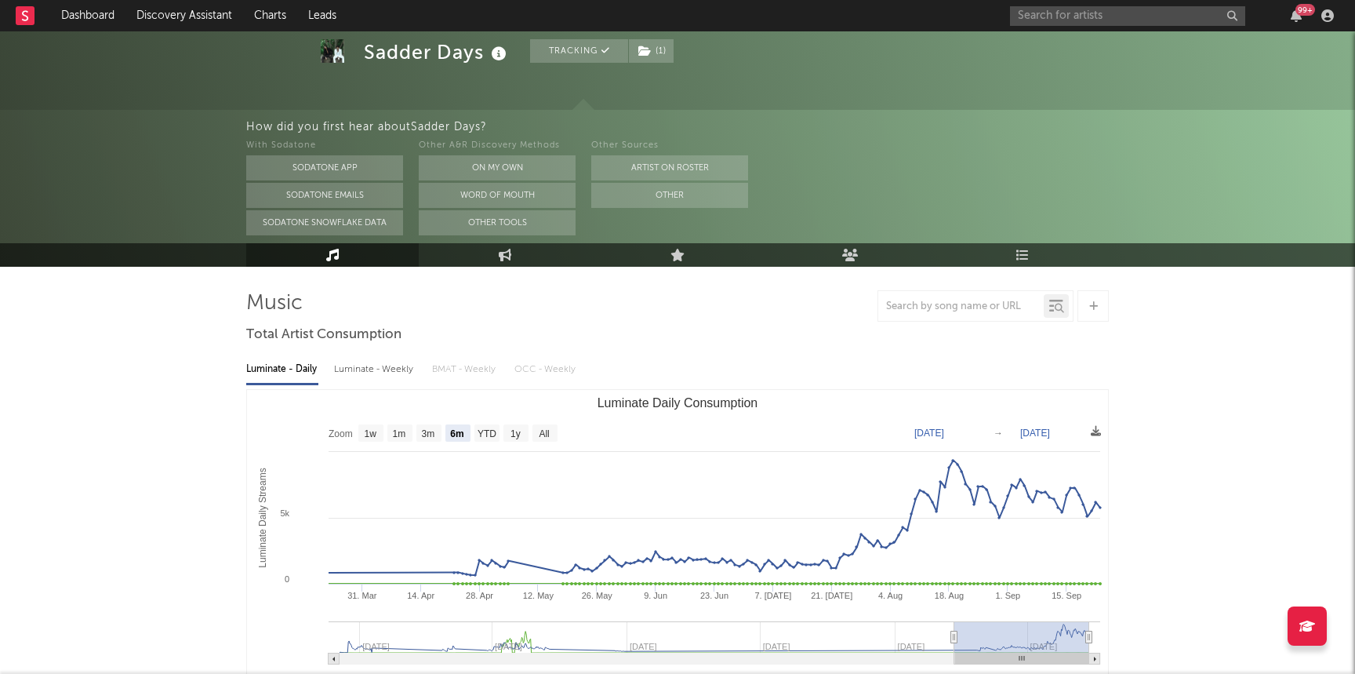
scroll to position [0, 0]
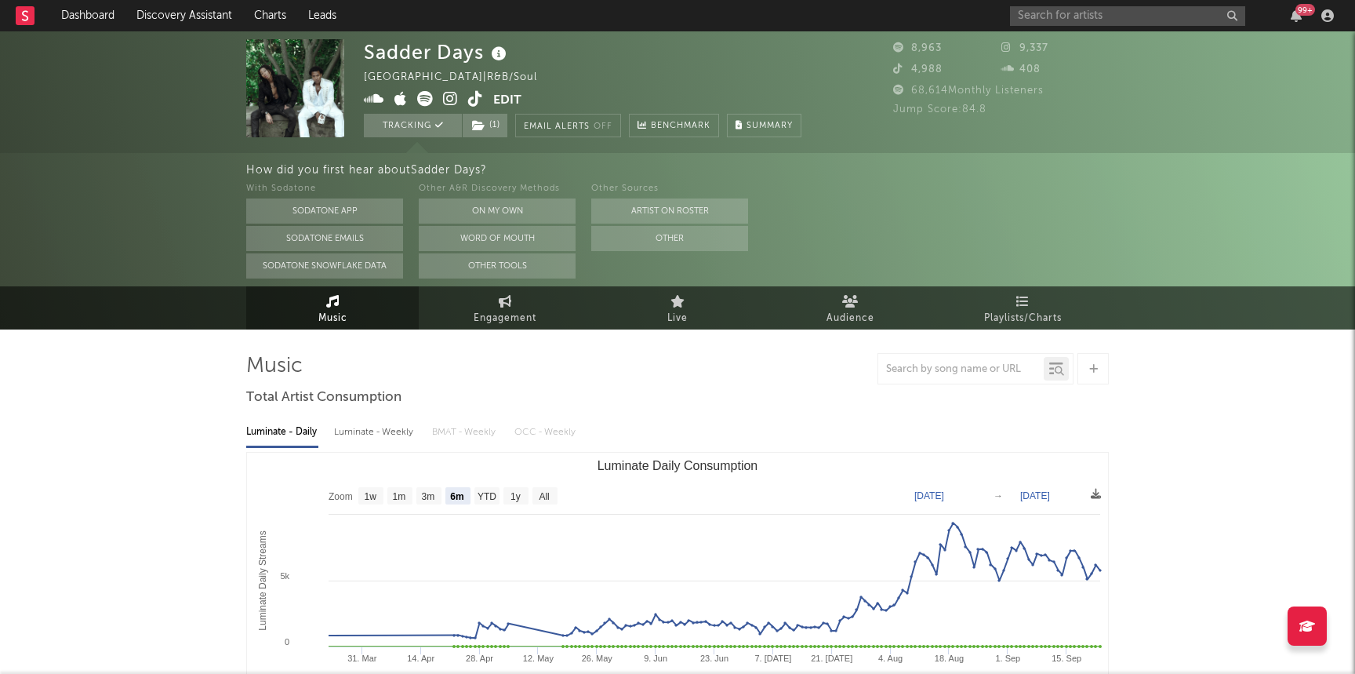
click at [448, 104] on icon at bounding box center [450, 99] width 15 height 16
